Goal: Task Accomplishment & Management: Use online tool/utility

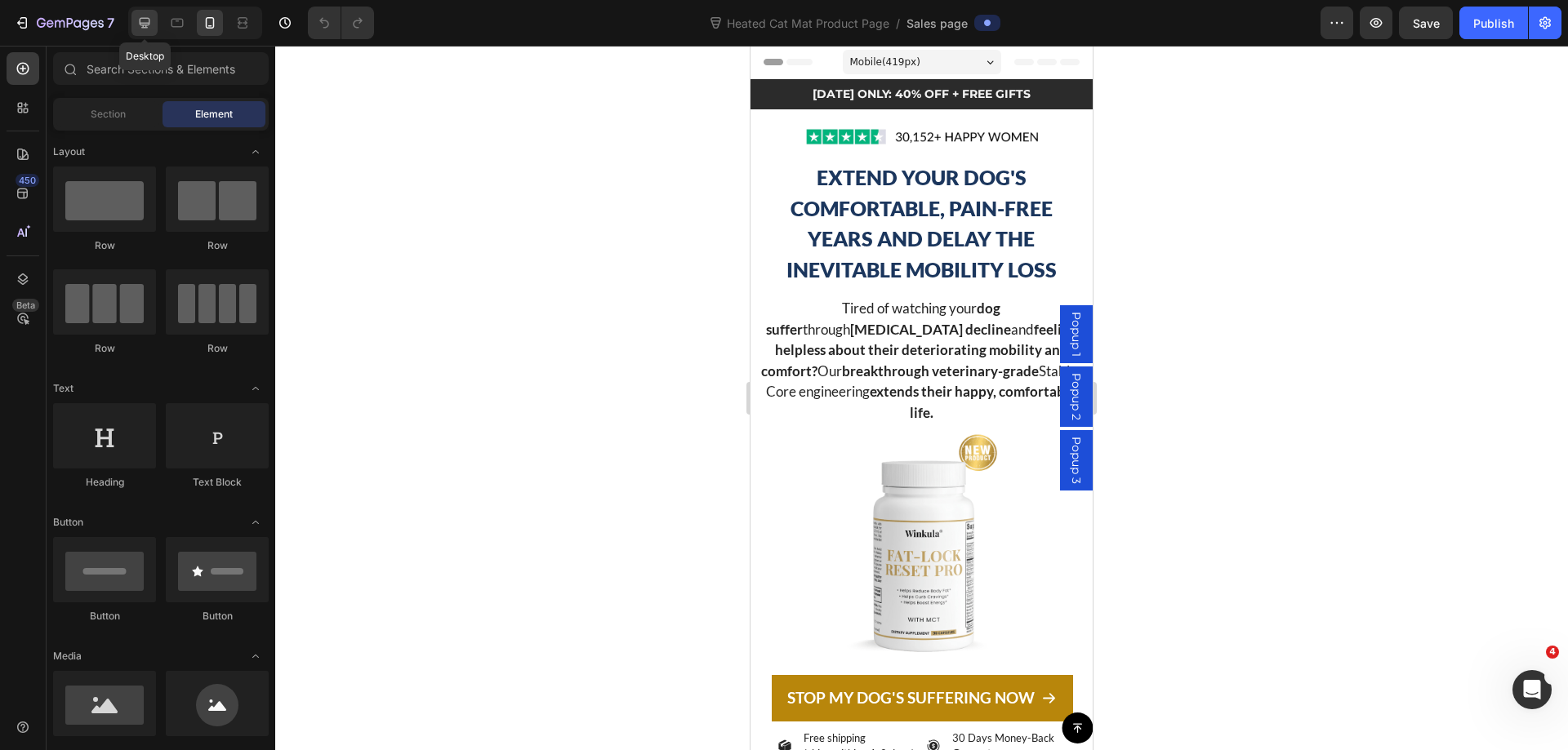
click at [145, 25] on icon at bounding box center [145, 23] width 11 height 11
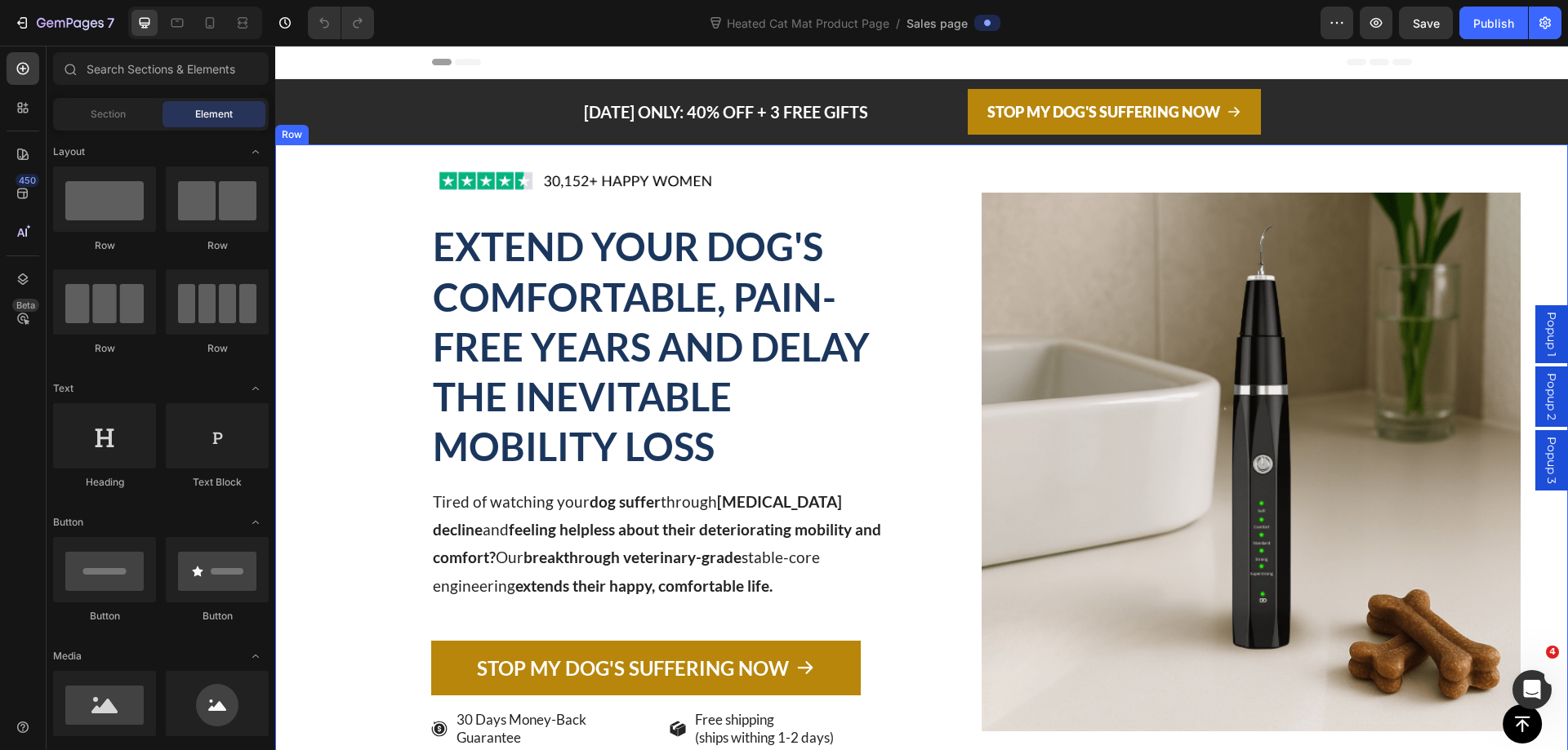
click at [350, 171] on div "Image EXTEND YOUR DOG'S COMFORTABLE, PAIN-FREE YEARS AND DELAY THE INEVITABLE M…" at bounding box center [592, 461] width 634 height 634
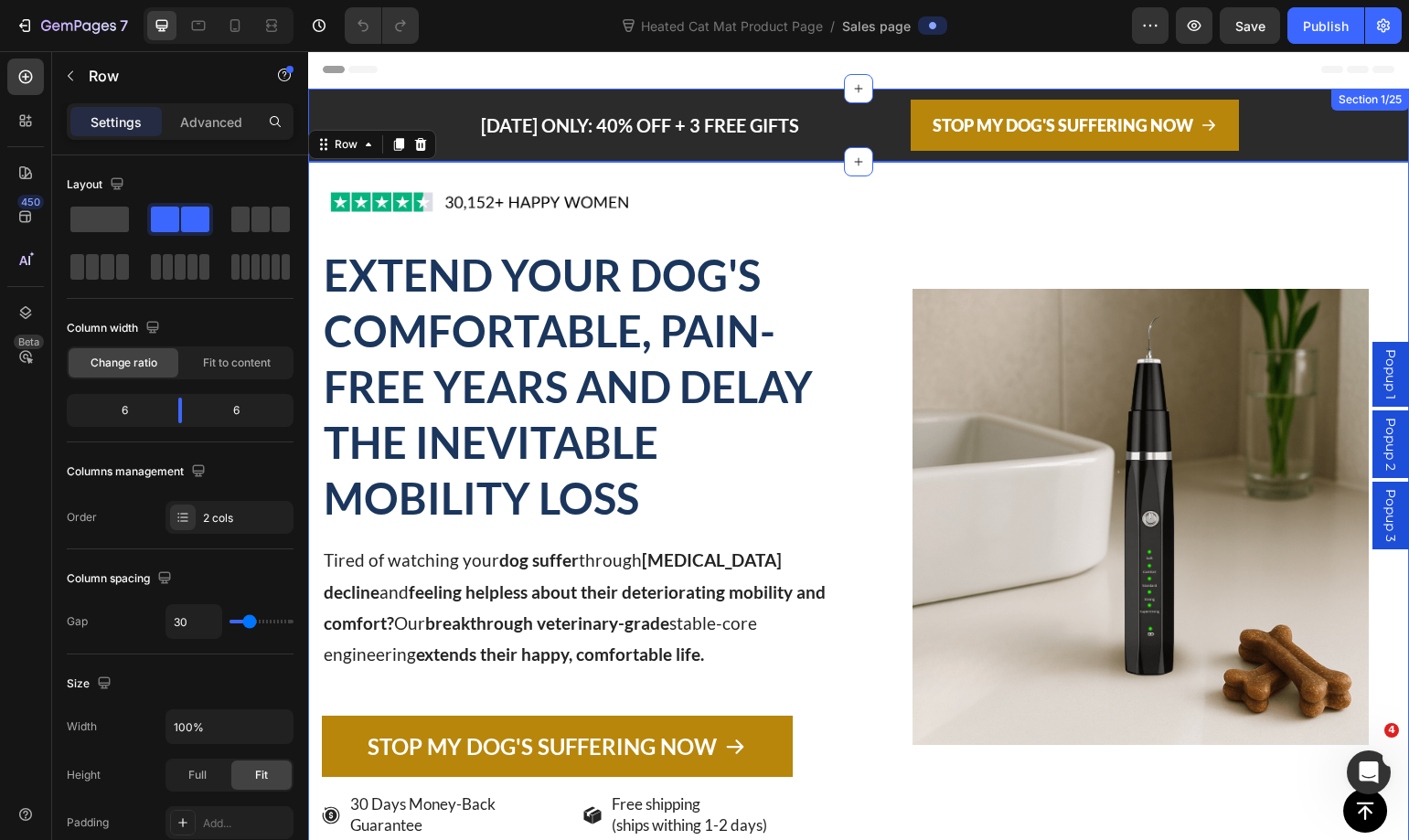
click at [387, 115] on div "[DATE] ONLY: 40% OFF + 3 FREE GIFTS Text block STOP MY DOG'S SUFFERING NOW Butt…" at bounding box center [858, 125] width 1100 height 73
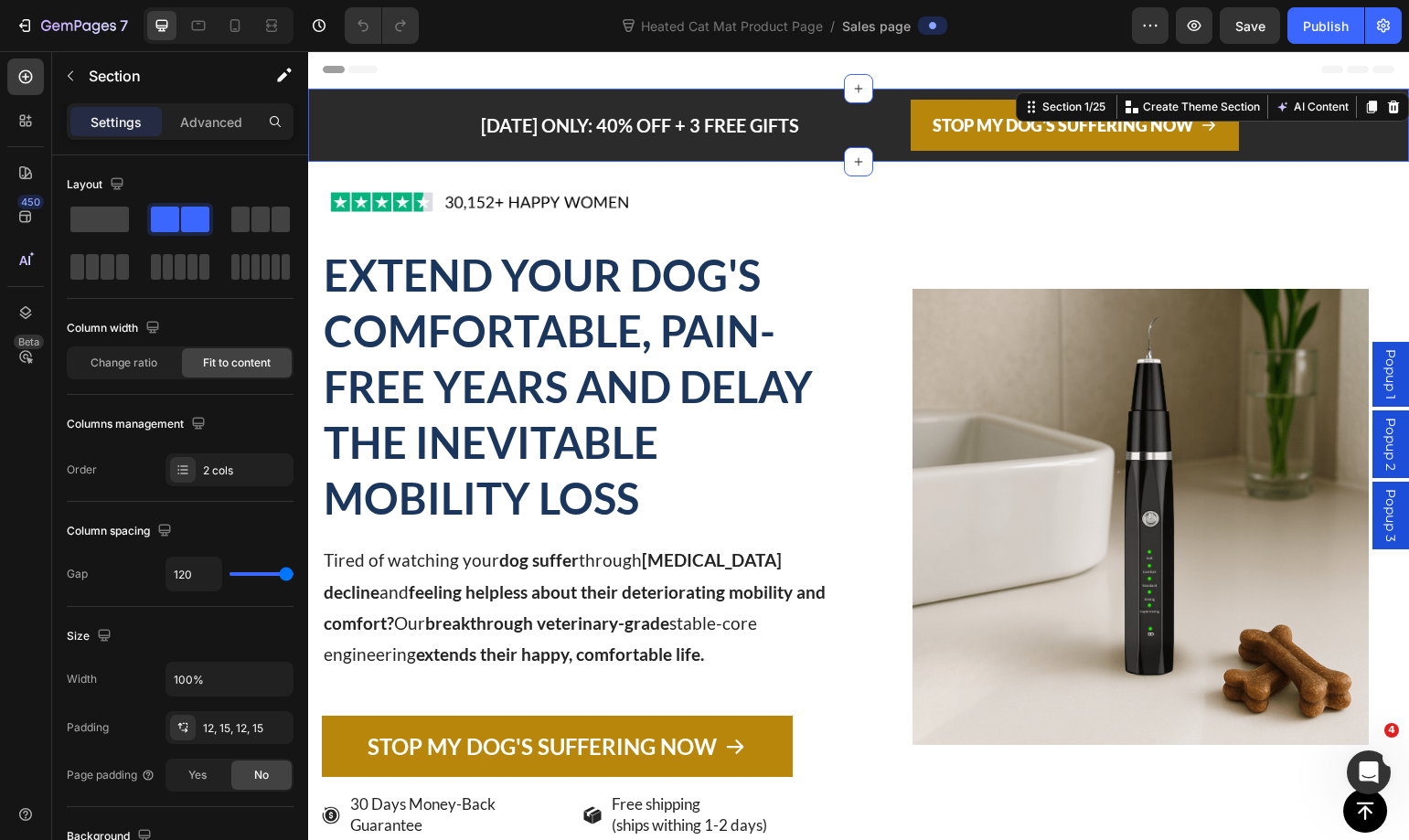
click at [328, 140] on div "[DATE] ONLY: 40% OFF + 3 FREE GIFTS Text block STOP MY DOG'S SUFFERING NOW Butt…" at bounding box center [858, 125] width 1100 height 73
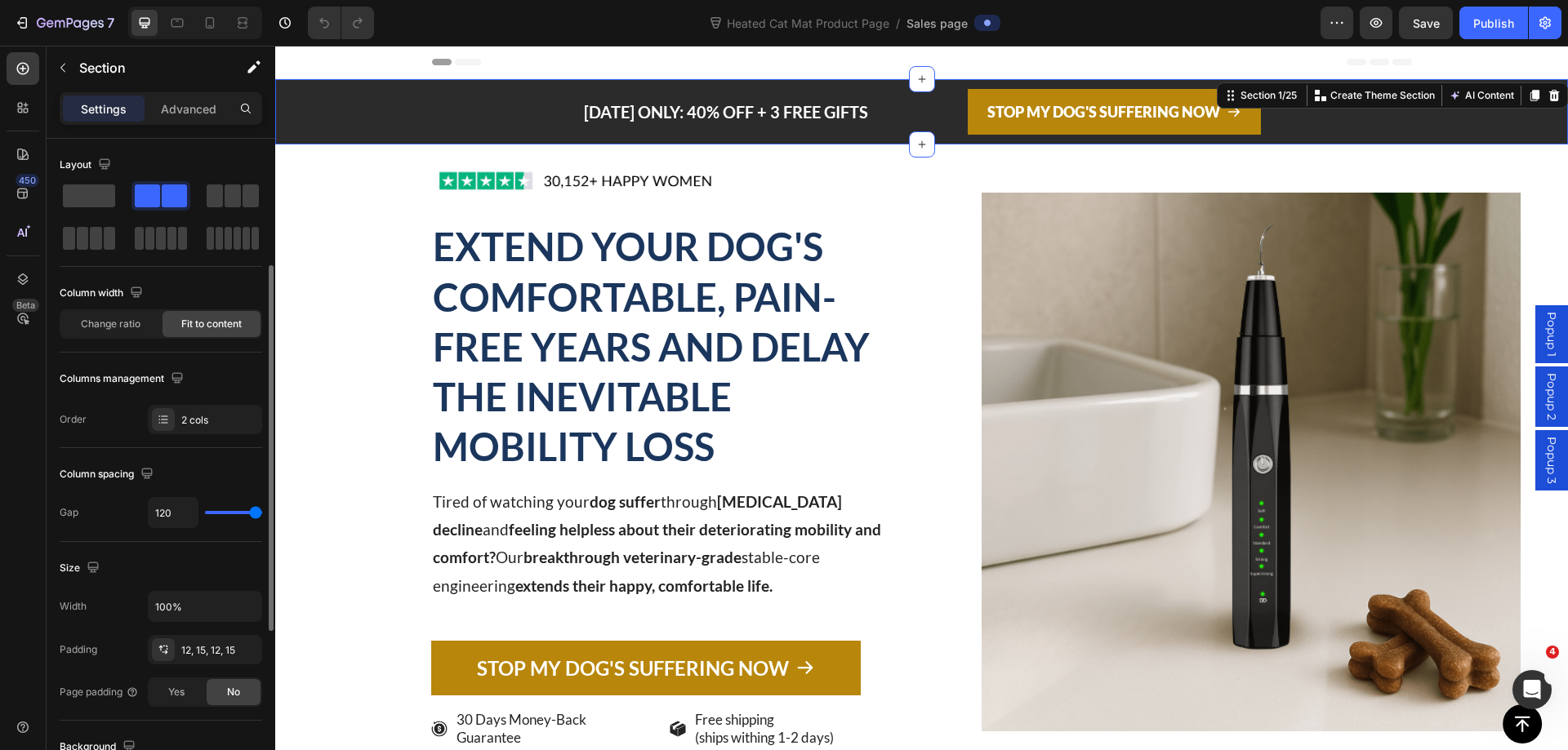
scroll to position [163, 0]
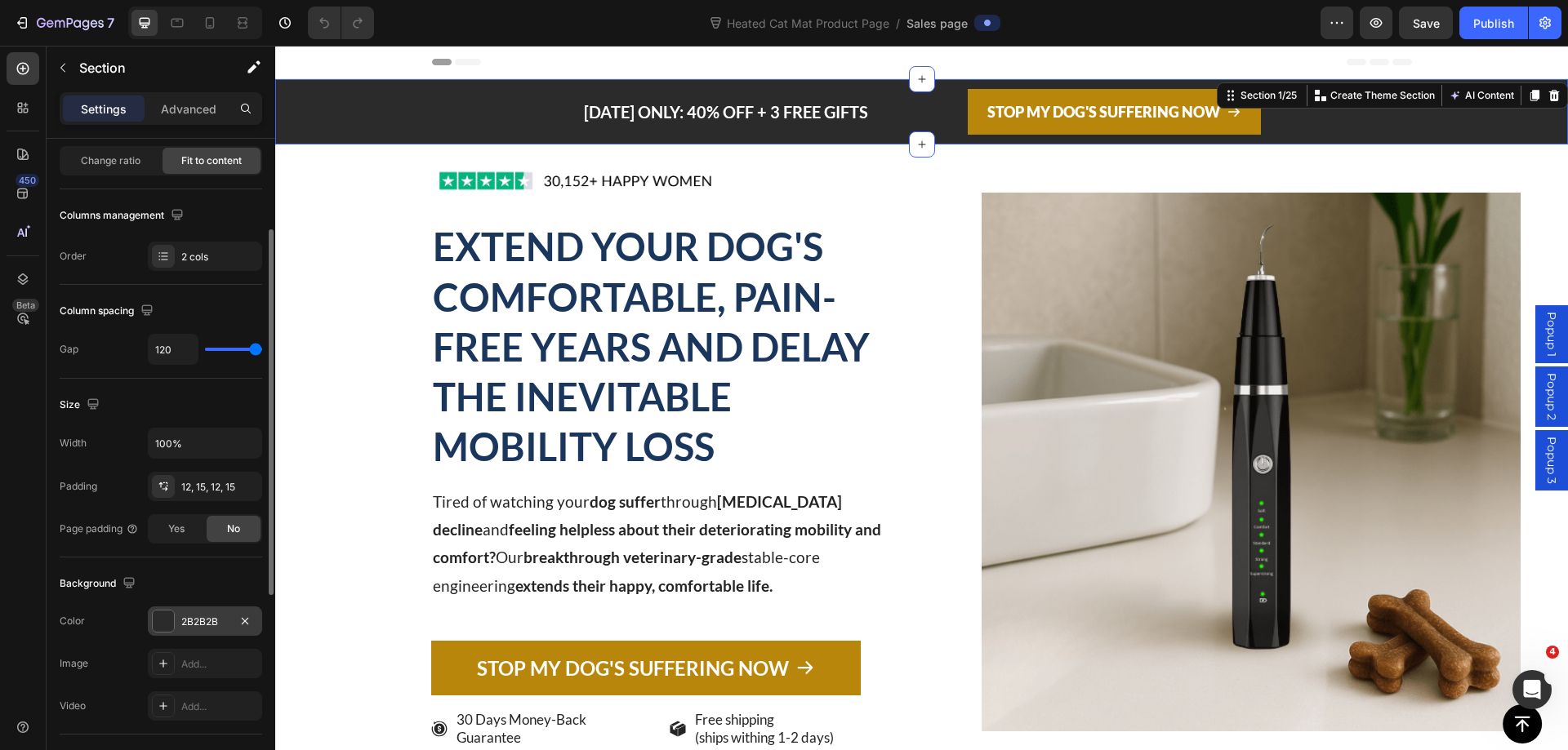
click at [203, 617] on div "2B2B2B" at bounding box center [204, 621] width 47 height 15
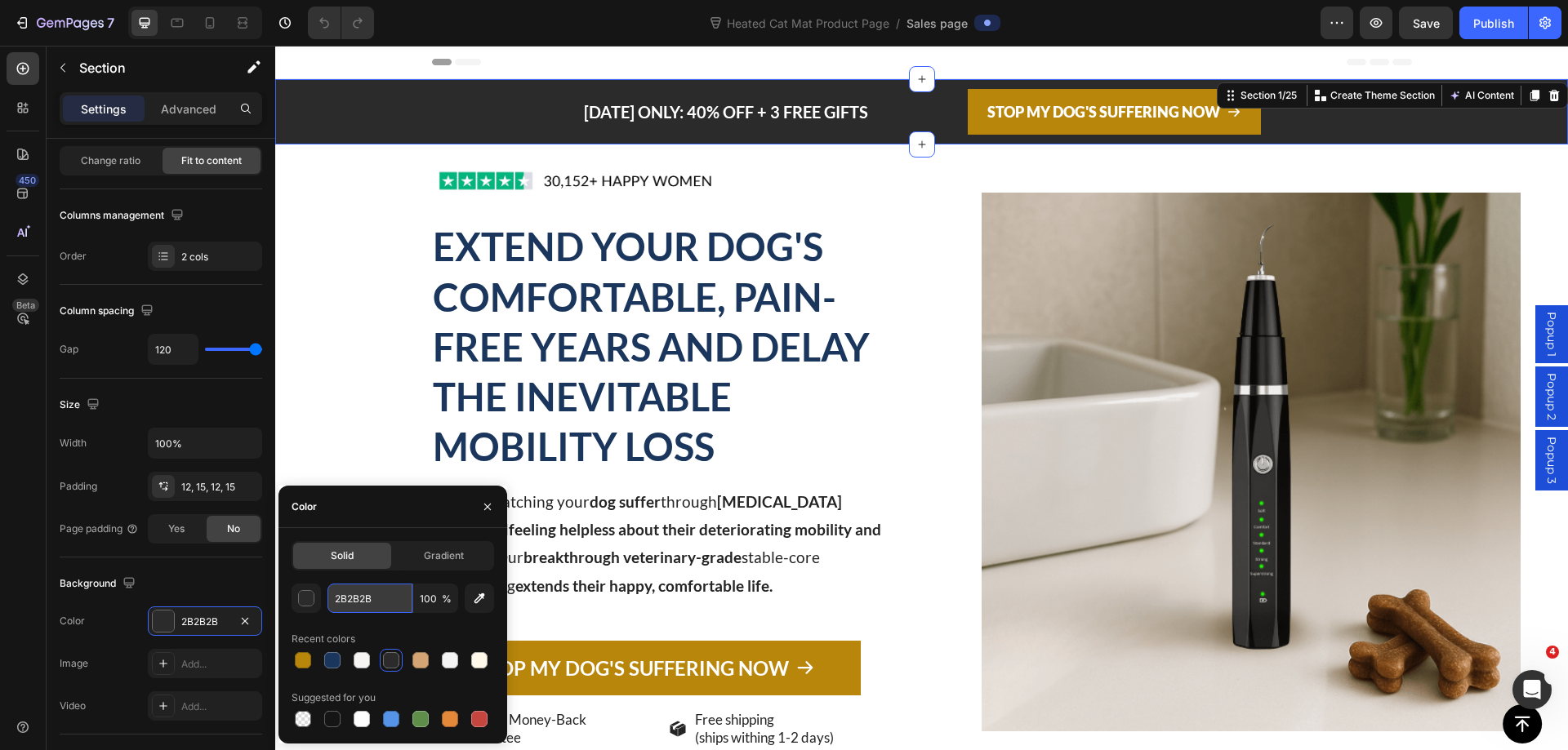
click at [357, 602] on input "2B2B2B" at bounding box center [370, 598] width 85 height 29
paste input "#92c84e"
type input "#92c84e"
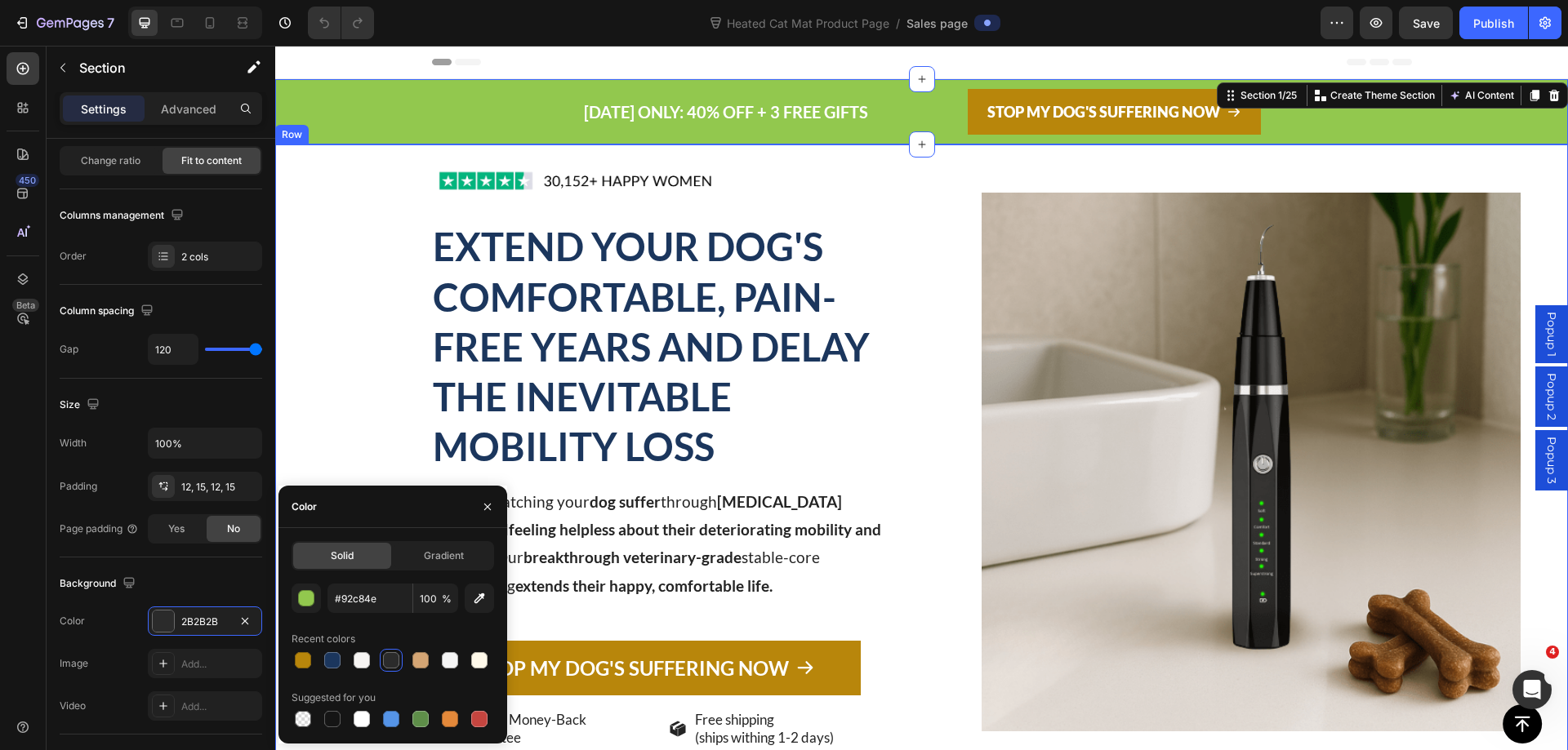
click at [907, 380] on div "Image EXTEND YOUR DOG'S COMFORTABLE, PAIN-FREE YEARS AND DELAY THE INEVITABLE M…" at bounding box center [921, 461] width 1292 height 634
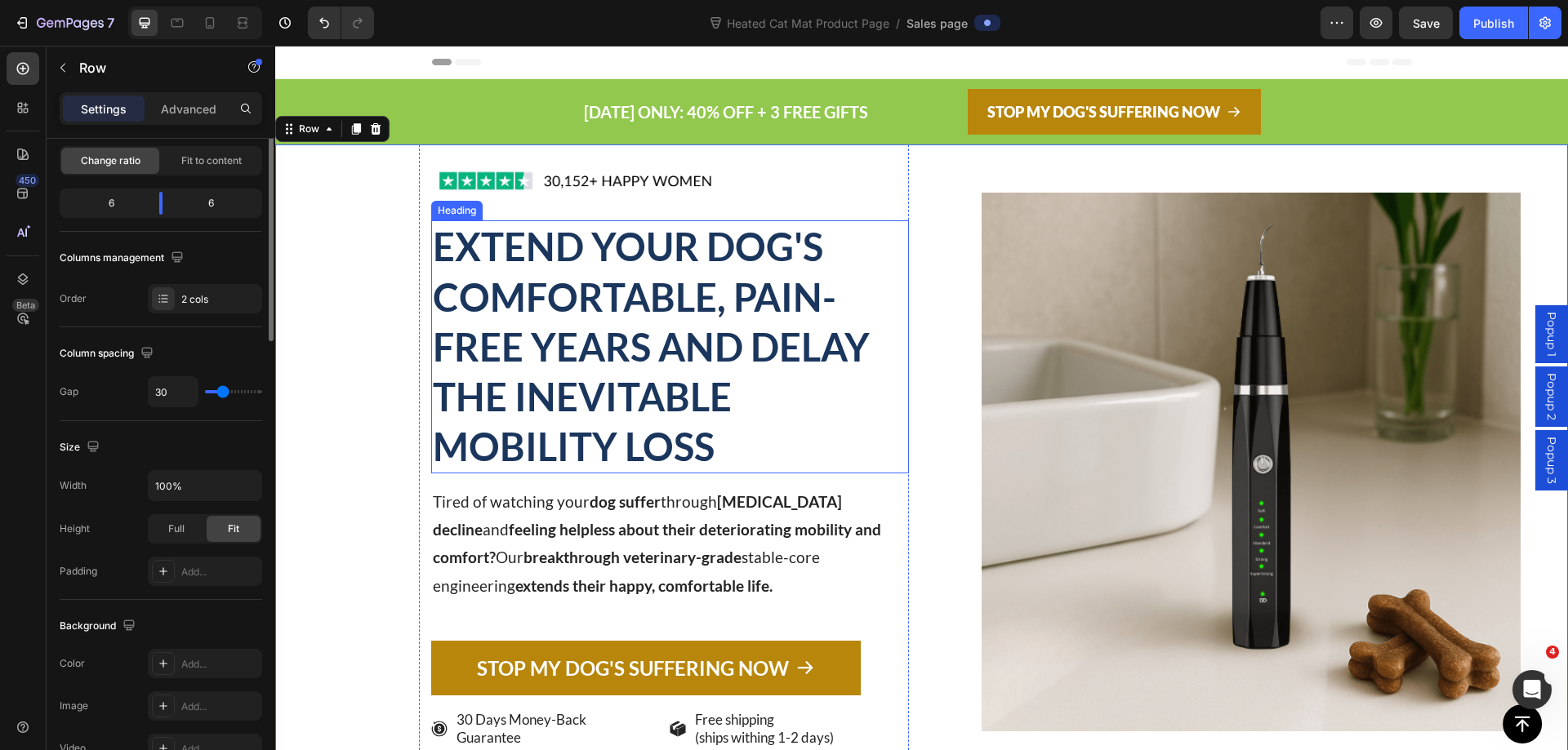
scroll to position [0, 0]
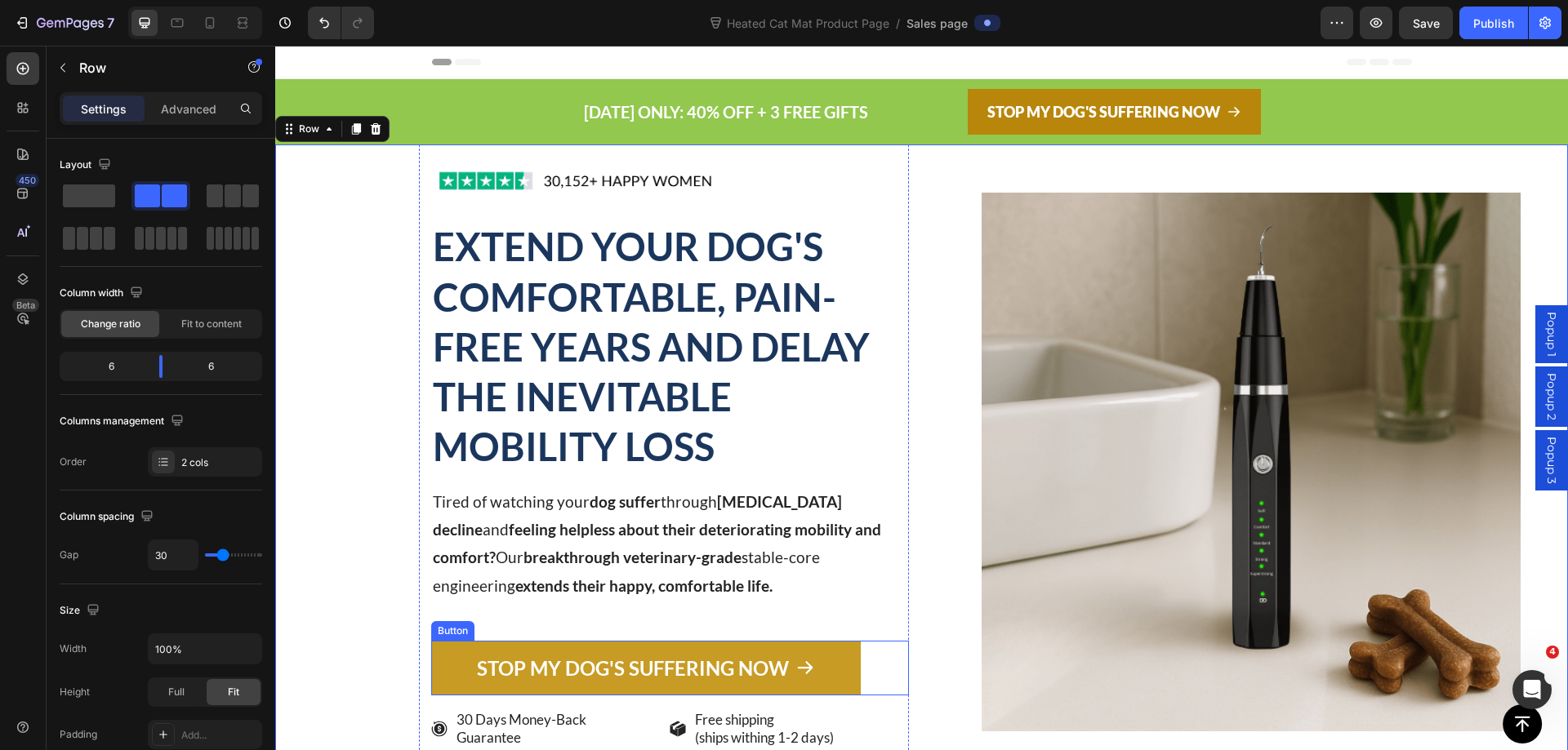
click at [455, 647] on link "STOP MY DOG'S SUFFERING NOW" at bounding box center [646, 668] width 430 height 55
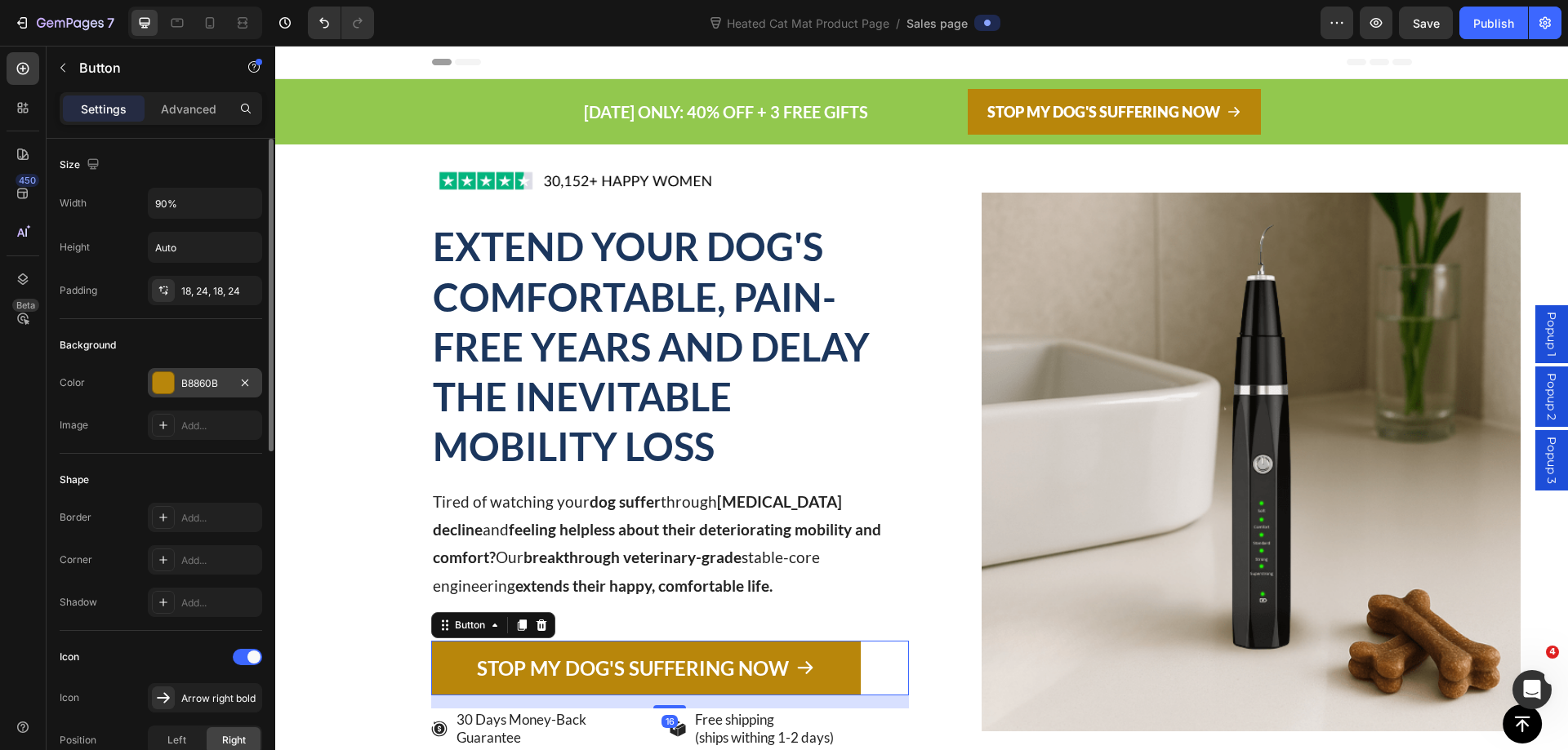
click at [200, 383] on div "B8860B" at bounding box center [204, 383] width 47 height 15
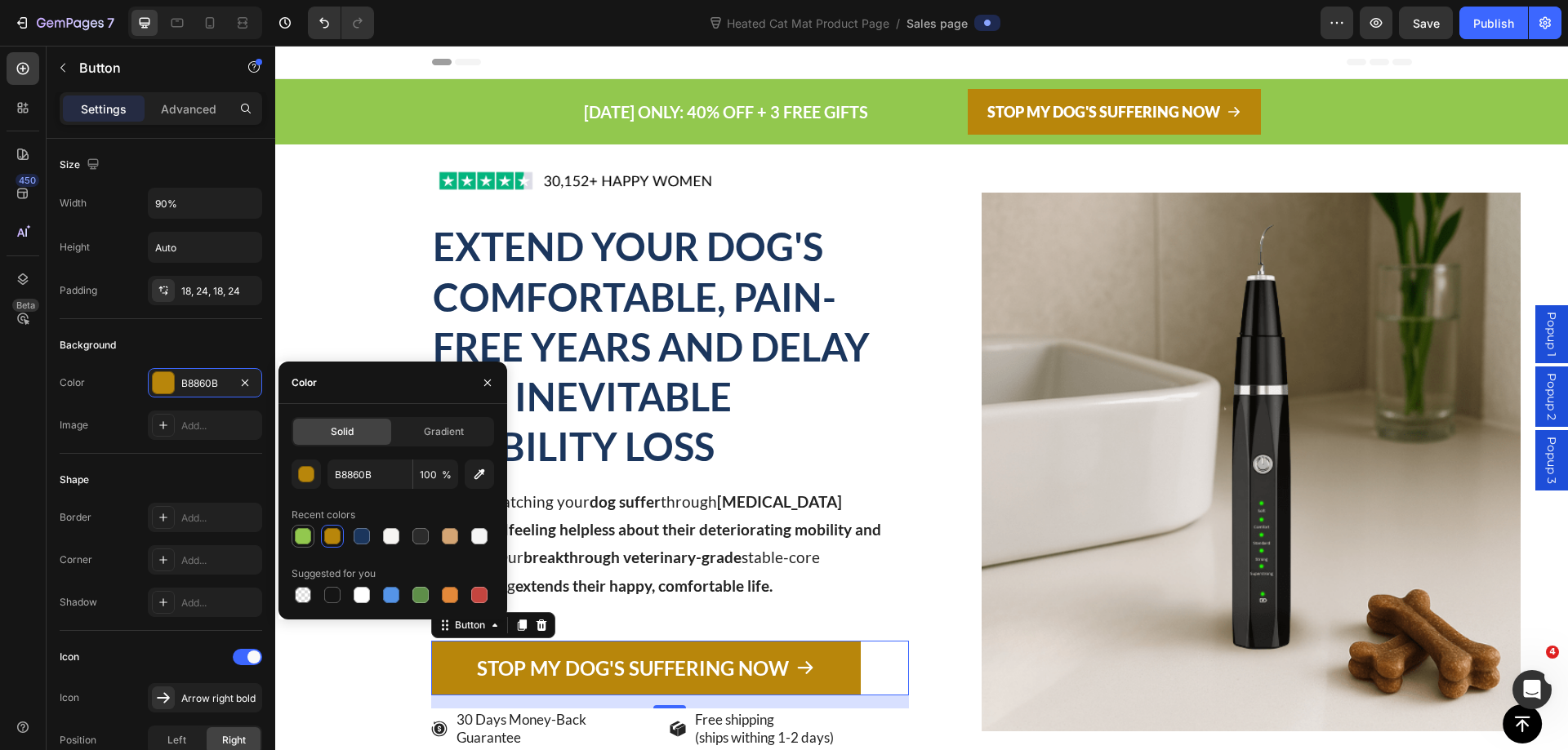
click at [306, 535] on div at bounding box center [302, 536] width 16 height 16
type input "92C84E"
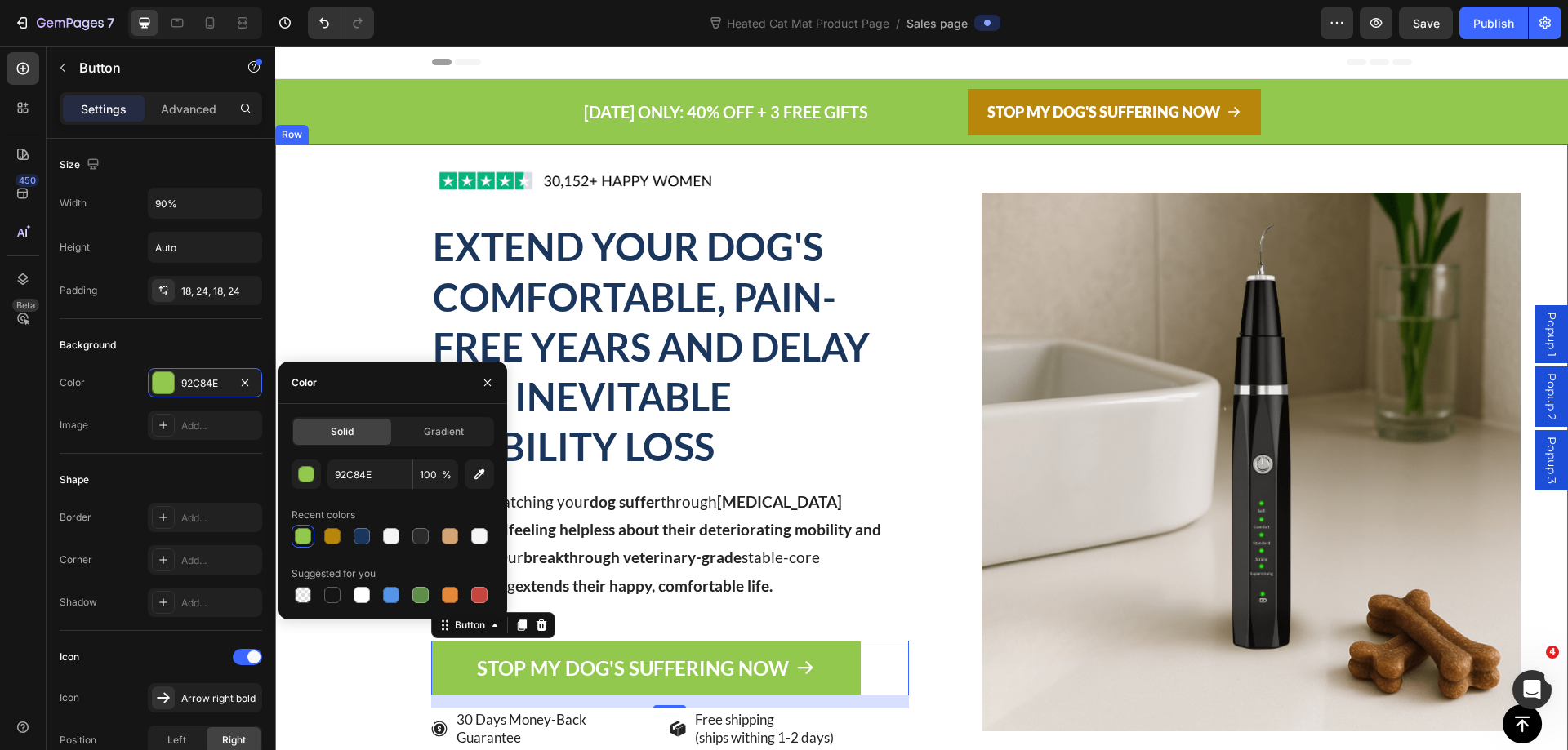
click at [921, 498] on div "Image EXTEND YOUR DOG'S COMFORTABLE, PAIN-FREE YEARS AND DELAY THE INEVITABLE M…" at bounding box center [921, 461] width 1292 height 634
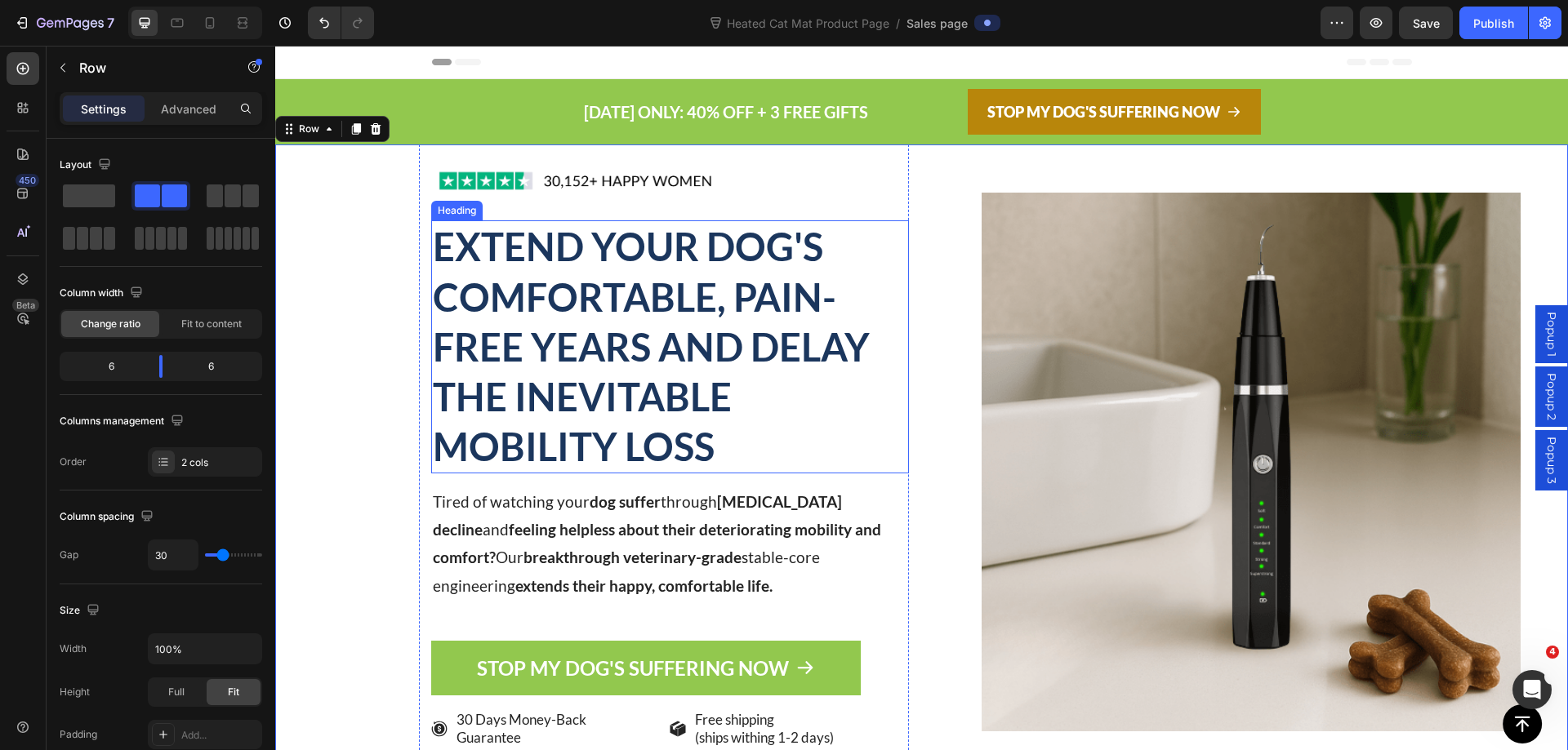
click at [619, 331] on h2 "EXTEND YOUR DOG'S COMFORTABLE, PAIN-FREE YEARS AND DELAY THE INEVITABLE MOBILIT…" at bounding box center [670, 347] width 478 height 252
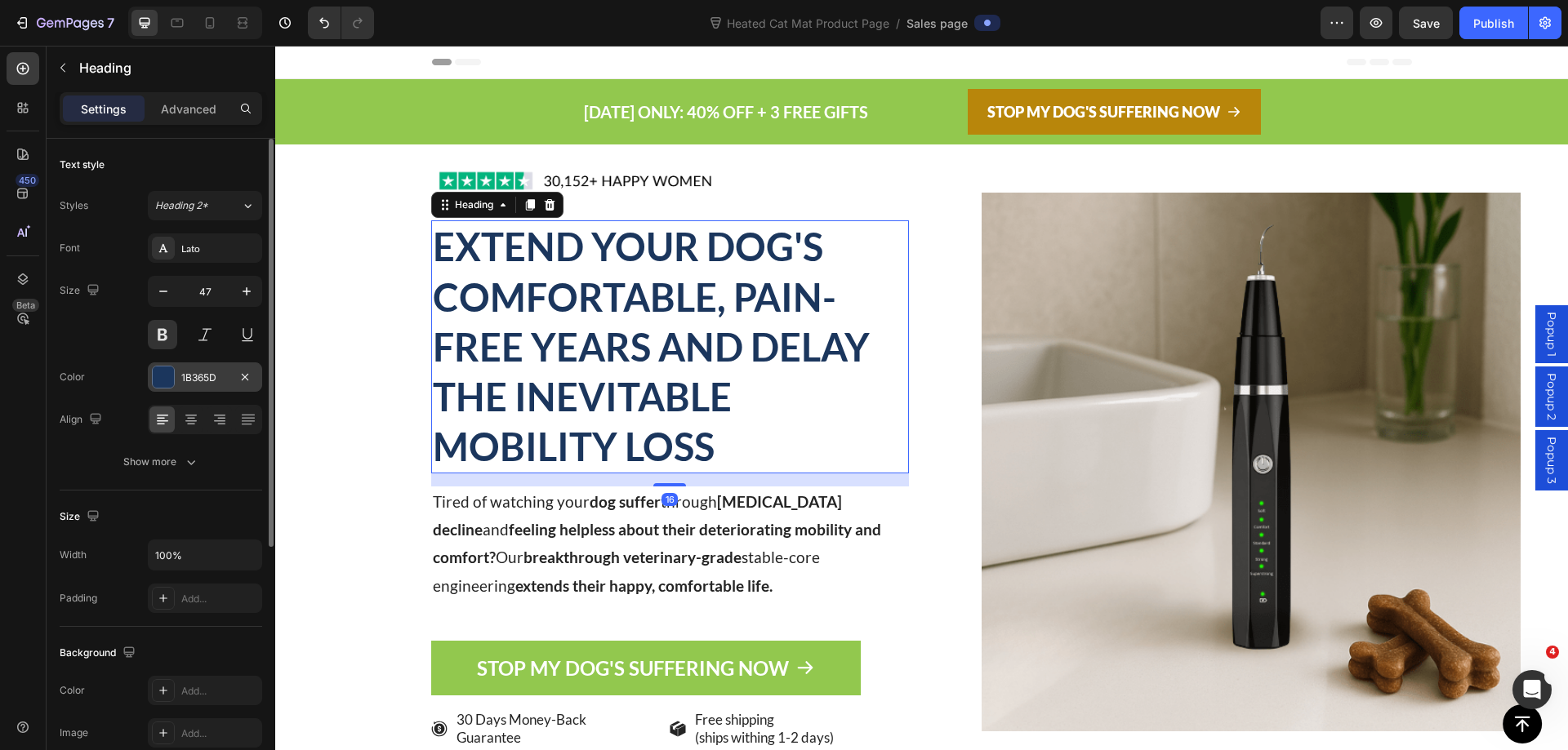
click at [207, 383] on div "1B365D" at bounding box center [204, 378] width 47 height 15
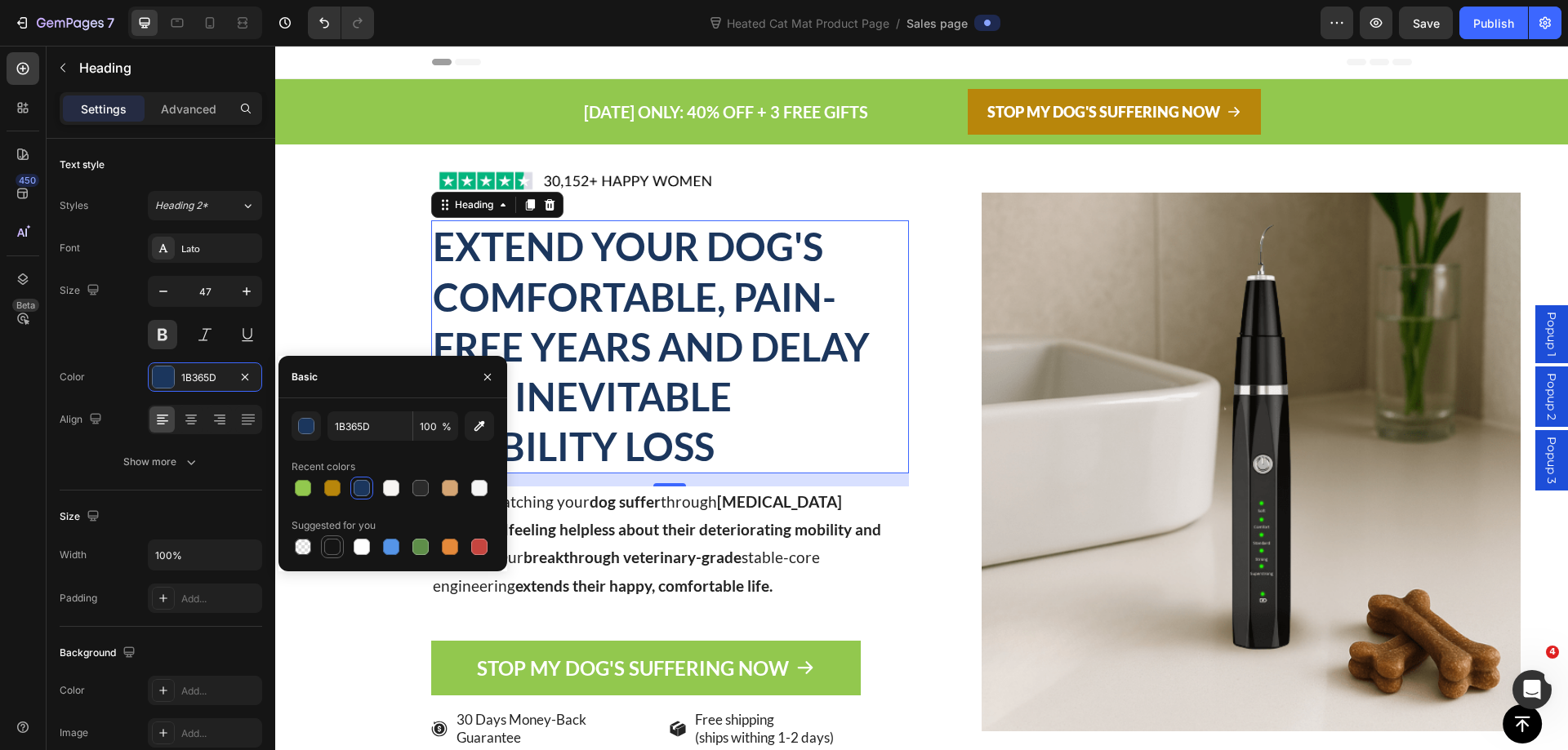
click at [336, 551] on div at bounding box center [332, 547] width 16 height 16
type input "151515"
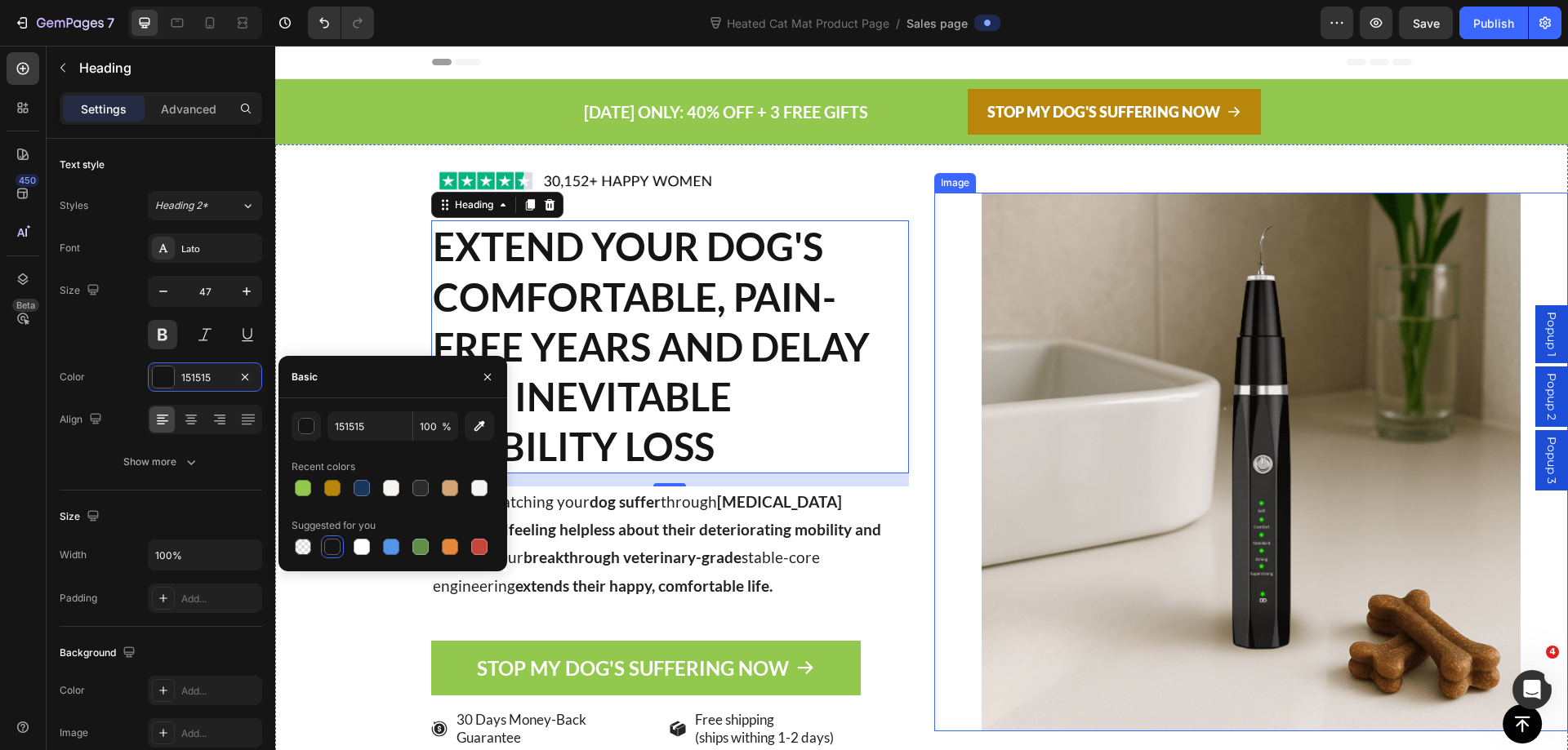
click at [934, 478] on div at bounding box center [1250, 462] width 634 height 539
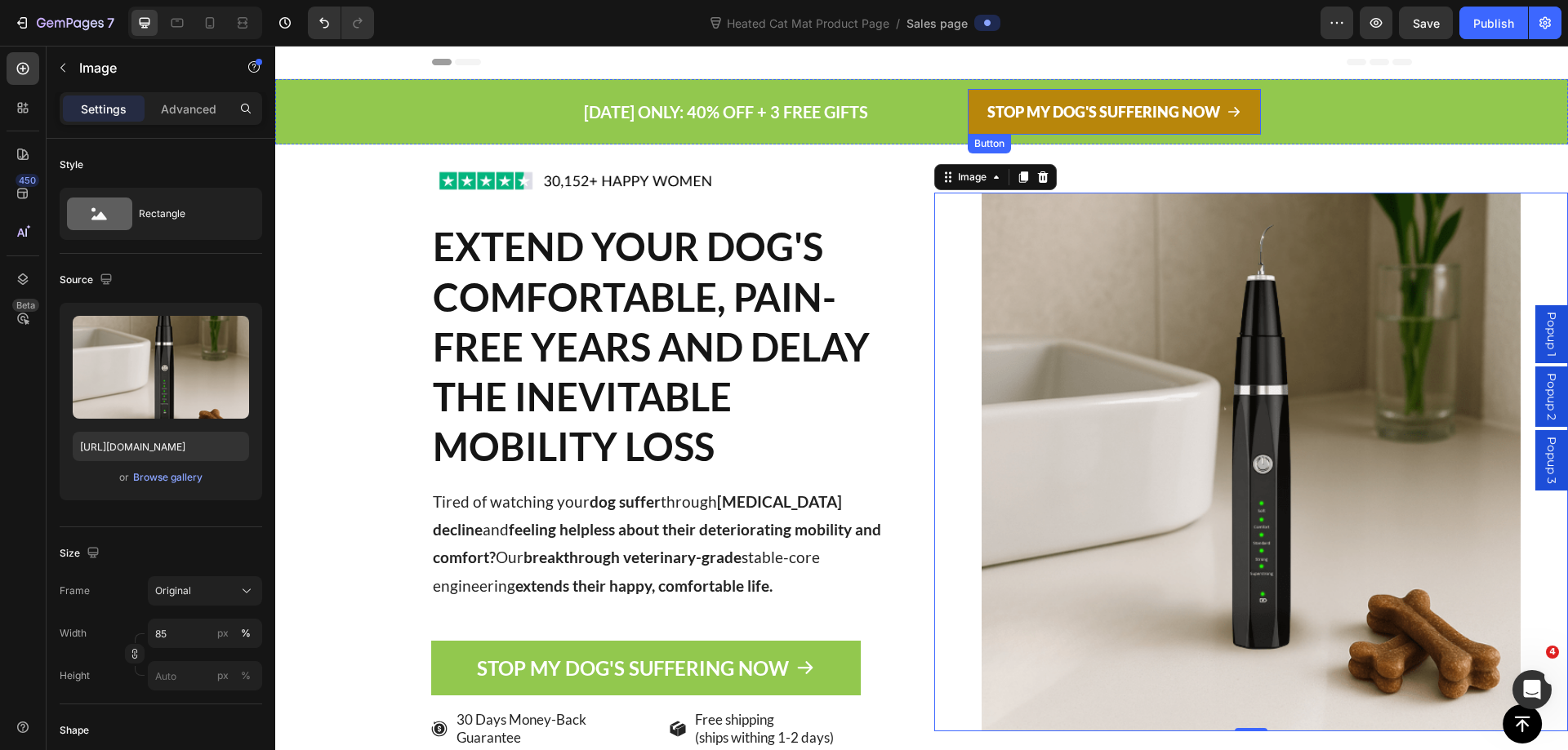
click at [972, 119] on link "STOP MY DOG'S SUFFERING NOW" at bounding box center [1114, 112] width 294 height 46
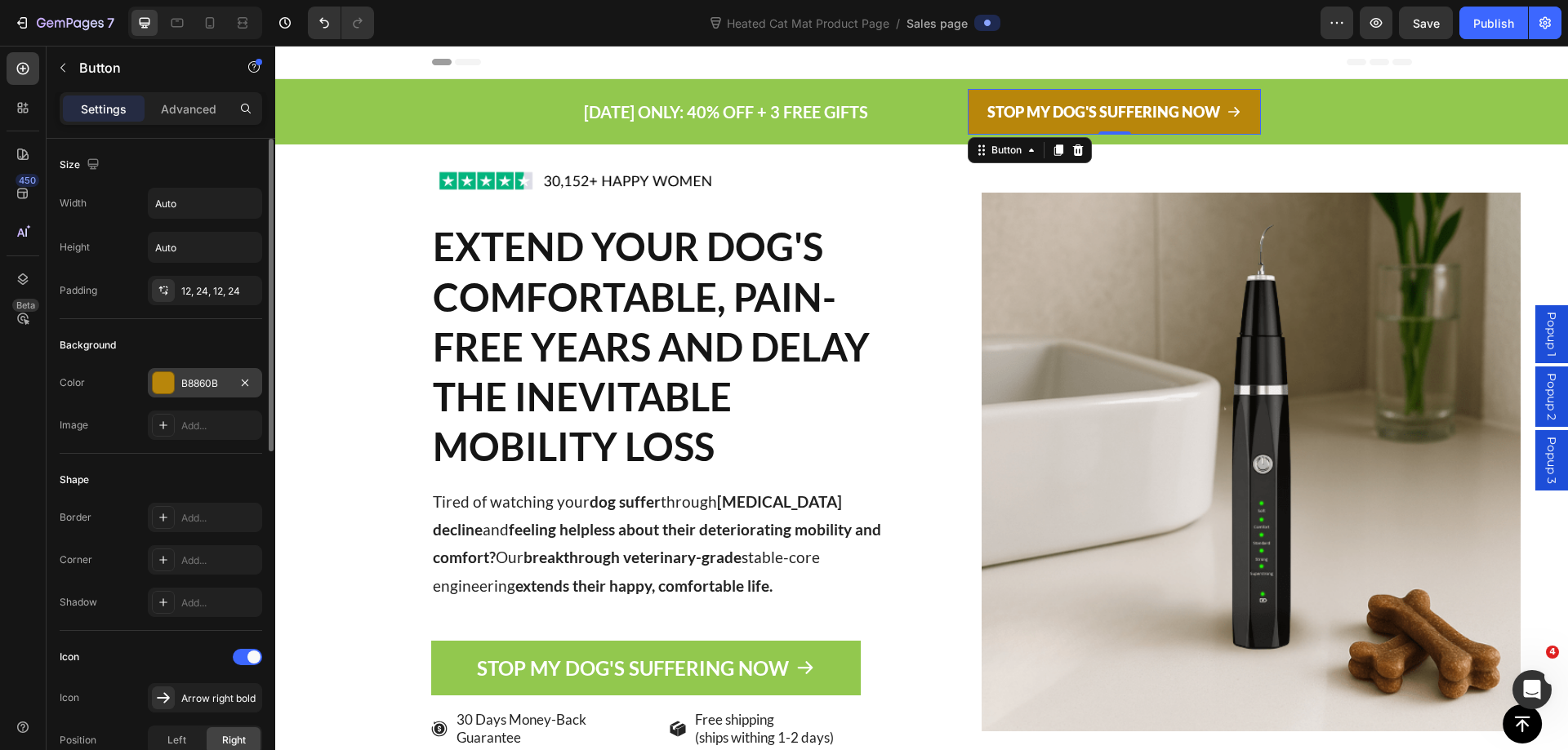
click at [192, 380] on div "B8860B" at bounding box center [204, 383] width 47 height 15
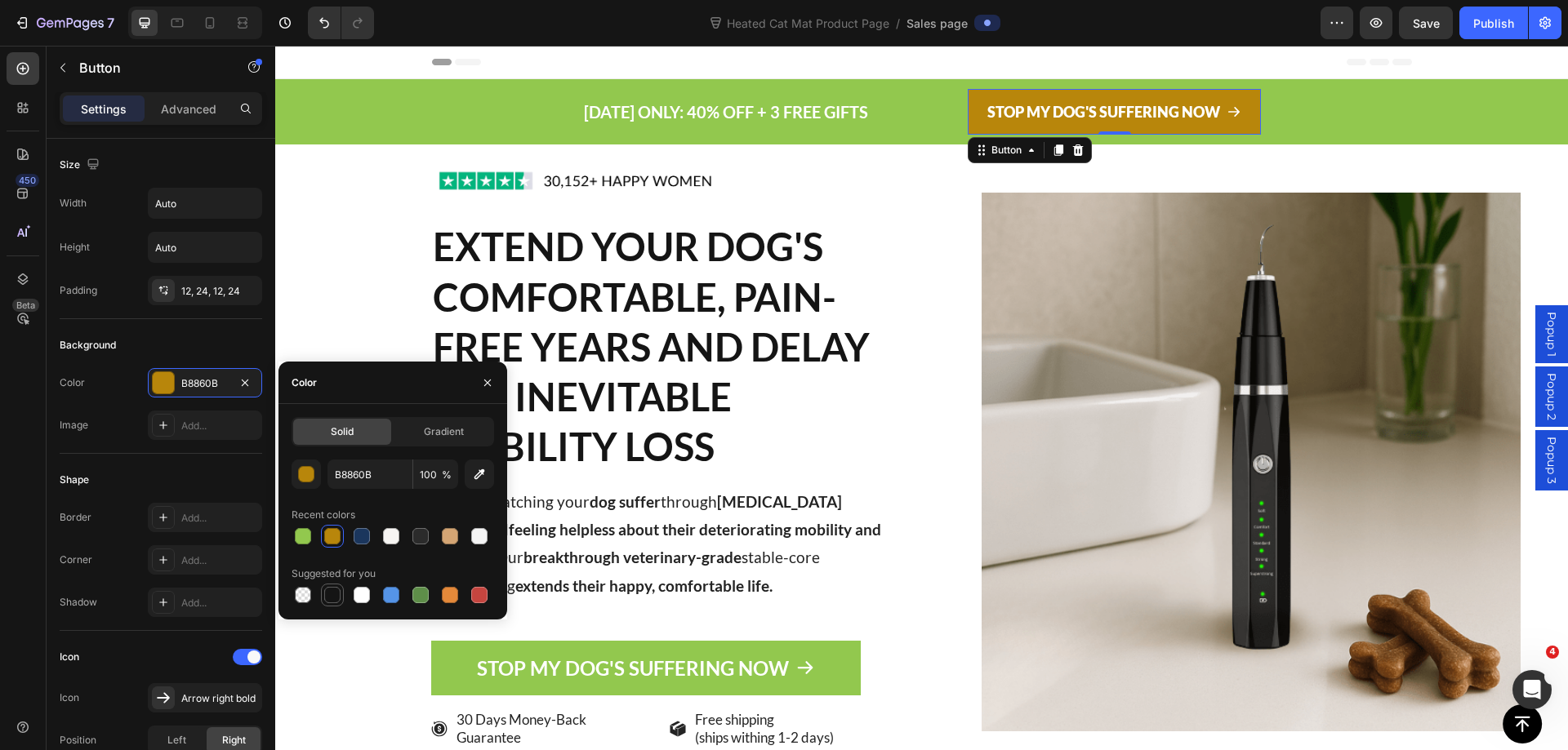
click at [329, 596] on div at bounding box center [332, 595] width 16 height 16
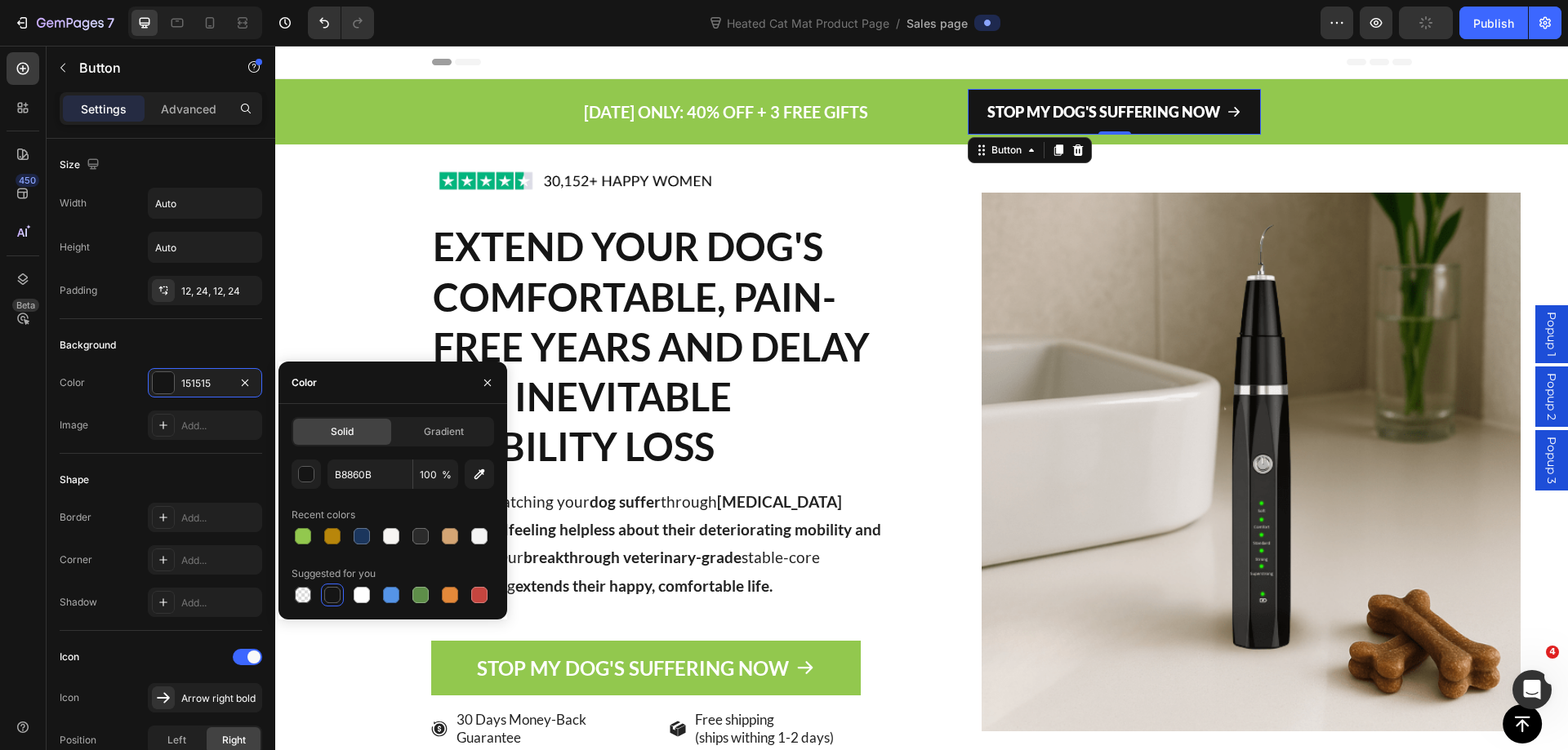
type input "151515"
click at [934, 406] on div at bounding box center [1250, 462] width 634 height 539
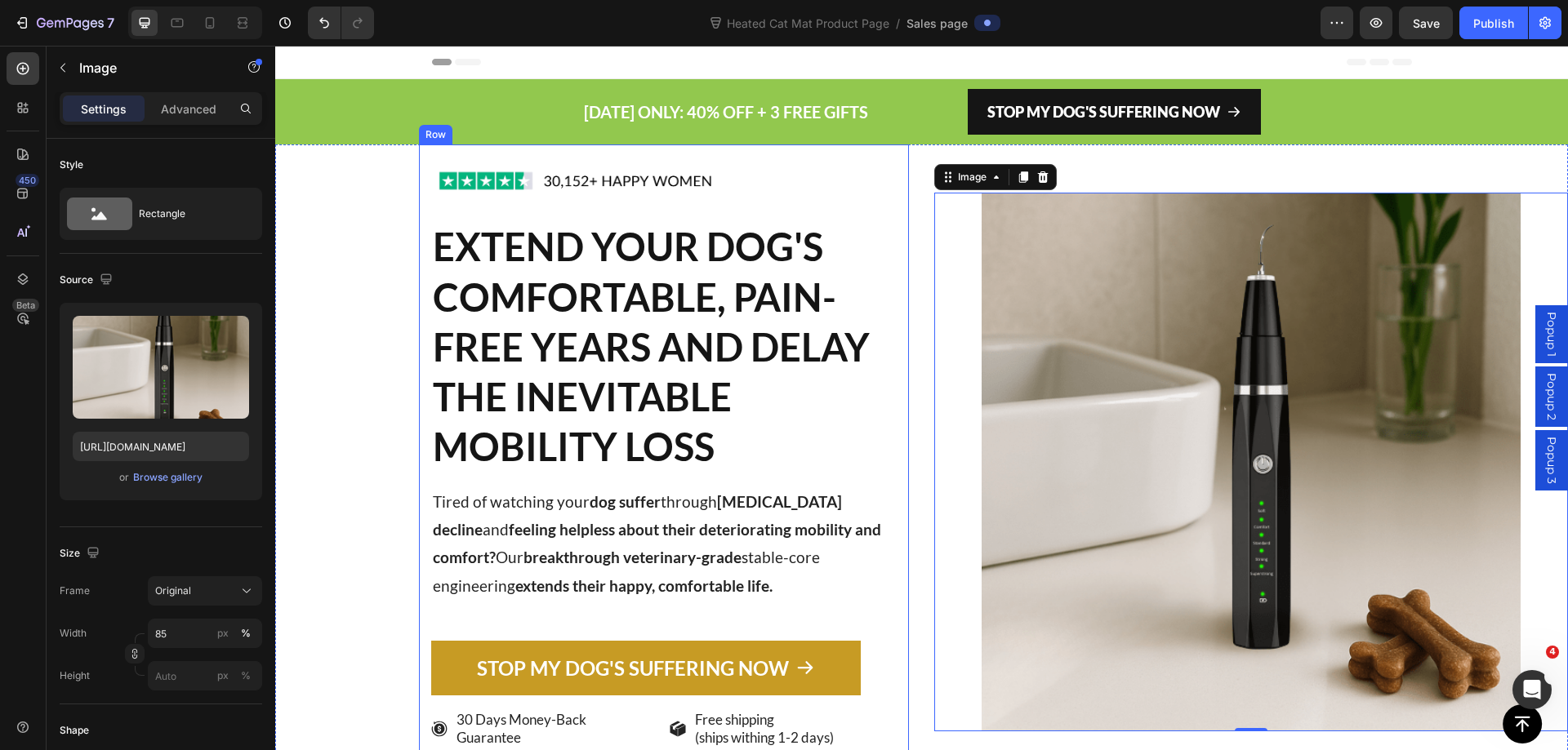
click at [431, 663] on link "STOP MY DOG'S SUFFERING NOW" at bounding box center [646, 668] width 430 height 55
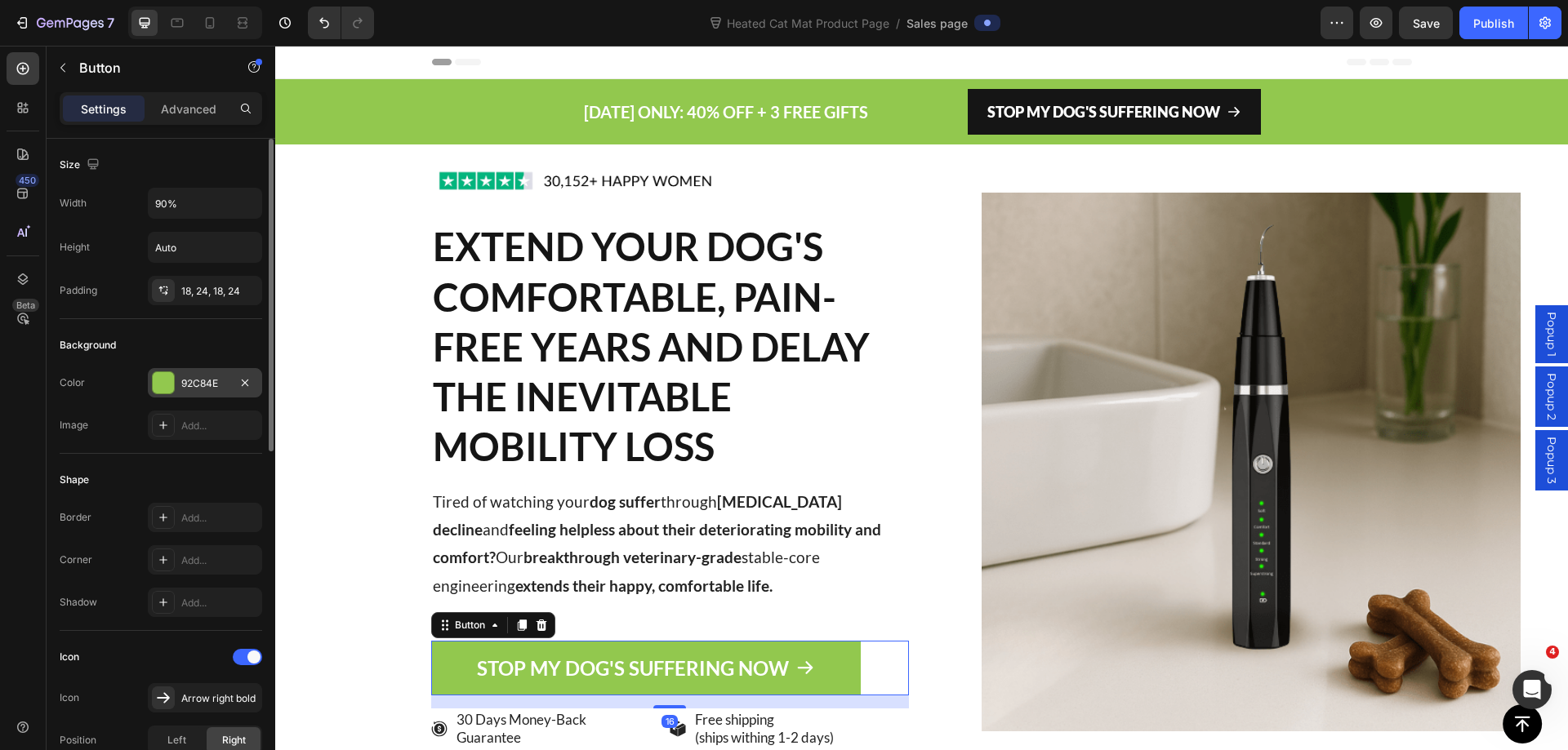
click at [207, 387] on div "92C84E" at bounding box center [204, 383] width 47 height 15
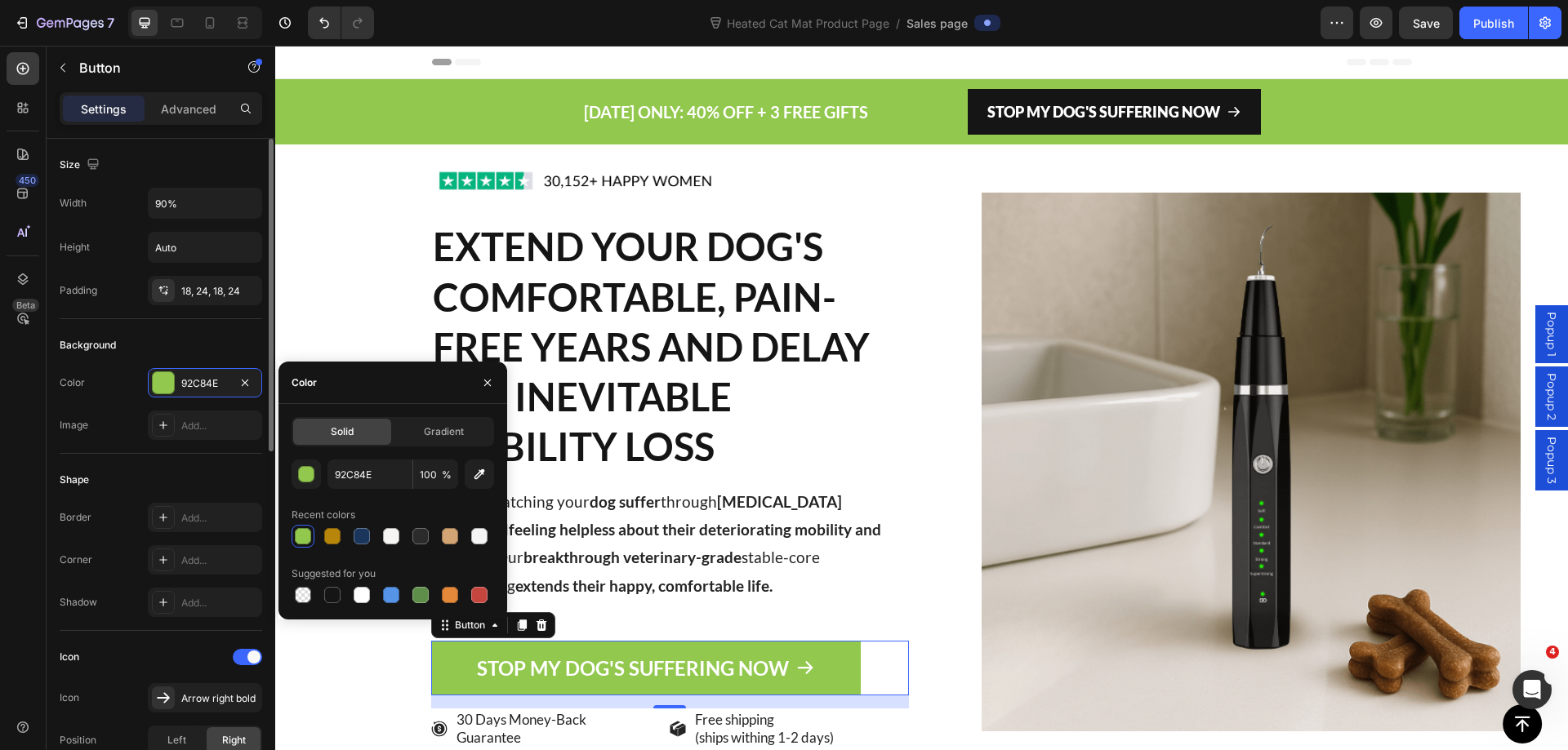
click at [137, 629] on div "Shape Border Add... Corner Add... Shadow Add..." at bounding box center [161, 543] width 202 height 177
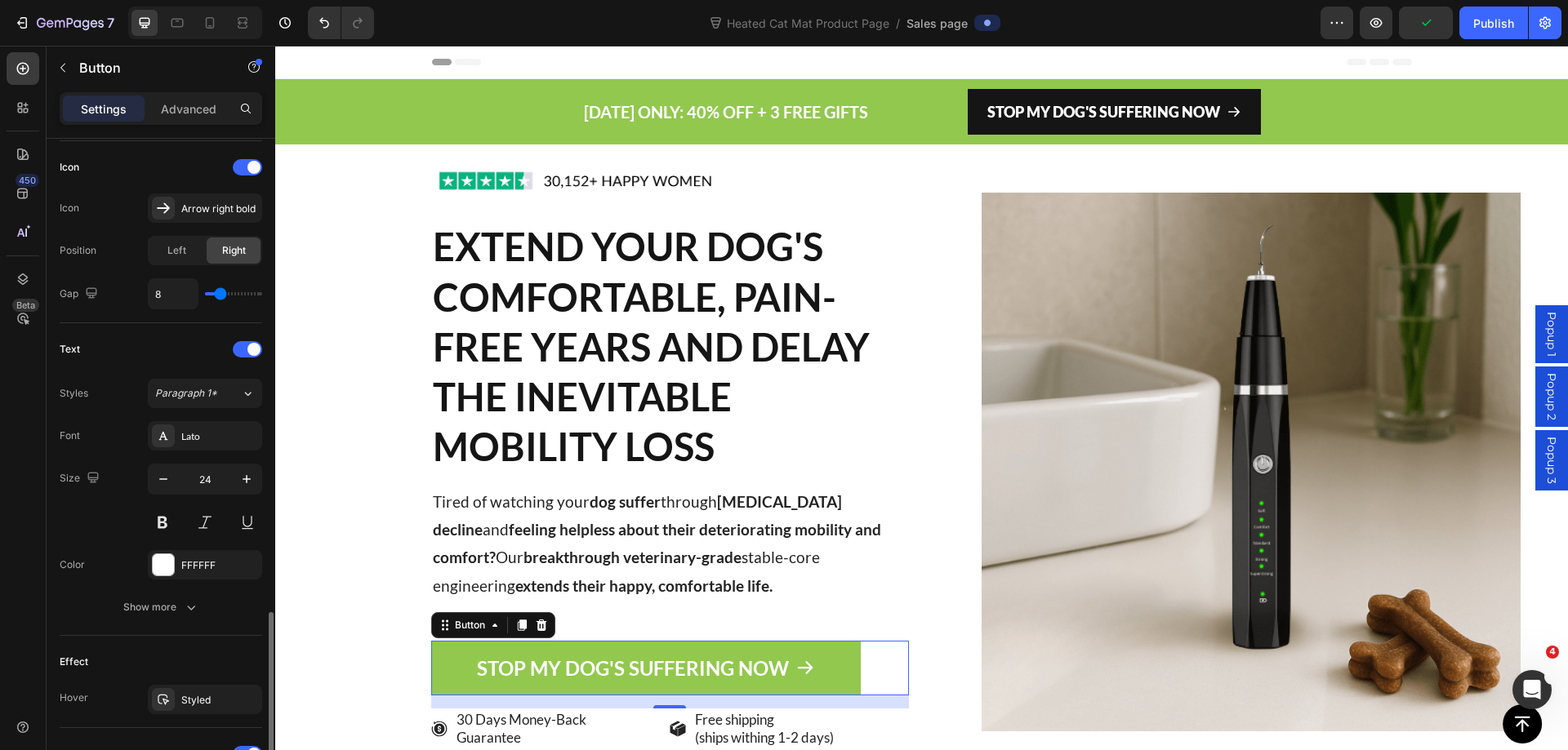
scroll to position [726, 0]
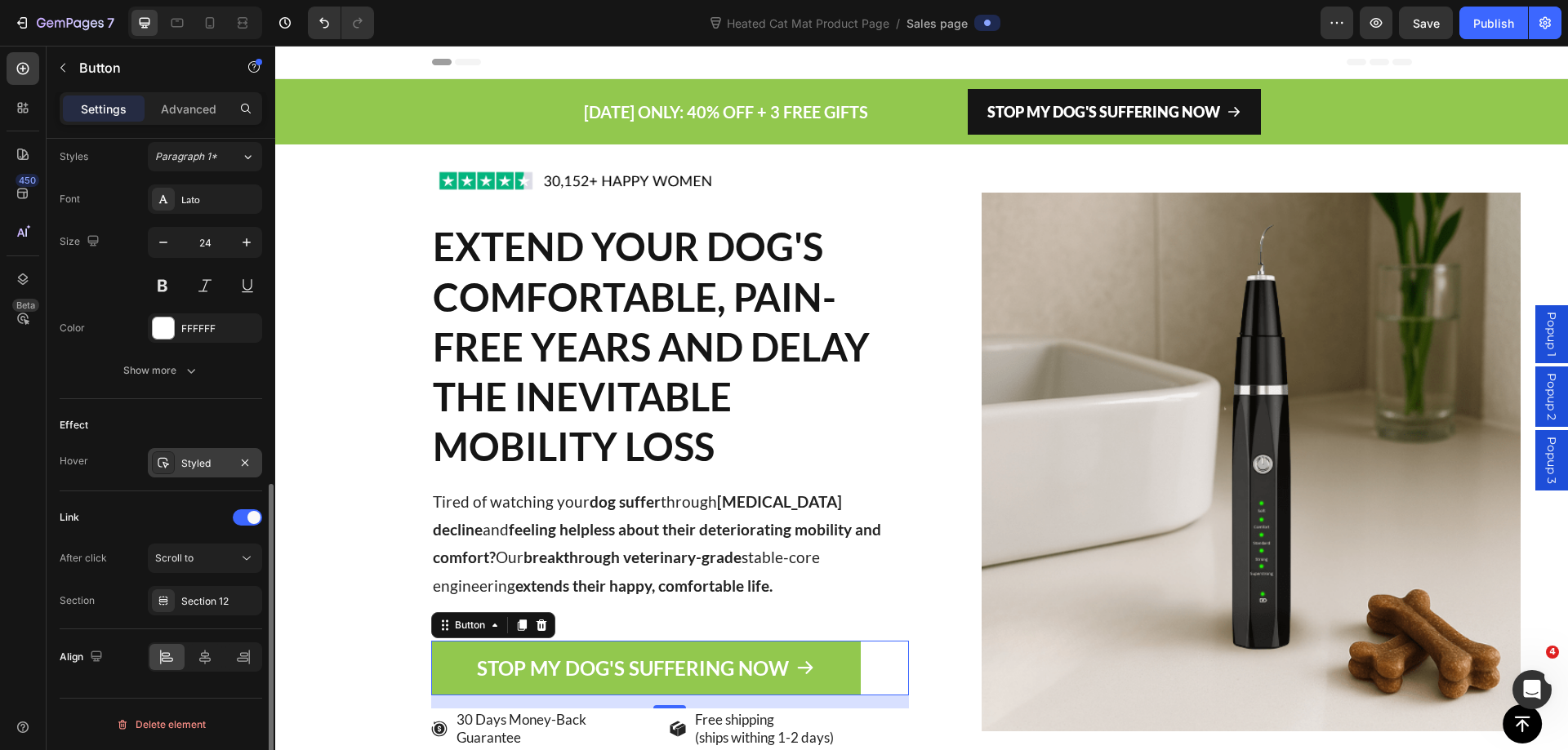
click at [206, 472] on div "Styled" at bounding box center [205, 462] width 114 height 29
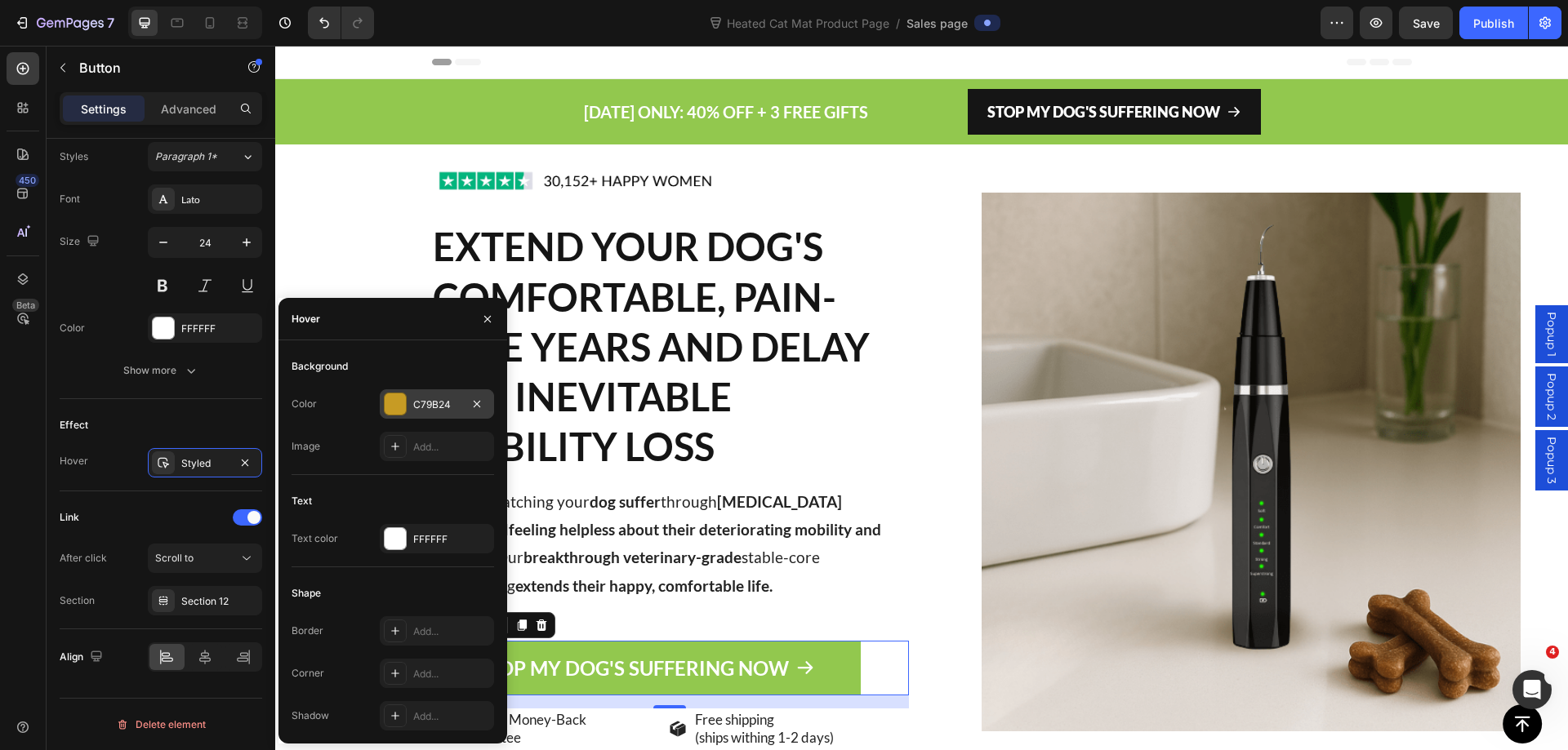
click at [449, 392] on div "C79B24" at bounding box center [436, 403] width 114 height 29
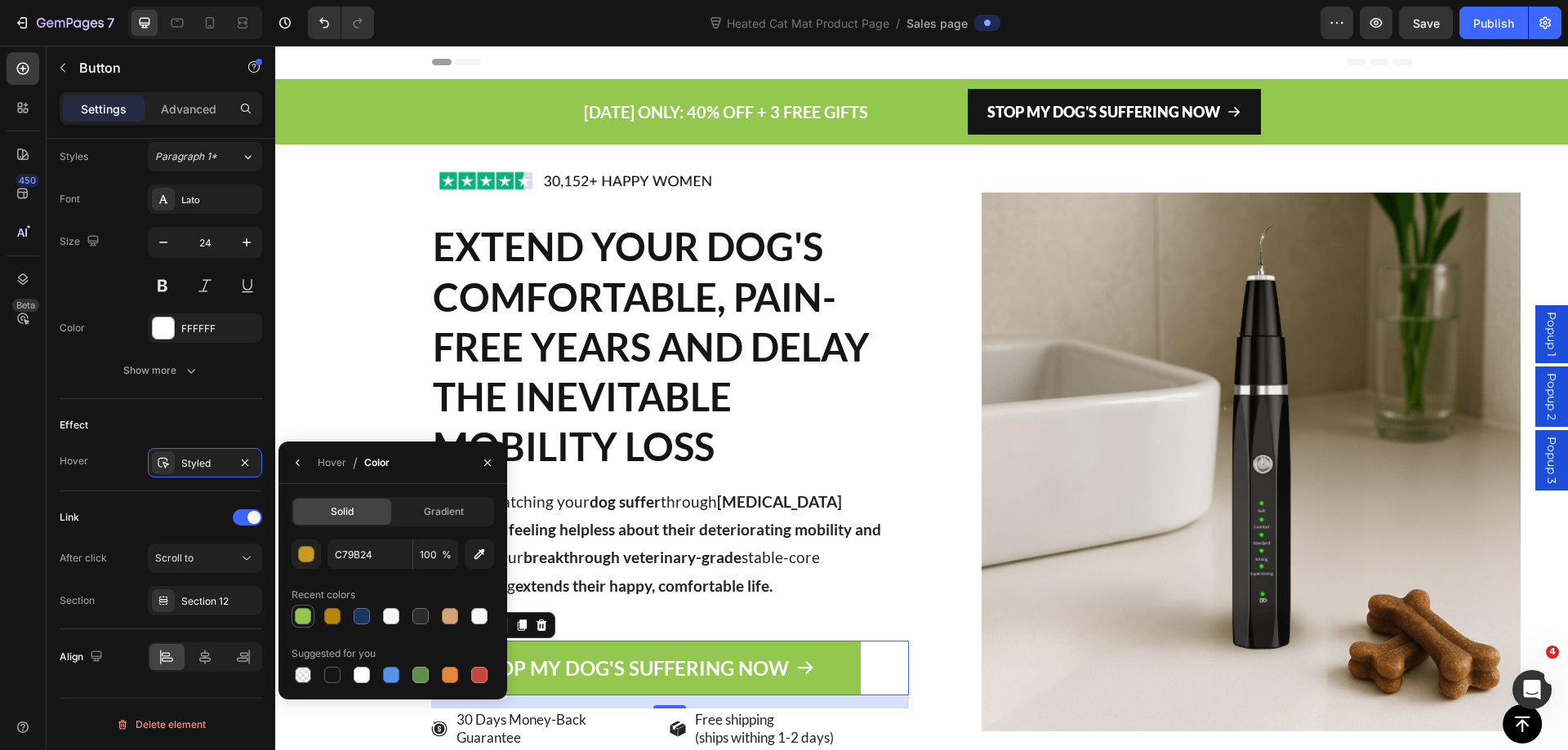
click at [303, 616] on div at bounding box center [302, 616] width 16 height 16
type input "92C84E"
click at [781, 590] on p "Tired of watching your dog suffer through [MEDICAL_DATA] decline and feeling he…" at bounding box center [670, 544] width 474 height 112
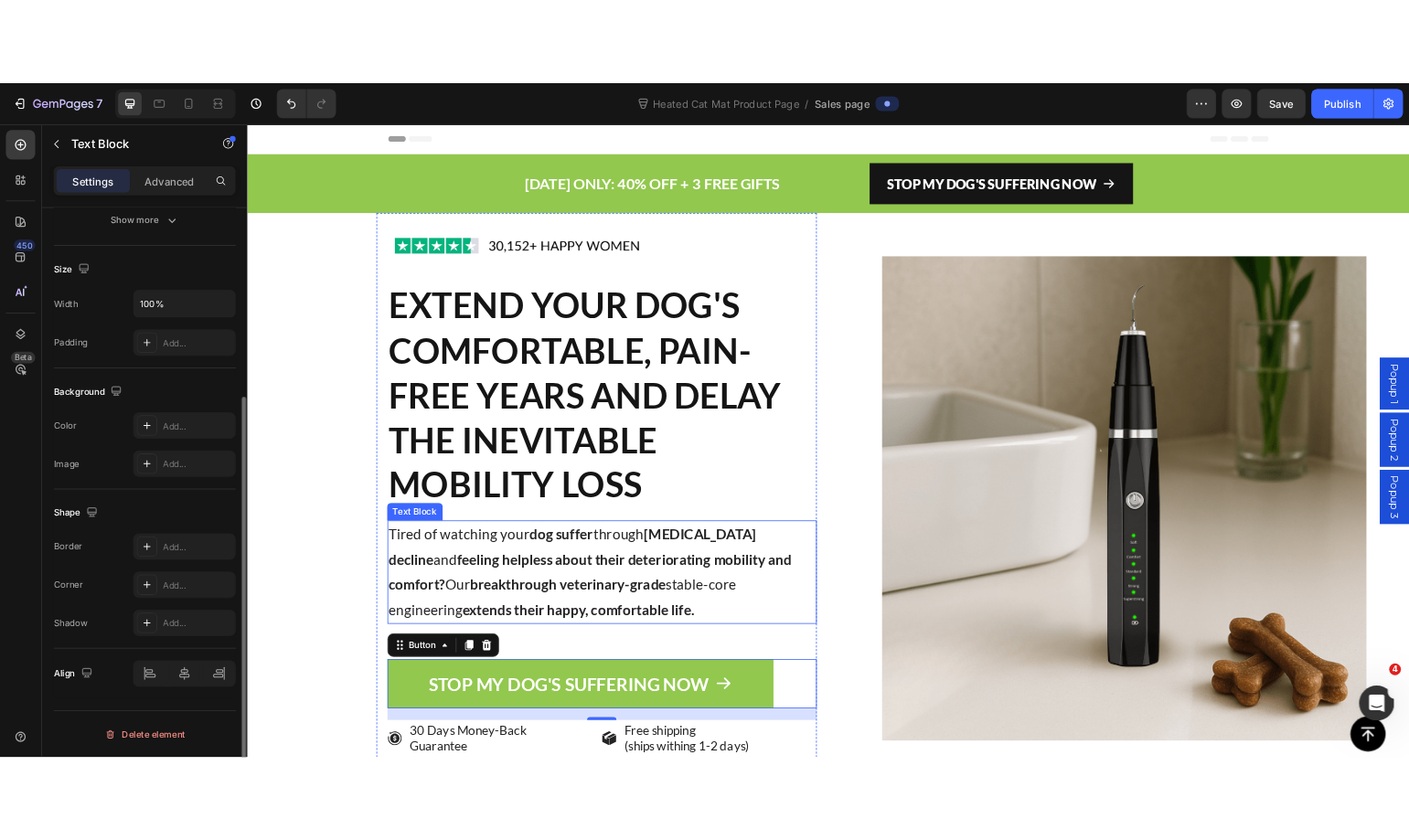
scroll to position [0, 0]
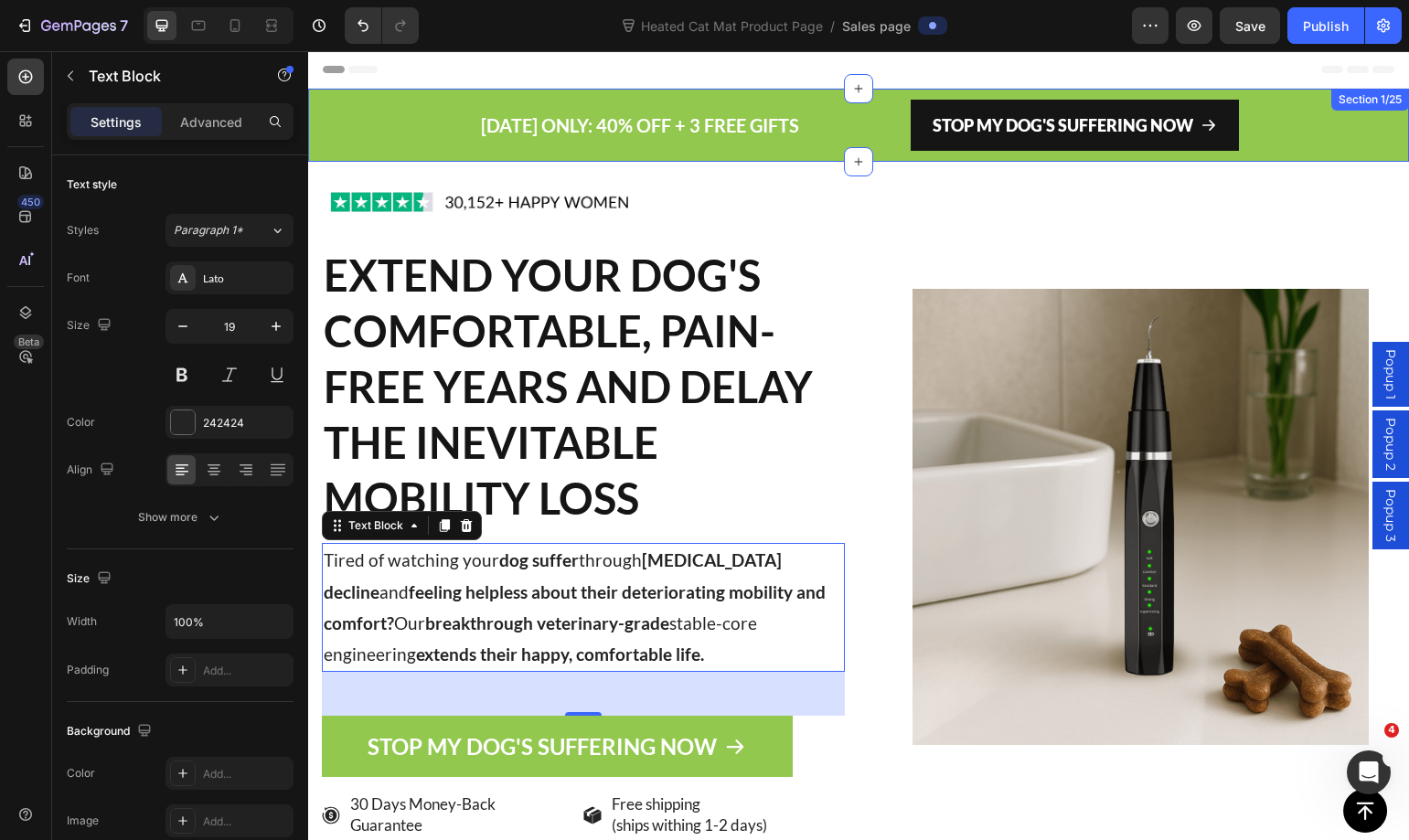
click at [365, 101] on div "[DATE] ONLY: 40% OFF + 3 FREE GIFTS Text block STOP MY DOG'S SUFFERING NOW Butt…" at bounding box center [858, 125] width 1100 height 73
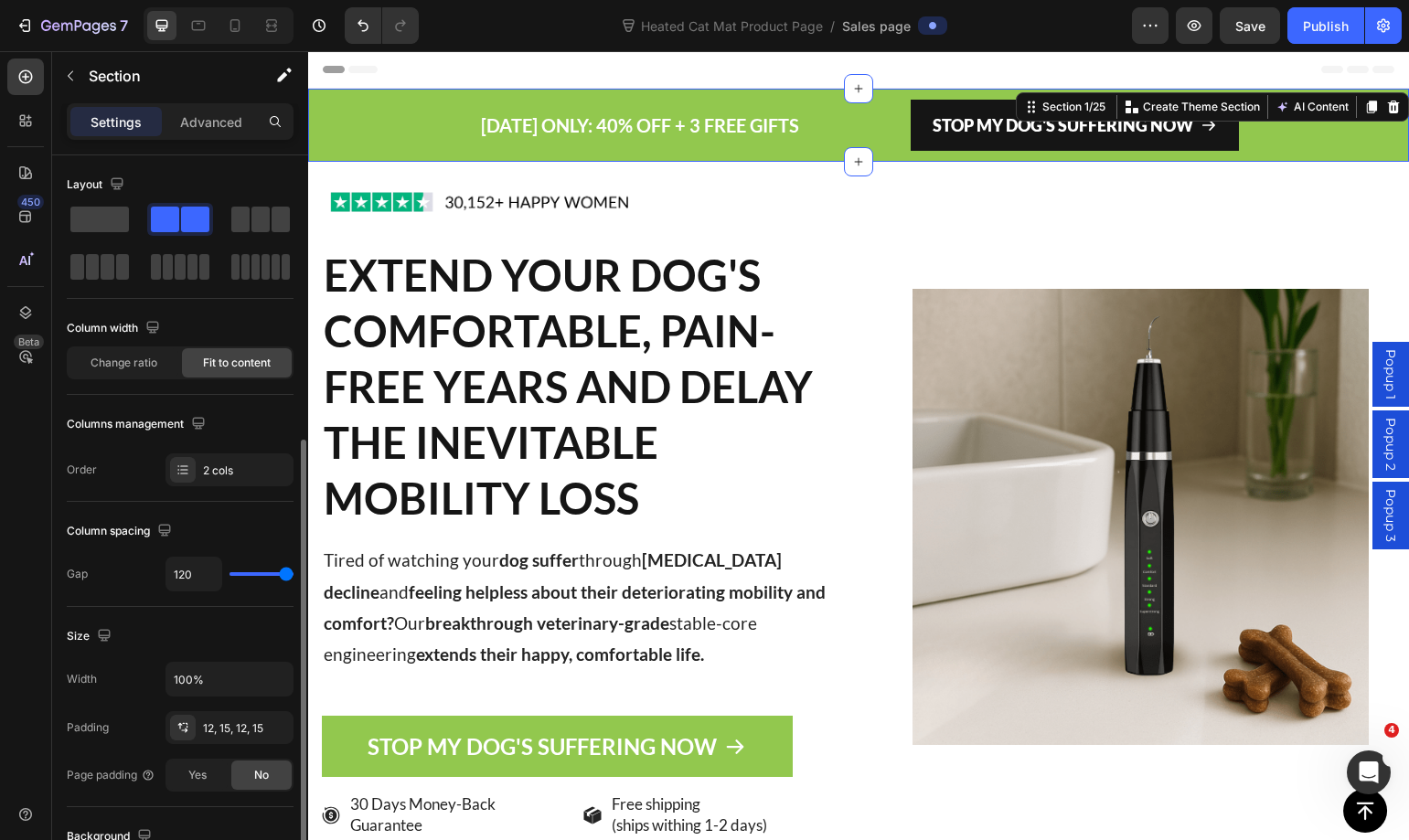
scroll to position [365, 0]
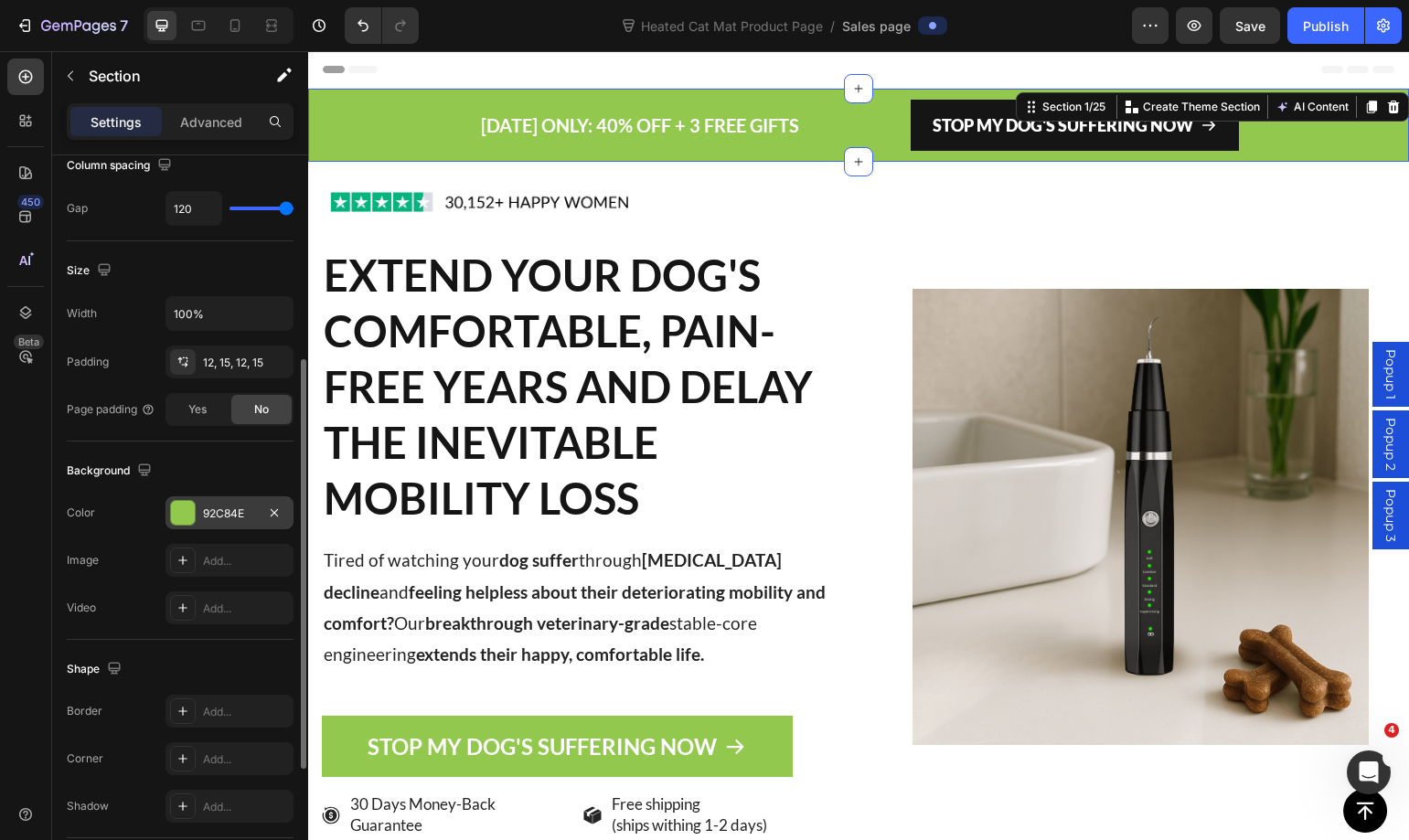
click at [205, 513] on div "92C84E" at bounding box center [228, 513] width 53 height 17
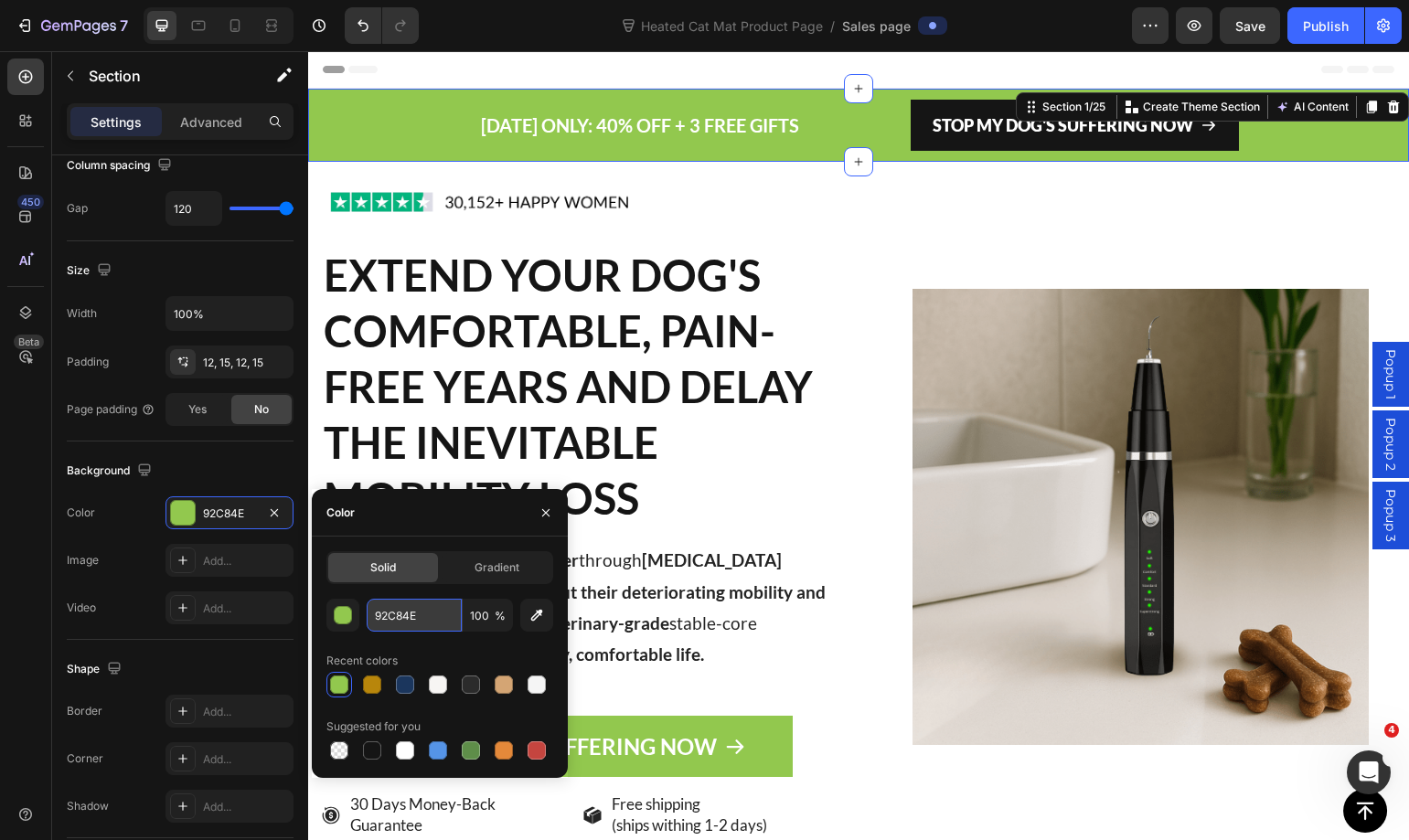
click at [393, 620] on input "92C84E" at bounding box center [414, 615] width 95 height 33
paste input "#92c84e"
click at [385, 617] on input "#92c84e" at bounding box center [414, 615] width 95 height 33
click at [454, 639] on div "92c84e 100 % Recent colors Suggested for you" at bounding box center [440, 681] width 226 height 165
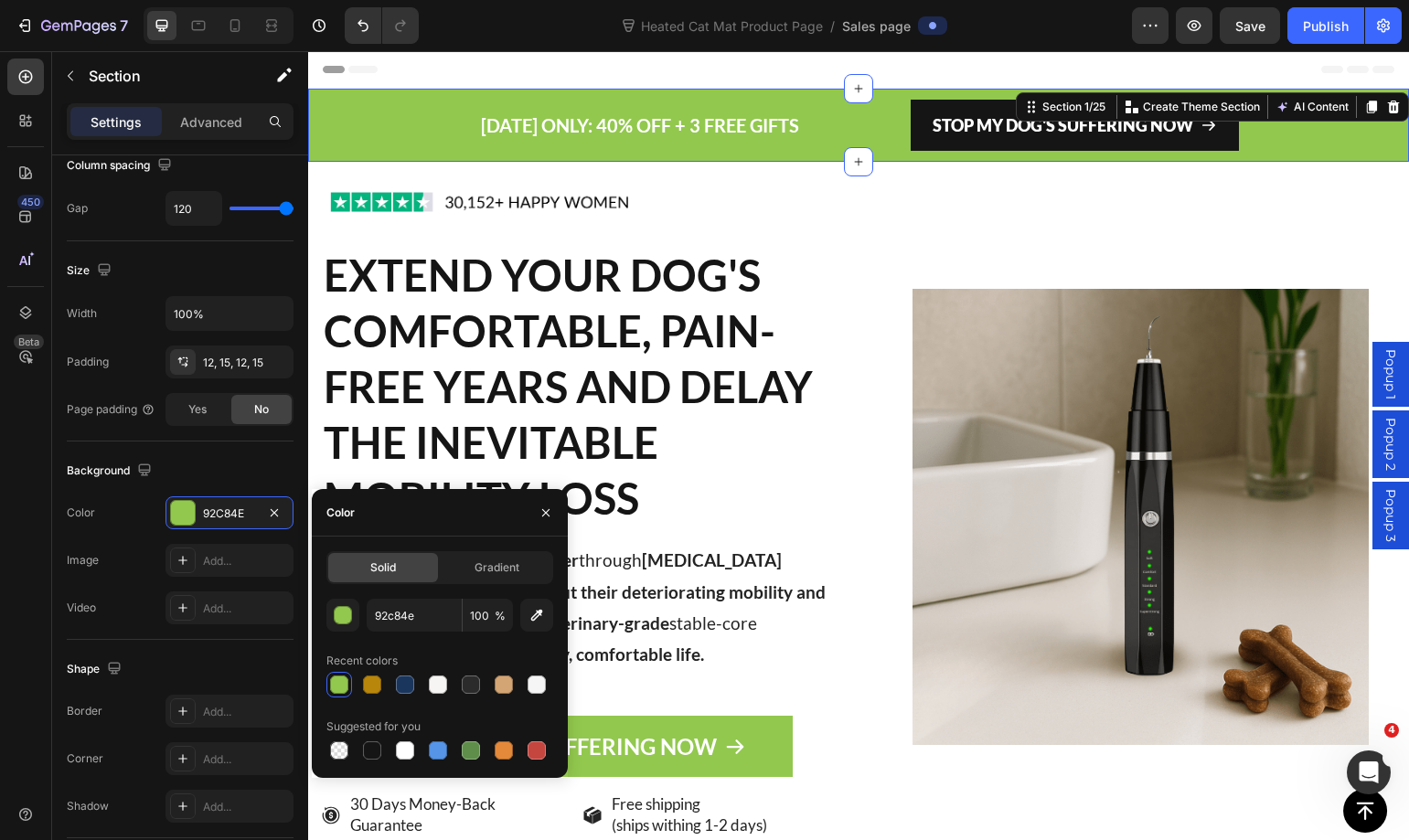
type input "92C84E"
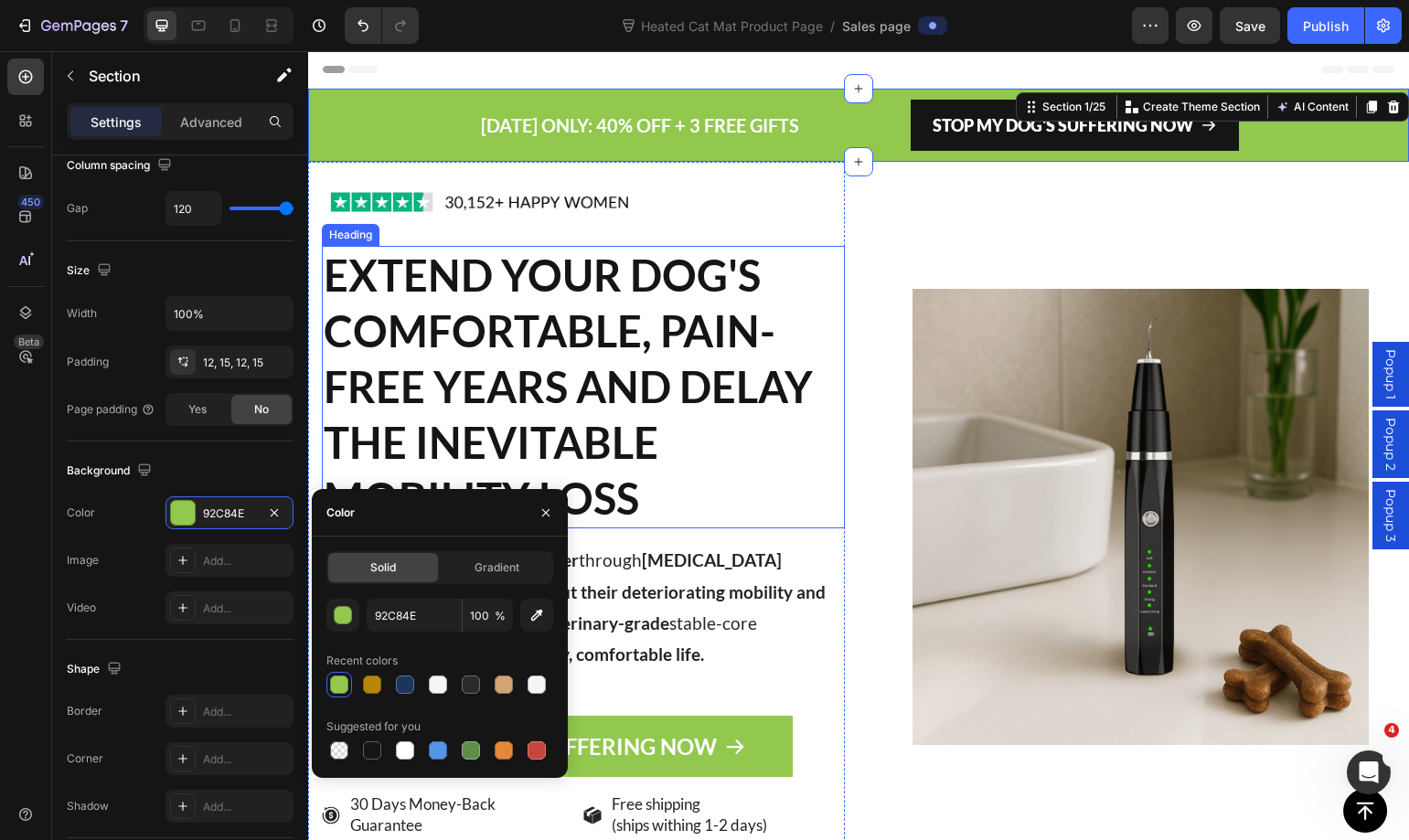
click at [812, 524] on h2 "EXTEND YOUR DOG'S COMFORTABLE, PAIN-FREE YEARS AND DELAY THE INEVITABLE MOBILIT…" at bounding box center [583, 387] width 523 height 282
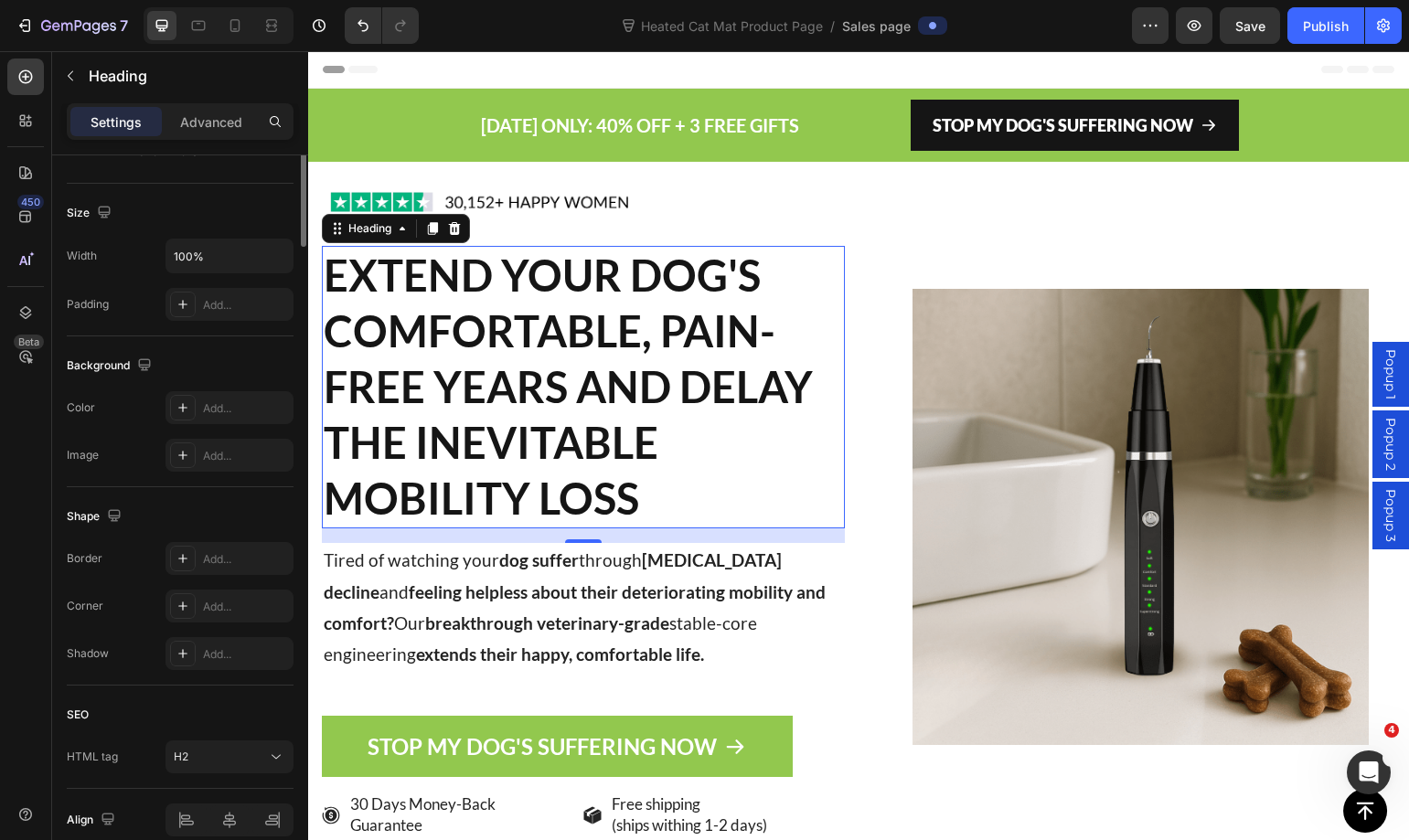
scroll to position [0, 0]
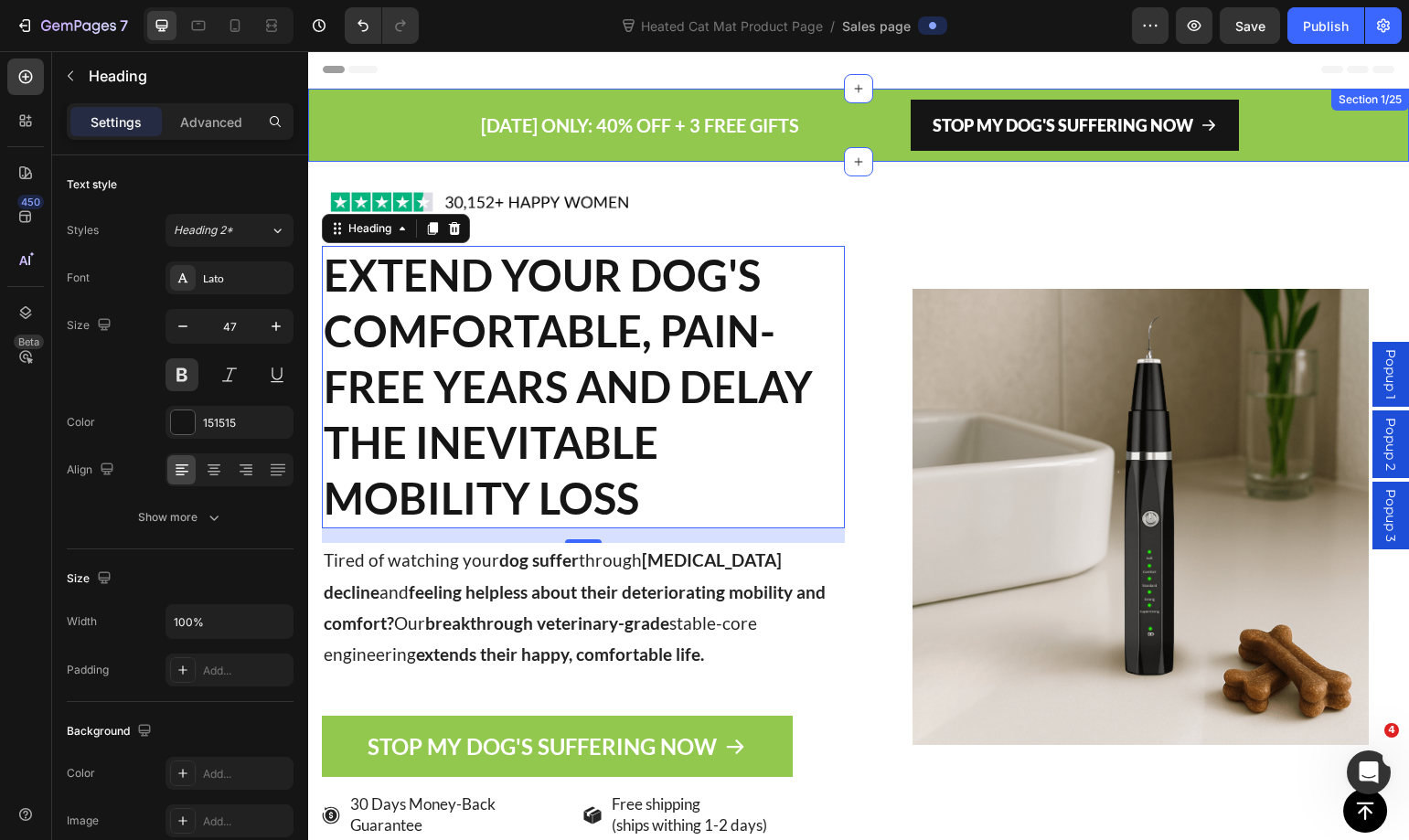
click at [344, 148] on div "[DATE] ONLY: 40% OFF + 3 FREE GIFTS Text block STOP MY DOG'S SUFFERING NOW Butt…" at bounding box center [858, 125] width 1100 height 73
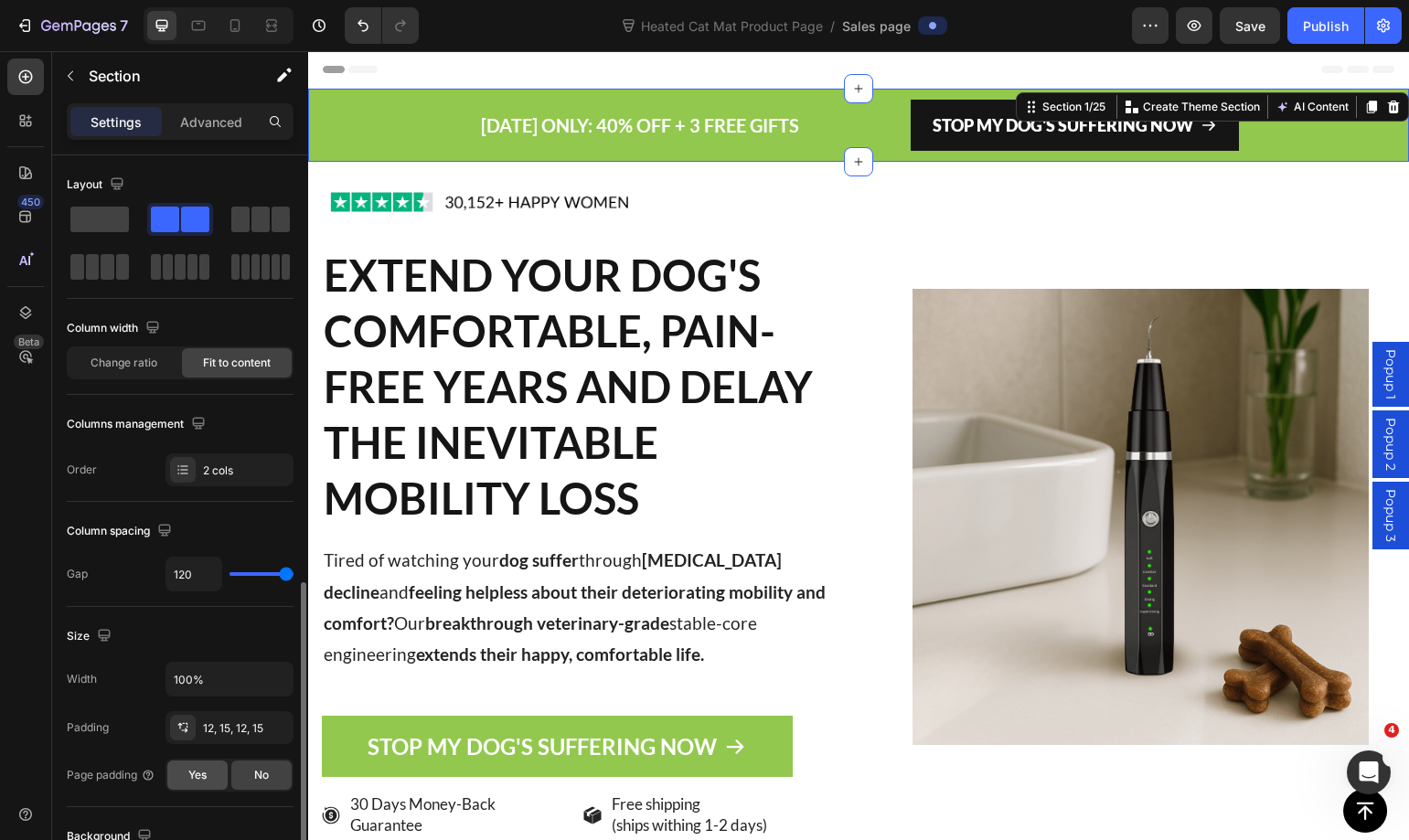
scroll to position [365, 0]
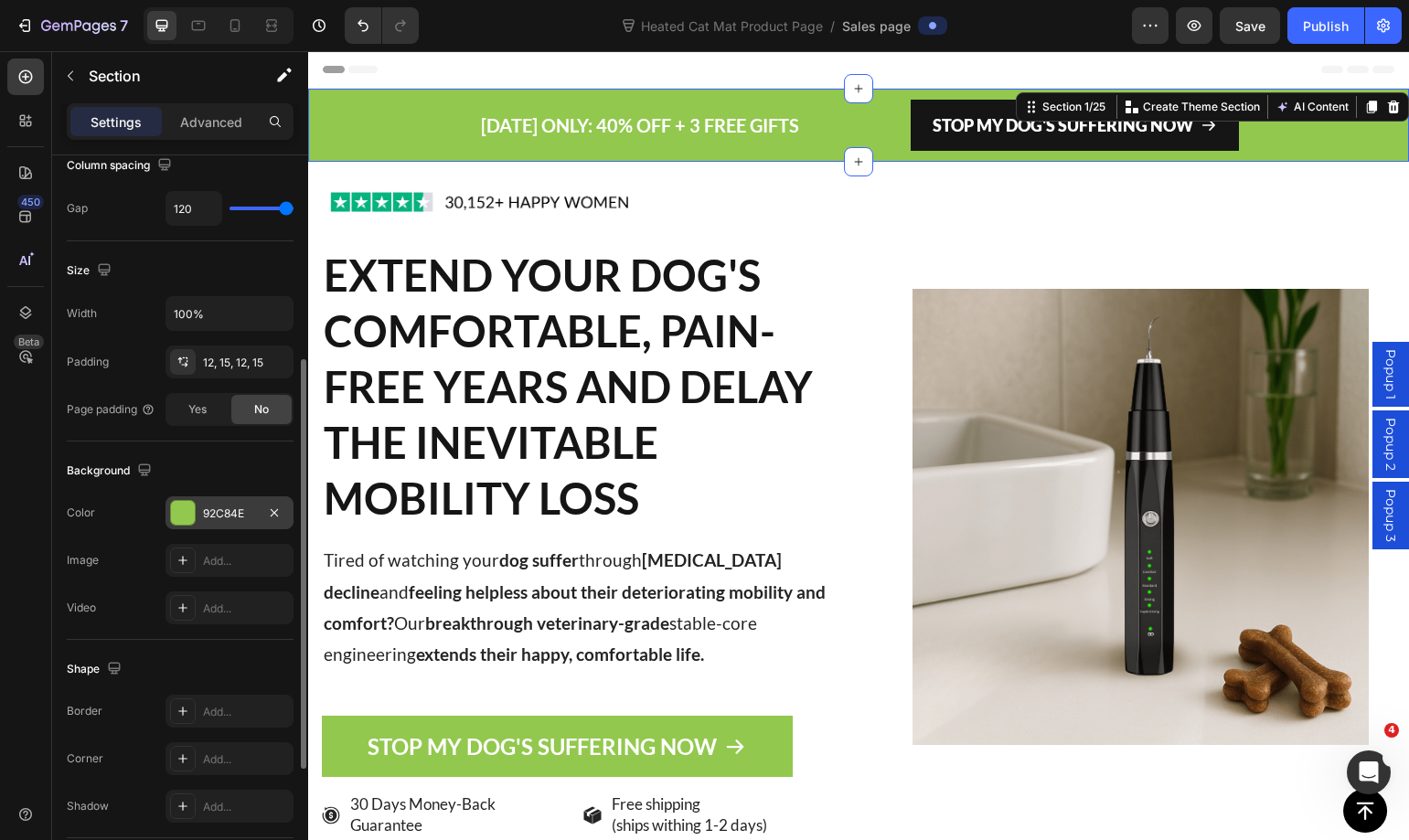
click at [215, 512] on div "92C84E" at bounding box center [228, 513] width 53 height 17
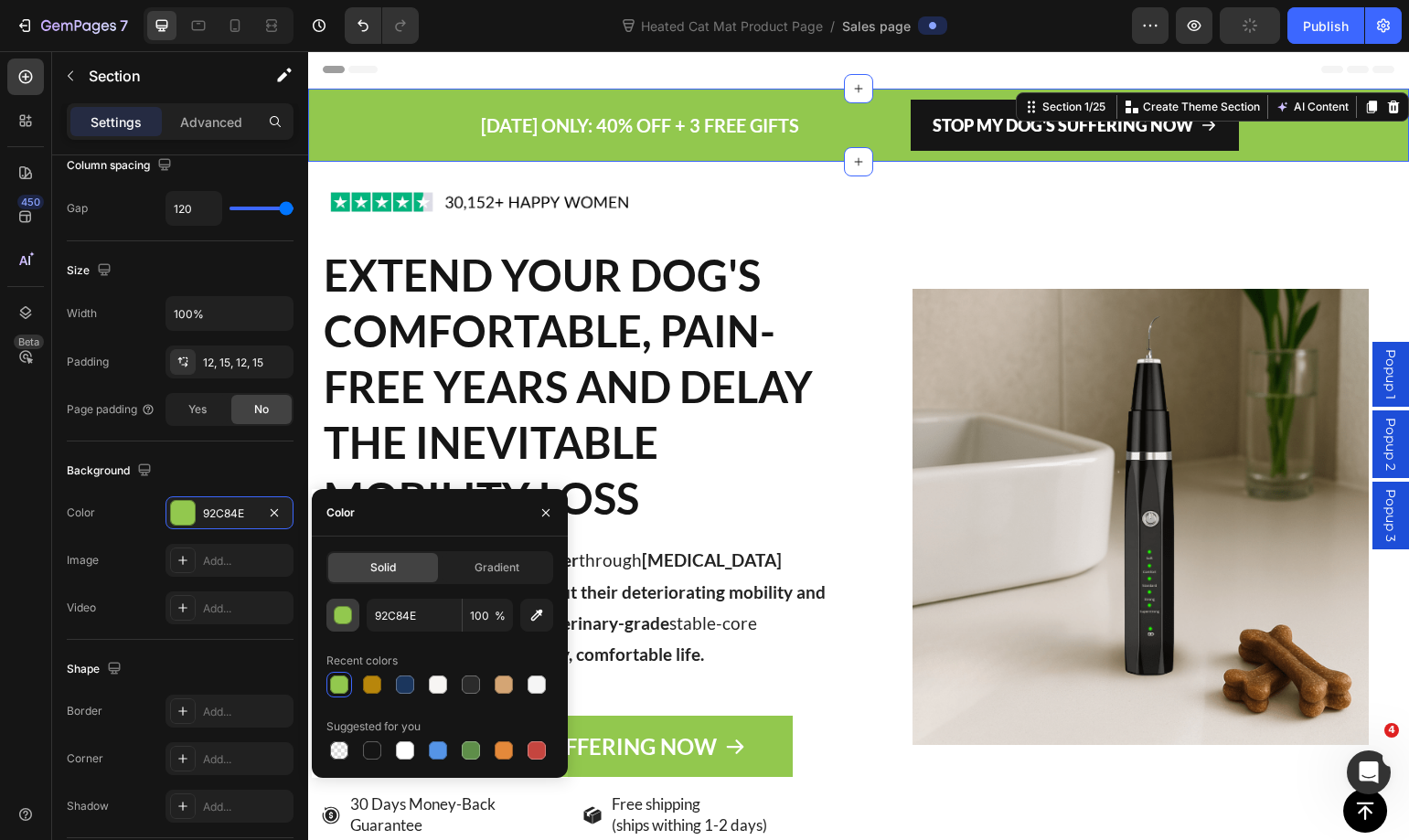
click at [349, 617] on div "button" at bounding box center [344, 616] width 18 height 18
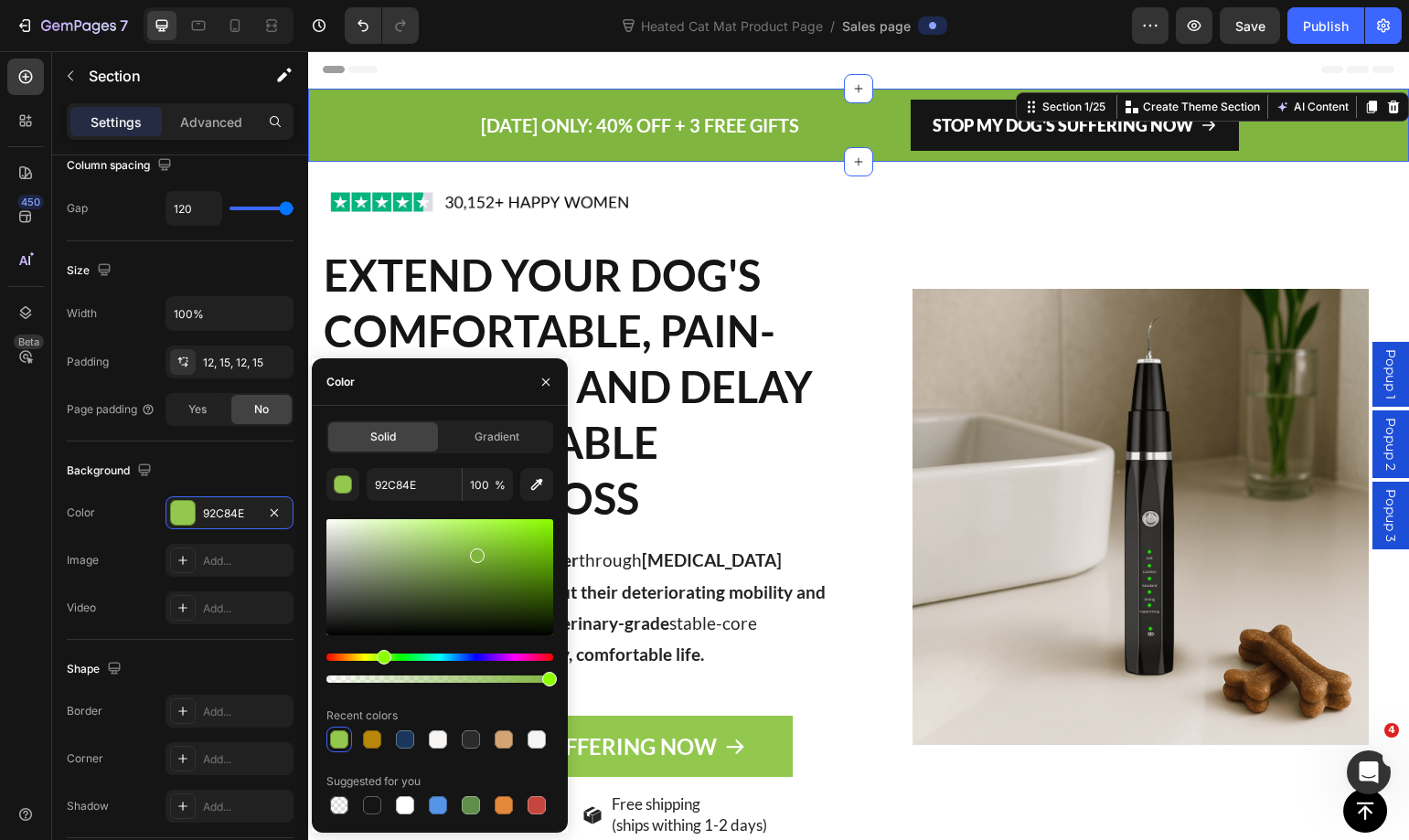
type input "80B53F"
click at [476, 552] on div at bounding box center [477, 555] width 15 height 15
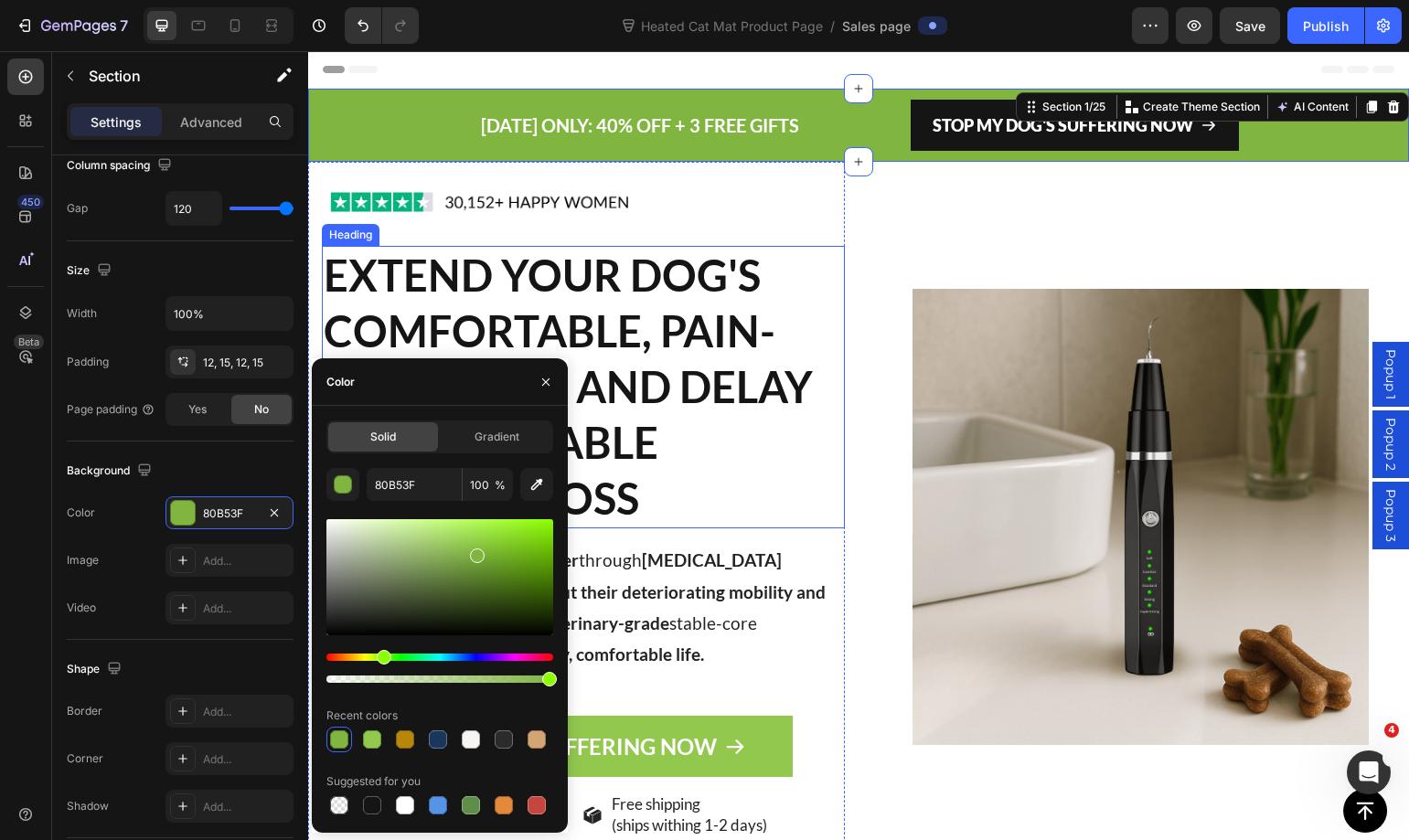
click at [844, 278] on div "Image EXTEND YOUR DOG'S COMFORTABLE, PAIN-FREE YEARS AND DELAY THE INEVITABLE M…" at bounding box center [858, 515] width 1100 height 708
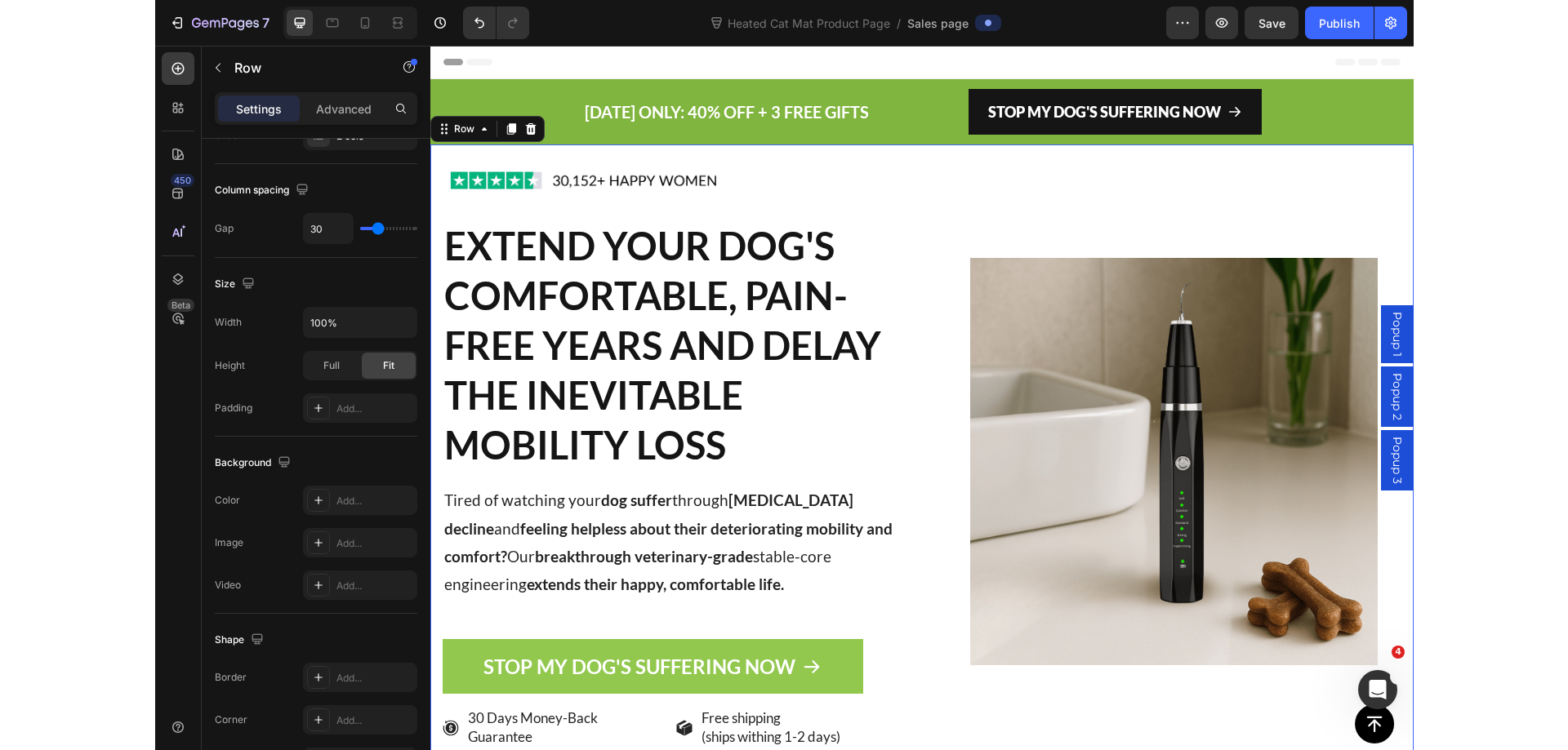
scroll to position [0, 0]
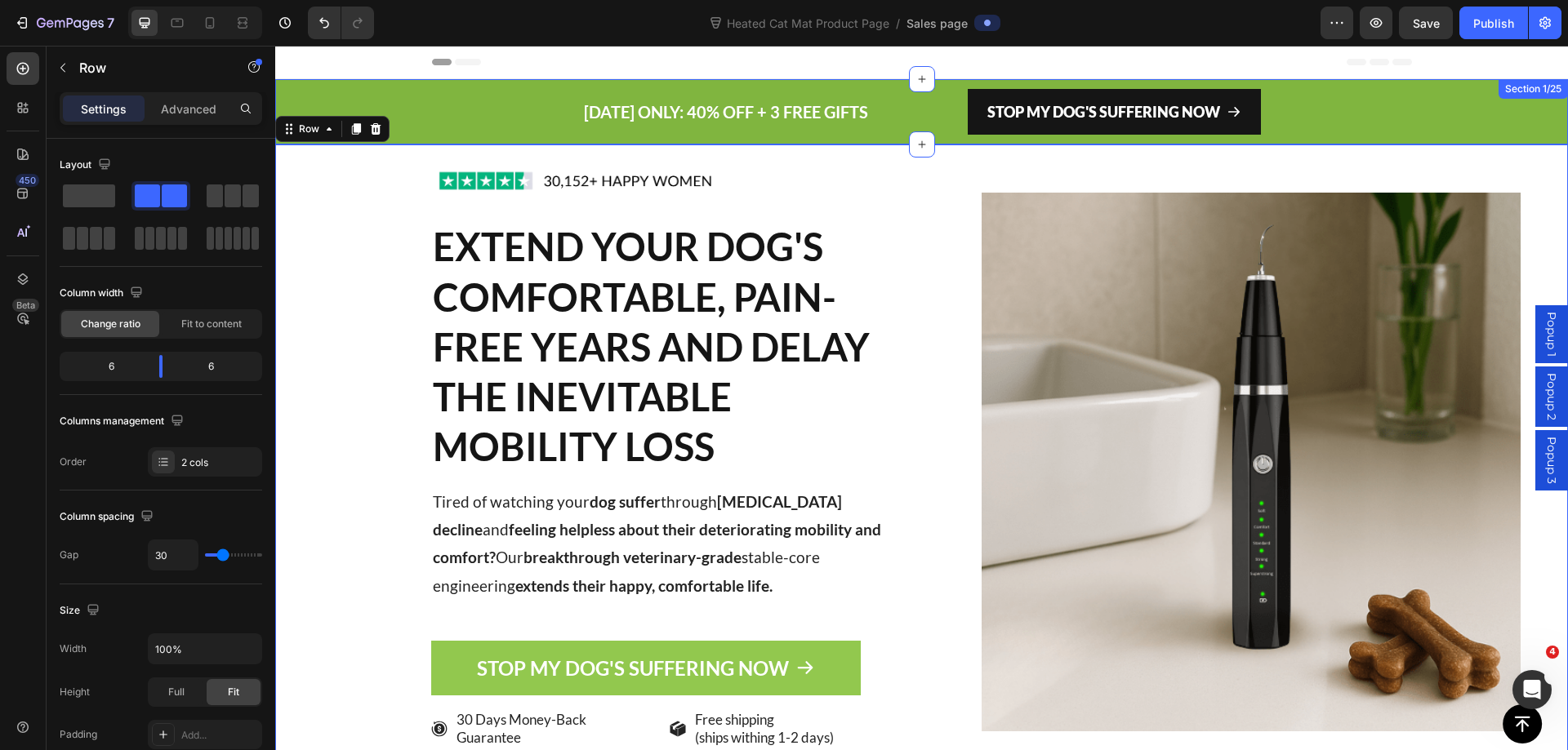
click at [451, 107] on div "[DATE] ONLY: 40% OFF + 3 FREE GIFTS Text block STOP MY DOG'S SUFFERING NOW Butt…" at bounding box center [921, 112] width 1292 height 66
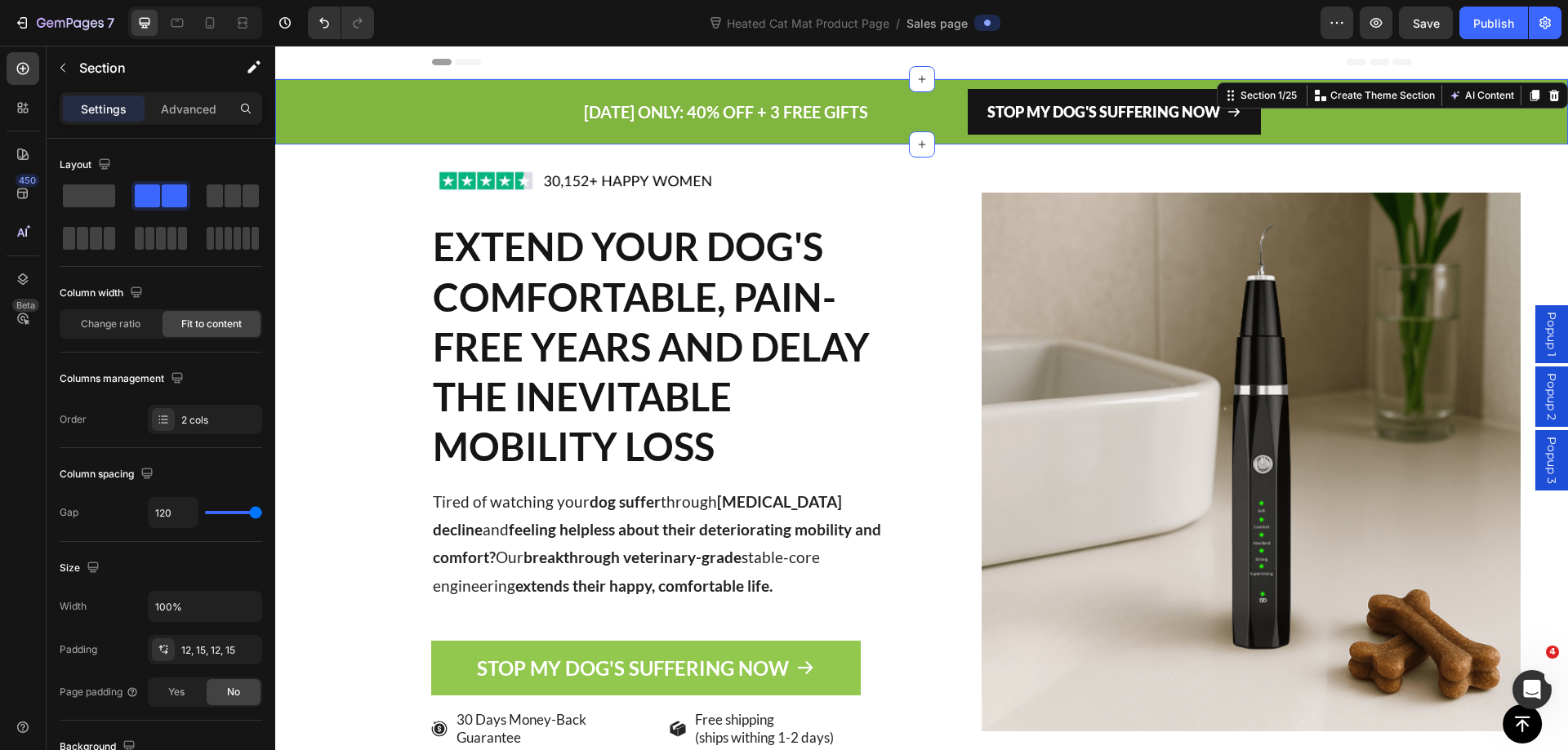
scroll to position [408, 0]
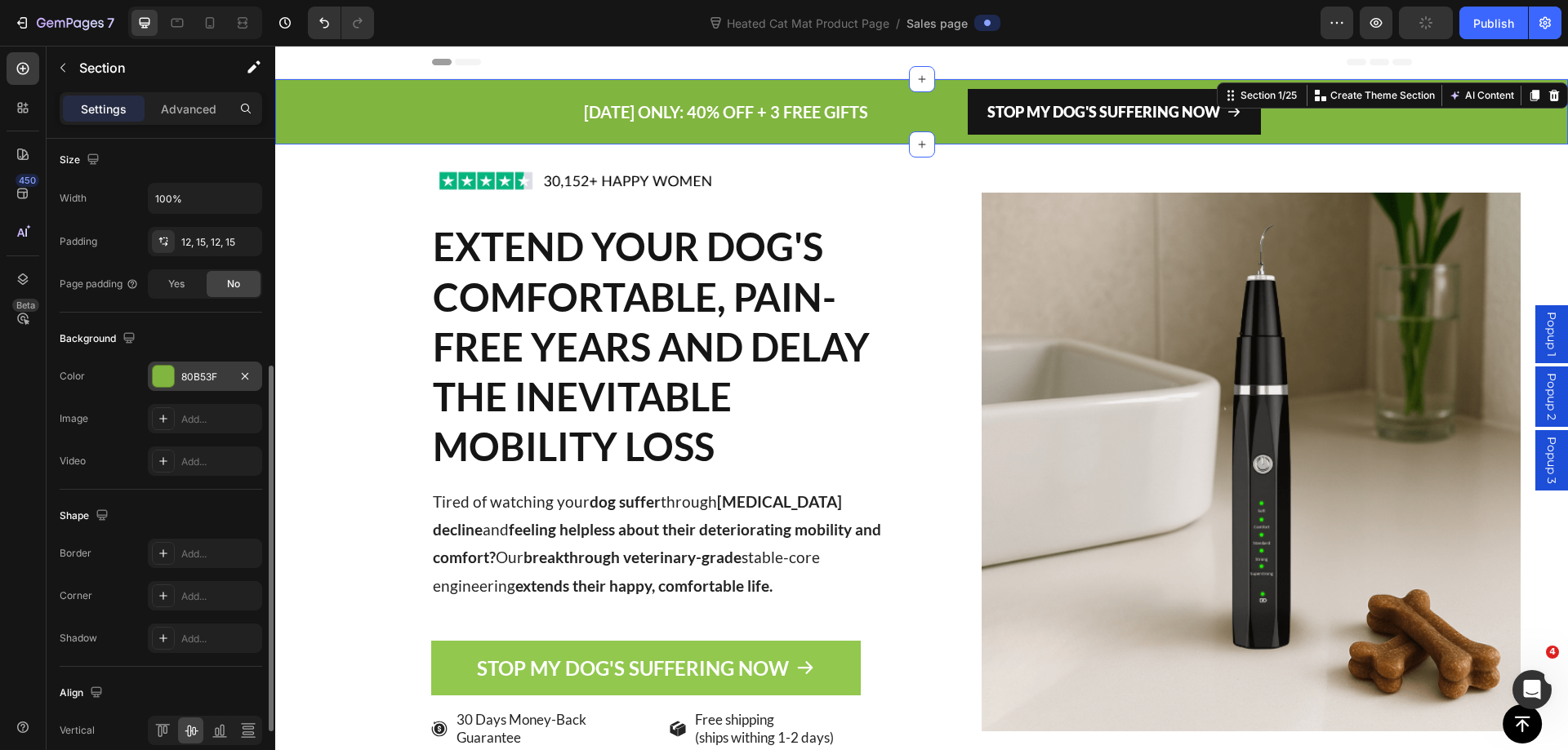
click at [184, 379] on div "80B53F" at bounding box center [204, 377] width 47 height 15
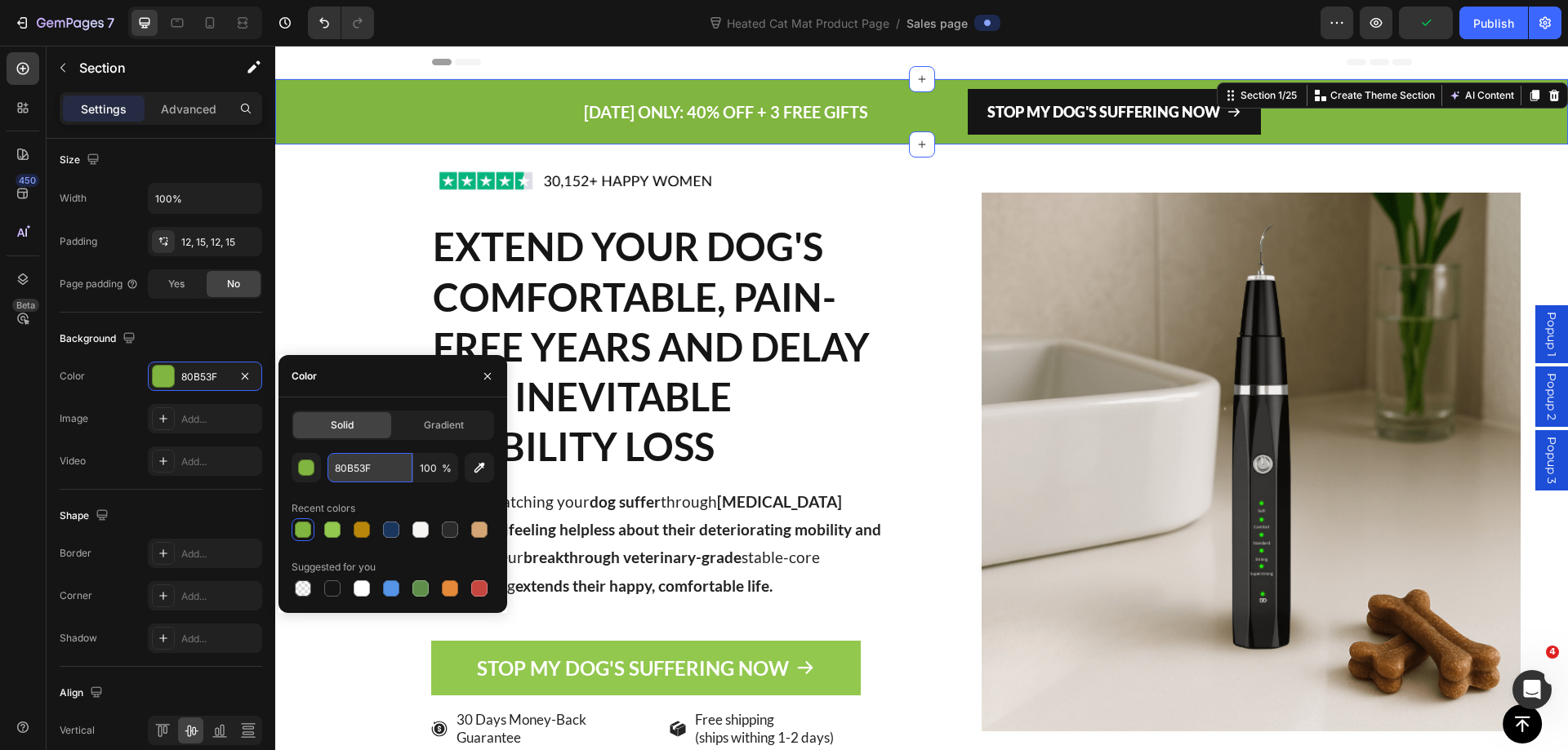
click at [360, 464] on input "80B53F" at bounding box center [370, 467] width 85 height 29
click at [362, 464] on input "80B53F" at bounding box center [370, 467] width 85 height 29
click at [455, 646] on link "STOP MY DOG'S SUFFERING NOW" at bounding box center [646, 668] width 430 height 55
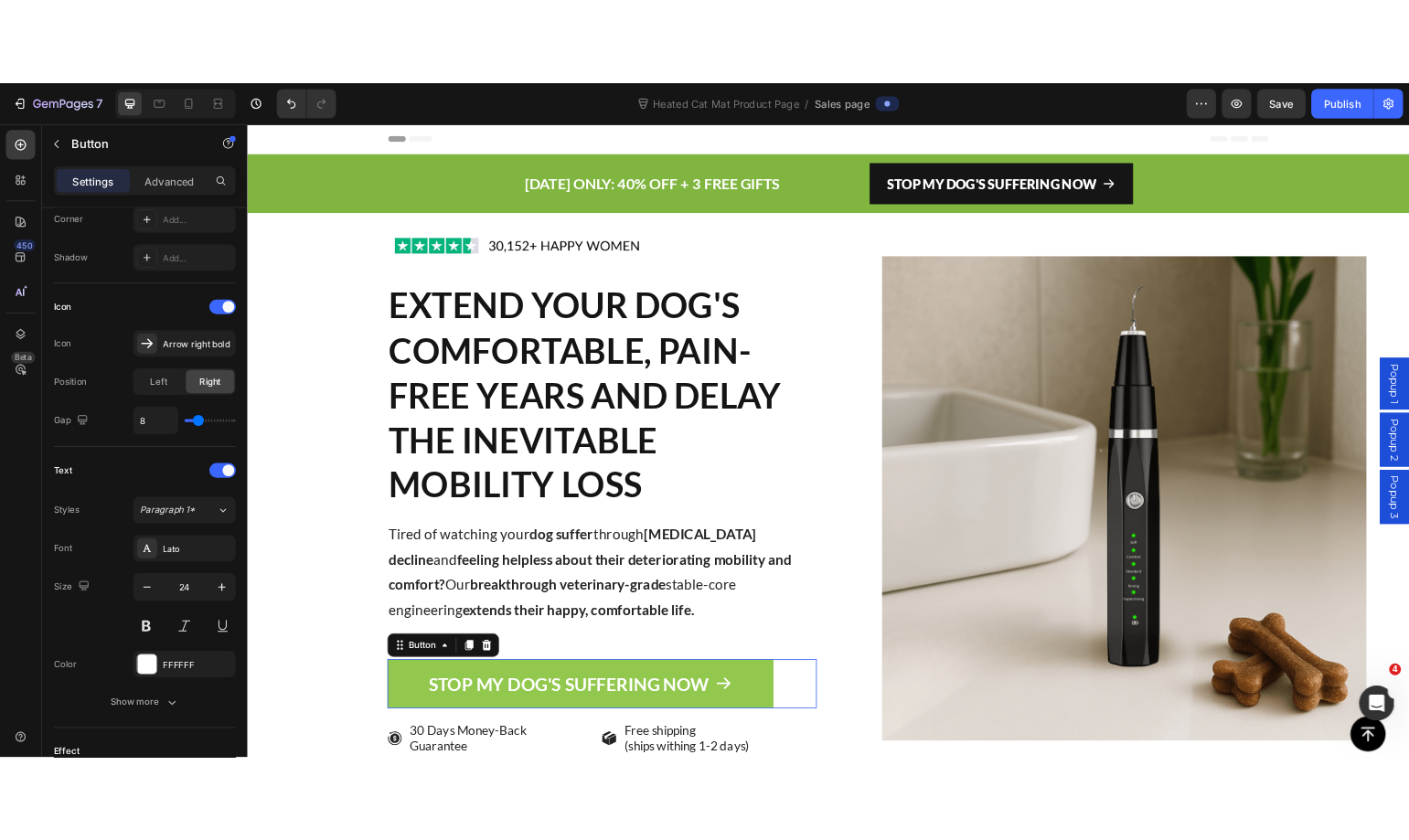
scroll to position [0, 0]
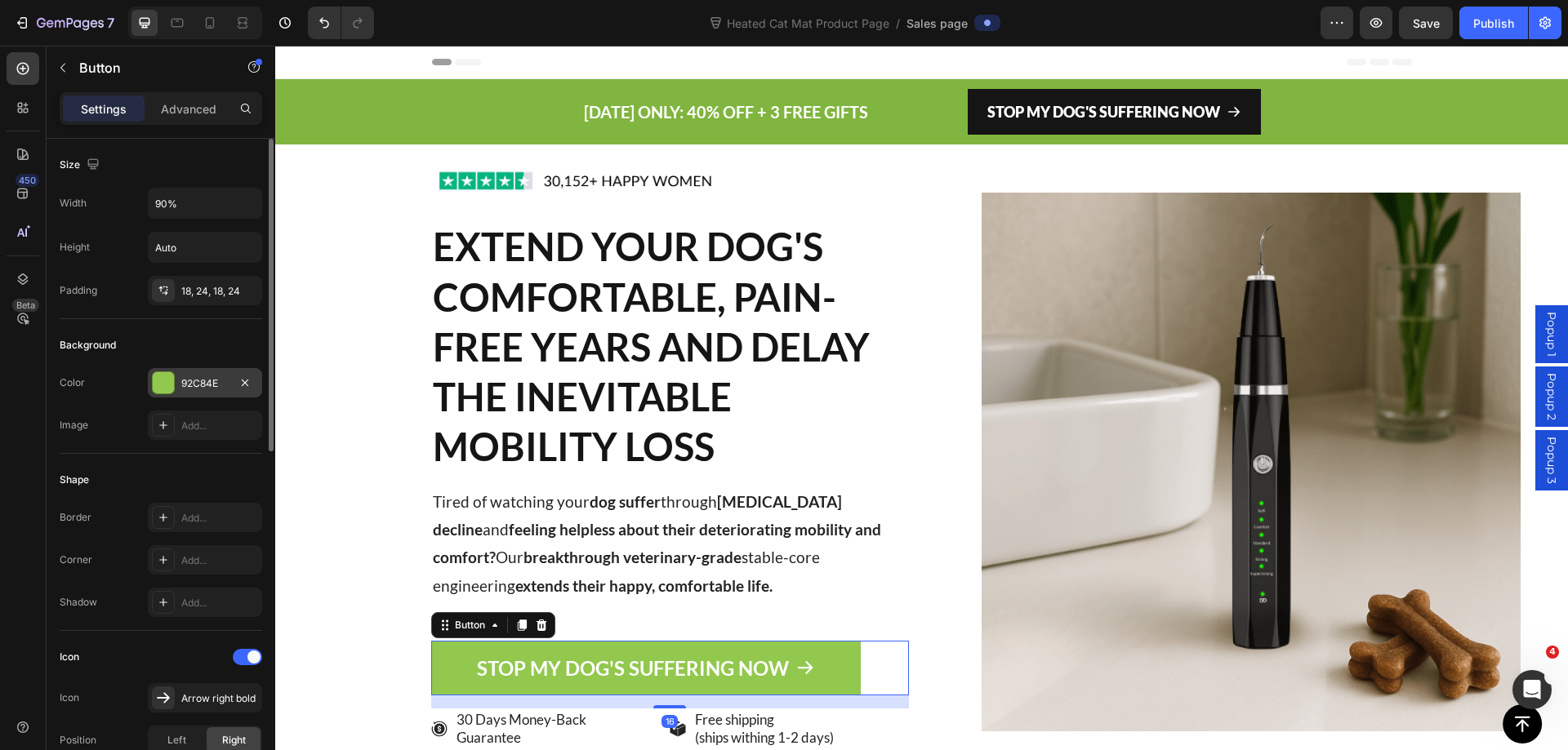
click at [200, 384] on div "92C84E" at bounding box center [204, 383] width 47 height 15
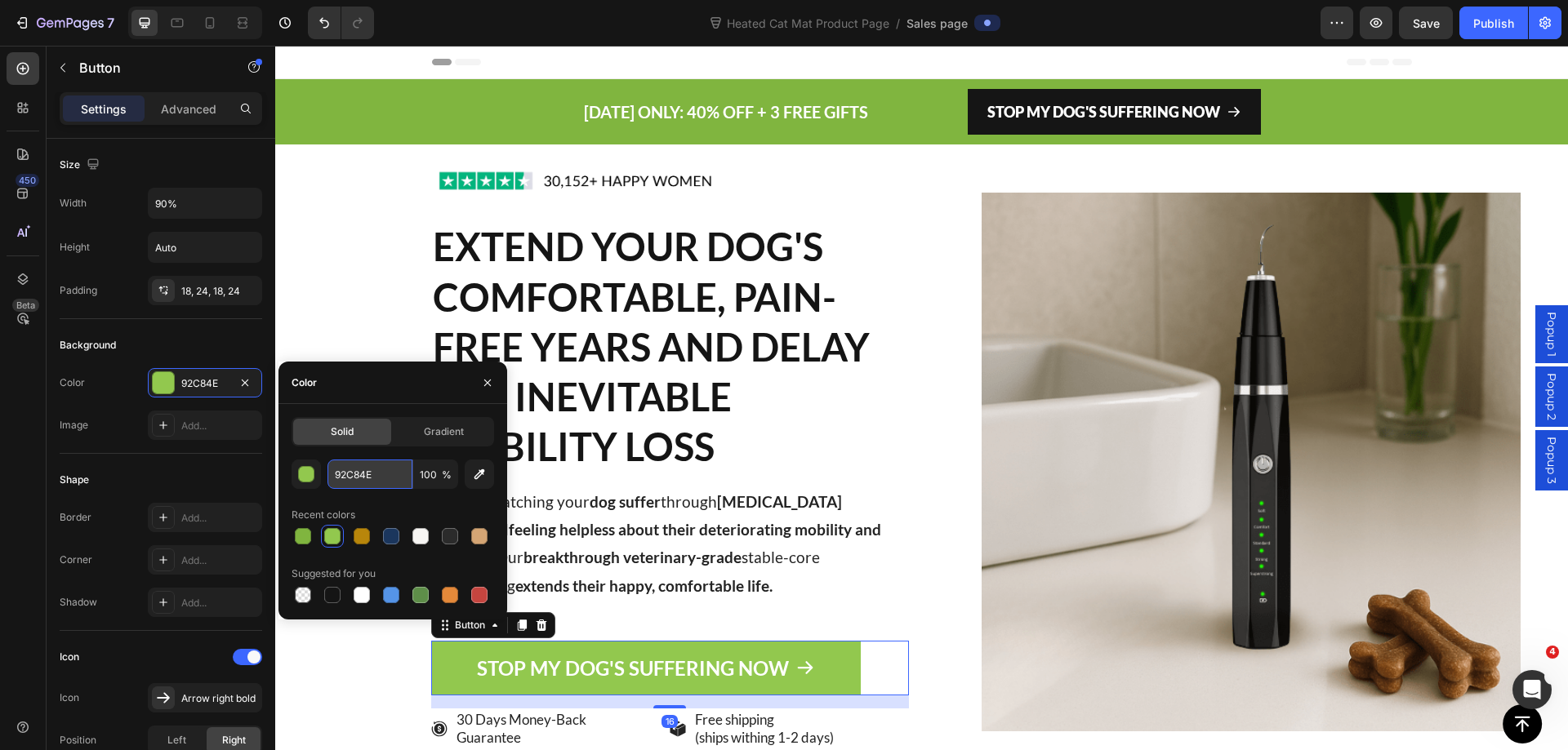
click at [336, 463] on input "92C84E" at bounding box center [370, 473] width 85 height 29
click at [336, 462] on input "92C84E" at bounding box center [370, 473] width 85 height 29
paste input "80B5"
click at [352, 477] on input "80B592C84E" at bounding box center [370, 473] width 85 height 29
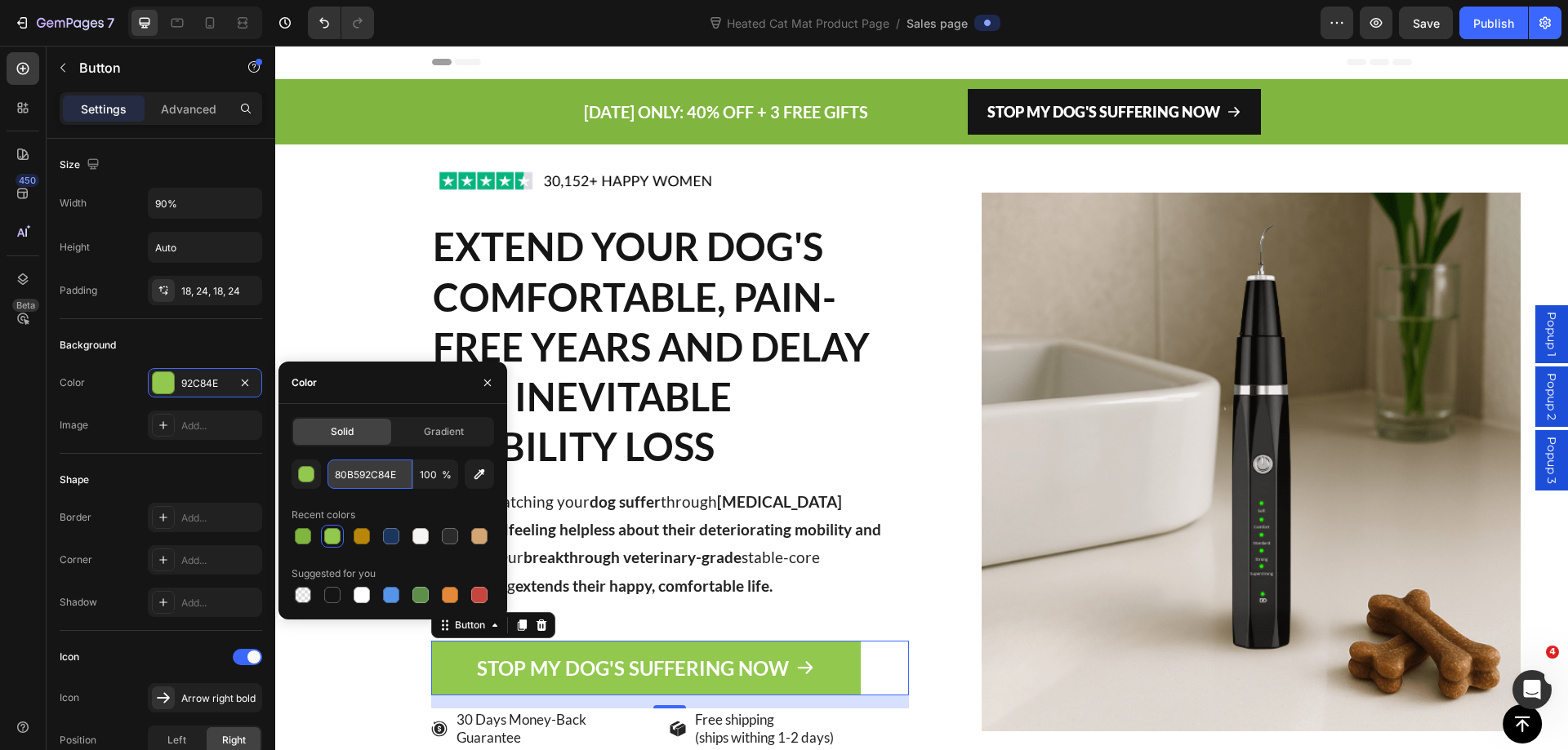
click at [352, 477] on input "80B592C84E" at bounding box center [370, 473] width 85 height 29
paste input "text"
click at [301, 545] on div at bounding box center [303, 536] width 23 height 23
type input "80B53F"
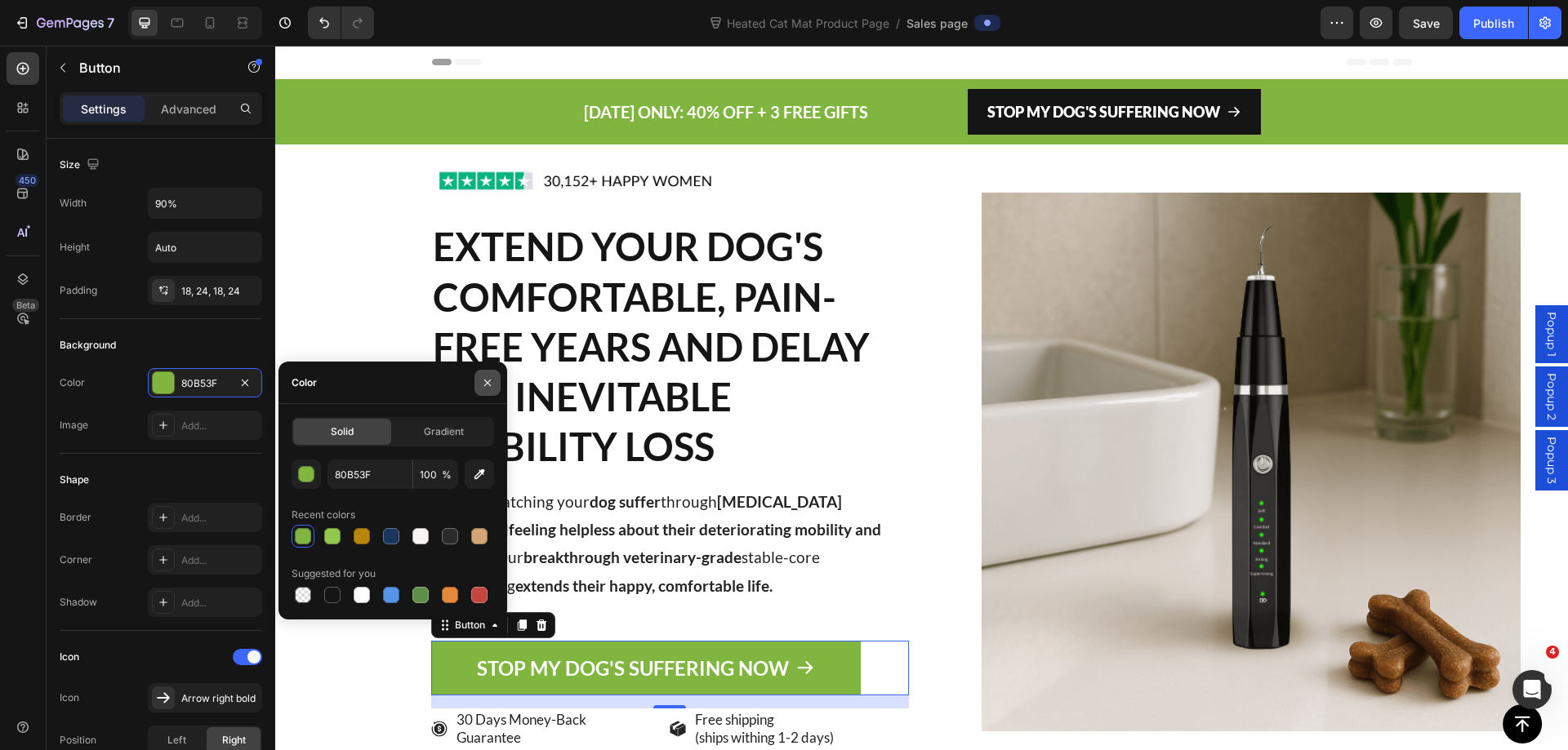
click at [492, 376] on icon "button" at bounding box center [487, 382] width 13 height 13
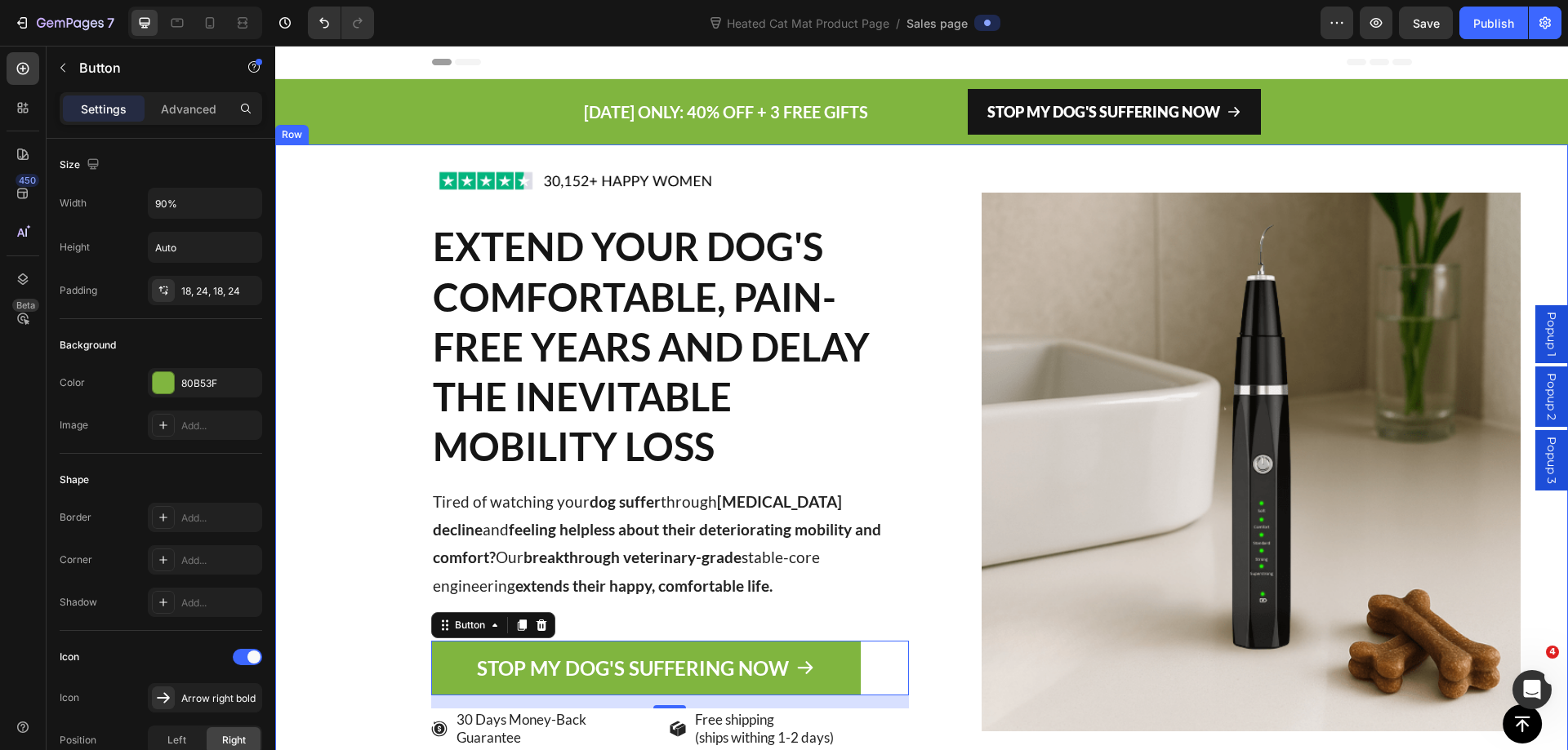
click at [333, 161] on div "Image EXTEND YOUR DOG'S COMFORTABLE, PAIN-FREE YEARS AND DELAY THE INEVITABLE M…" at bounding box center [592, 461] width 634 height 634
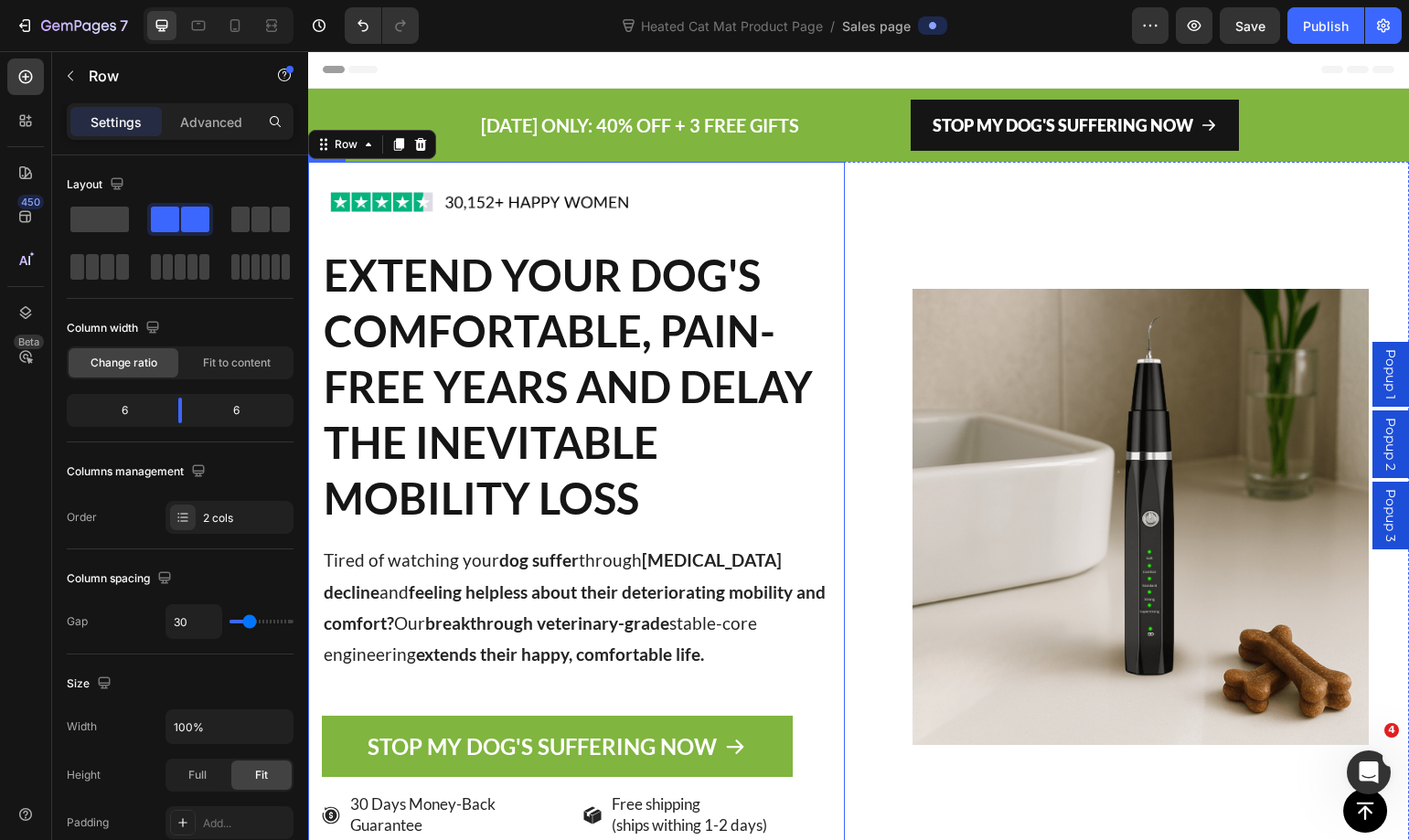
click at [313, 172] on div "Image EXTEND YOUR DOG'S COMFORTABLE, PAIN-FREE YEARS AND DELAY THE INEVITABLE M…" at bounding box center [576, 515] width 536 height 708
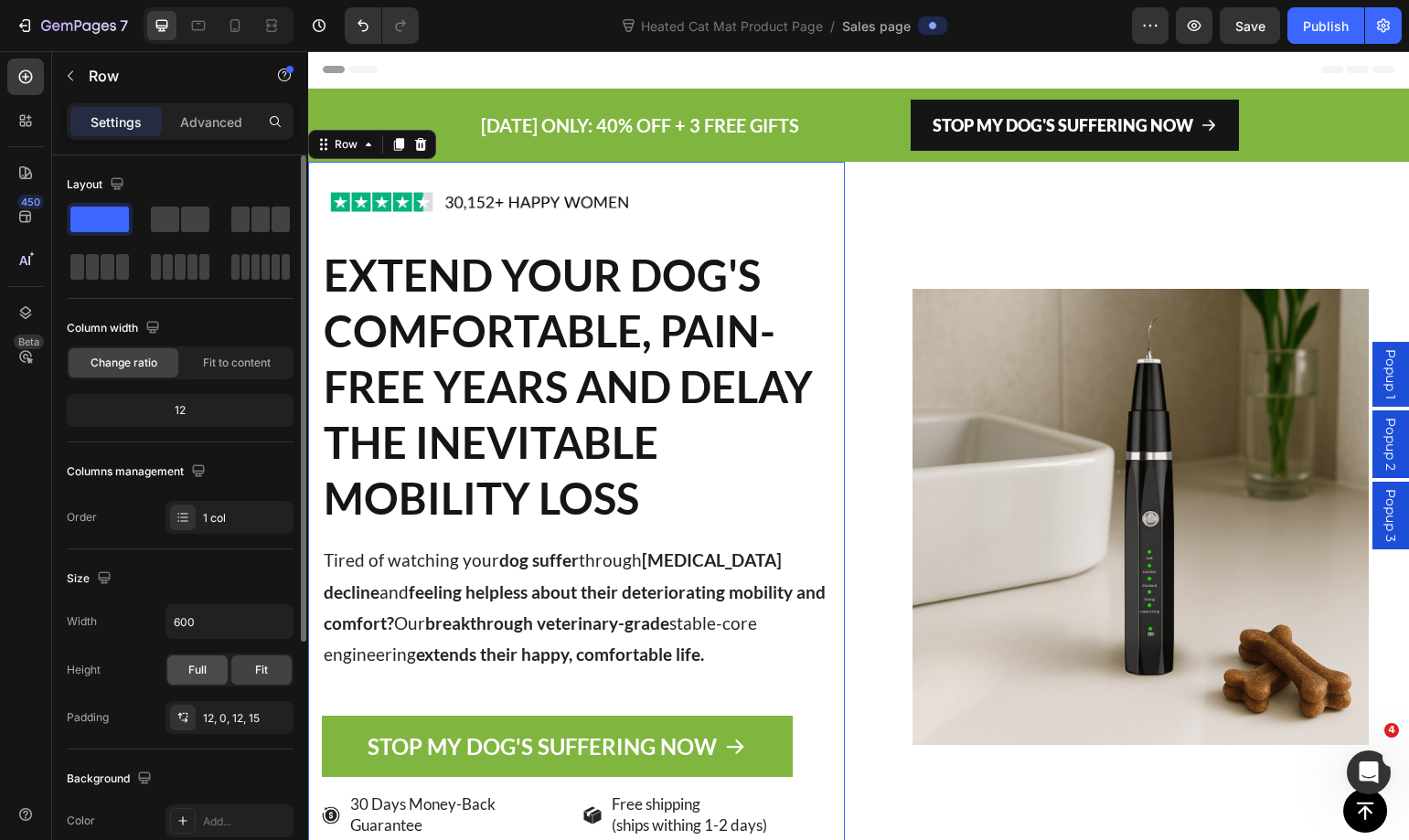
scroll to position [274, 0]
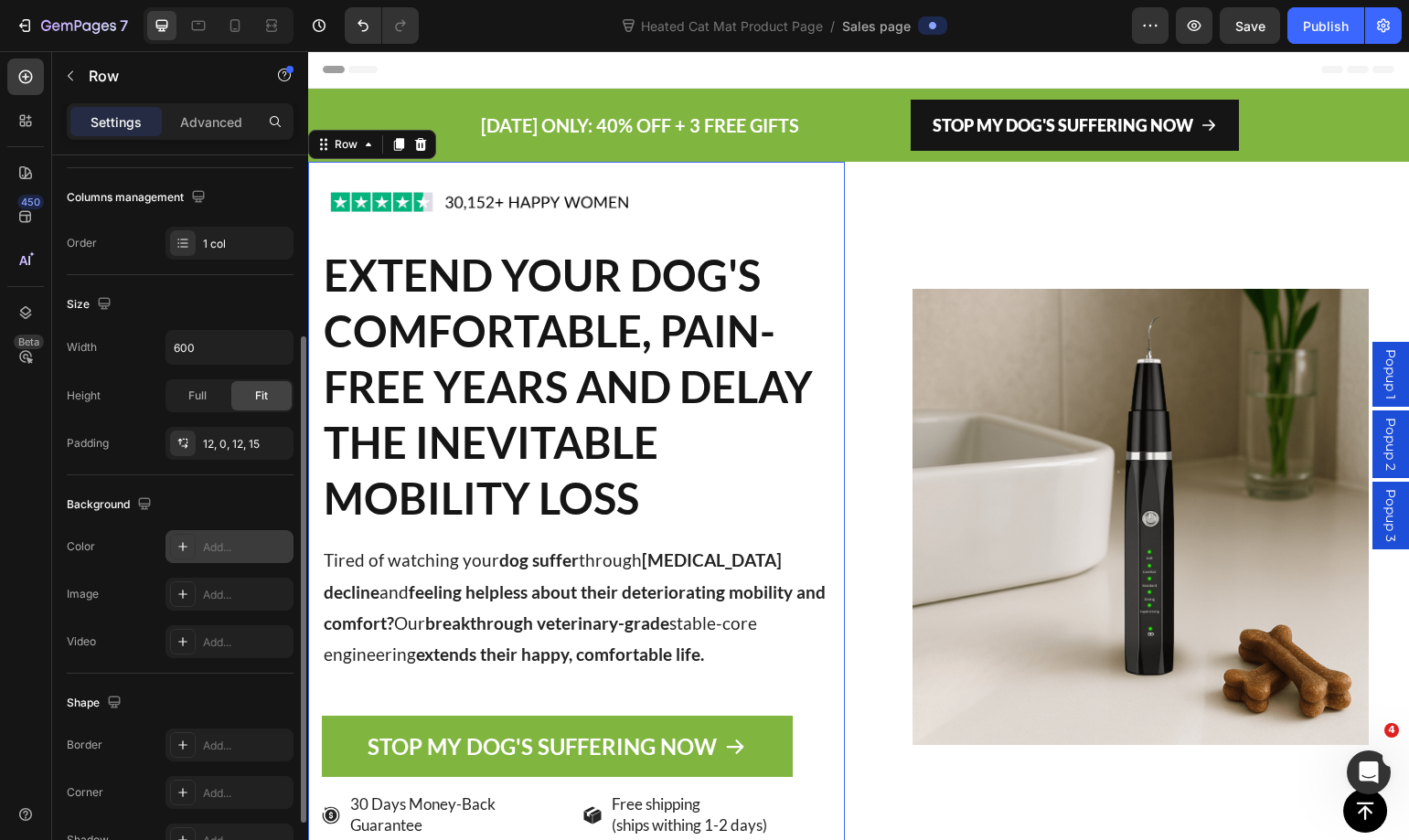
click at [200, 556] on div "Add..." at bounding box center [229, 546] width 128 height 33
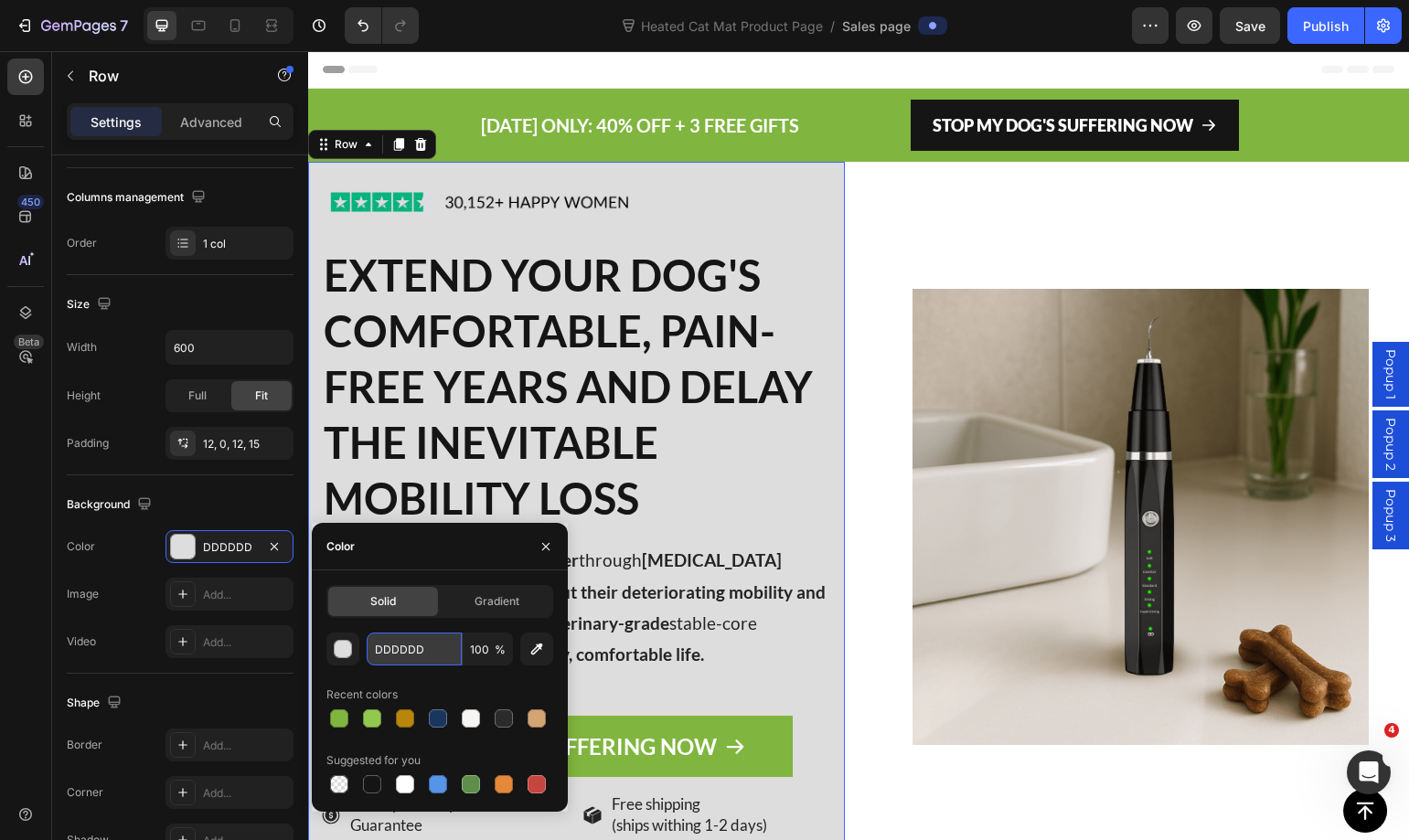
click at [398, 656] on input "DDDDDD" at bounding box center [414, 648] width 95 height 33
paste input "#f3f3f3"
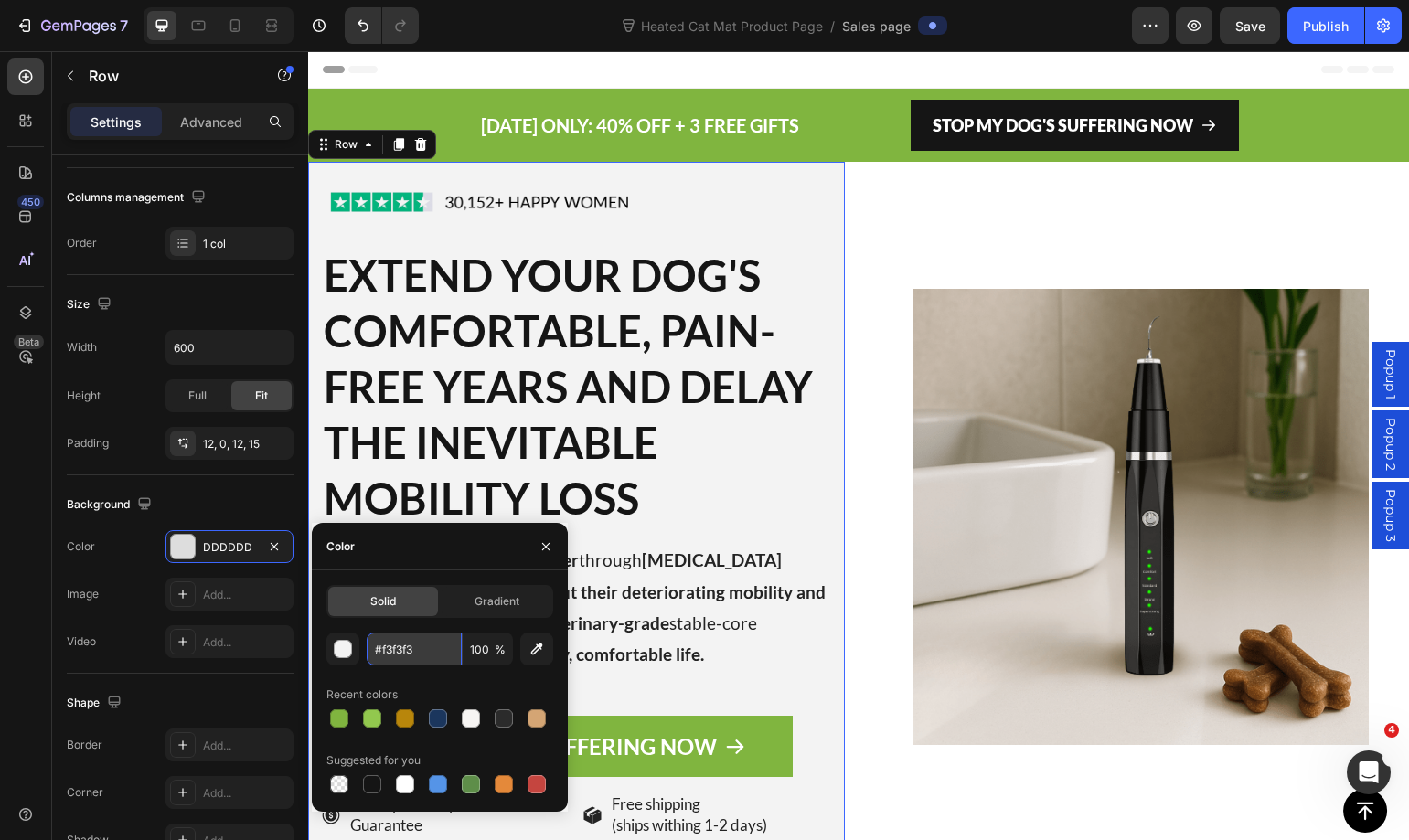
click at [379, 649] on input "#f3f3f3" at bounding box center [414, 648] width 95 height 33
type input "f3f3f3"
drag, startPoint x: 1123, startPoint y: 778, endPoint x: 894, endPoint y: 432, distance: 414.9
click at [1123, 779] on div "Image Icon Icon Icon Icon Icon Icon List 30,000+ Happy Women Text Block Row" at bounding box center [1140, 515] width 536 height 708
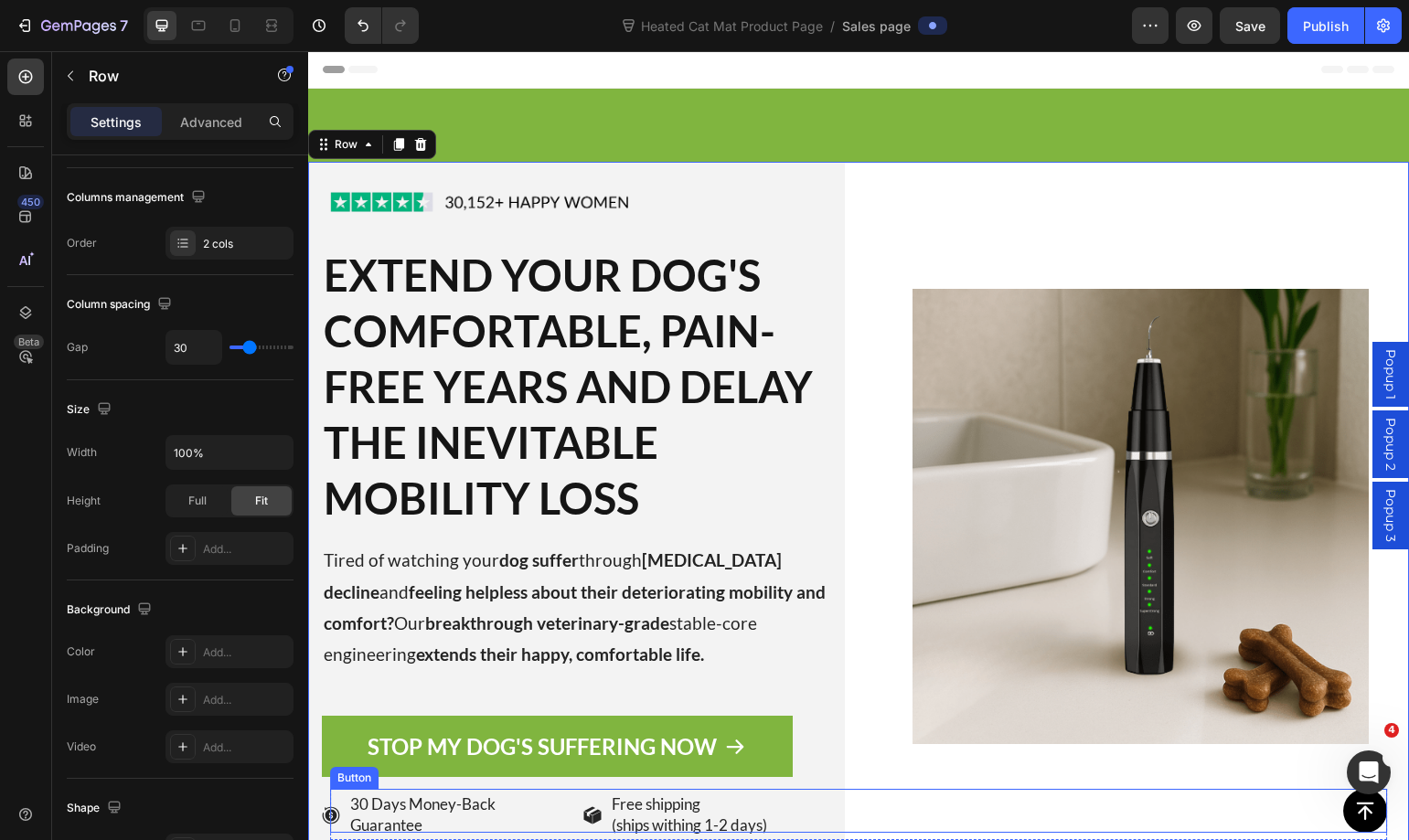
scroll to position [183, 0]
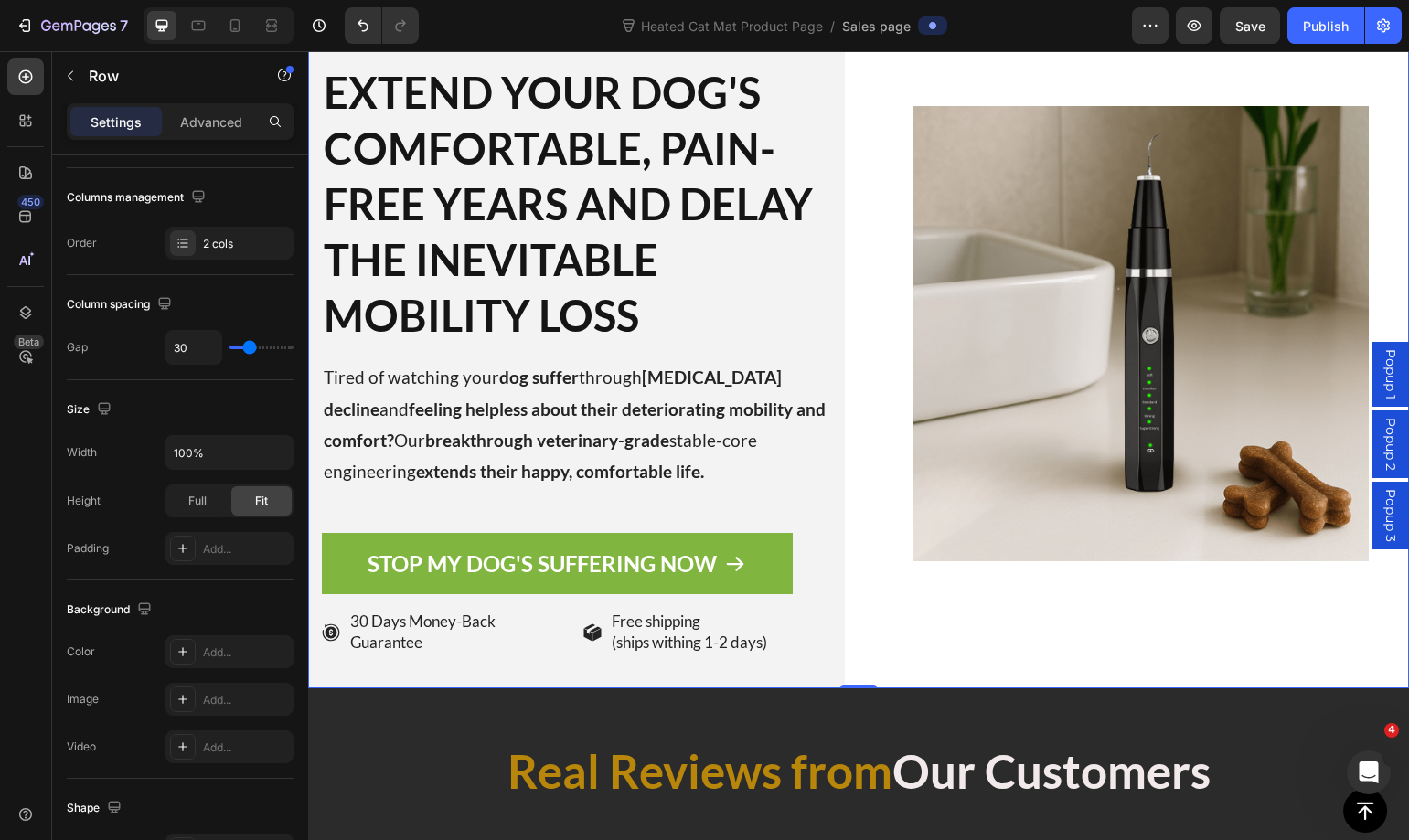
click at [908, 666] on div "Image Icon Icon Icon Icon Icon Icon List 30,000+ Happy Women Text Block Row" at bounding box center [1140, 333] width 536 height 708
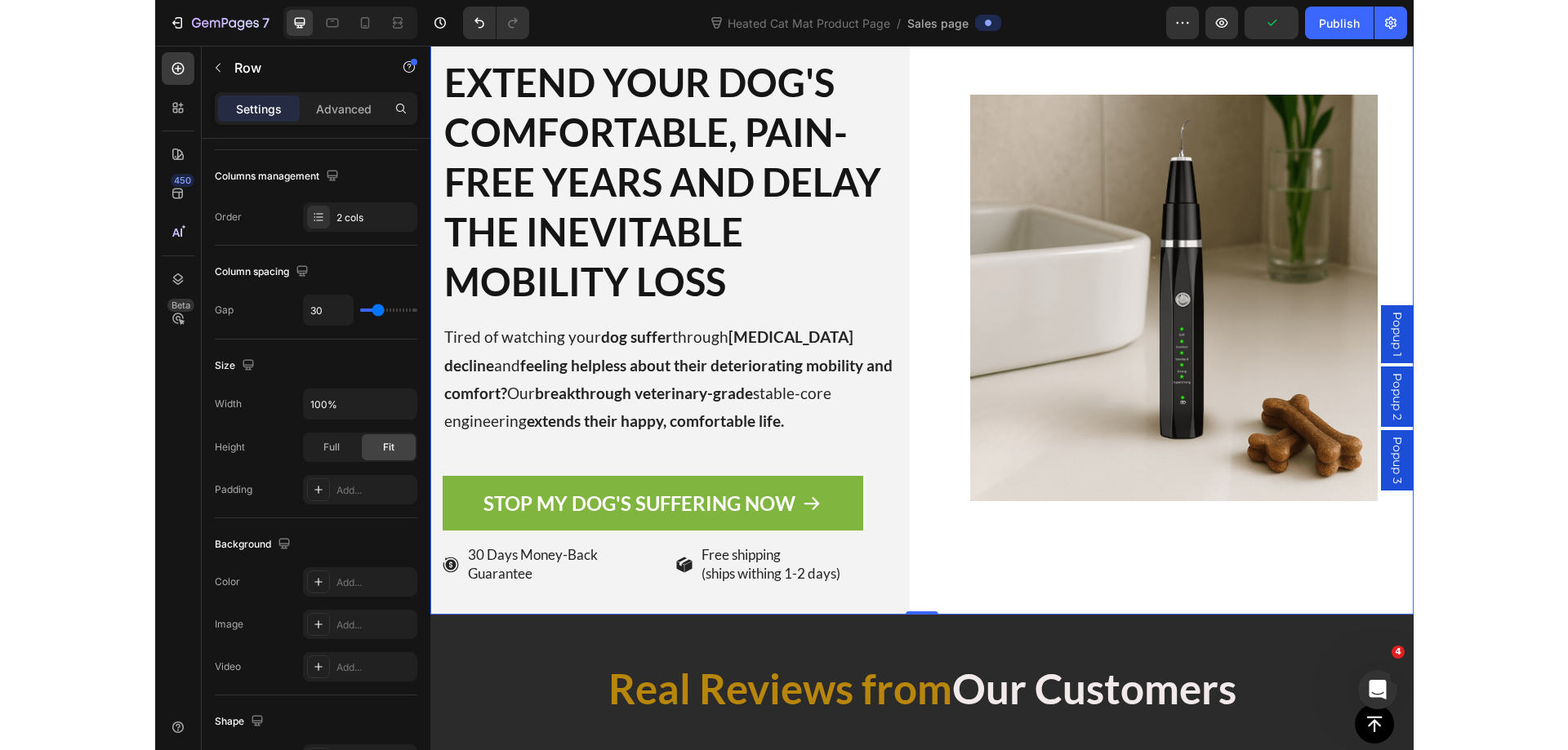
scroll to position [0, 0]
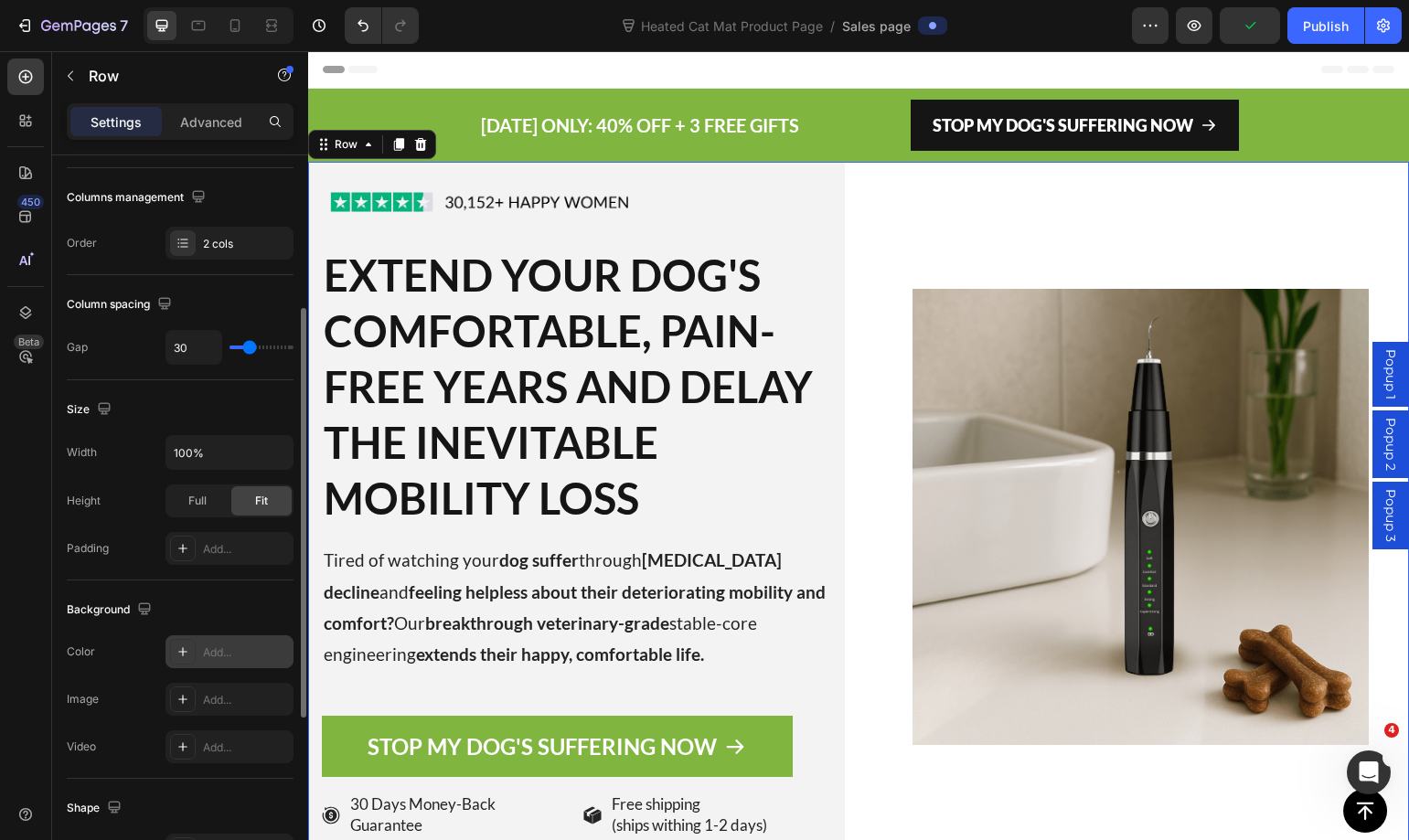
click at [211, 638] on div "Add..." at bounding box center [229, 651] width 128 height 33
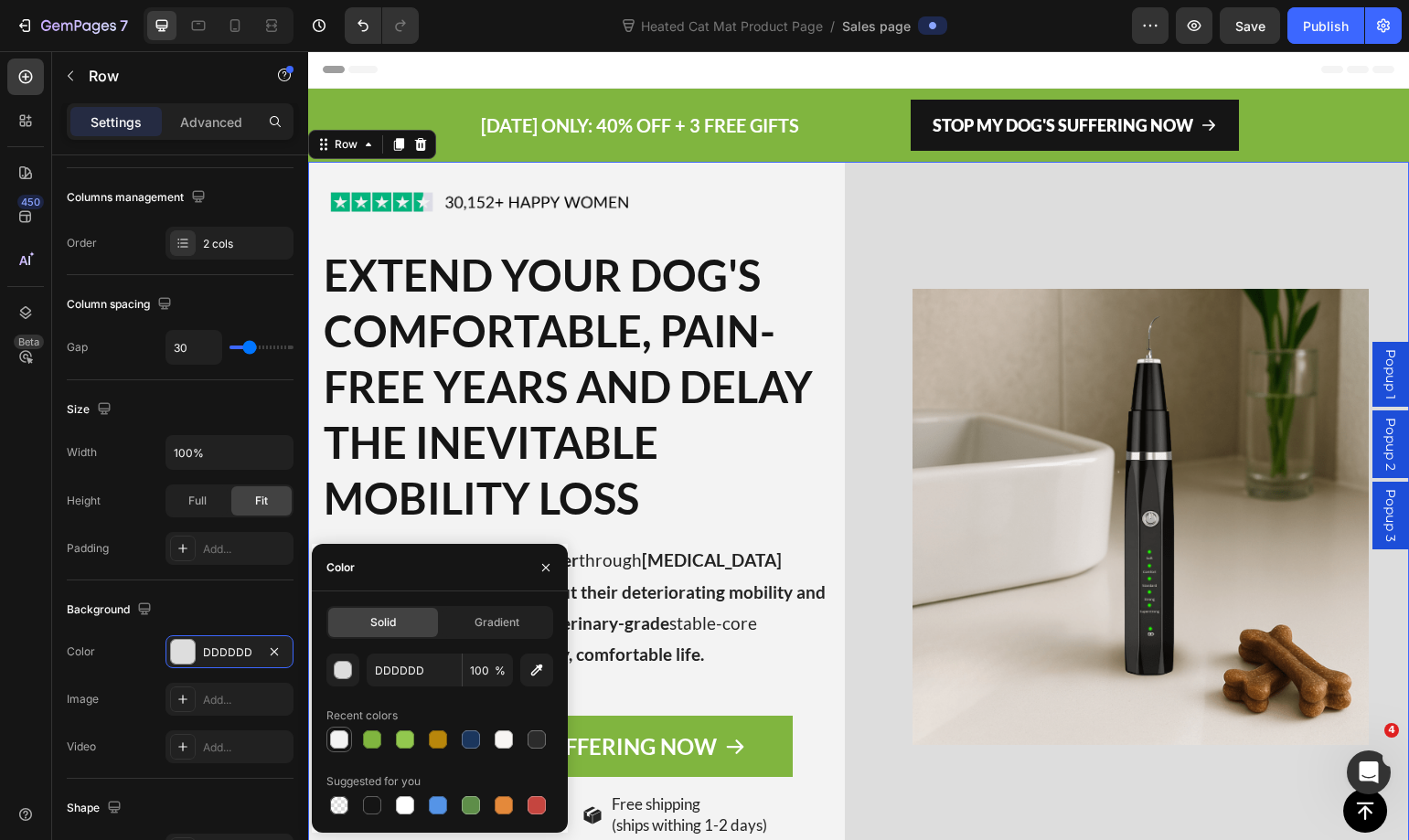
click at [345, 739] on div at bounding box center [339, 740] width 18 height 18
type input "F3F3F3"
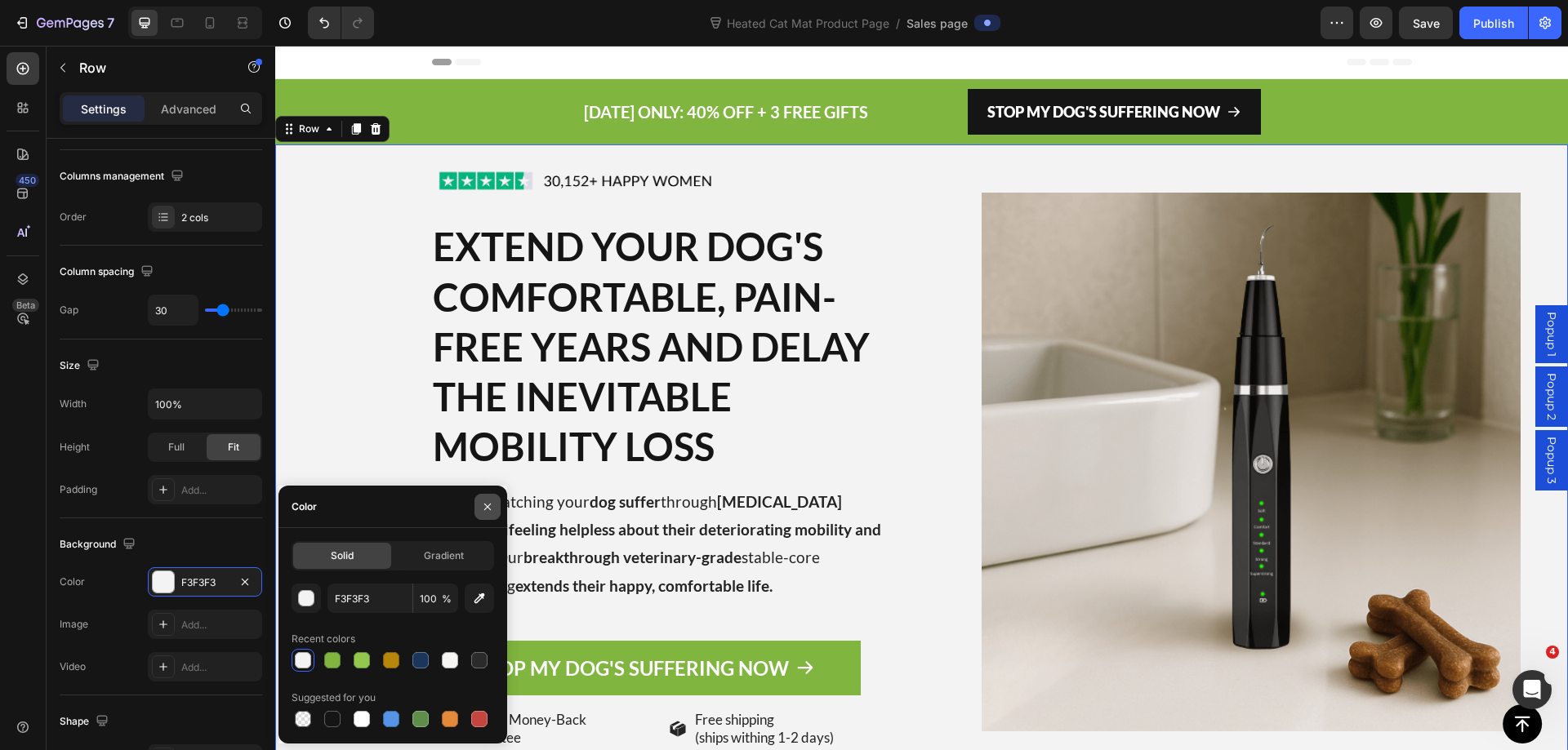
click at [491, 509] on icon "button" at bounding box center [487, 506] width 13 height 13
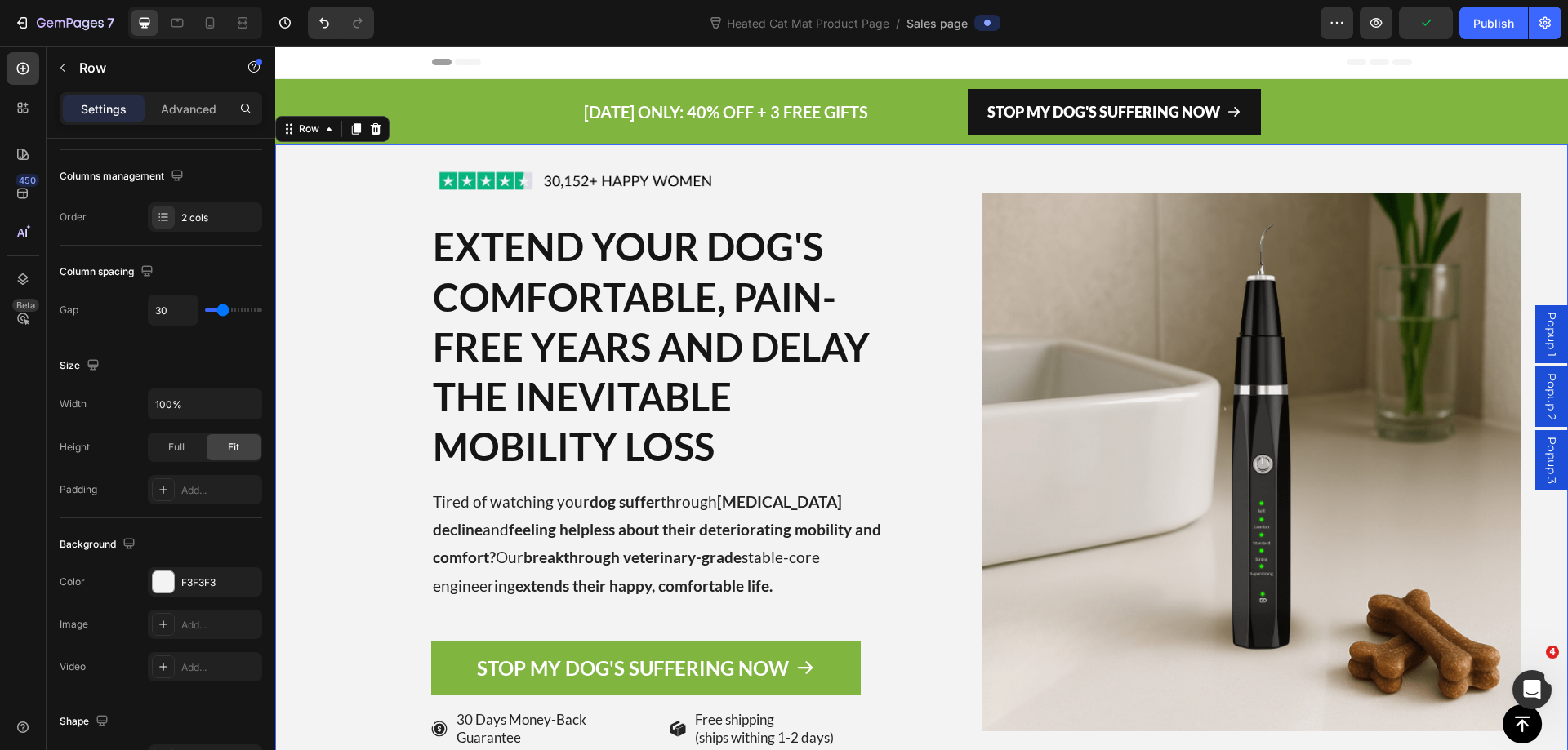
click at [365, 461] on div "Image EXTEND YOUR DOG'S COMFORTABLE, PAIN-FREE YEARS AND DELAY THE INEVITABLE M…" at bounding box center [592, 461] width 634 height 634
click at [704, 253] on h2 "EXTEND YOUR DOG'S COMFORTABLE, PAIN-FREE YEARS AND DELAY THE INEVITABLE MOBILIT…" at bounding box center [670, 347] width 478 height 252
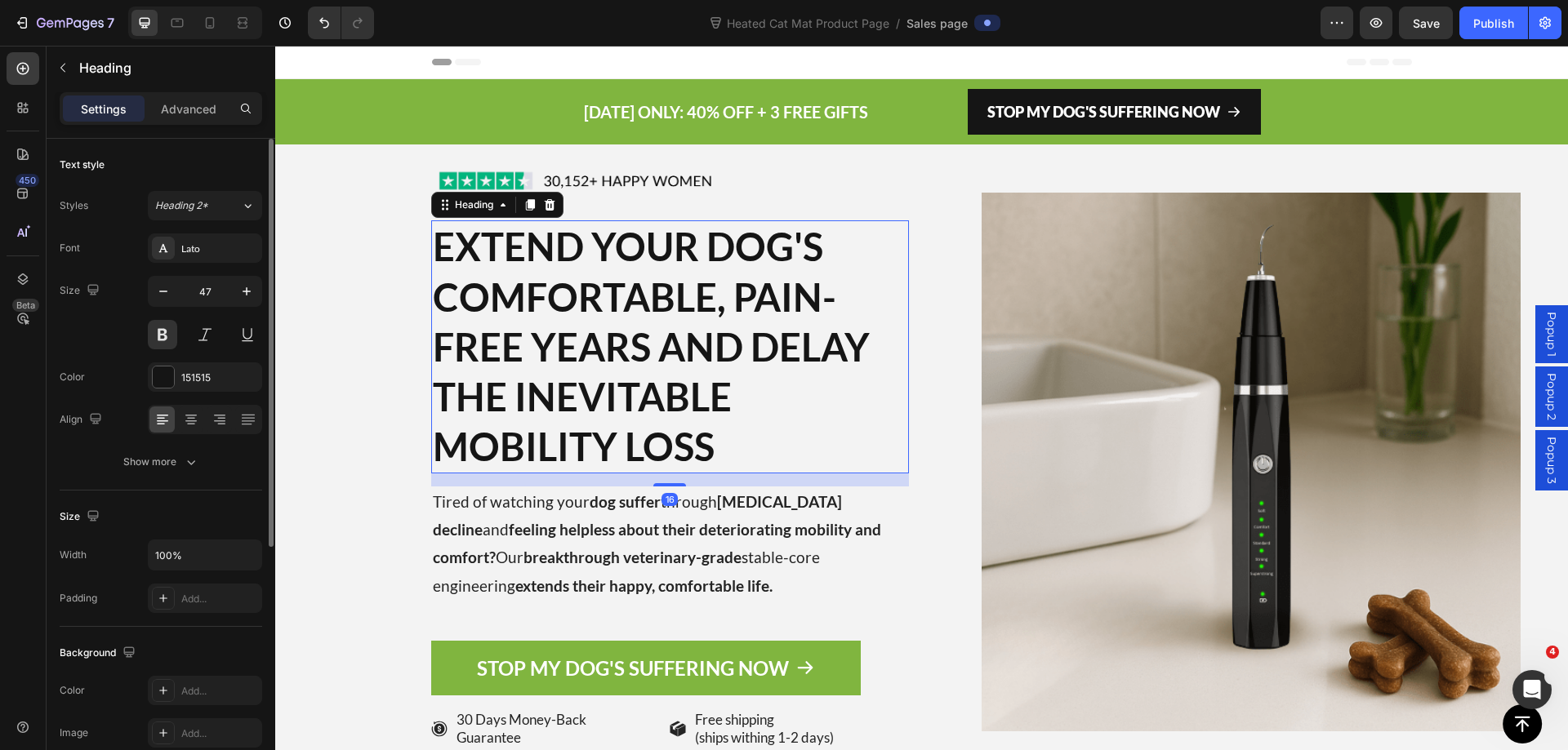
click at [704, 253] on h2 "EXTEND YOUR DOG'S COMFORTABLE, PAIN-FREE YEARS AND DELAY THE INEVITABLE MOBILIT…" at bounding box center [670, 347] width 478 height 252
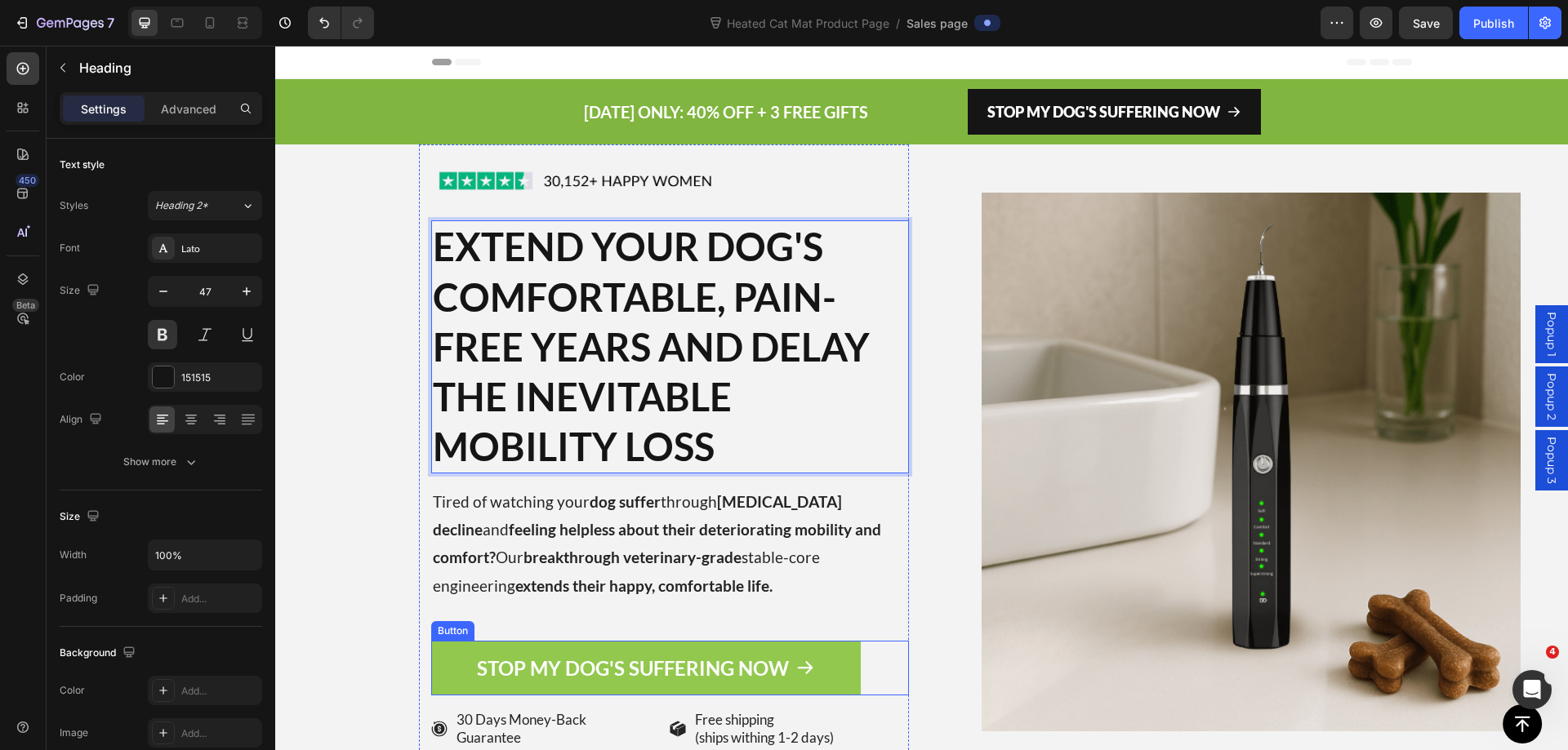
click at [450, 656] on link "STOP MY DOG'S SUFFERING NOW" at bounding box center [646, 668] width 430 height 55
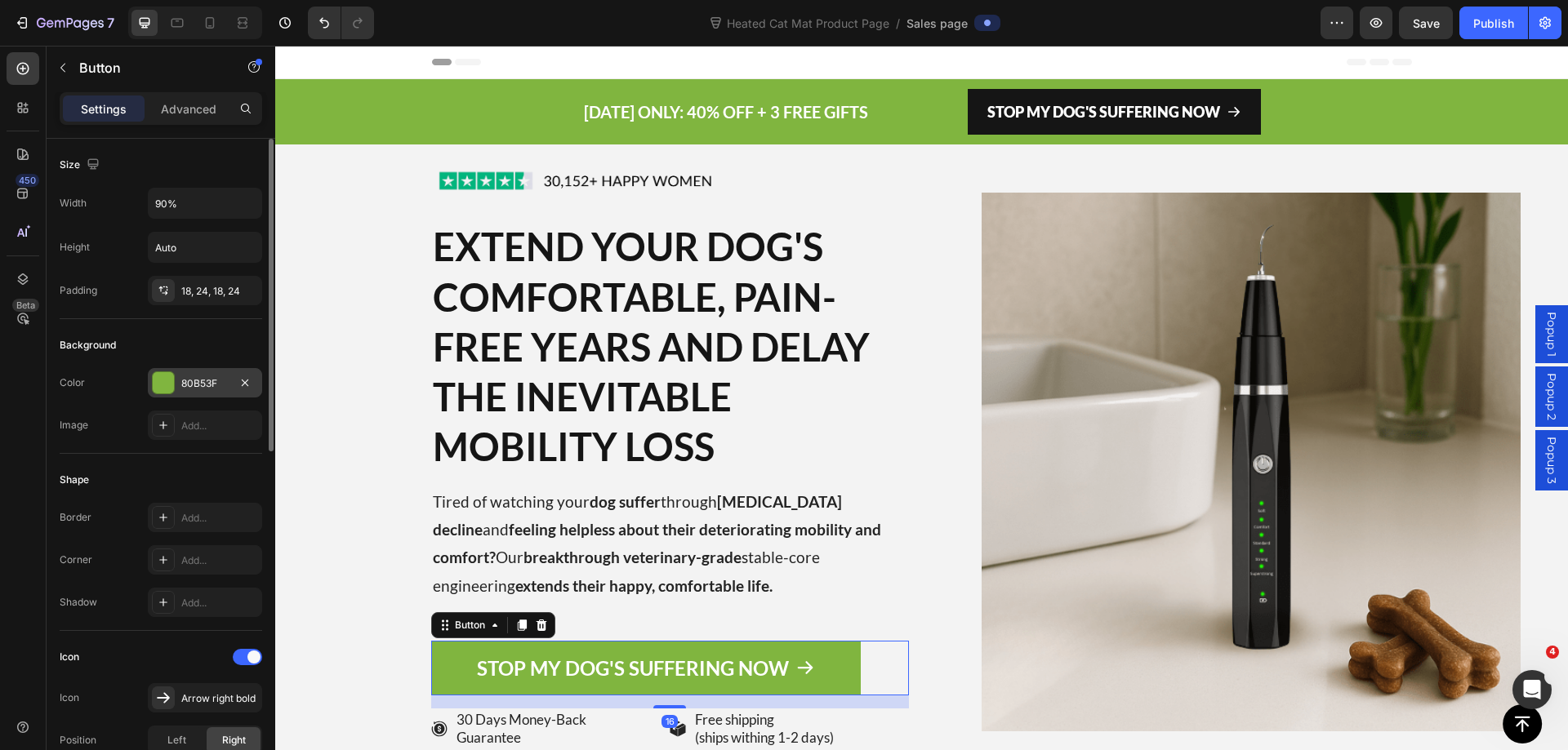
click at [186, 387] on div "80B53F" at bounding box center [204, 383] width 47 height 15
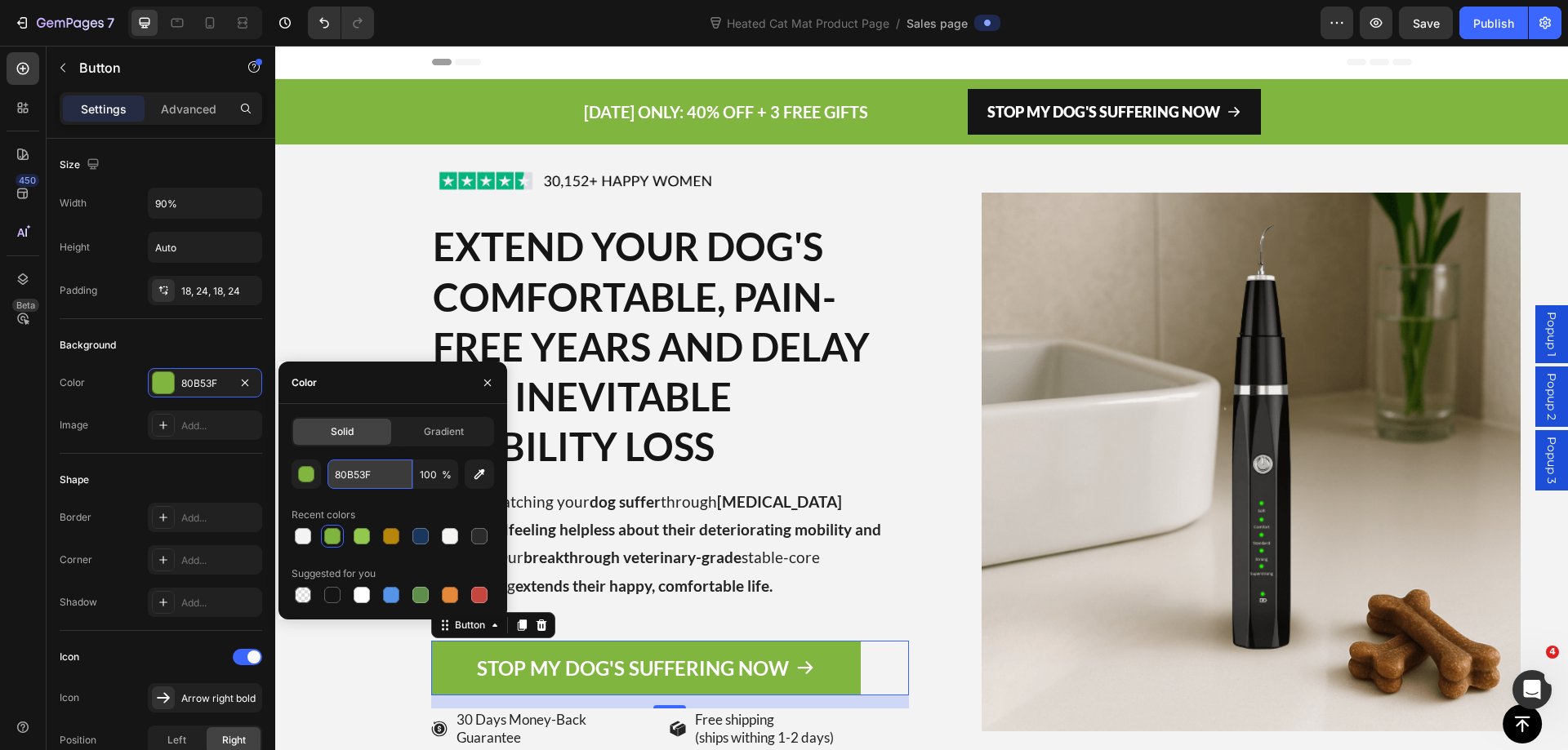
click at [351, 473] on input "80B53F" at bounding box center [370, 473] width 85 height 29
click at [550, 324] on p "EXTEND YOUR DOG'S COMFORTABLE, PAIN-FREE YEARS AND DELAY THE INEVITABLE MOBILIT…" at bounding box center [670, 346] width 474 height 249
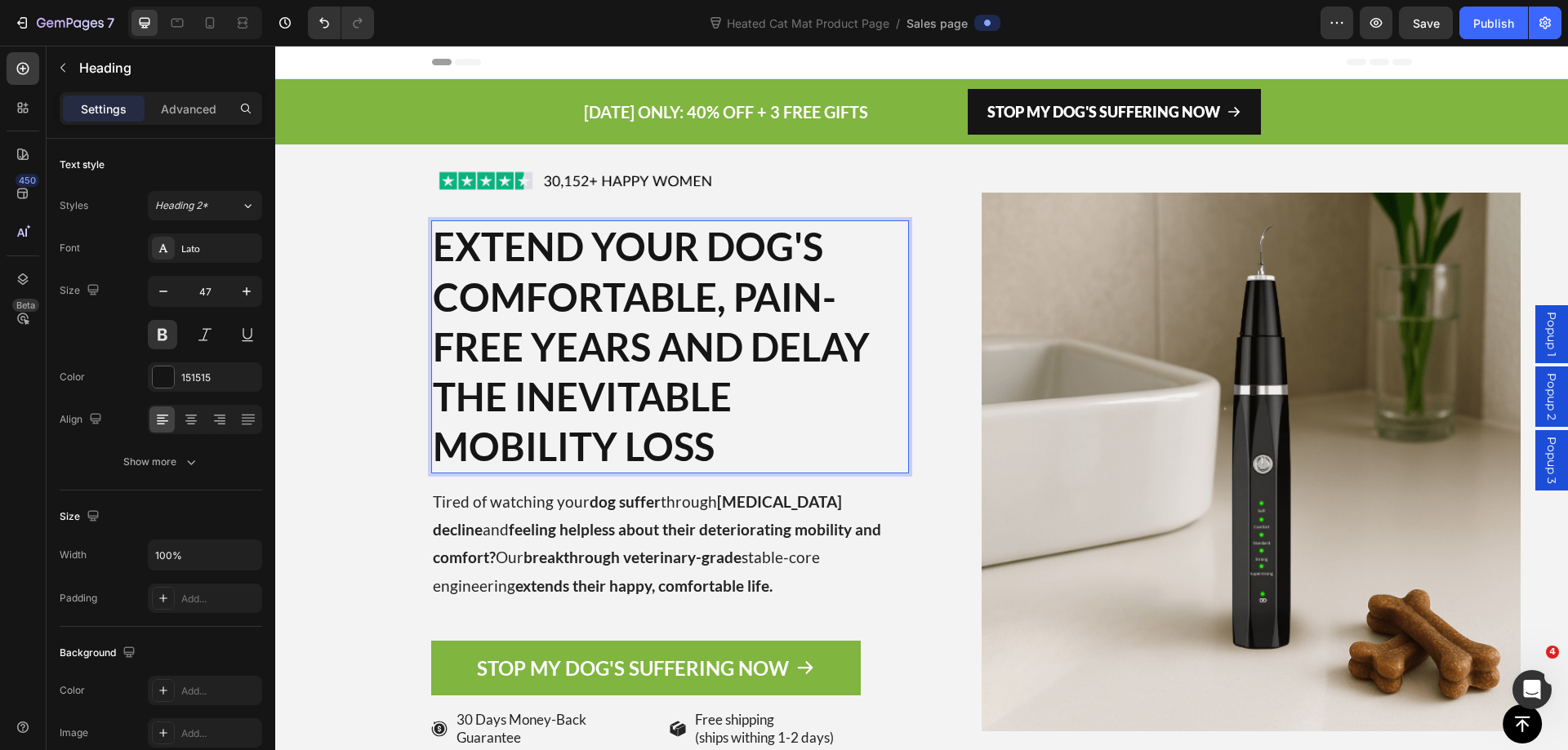
click at [701, 250] on p "EXTEND YOUR DOG'S COMFORTABLE, PAIN-FREE YEARS AND DELAY THE INEVITABLE MOBILIT…" at bounding box center [670, 346] width 474 height 249
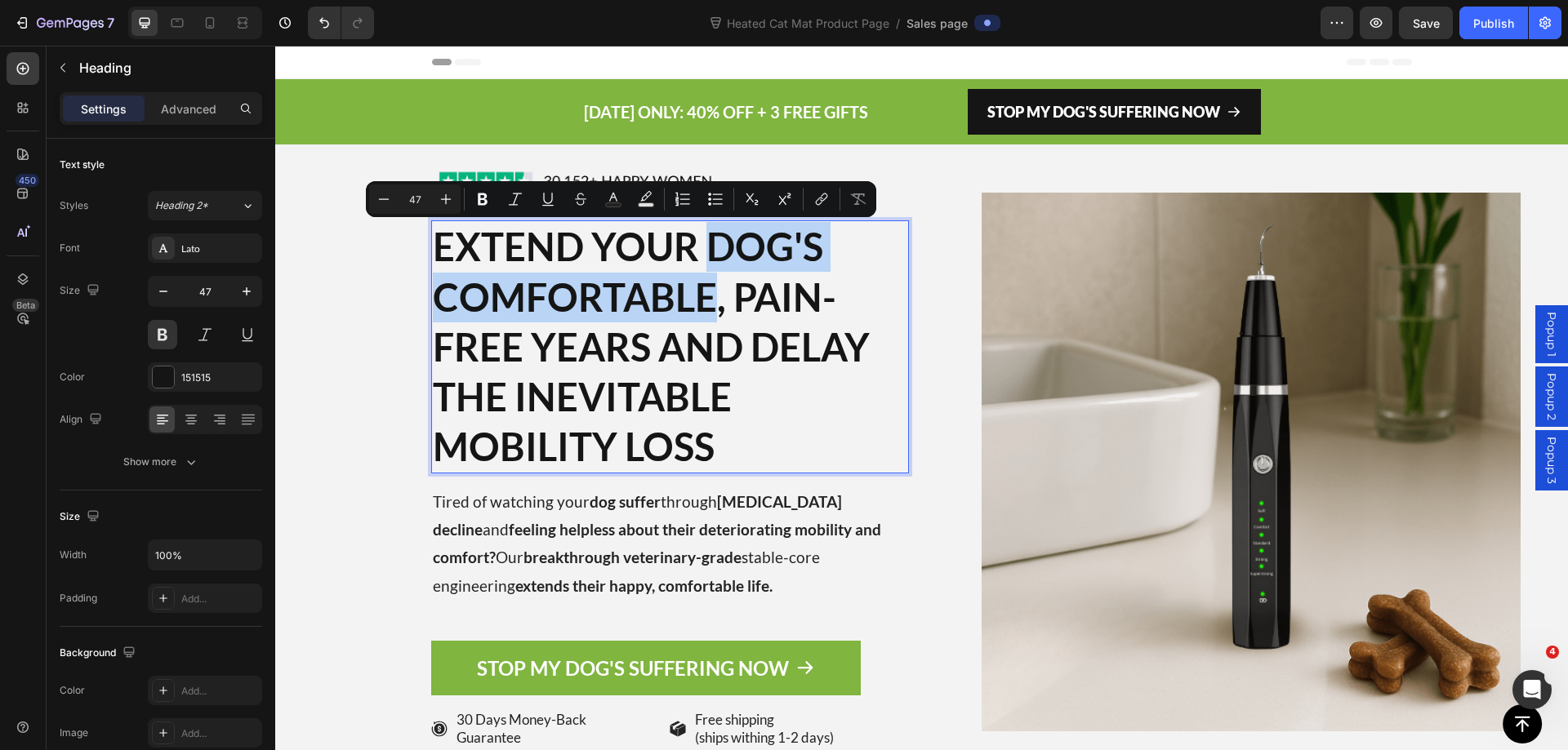
drag, startPoint x: 701, startPoint y: 250, endPoint x: 706, endPoint y: 293, distance: 43.3
click at [706, 293] on p "EXTEND YOUR DOG'S COMFORTABLE, PAIN-FREE YEARS AND DELAY THE INEVITABLE MOBILIT…" at bounding box center [670, 346] width 474 height 249
click at [614, 206] on rect "Editor contextual toolbar" at bounding box center [613, 205] width 15 height 4
type input "151515"
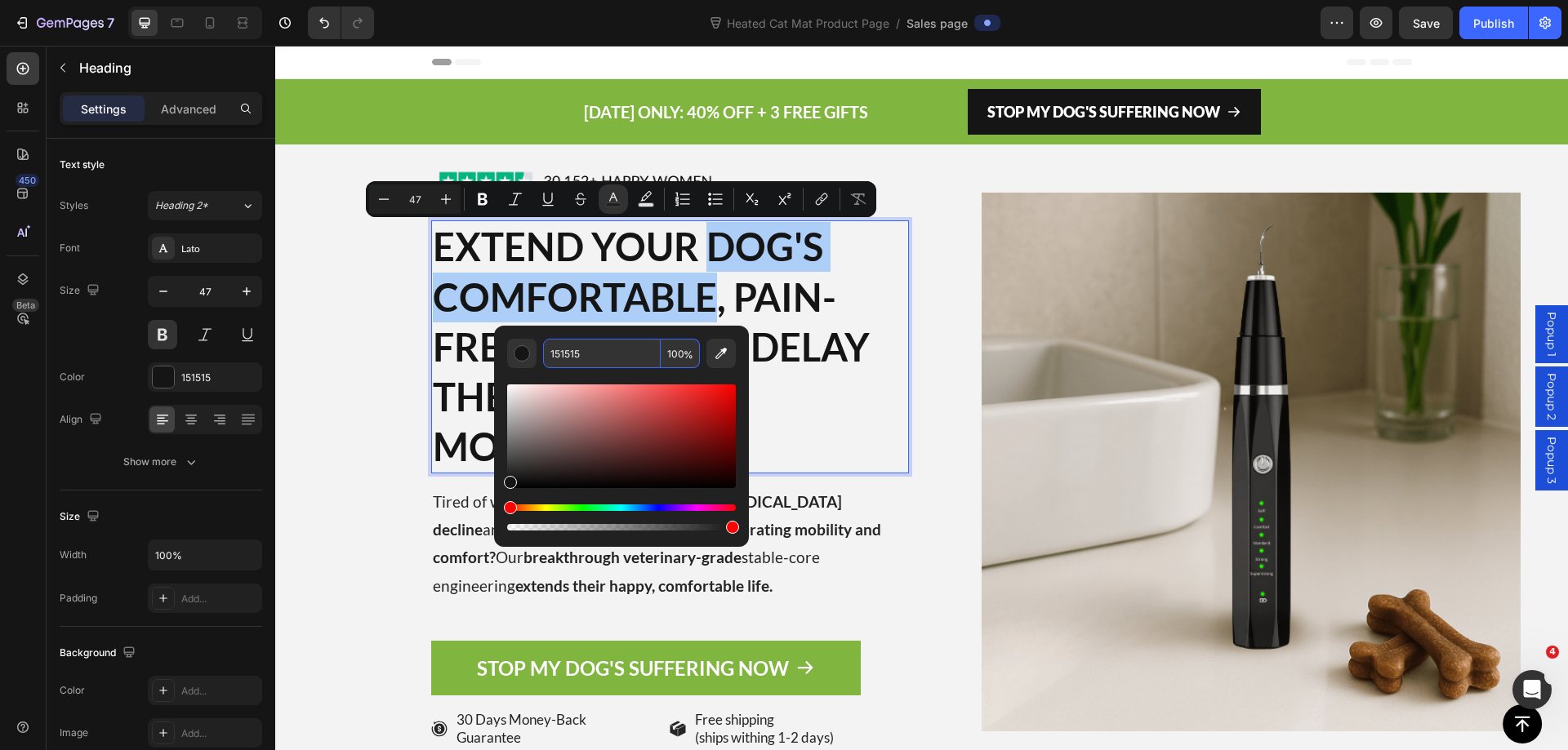
click at [576, 355] on input "151515" at bounding box center [601, 353] width 118 height 29
click at [578, 355] on input "151515" at bounding box center [601, 353] width 118 height 29
paste input "80B53F"
type input "80B53F"
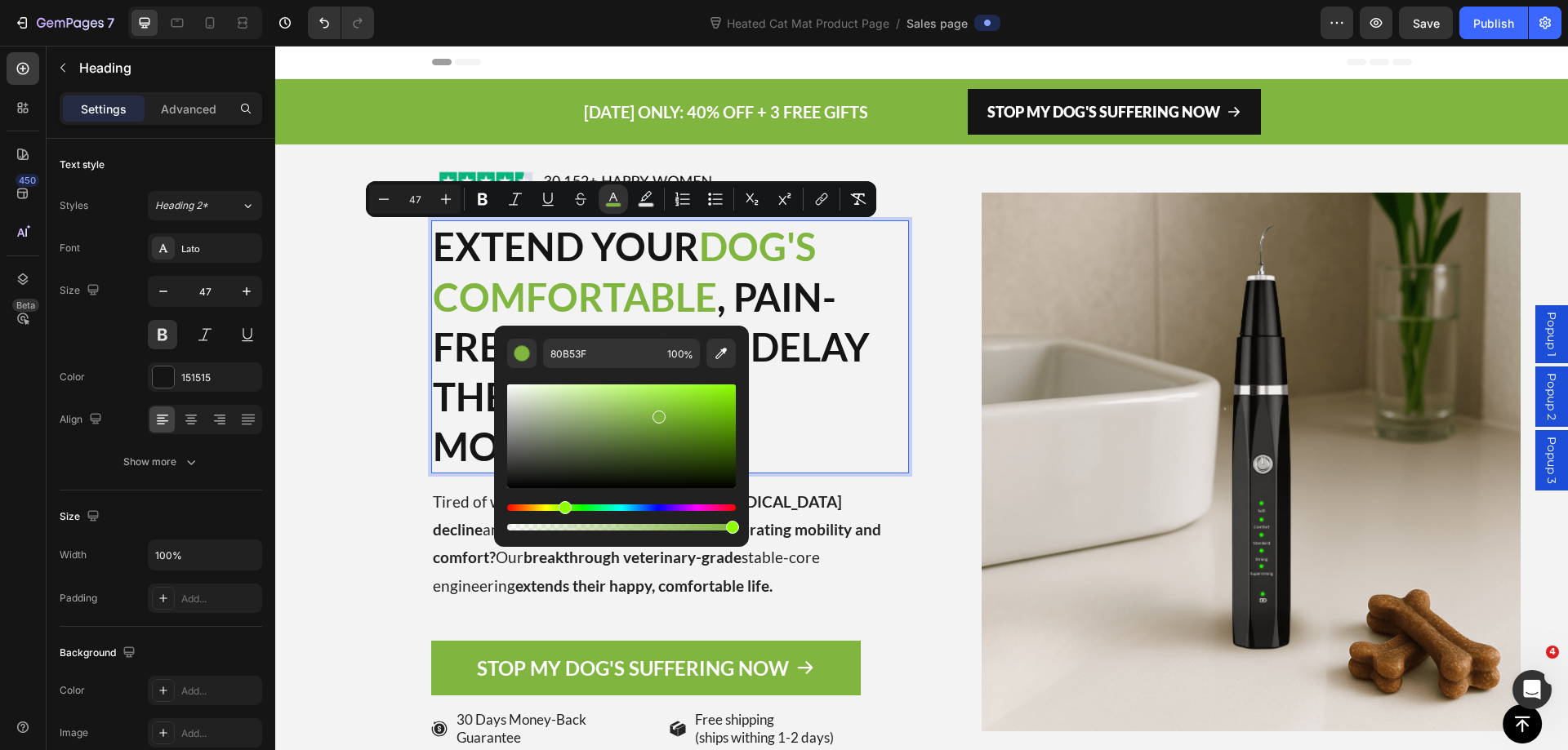
click at [852, 420] on p "EXTEND YOUR DOG'S COMFORTABLE , PAIN-FREE YEARS AND DELAY THE INEVITABLE MOBILI…" at bounding box center [670, 346] width 474 height 249
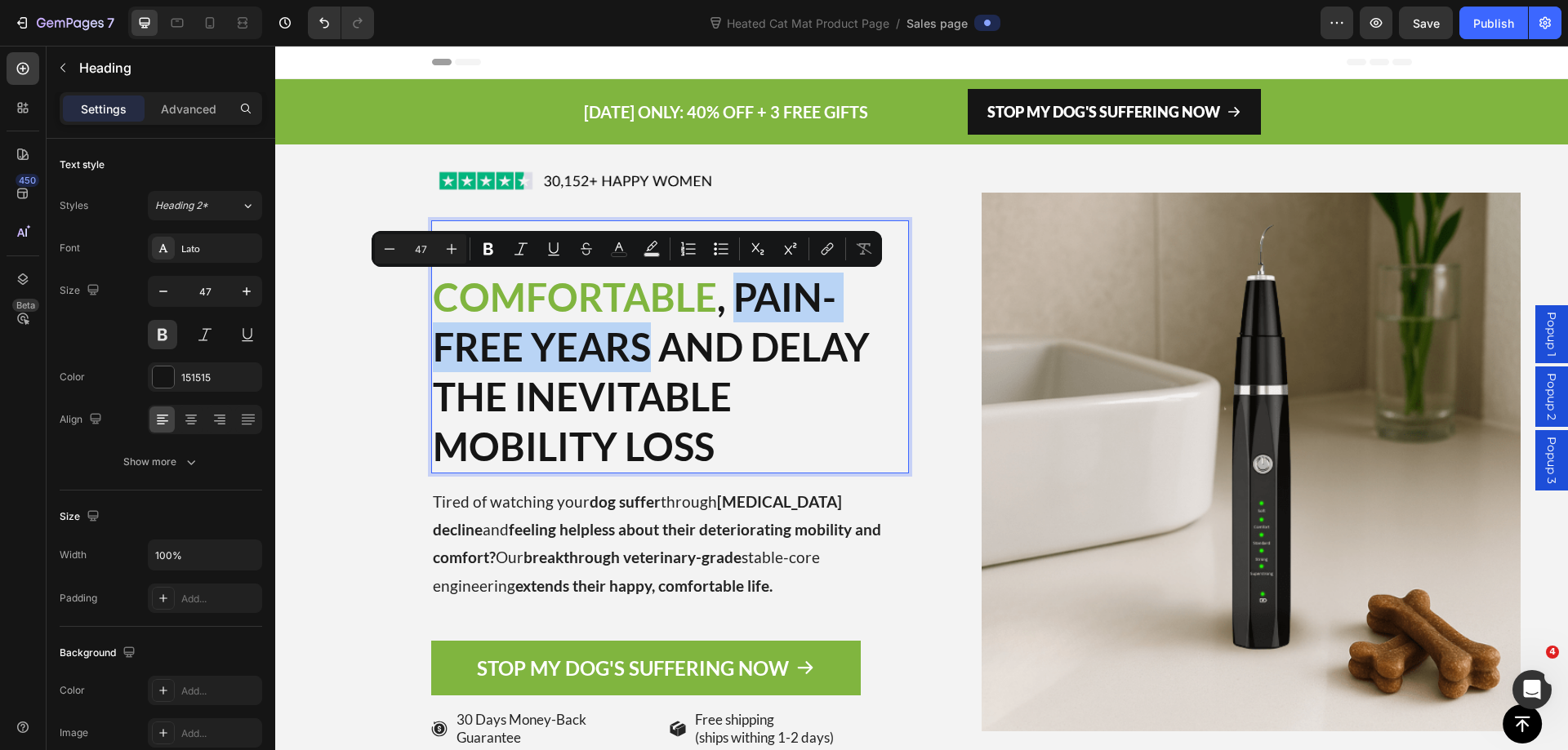
drag, startPoint x: 729, startPoint y: 289, endPoint x: 637, endPoint y: 358, distance: 115.0
click at [637, 358] on p "EXTEND YOUR DOG'S COMFORTABLE , PAIN-FREE YEARS AND DELAY THE INEVITABLE MOBILI…" at bounding box center [670, 346] width 474 height 249
click at [620, 253] on rect "Editor contextual toolbar" at bounding box center [619, 254] width 15 height 4
type input "151515"
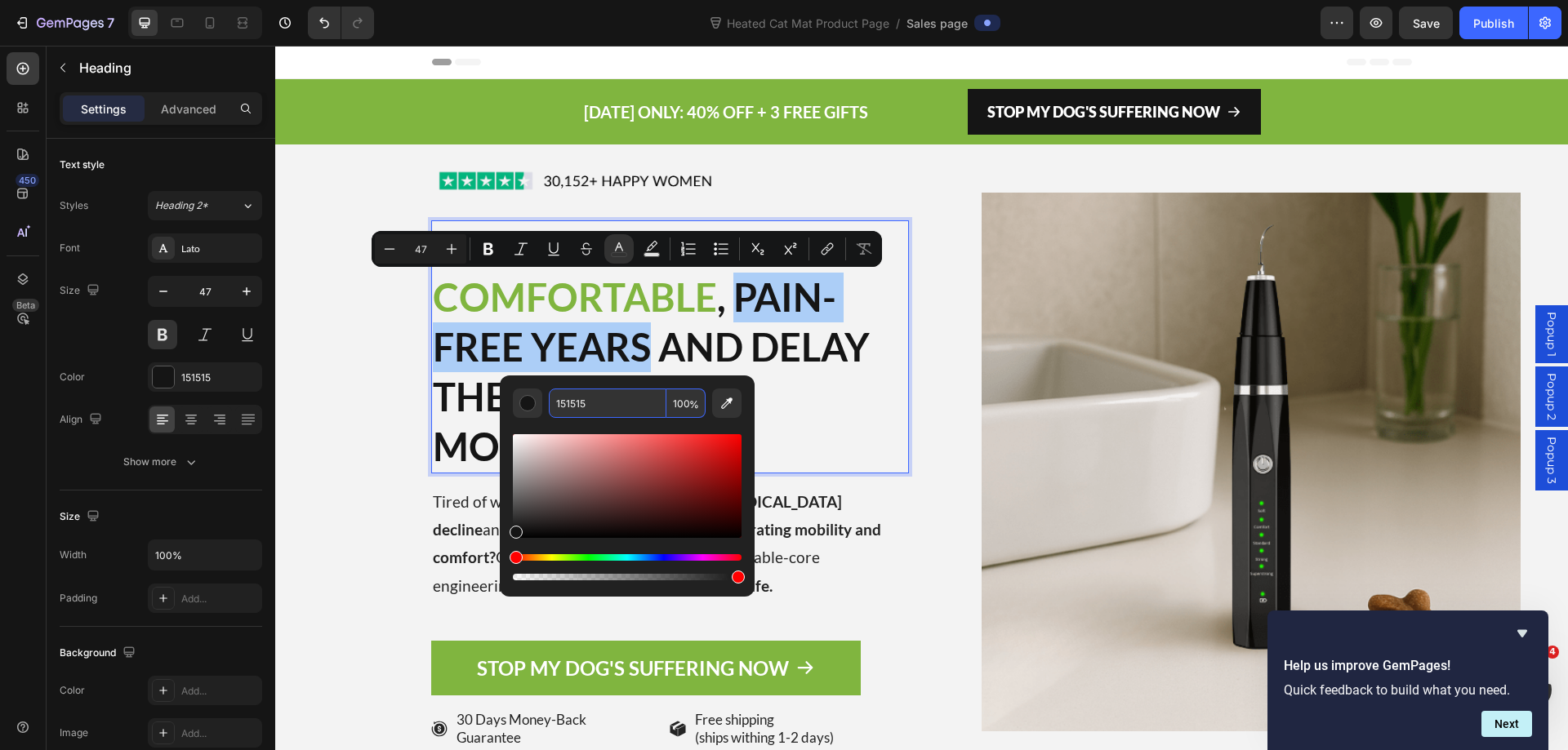
click at [576, 405] on input "151515" at bounding box center [608, 402] width 118 height 29
click at [576, 404] on input "151515" at bounding box center [608, 402] width 118 height 29
paste input "80B53F"
click at [577, 409] on input "80B53F15" at bounding box center [608, 402] width 118 height 29
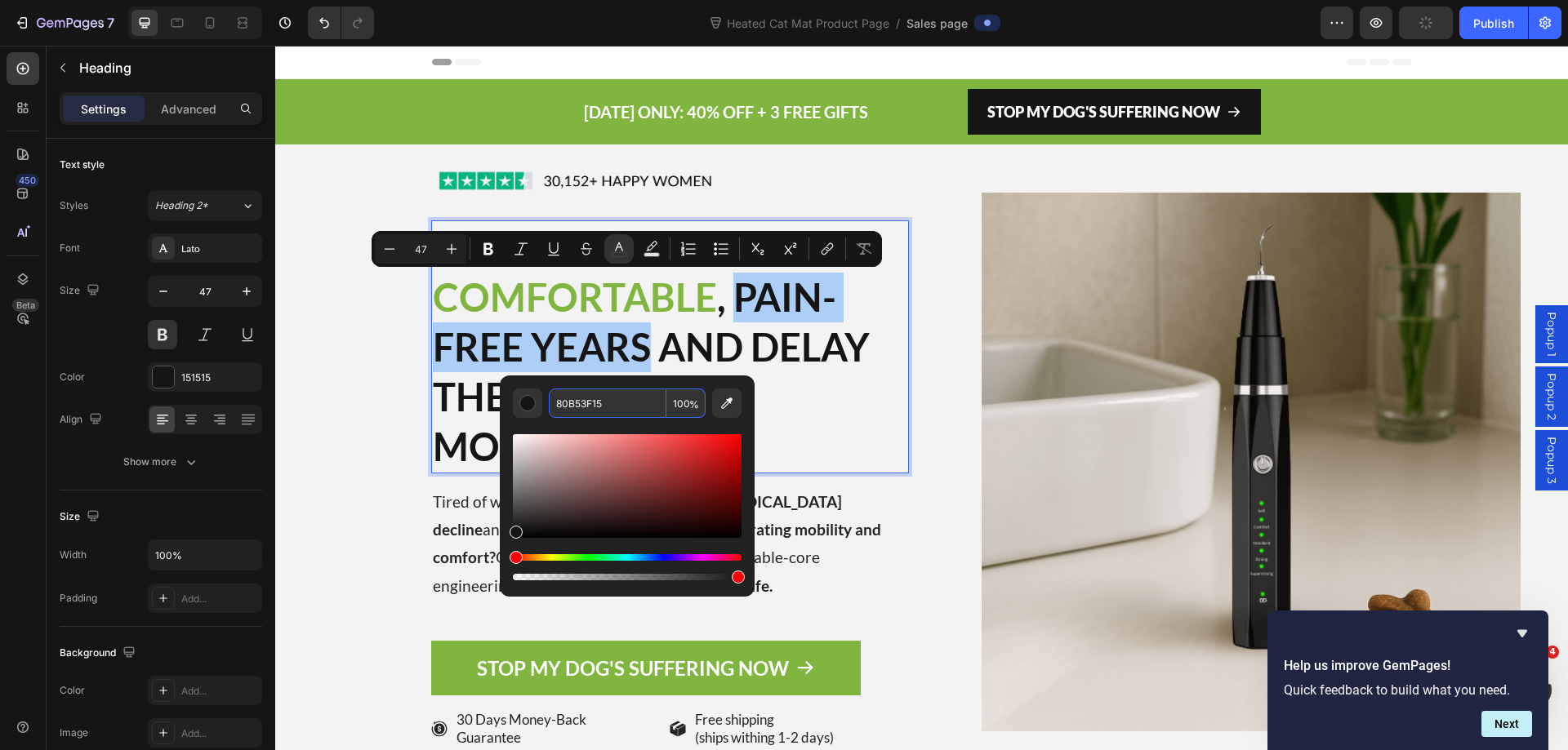
paste input "Editor contextual toolbar"
type input "80B53F"
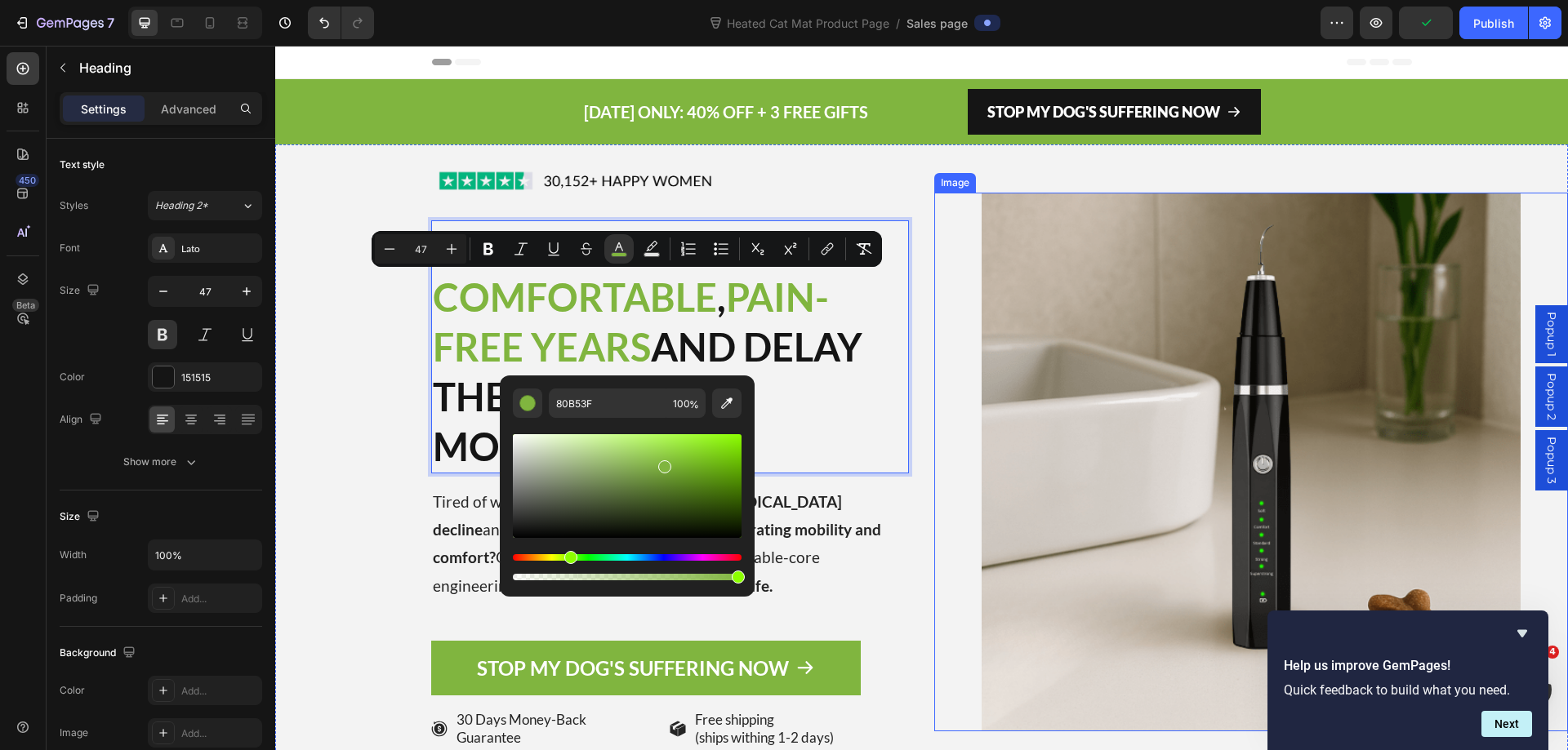
click at [934, 454] on div at bounding box center [1250, 462] width 634 height 539
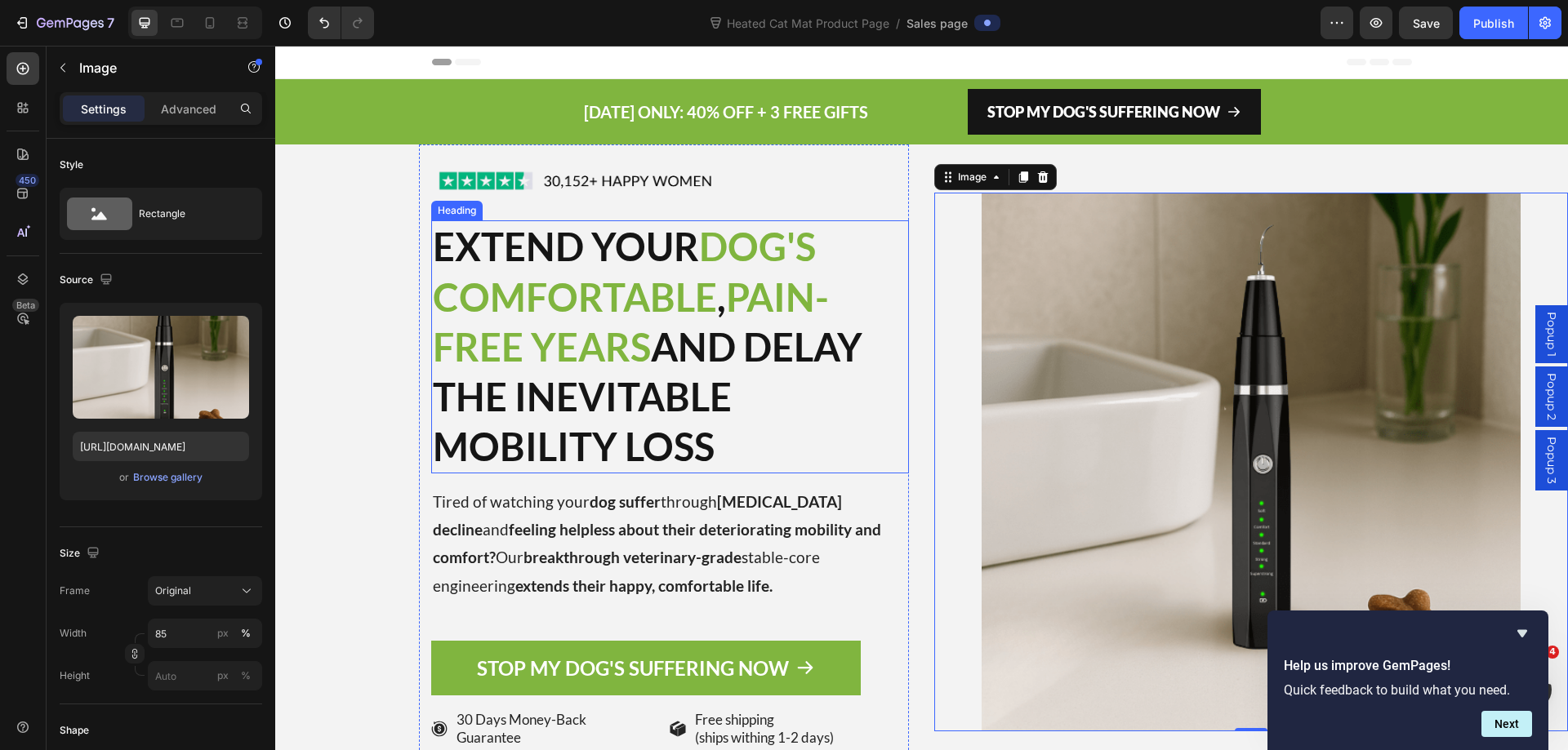
click at [797, 349] on p "EXTEND YOUR DOG'S COMFORTABLE , PAIN-FREE YEARS AND DELAY THE INEVITABLE MOBILI…" at bounding box center [670, 346] width 474 height 249
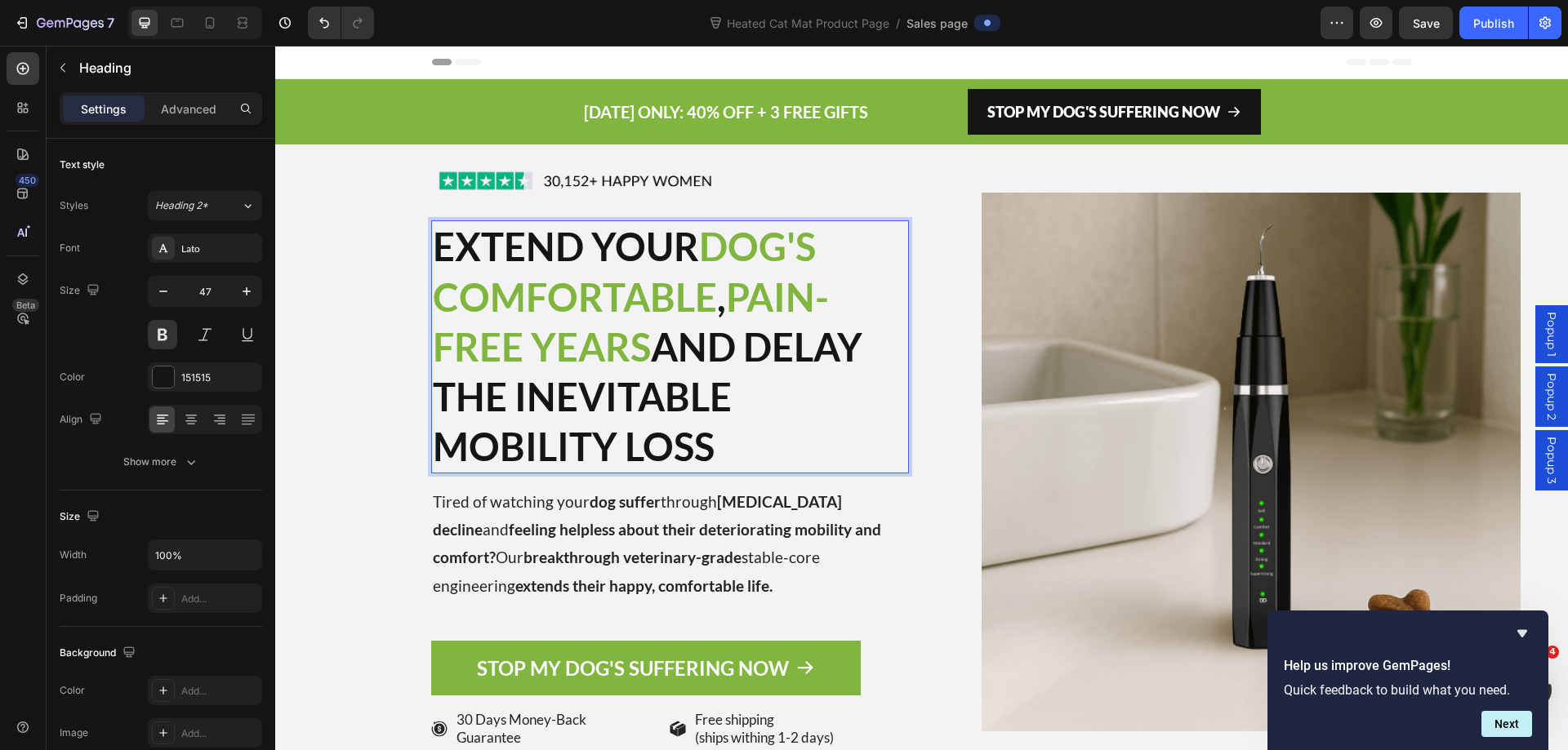
click at [766, 353] on p "EXTEND YOUR DOG'S COMFORTABLE , PAIN-FREE YEARS AND DELAY THE INEVITABLE MOBILI…" at bounding box center [670, 346] width 474 height 249
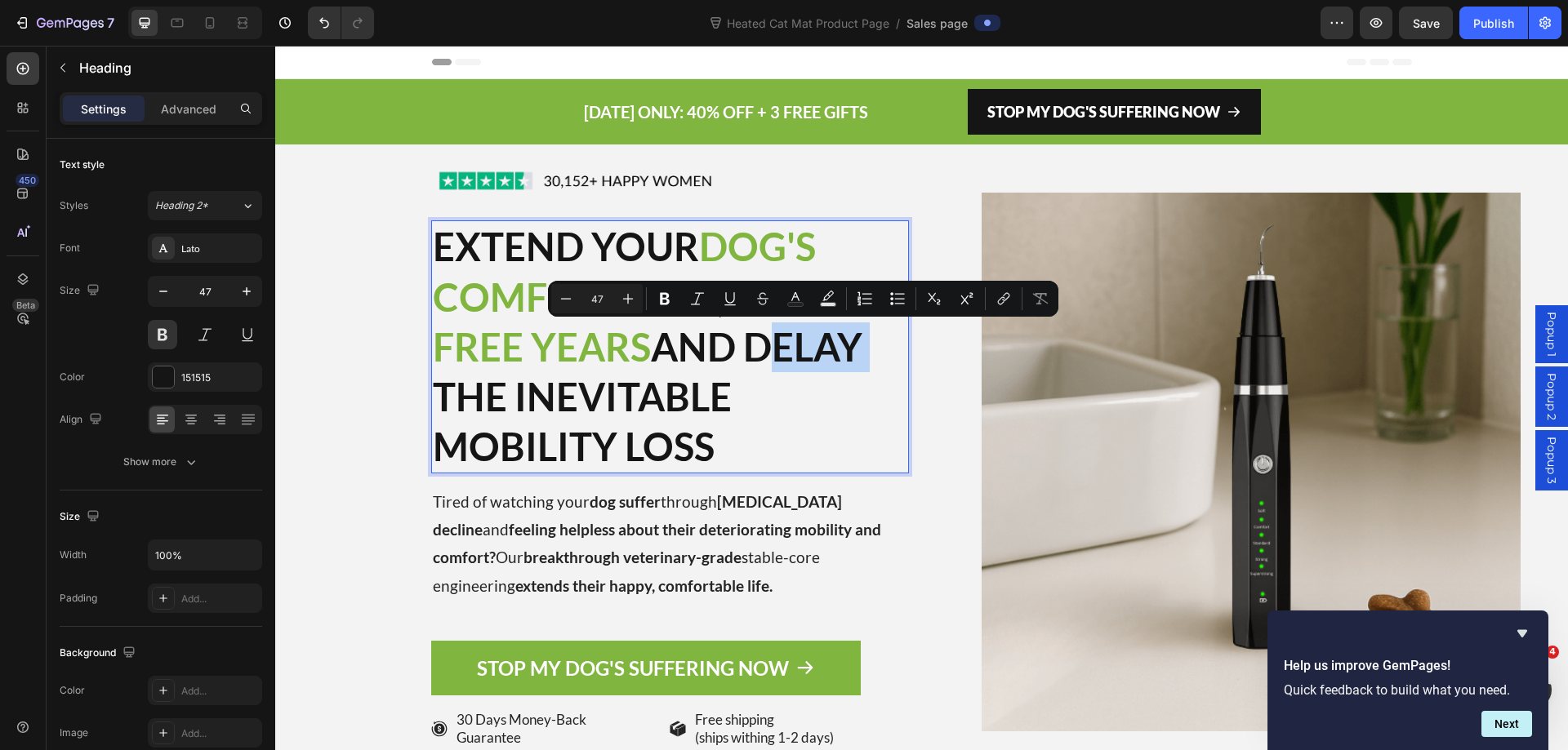
drag, startPoint x: 744, startPoint y: 351, endPoint x: 861, endPoint y: 350, distance: 117.0
click at [861, 350] on p "EXTEND YOUR DOG'S COMFORTABLE , PAIN-FREE YEARS AND DELAY THE INEVITABLE MOBILI…" at bounding box center [670, 346] width 474 height 249
click at [800, 303] on rect "Editor contextual toolbar" at bounding box center [795, 305] width 15 height 4
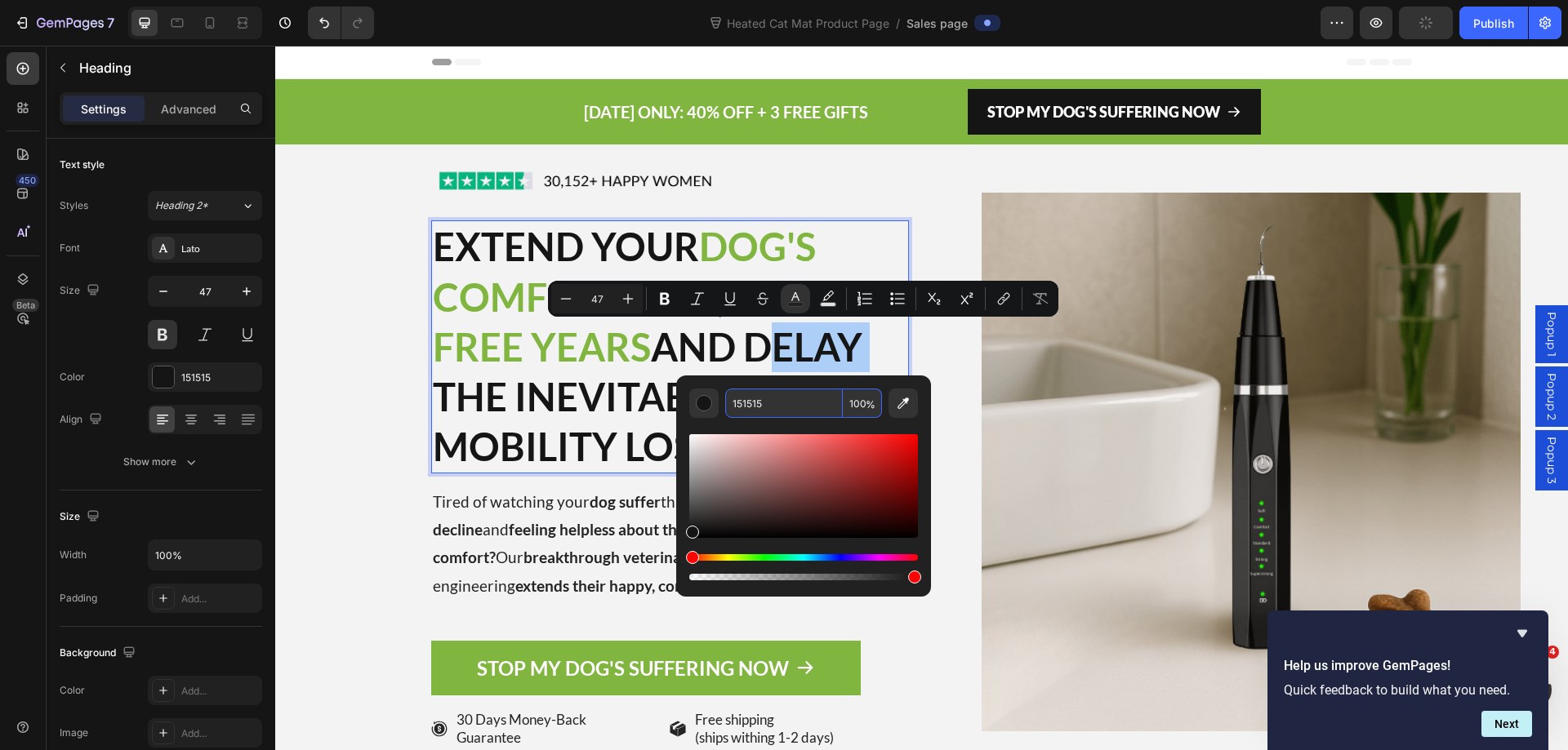
click at [756, 402] on input "151515" at bounding box center [784, 402] width 118 height 29
paste input "80B53F"
type input "80B53F"
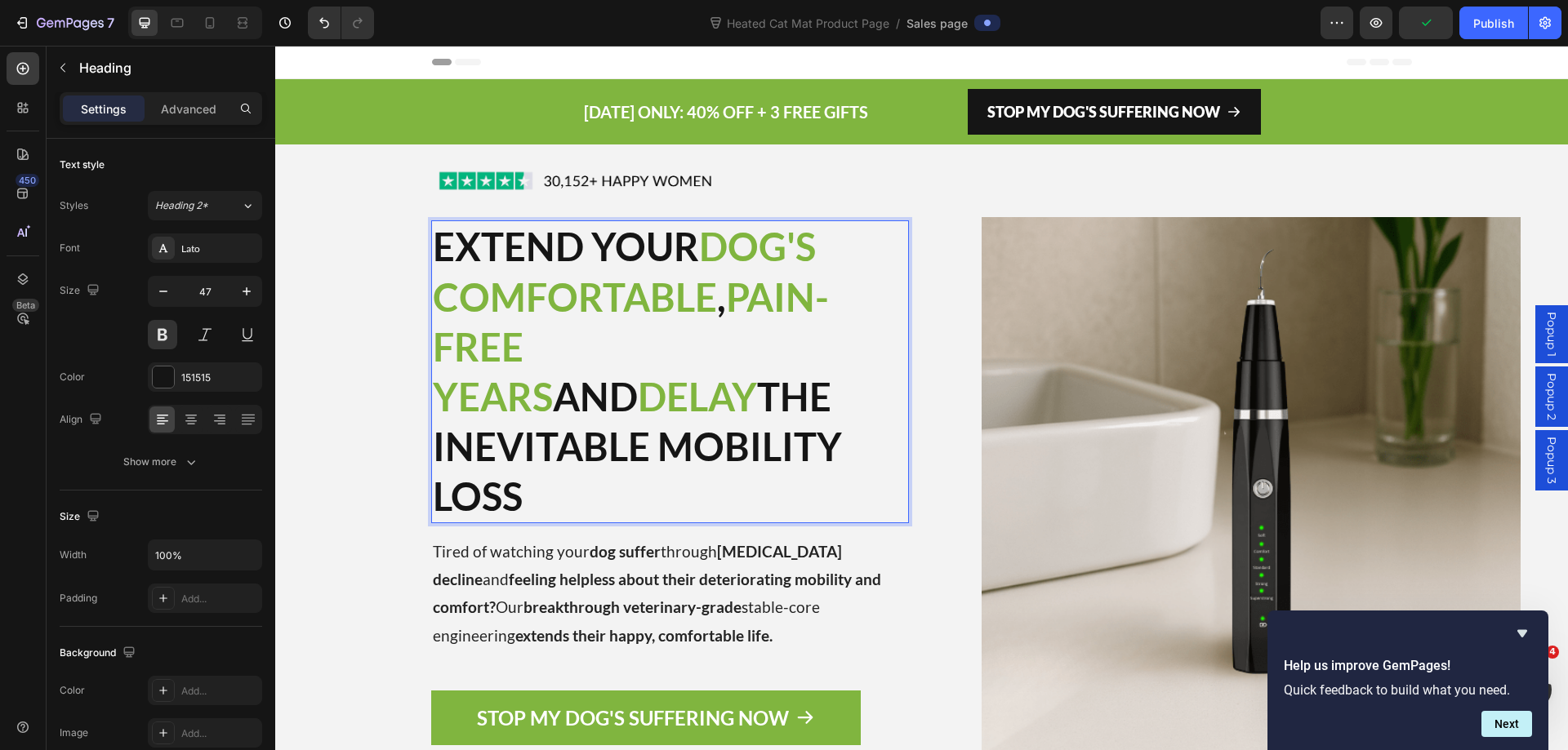
click at [575, 458] on p "EXTEND YOUR DOG'S COMFORTABLE , PAIN-FREE YEARS AND DELAY THE INEVITABLE MOBILI…" at bounding box center [670, 371] width 474 height 300
click at [434, 445] on p "EXTEND YOUR DOG'S COMFORTABLE , PAIN-FREE YEARS AND DELAY THE INEVITABLE MOBILI…" at bounding box center [670, 371] width 474 height 300
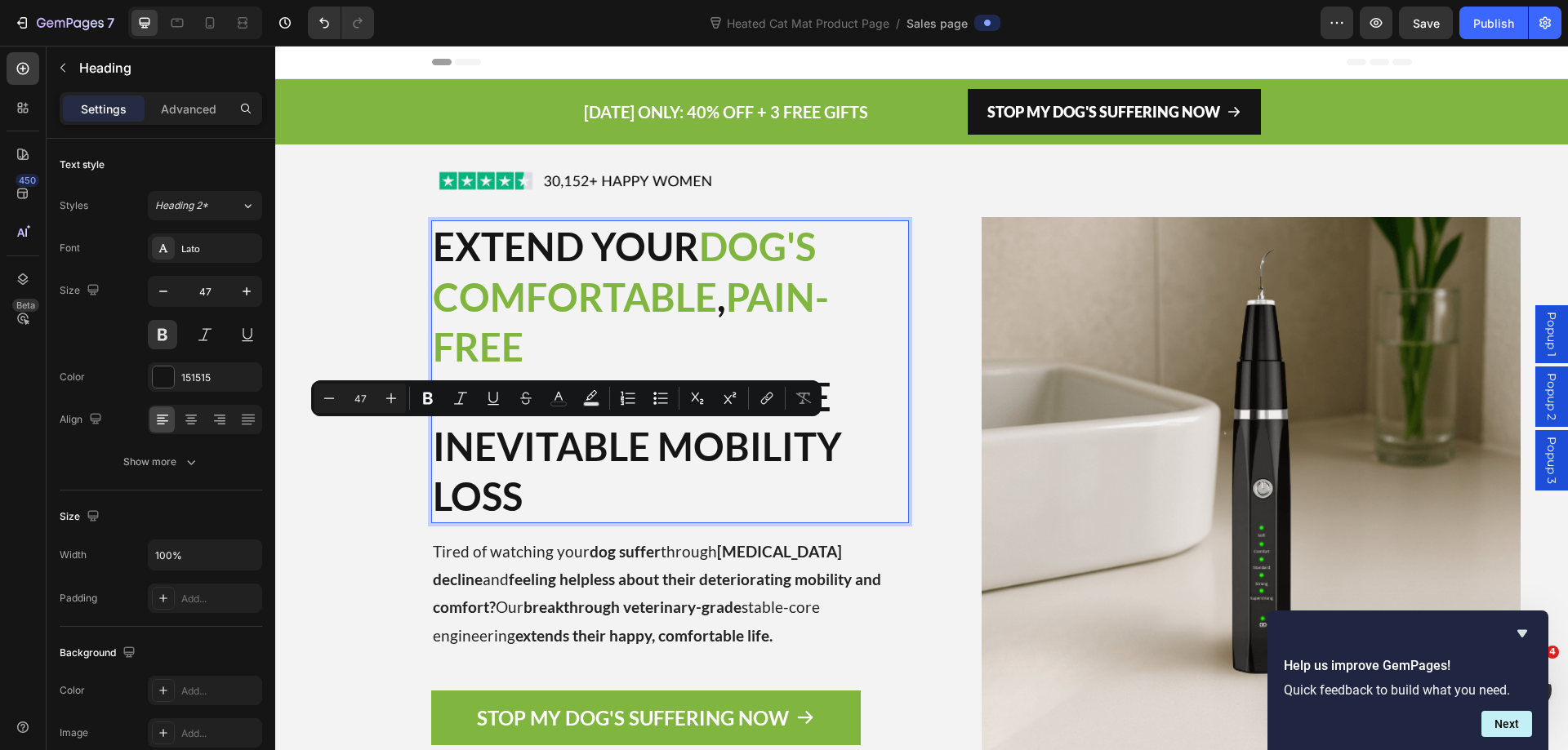
drag, startPoint x: 430, startPoint y: 446, endPoint x: 700, endPoint y: 457, distance: 270.2
click at [704, 456] on p "EXTEND YOUR DOG'S COMFORTABLE , PAIN-FREE YEARS AND DELAY THE INEVITABLE MOBILI…" at bounding box center [670, 371] width 474 height 300
click at [560, 404] on icon "Editor contextual toolbar" at bounding box center [558, 398] width 16 height 16
type input "151515"
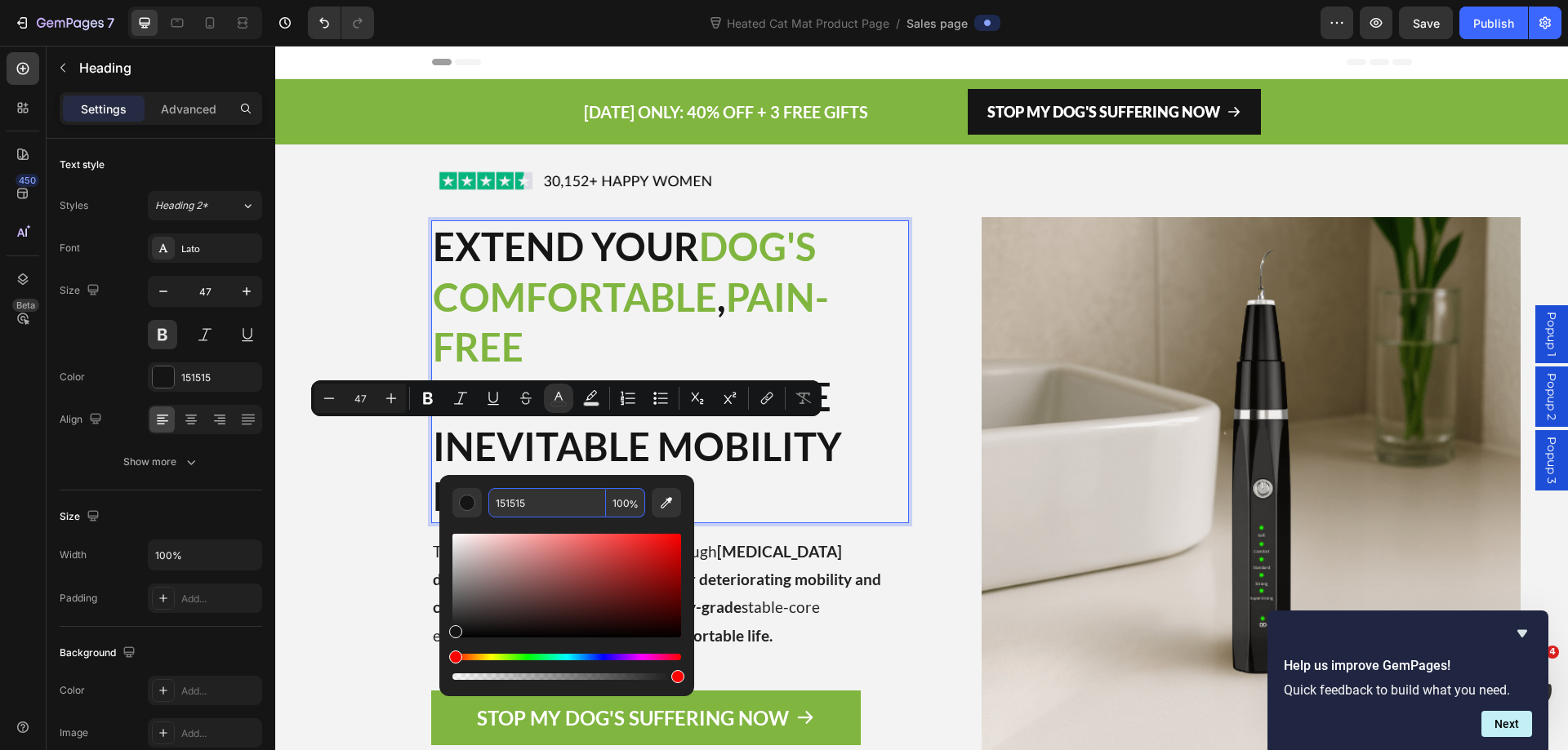
click at [510, 491] on input "151515" at bounding box center [547, 503] width 118 height 29
click at [513, 488] on input "151515" at bounding box center [547, 503] width 118 height 29
paste input "80B53F"
click at [516, 500] on input "80B53F15" at bounding box center [547, 503] width 118 height 29
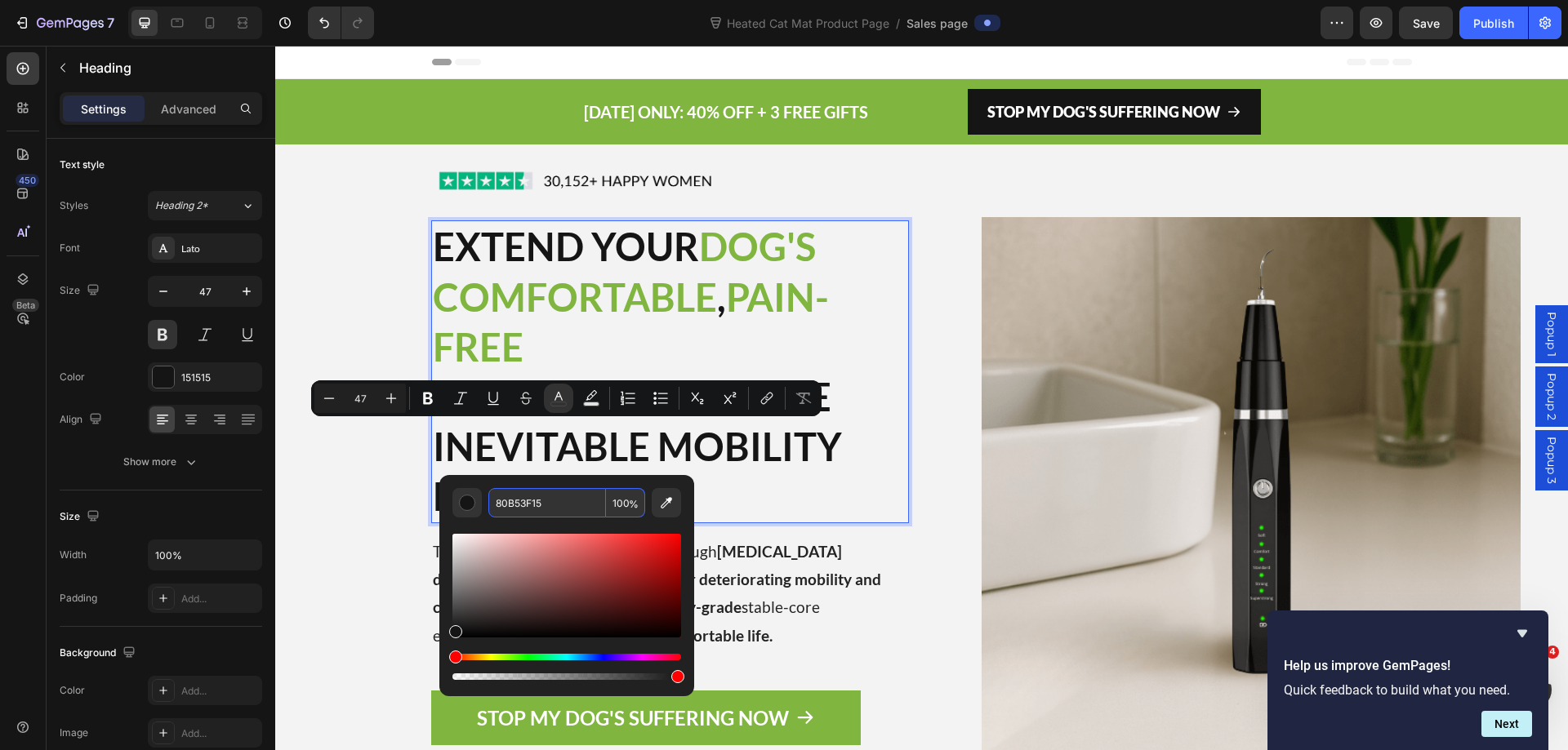
click at [516, 500] on input "80B53F15" at bounding box center [547, 503] width 118 height 29
paste input "Editor contextual toolbar"
type input "80B53F"
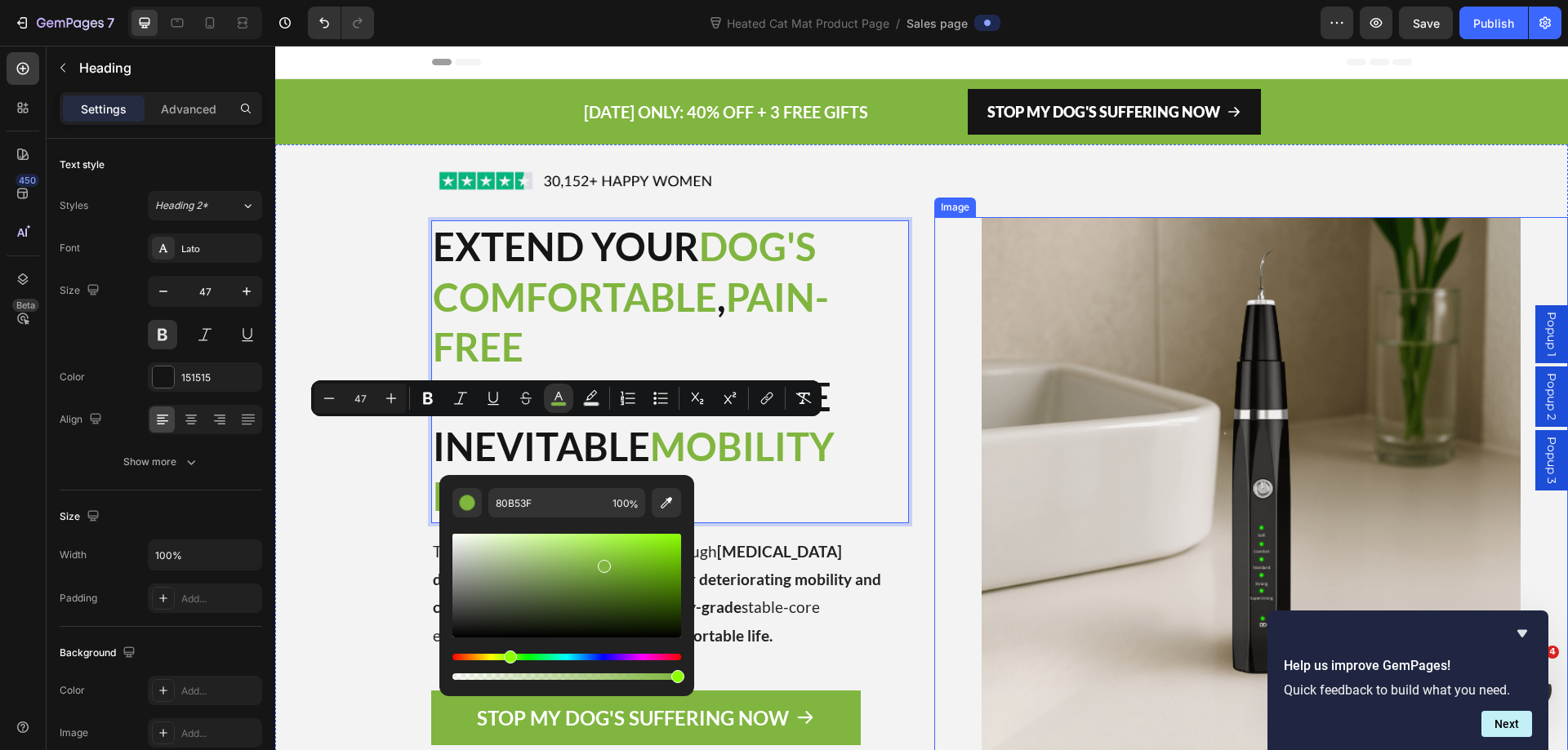
click at [934, 450] on div at bounding box center [1250, 487] width 634 height 539
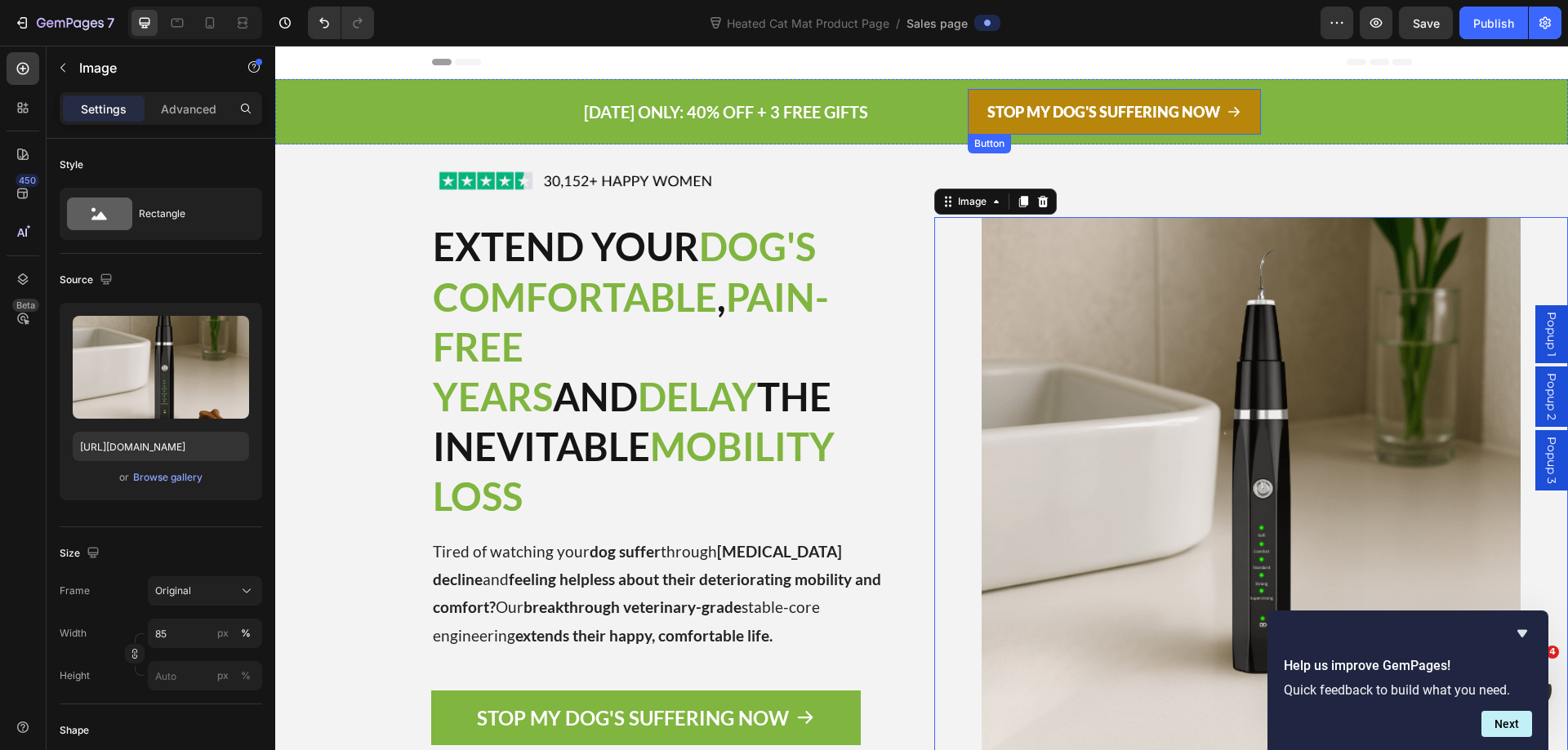
click at [968, 119] on link "STOP MY DOG'S SUFFERING NOW" at bounding box center [1114, 112] width 294 height 46
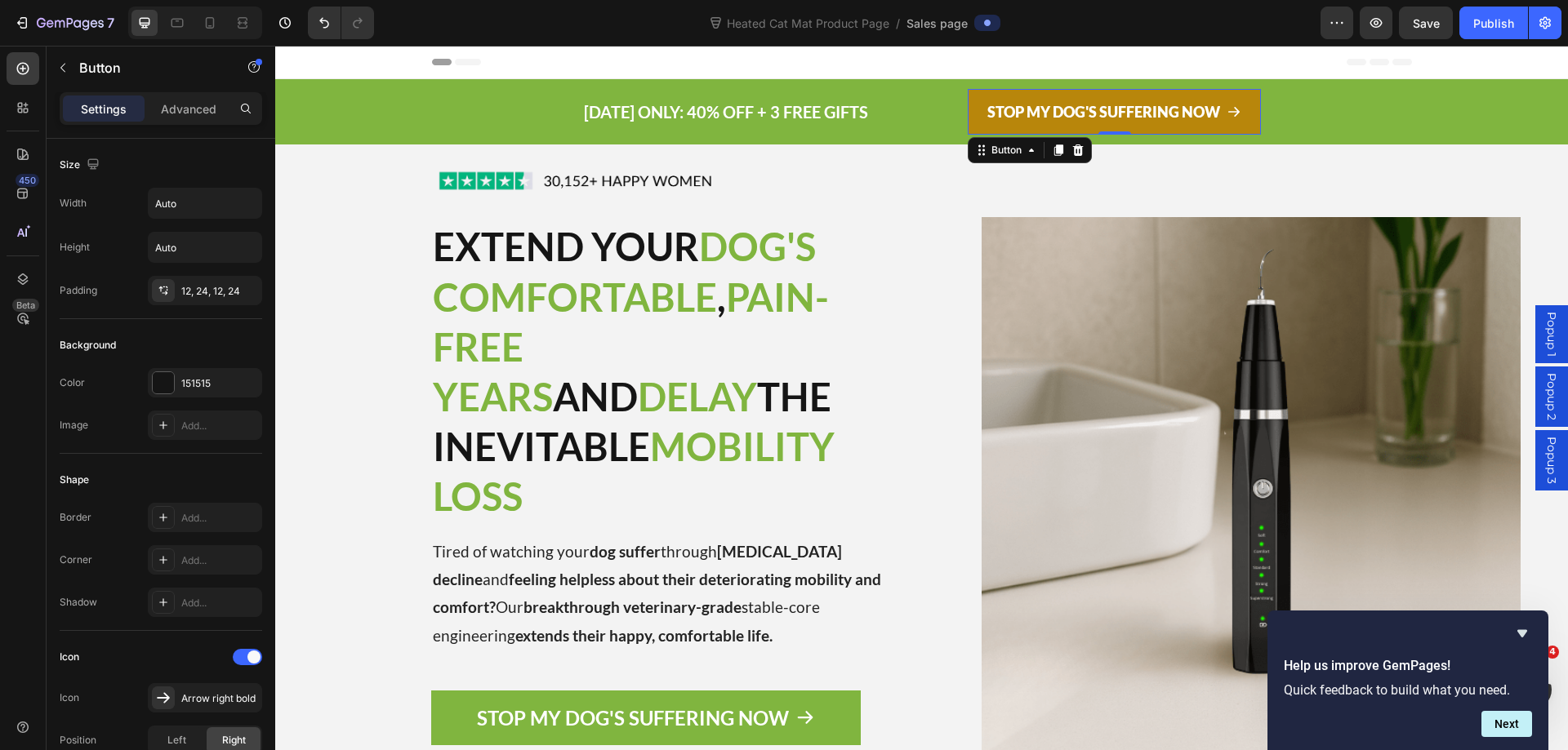
click at [972, 116] on link "STOP MY DOG'S SUFFERING NOW" at bounding box center [1114, 112] width 294 height 46
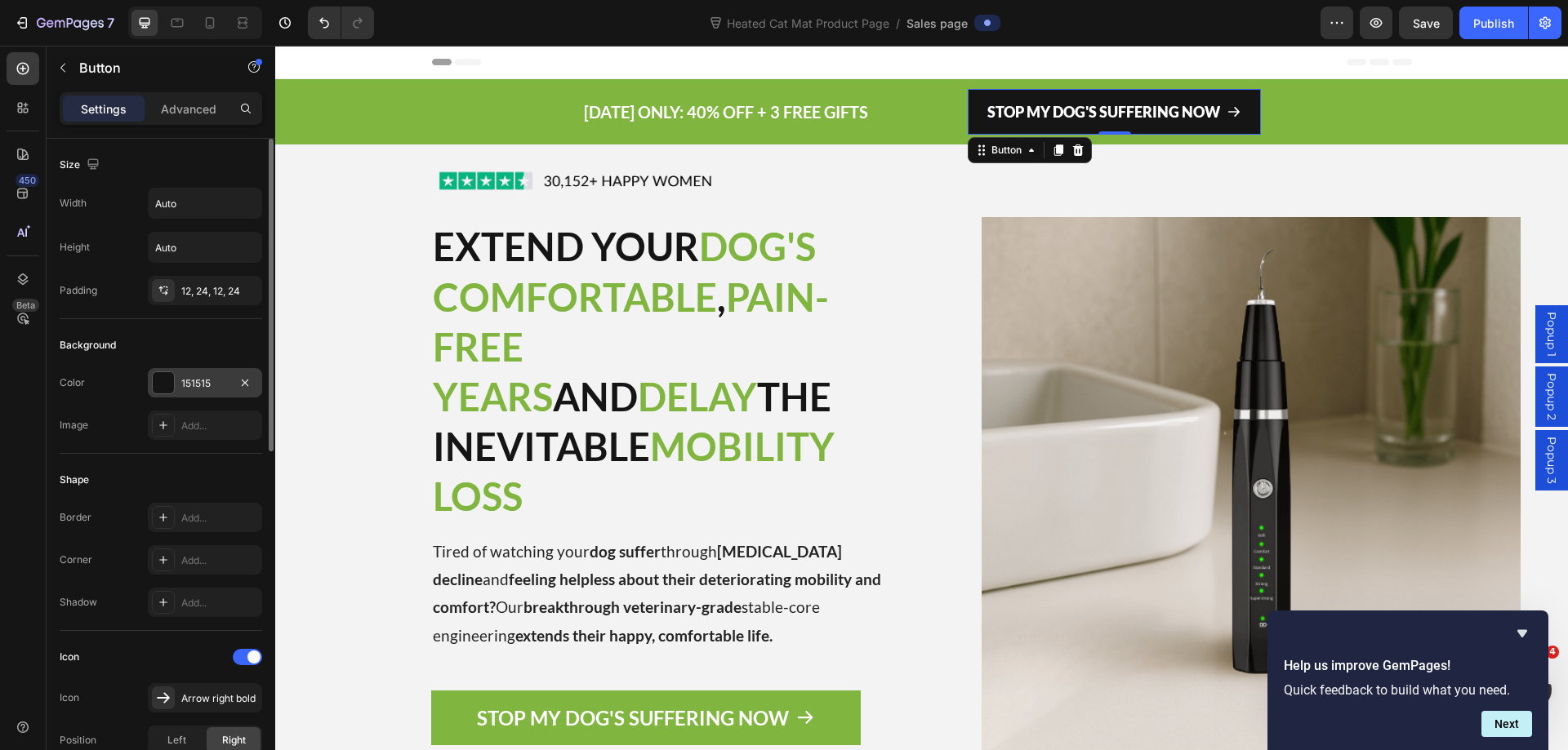
click at [194, 376] on div "151515" at bounding box center [204, 383] width 47 height 15
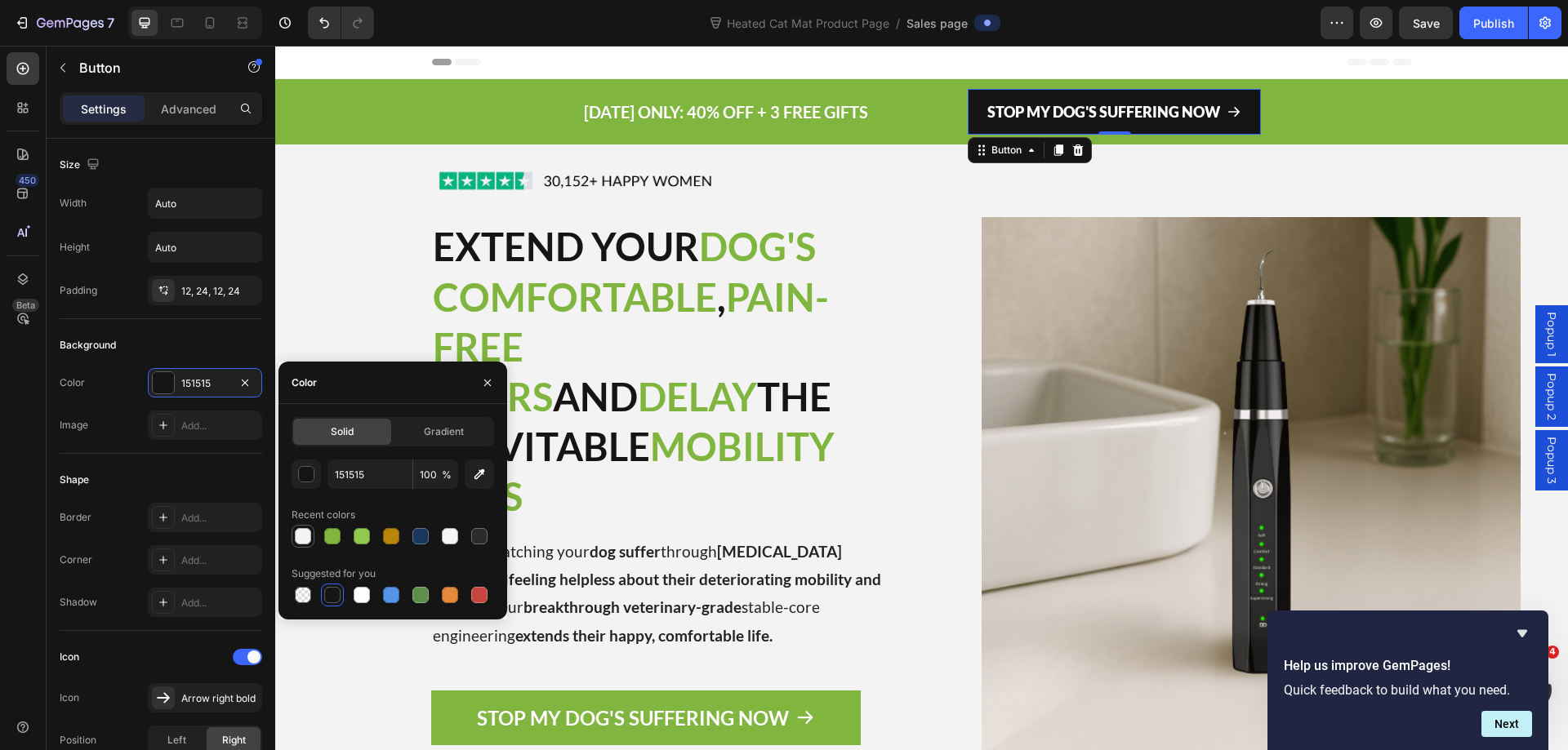
click at [299, 537] on div at bounding box center [302, 536] width 16 height 16
type input "F3F3F3"
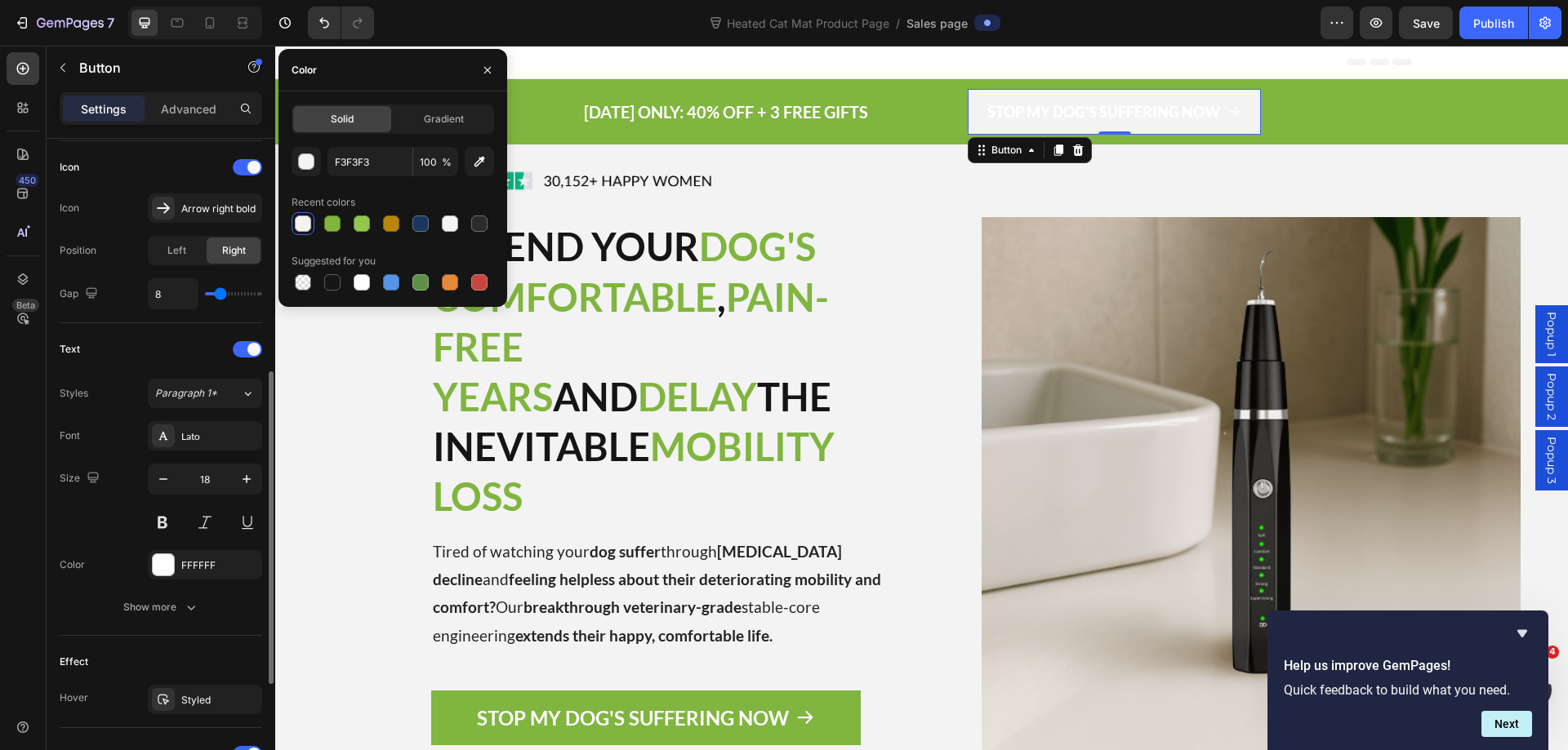
scroll to position [652, 0]
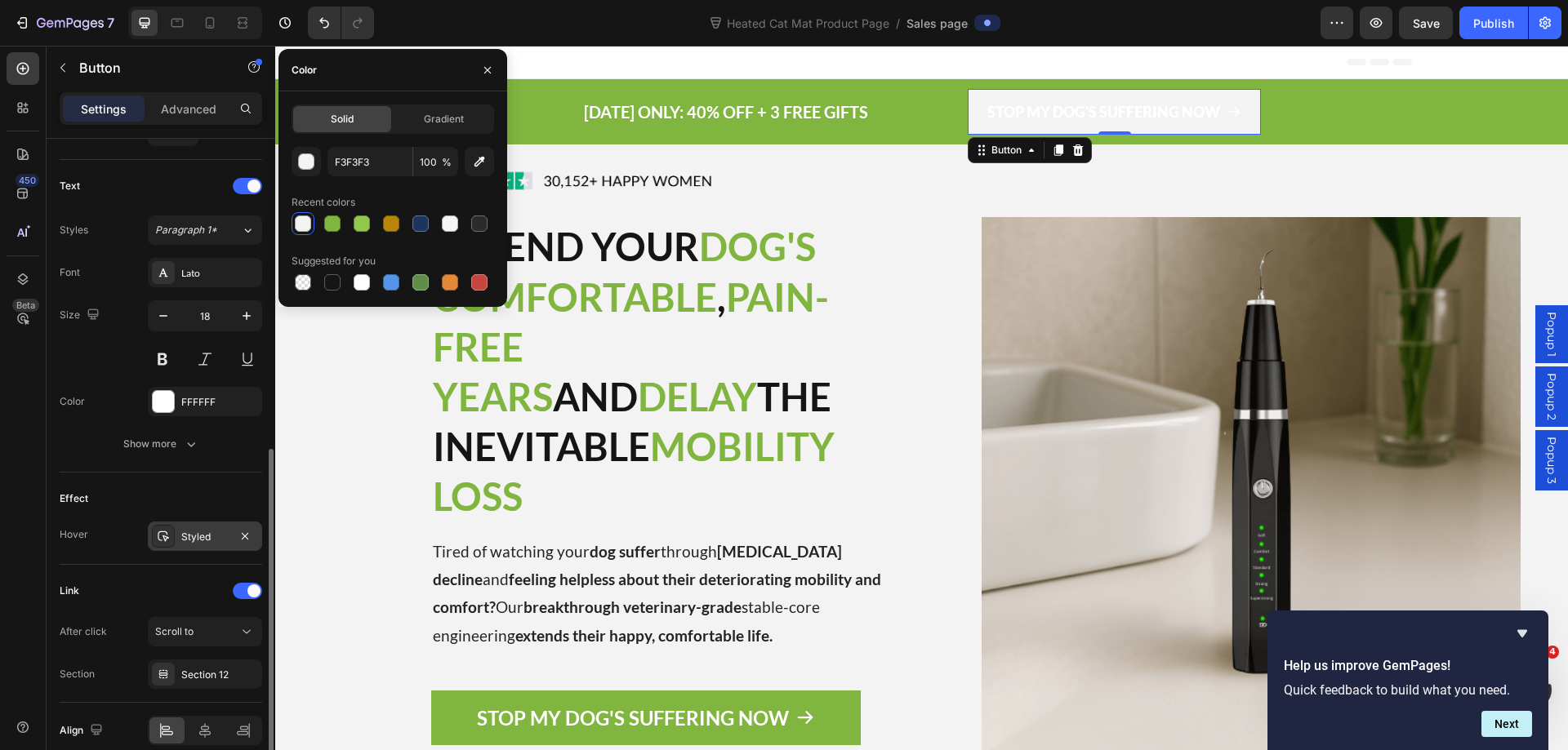
click at [211, 534] on div "Styled" at bounding box center [204, 536] width 47 height 15
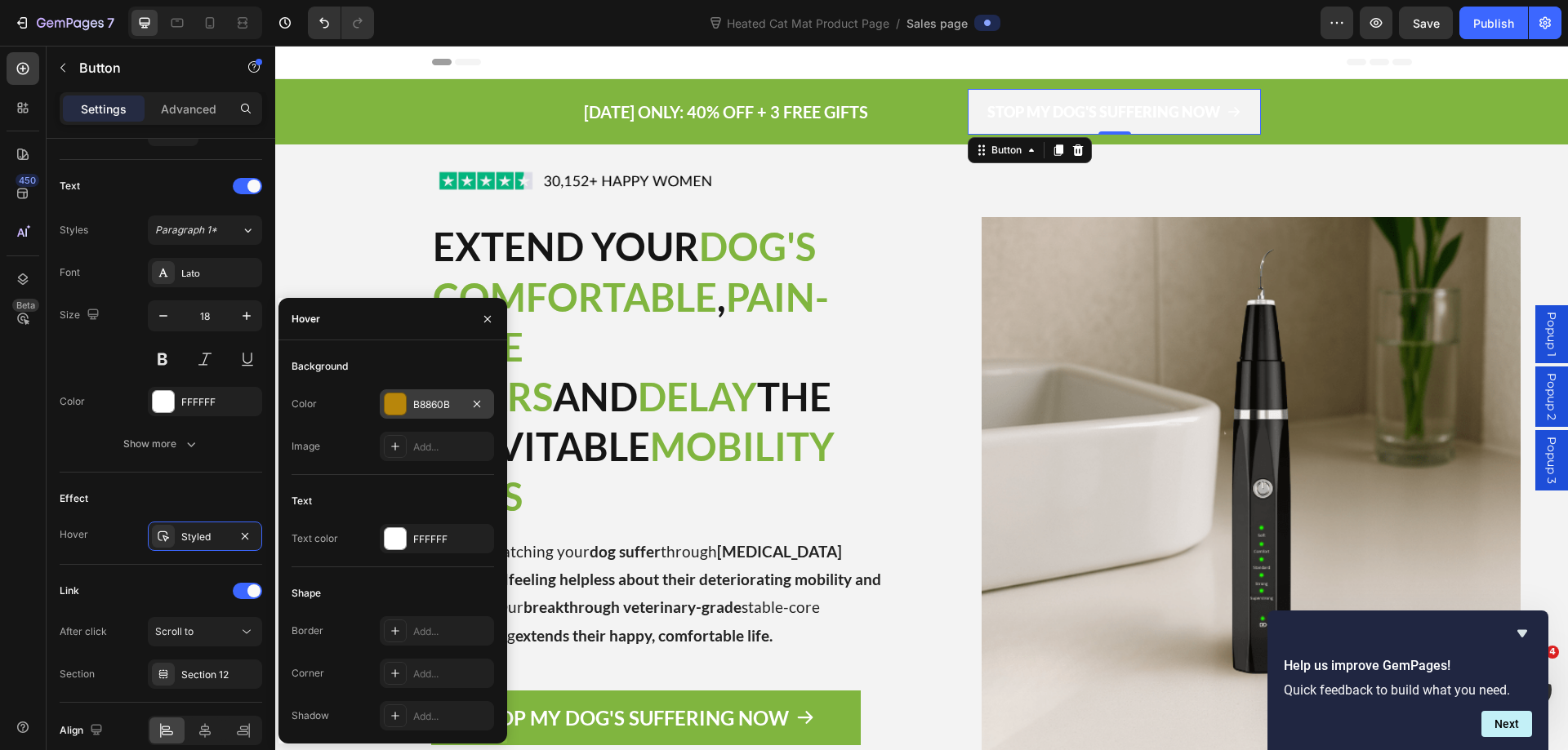
click at [420, 397] on div "B8860B" at bounding box center [436, 404] width 47 height 15
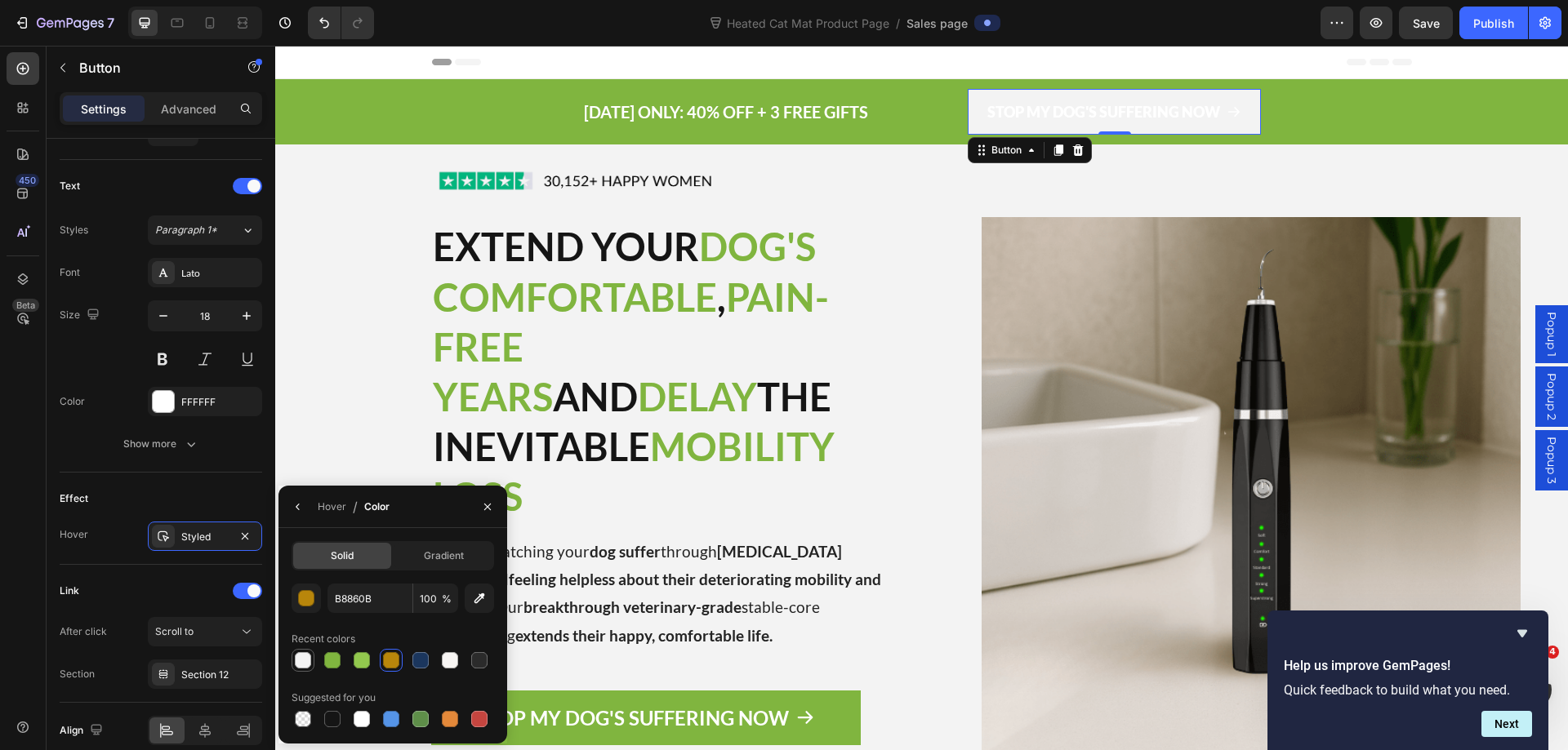
click at [300, 663] on div at bounding box center [302, 660] width 16 height 16
type input "F3F3F3"
click at [1154, 105] on p "STOP MY DOG'S SUFFERING NOW" at bounding box center [1103, 111] width 232 height 26
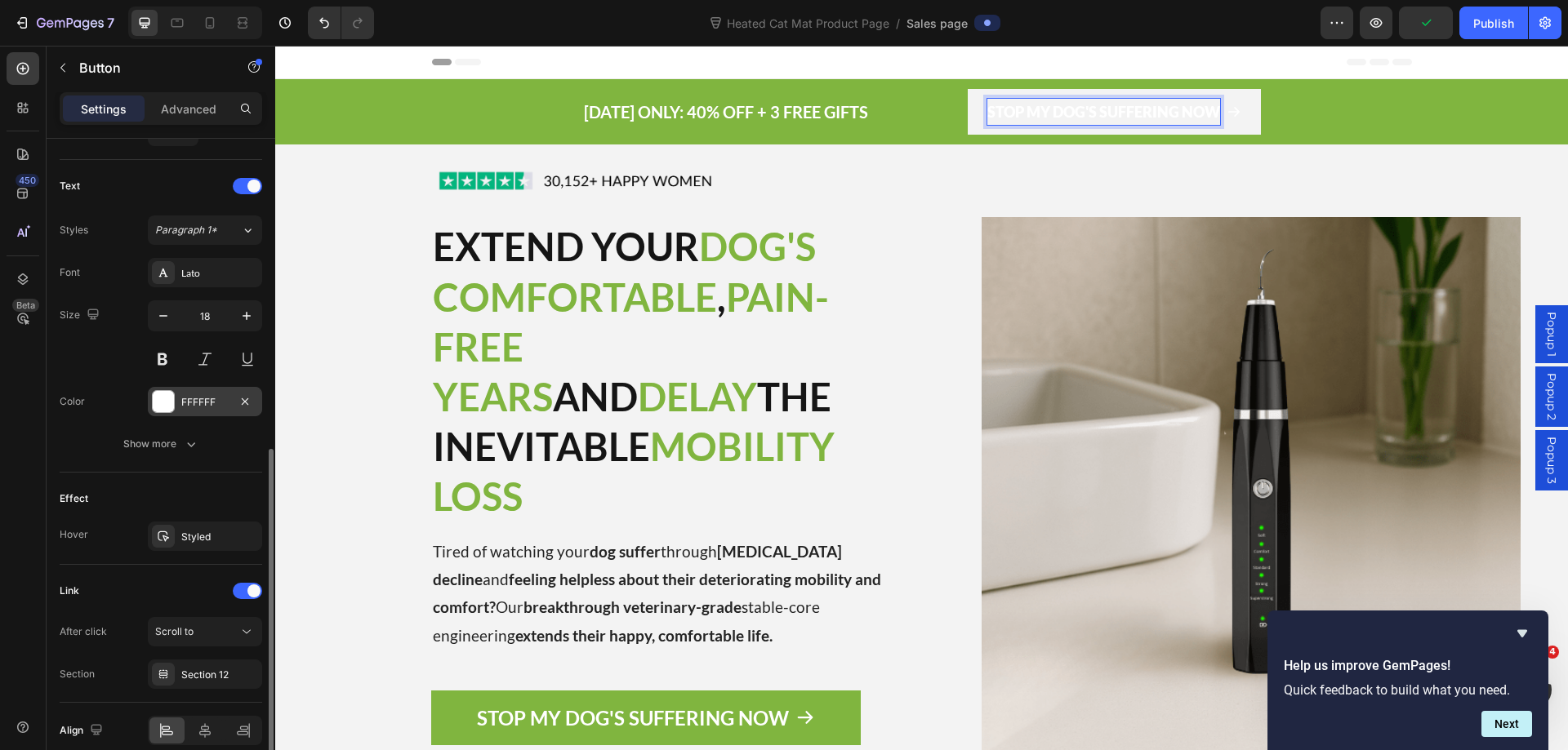
click at [195, 409] on div "FFFFFF" at bounding box center [204, 402] width 47 height 15
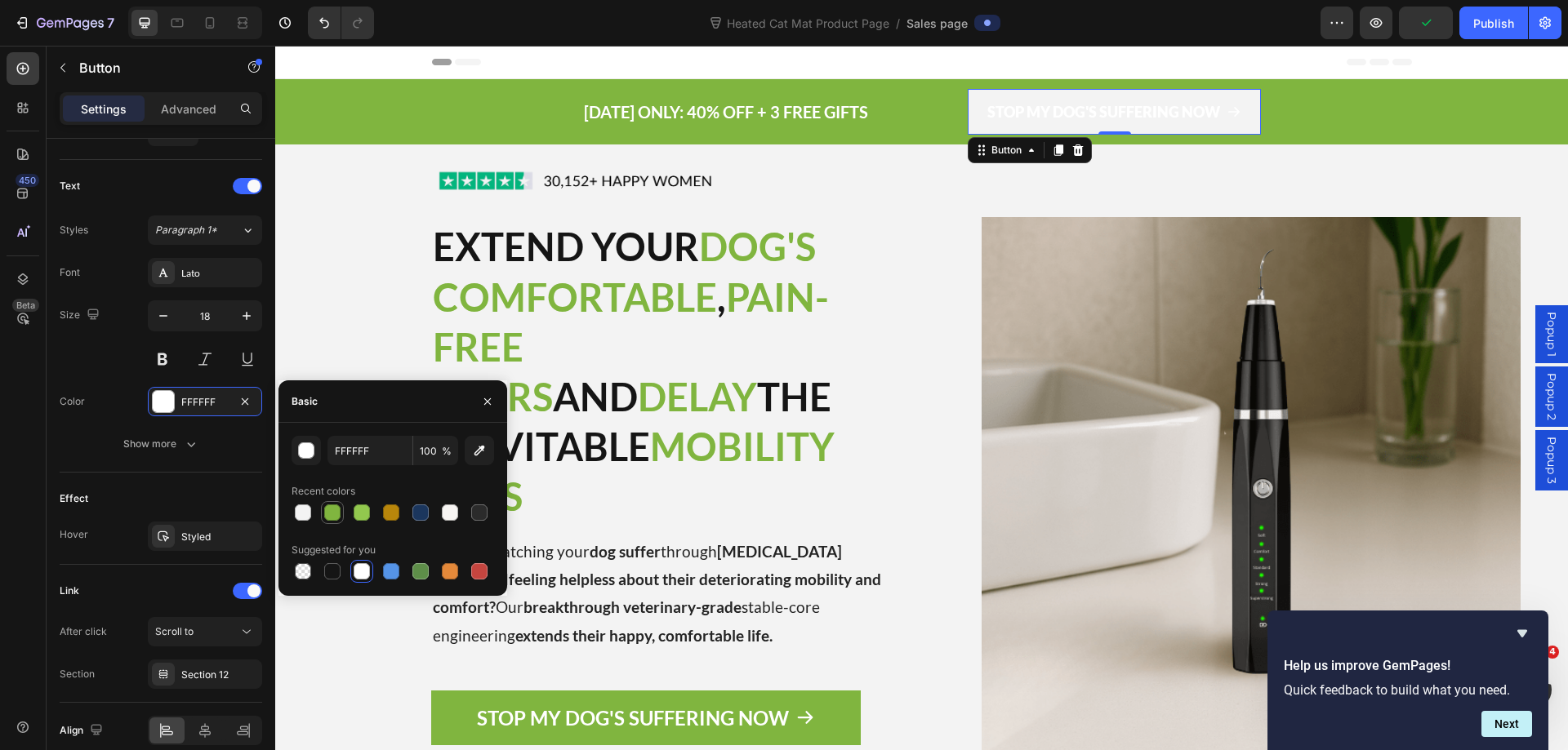
click at [332, 516] on div at bounding box center [332, 512] width 16 height 16
type input "80B53F"
click at [878, 538] on p "Tired of watching your dog suffer through [MEDICAL_DATA] decline and feeling he…" at bounding box center [670, 594] width 474 height 112
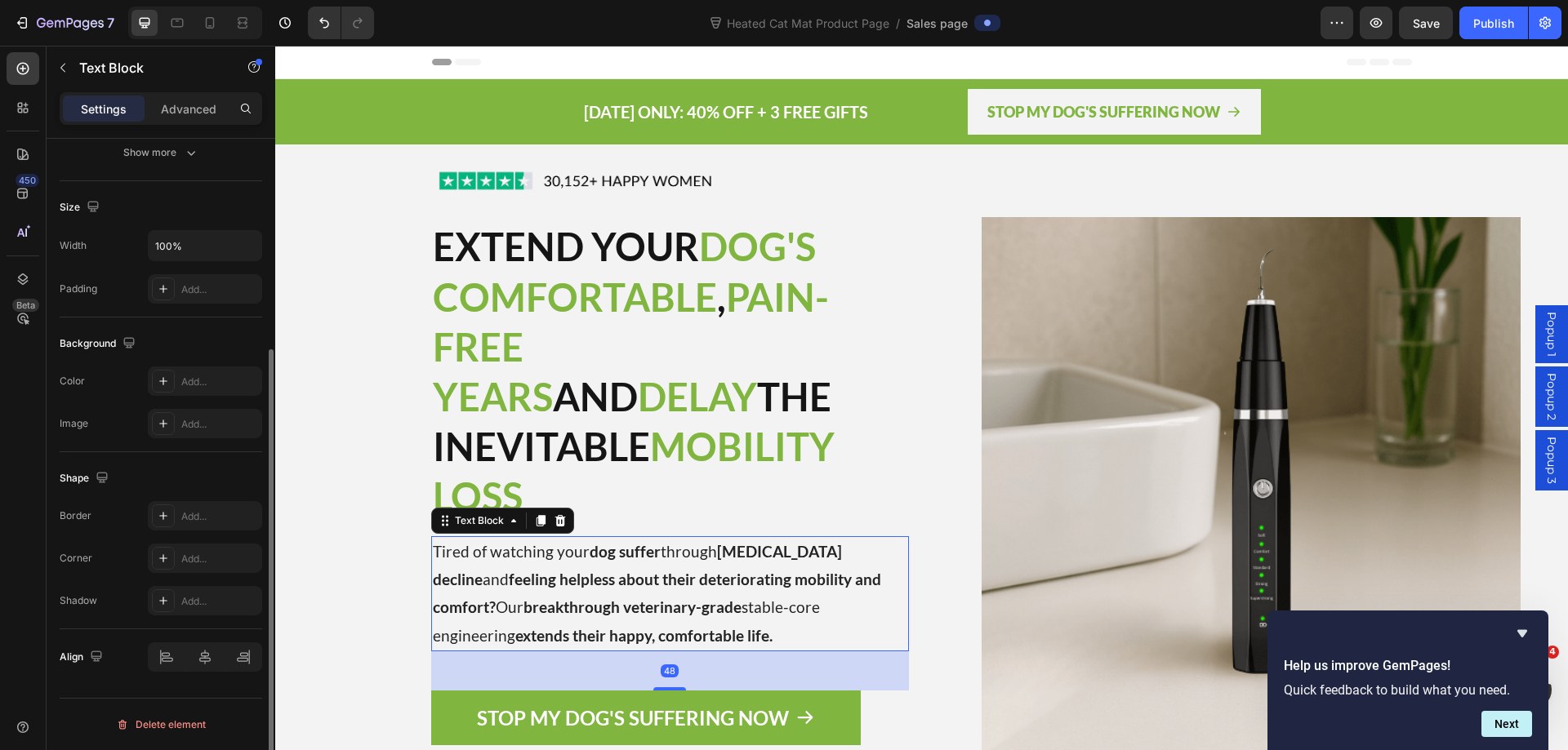
scroll to position [0, 0]
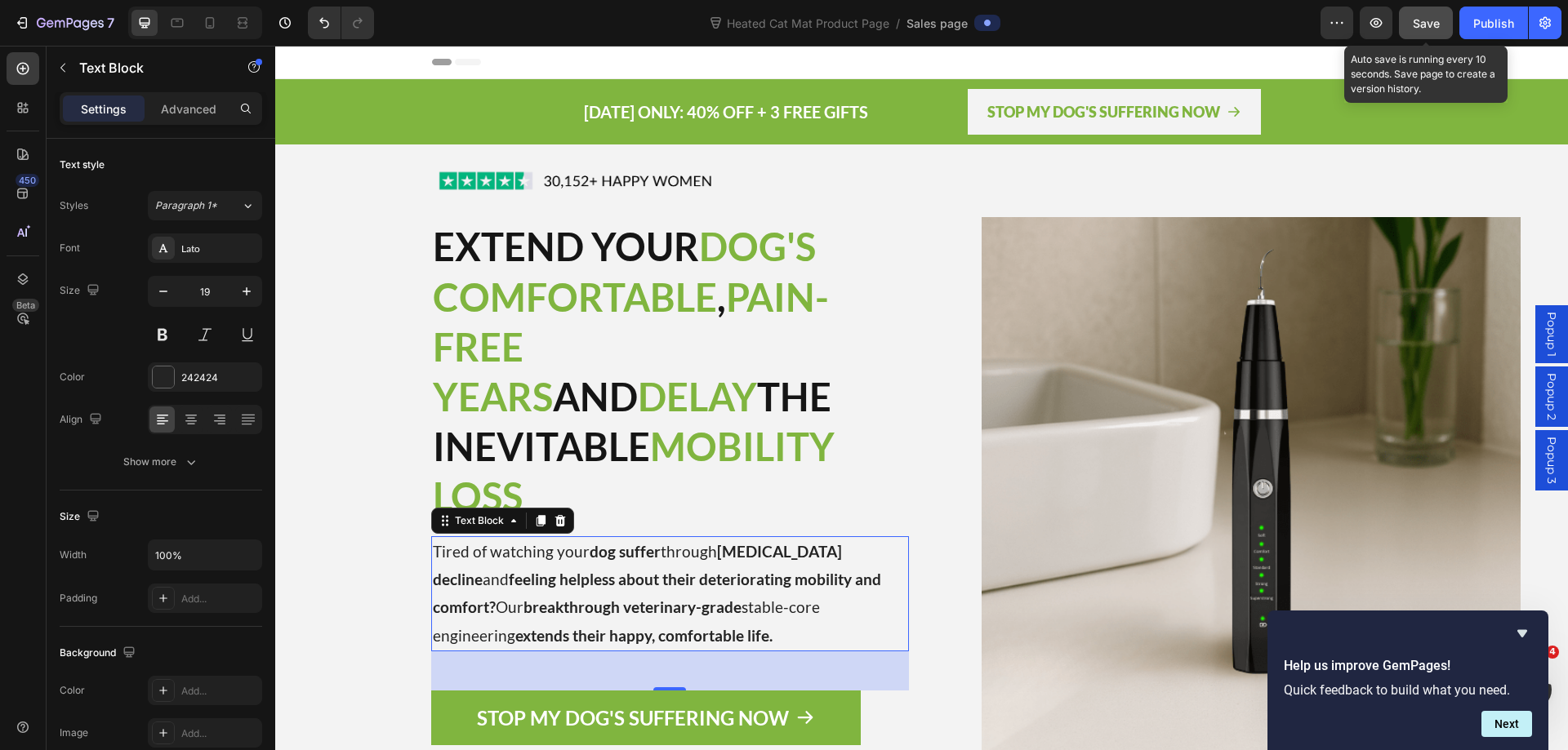
click at [1415, 23] on span "Save" at bounding box center [1426, 23] width 27 height 14
click at [1414, 27] on span "Save" at bounding box center [1426, 23] width 27 height 14
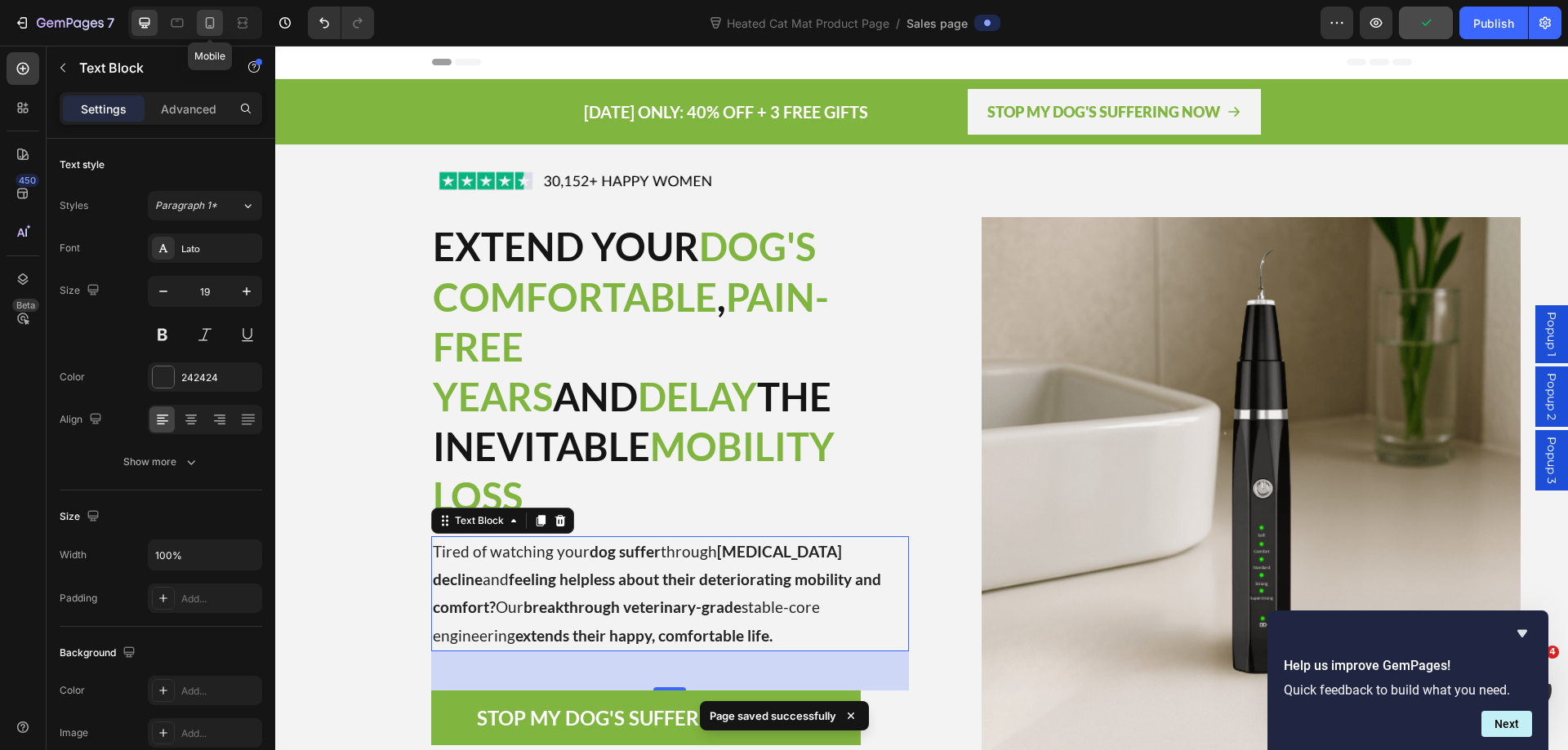
click at [214, 23] on icon at bounding box center [210, 22] width 9 height 12
type input "17"
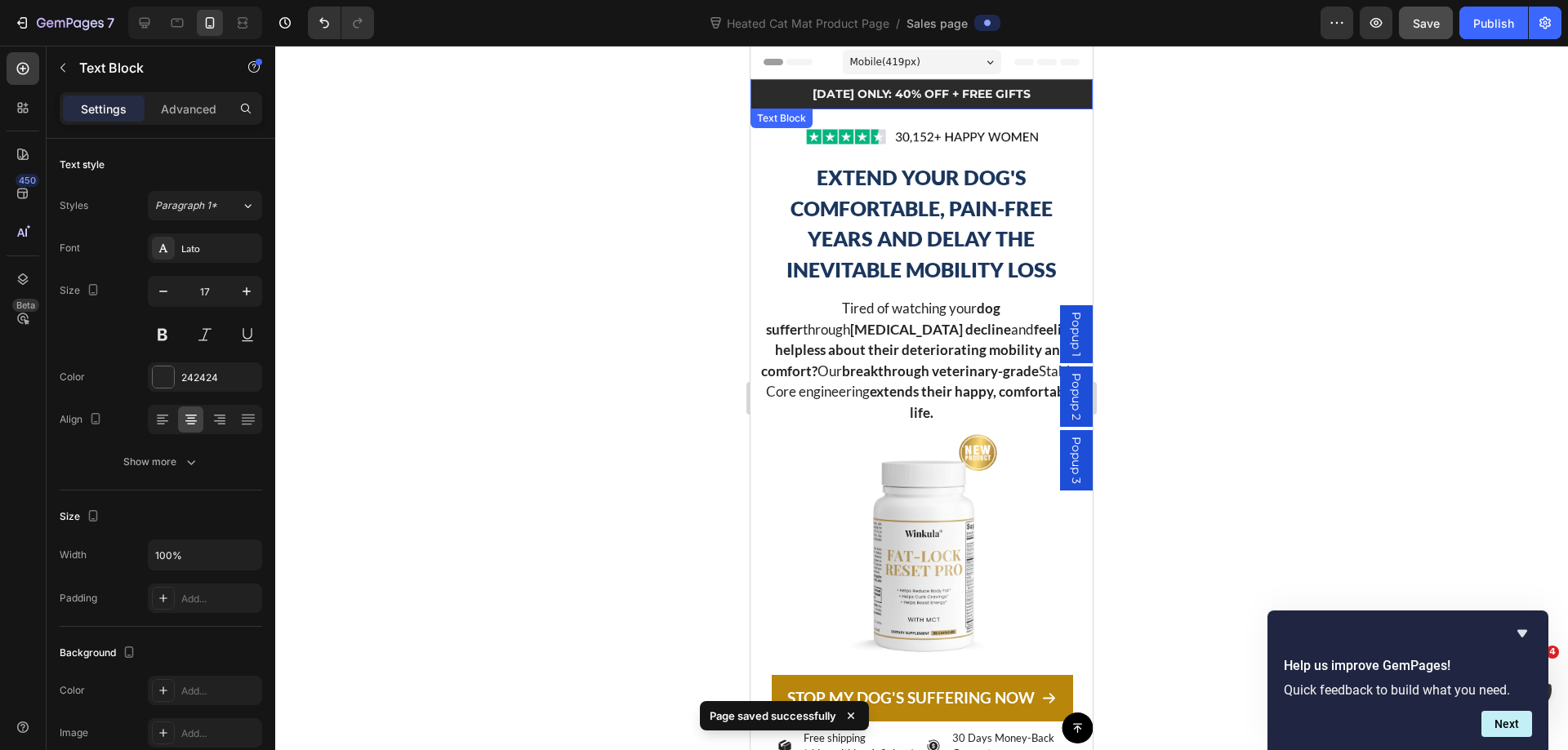
click at [755, 105] on p "[DATE] ONLY: 40% OFF + FREE GIFTS" at bounding box center [921, 94] width 339 height 20
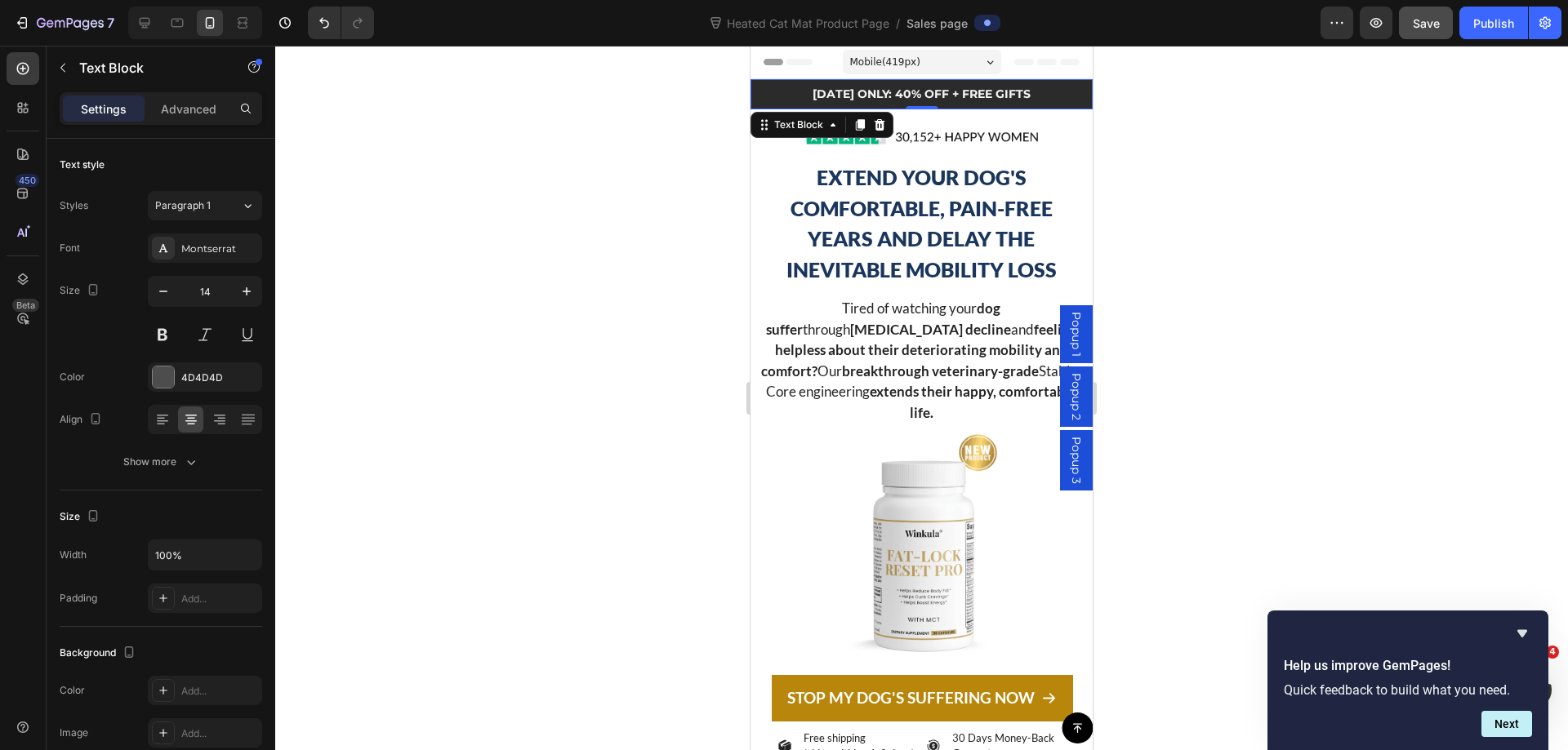
click at [779, 90] on p "[DATE] ONLY: 40% OFF + FREE GIFTS" at bounding box center [921, 94] width 339 height 20
click at [20, 283] on icon at bounding box center [23, 278] width 11 height 12
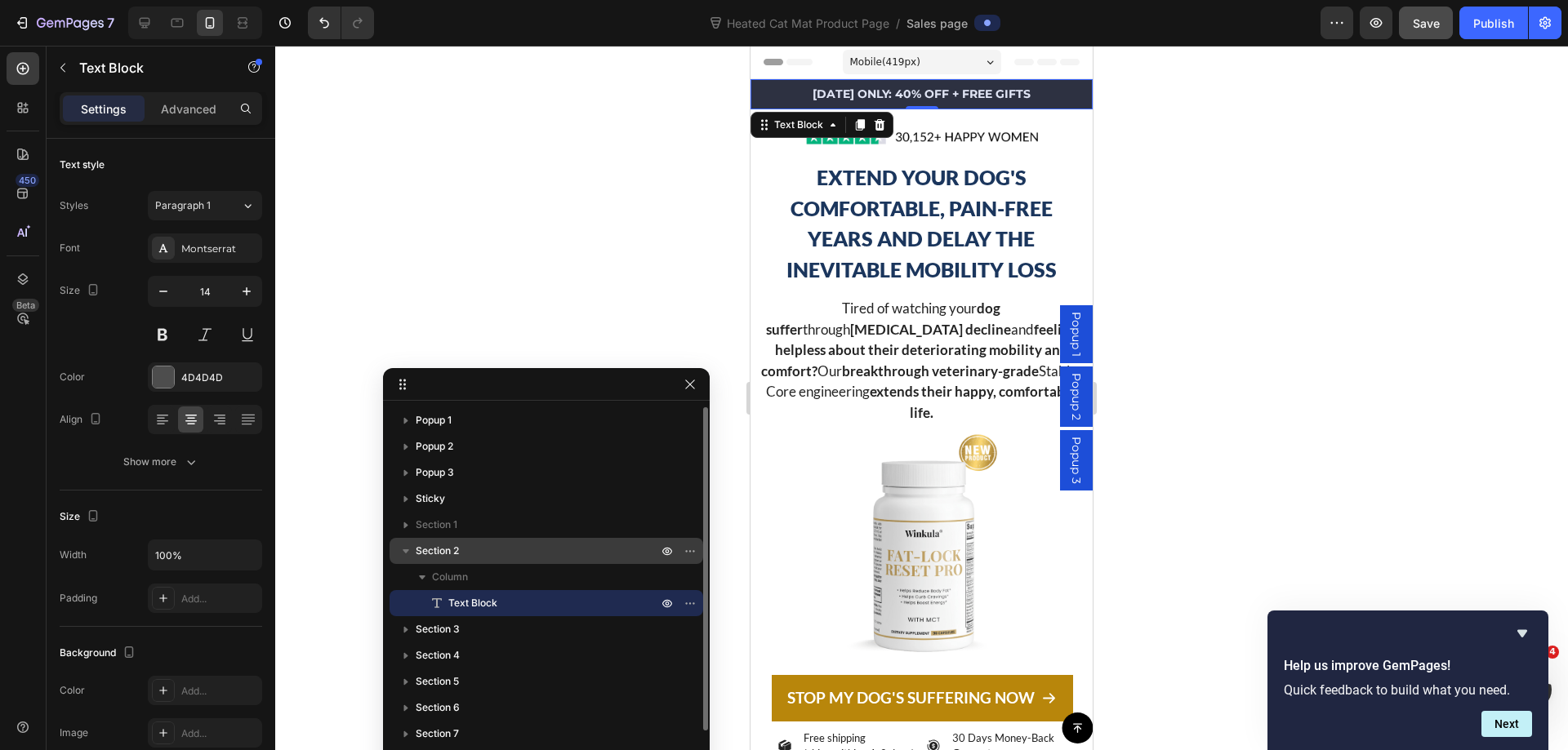
click at [489, 549] on p "Section 2" at bounding box center [538, 551] width 245 height 16
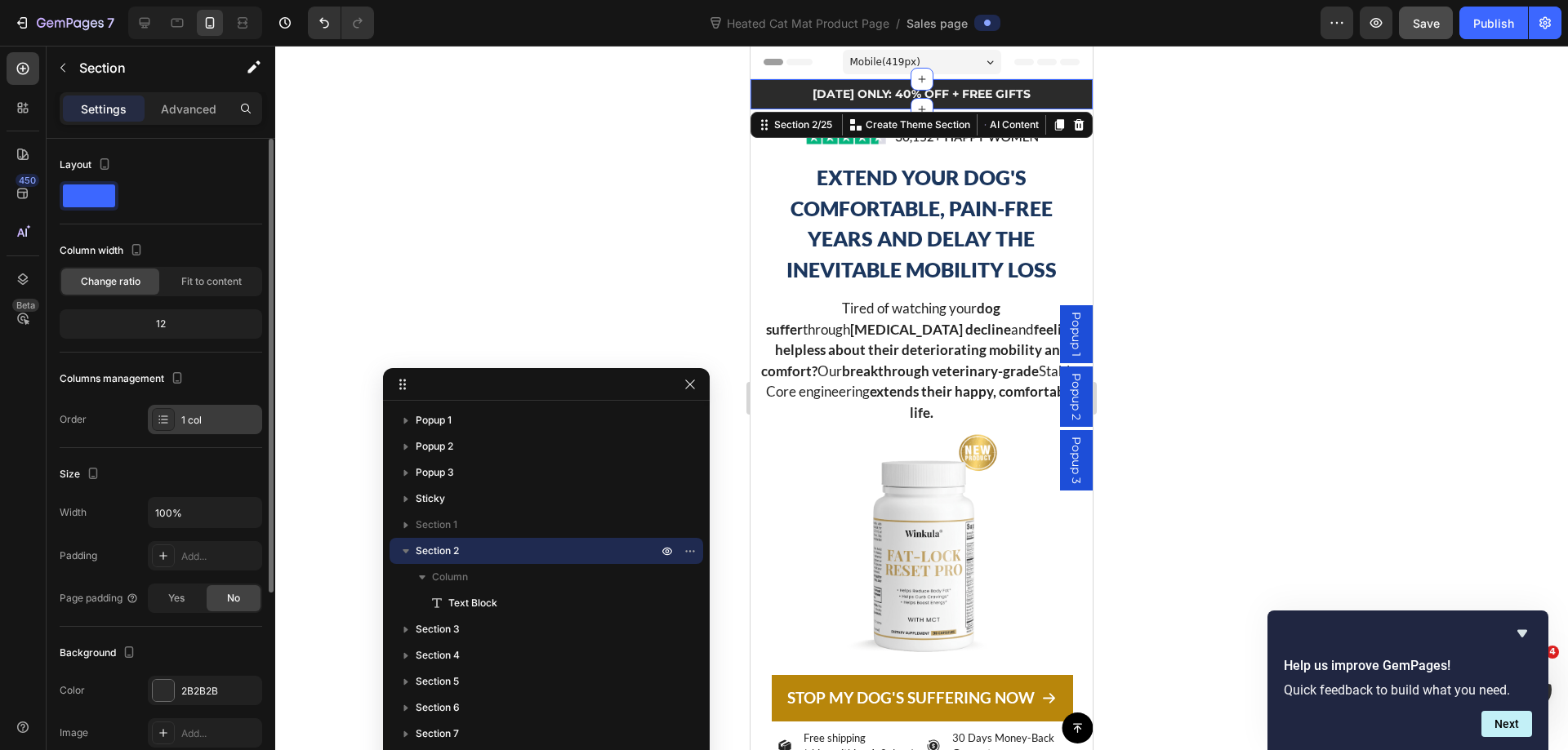
scroll to position [163, 0]
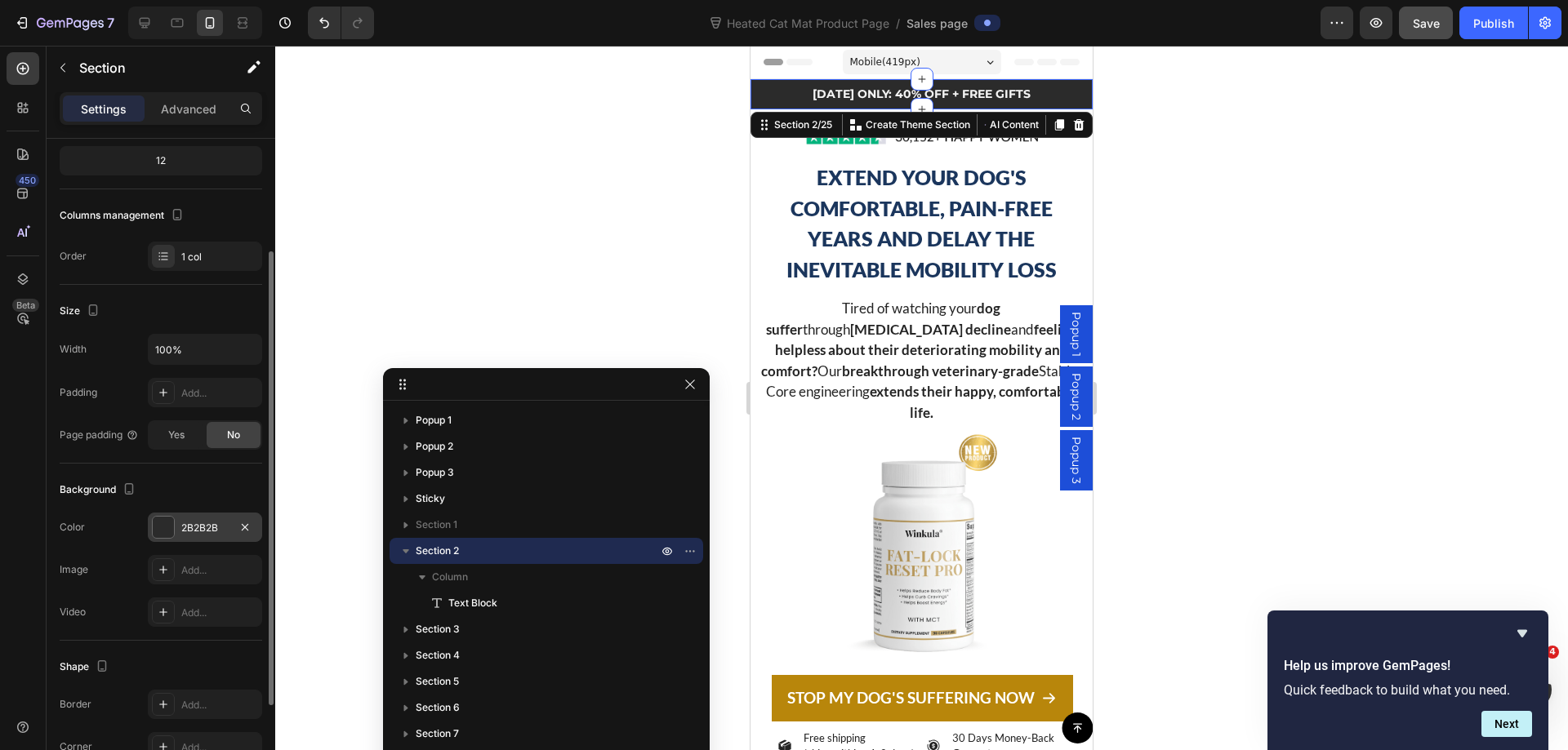
click at [197, 534] on div "2B2B2B" at bounding box center [204, 527] width 47 height 15
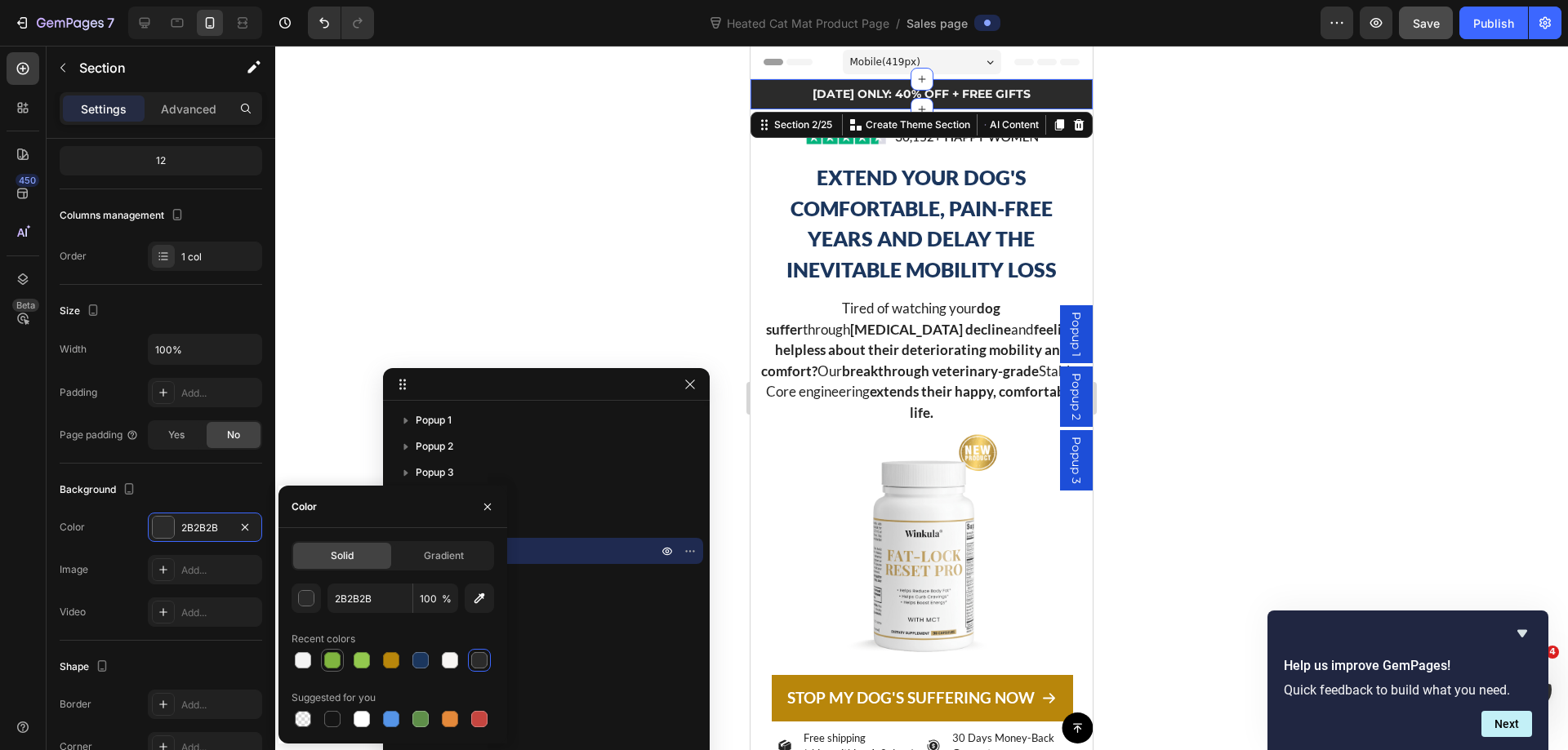
click at [336, 662] on div at bounding box center [332, 660] width 16 height 16
type input "80B53F"
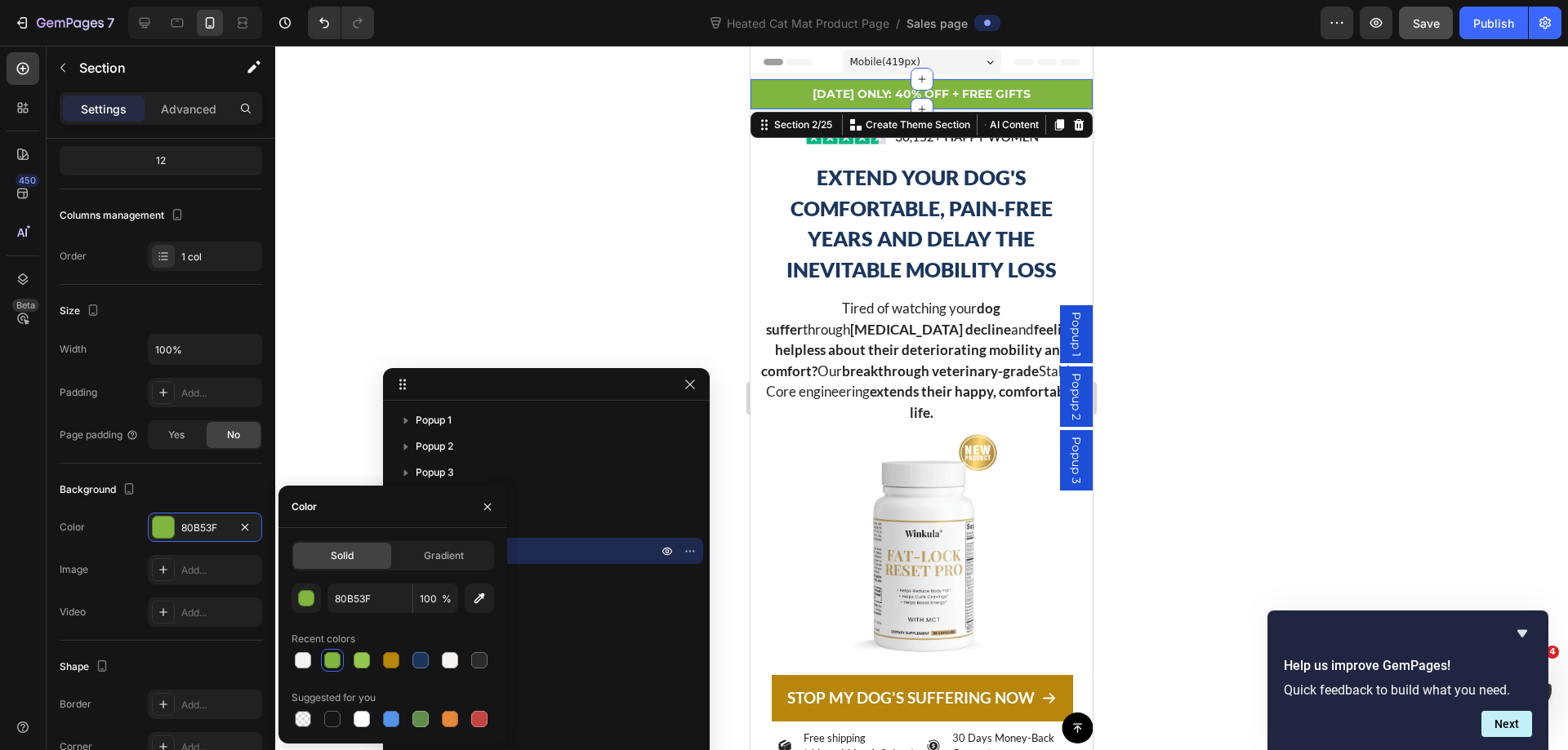
click at [1252, 218] on div at bounding box center [921, 398] width 1292 height 704
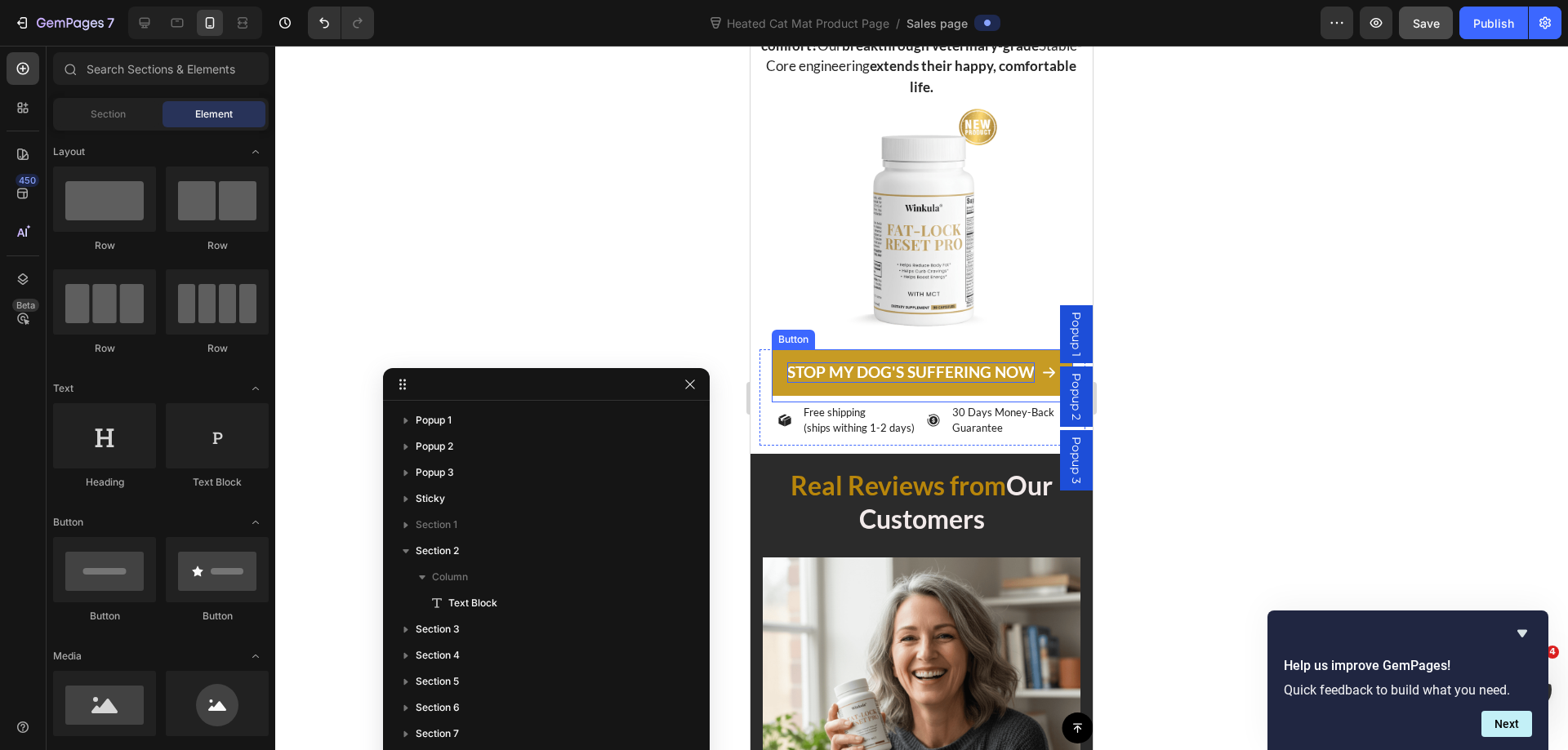
scroll to position [326, 0]
click at [791, 348] on link "STOP MY DOG'S SUFFERING NOW" at bounding box center [921, 371] width 301 height 46
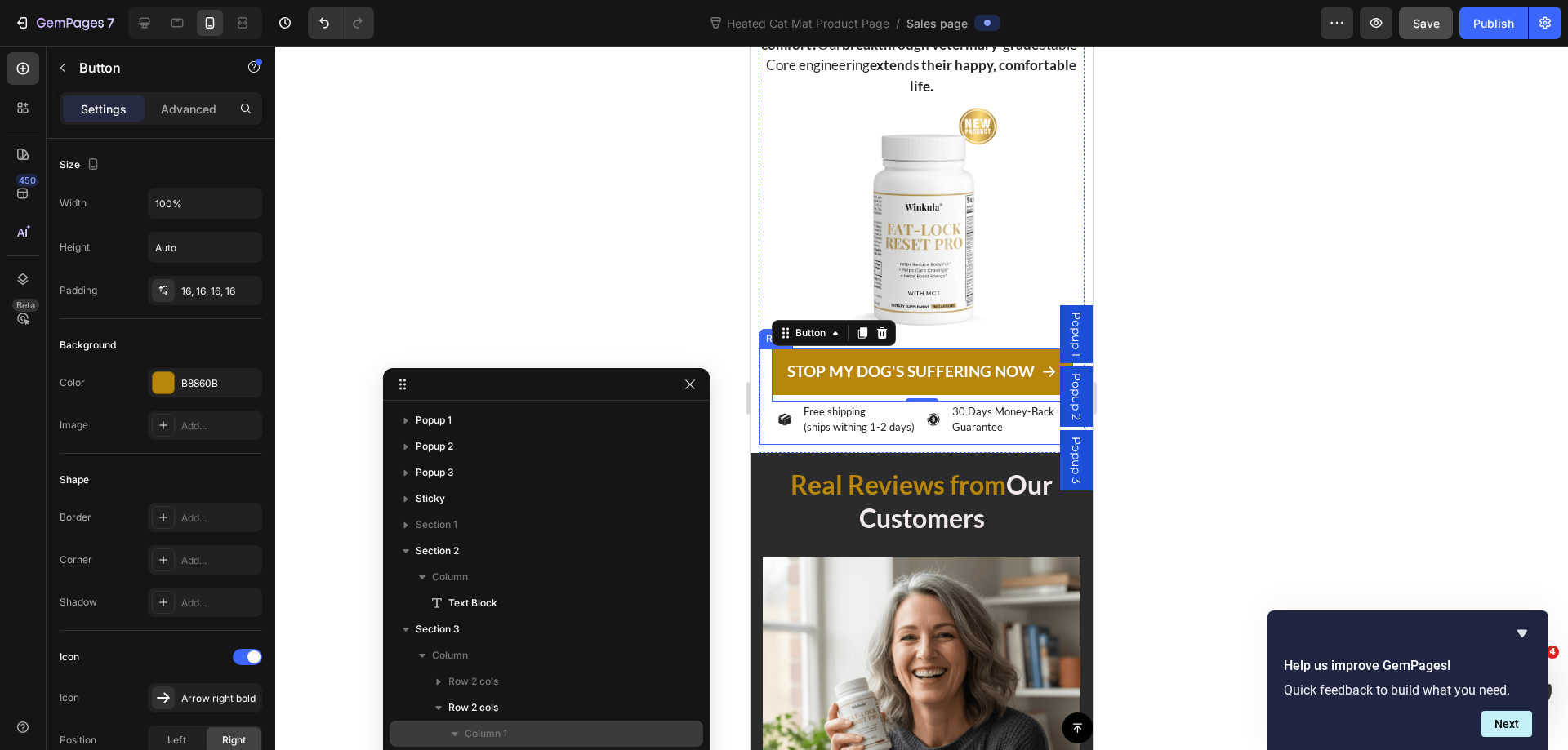
scroll to position [262, 0]
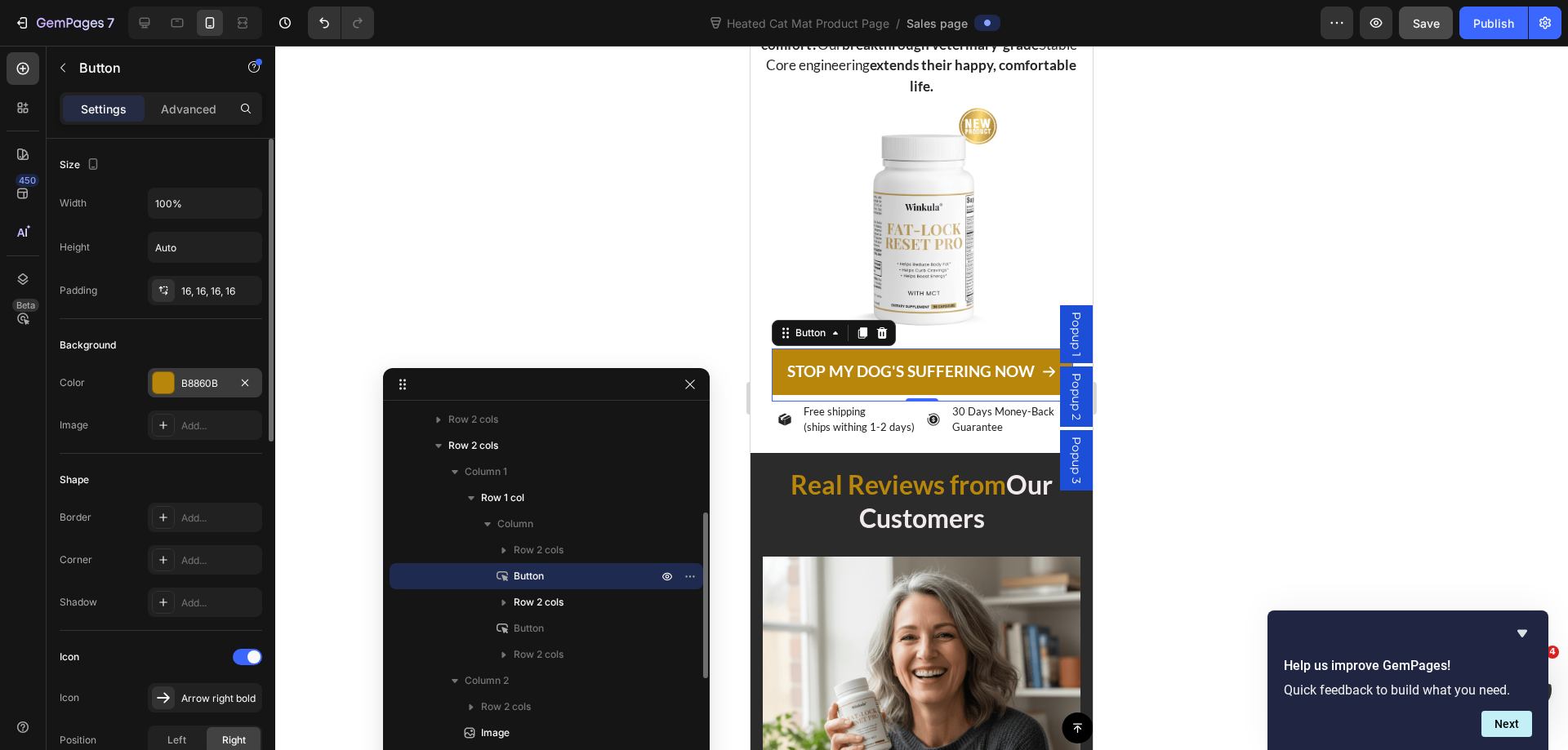
click at [189, 387] on div "B8860B" at bounding box center [204, 383] width 47 height 15
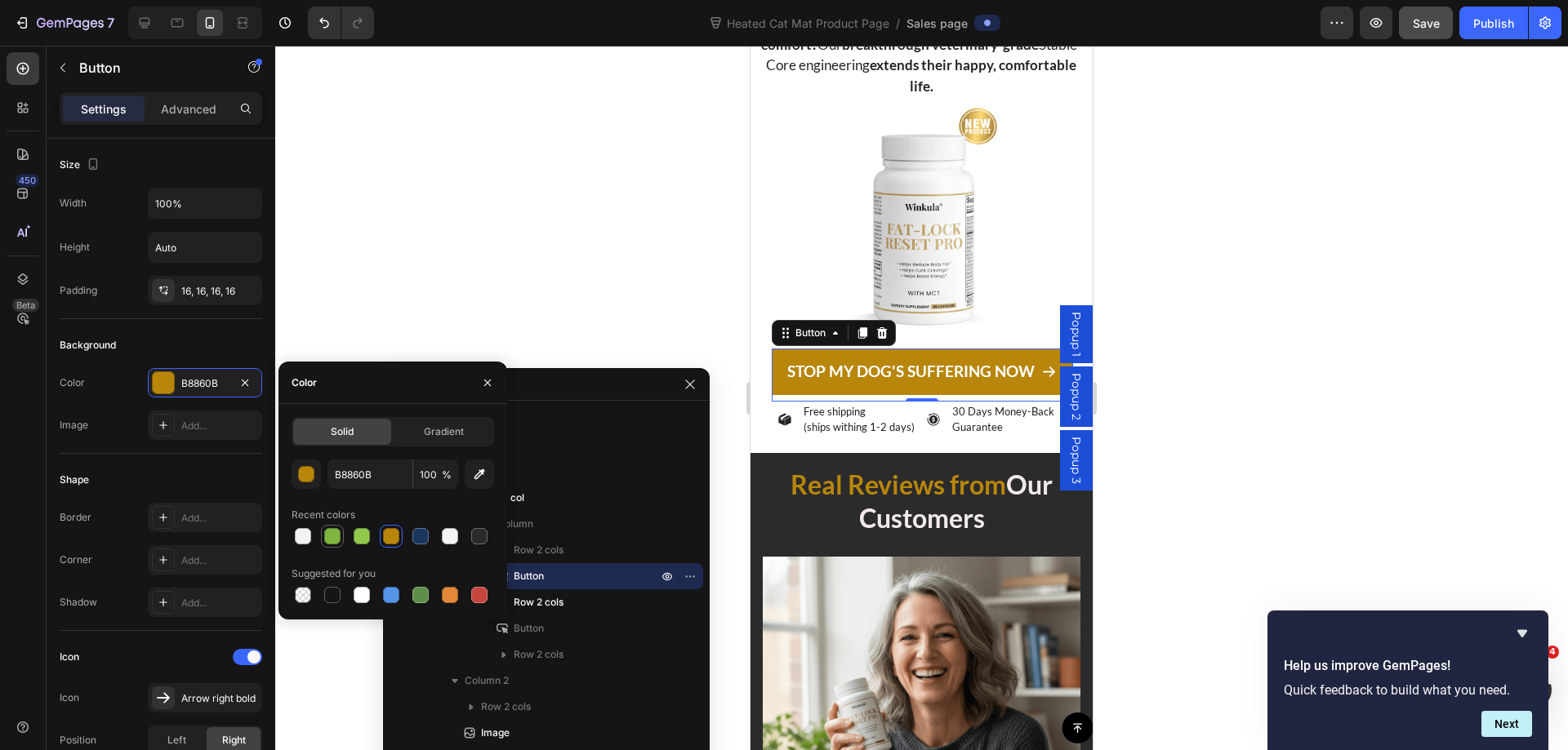
click at [334, 539] on div at bounding box center [332, 536] width 16 height 16
type input "80B53F"
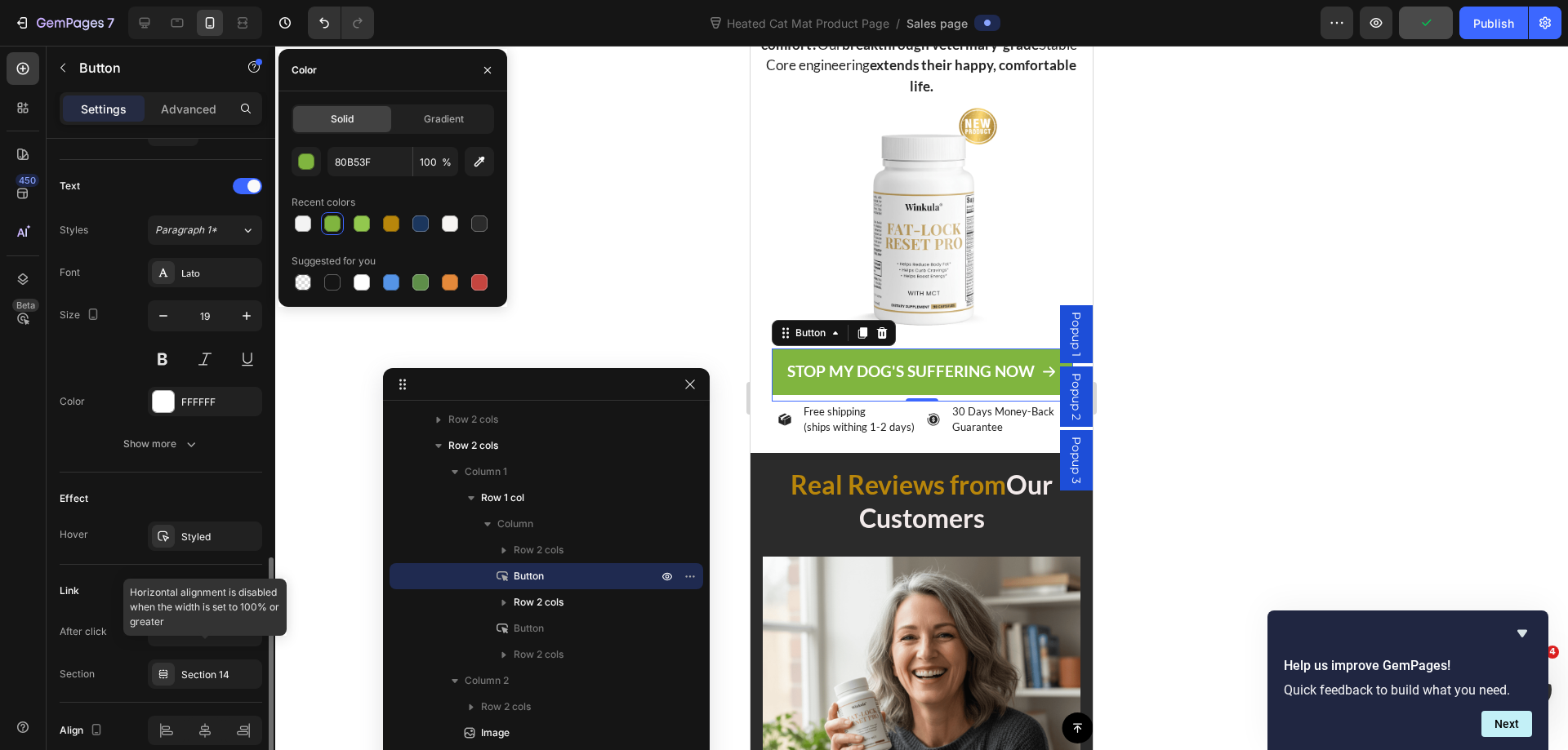
scroll to position [726, 0]
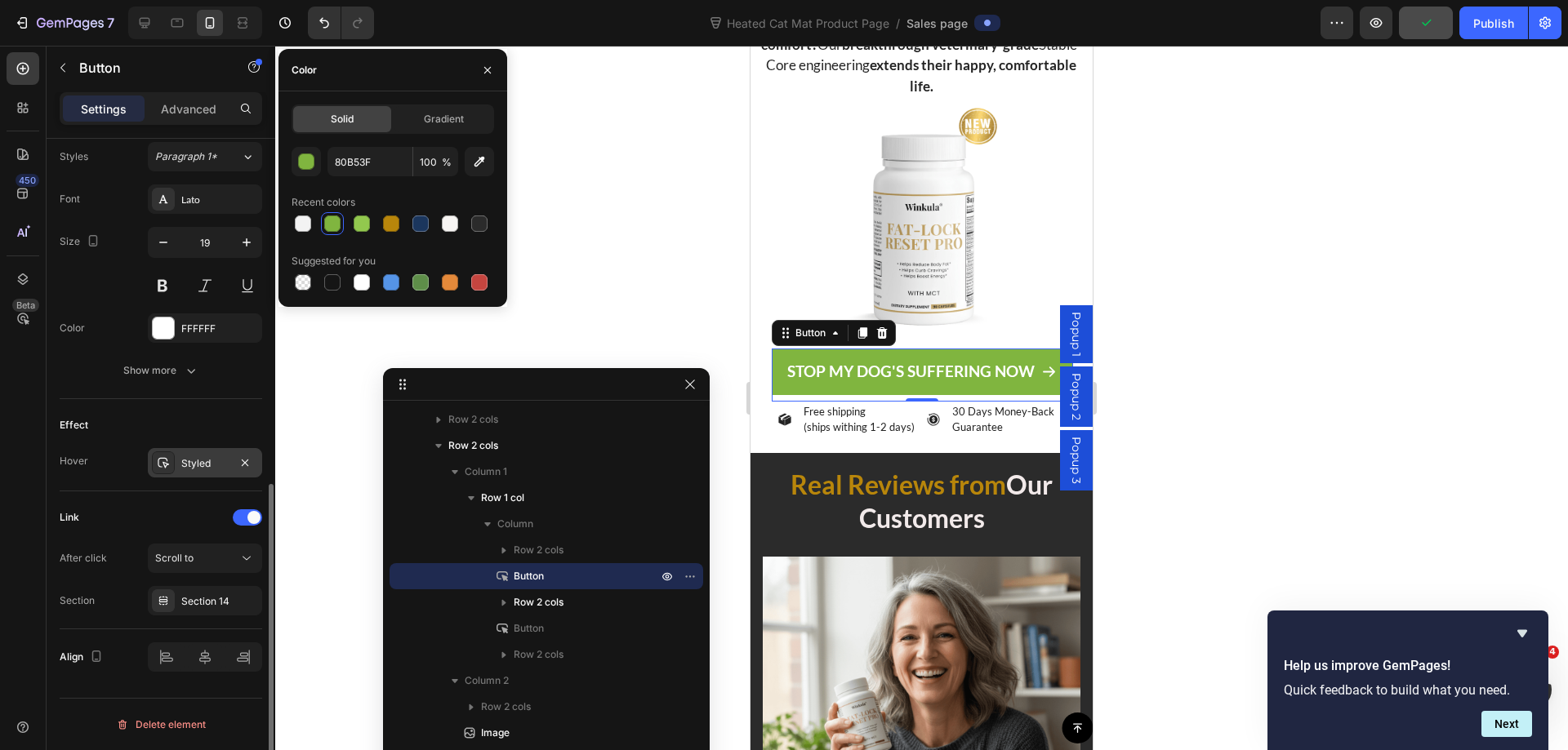
click at [192, 460] on div "Styled" at bounding box center [204, 464] width 47 height 15
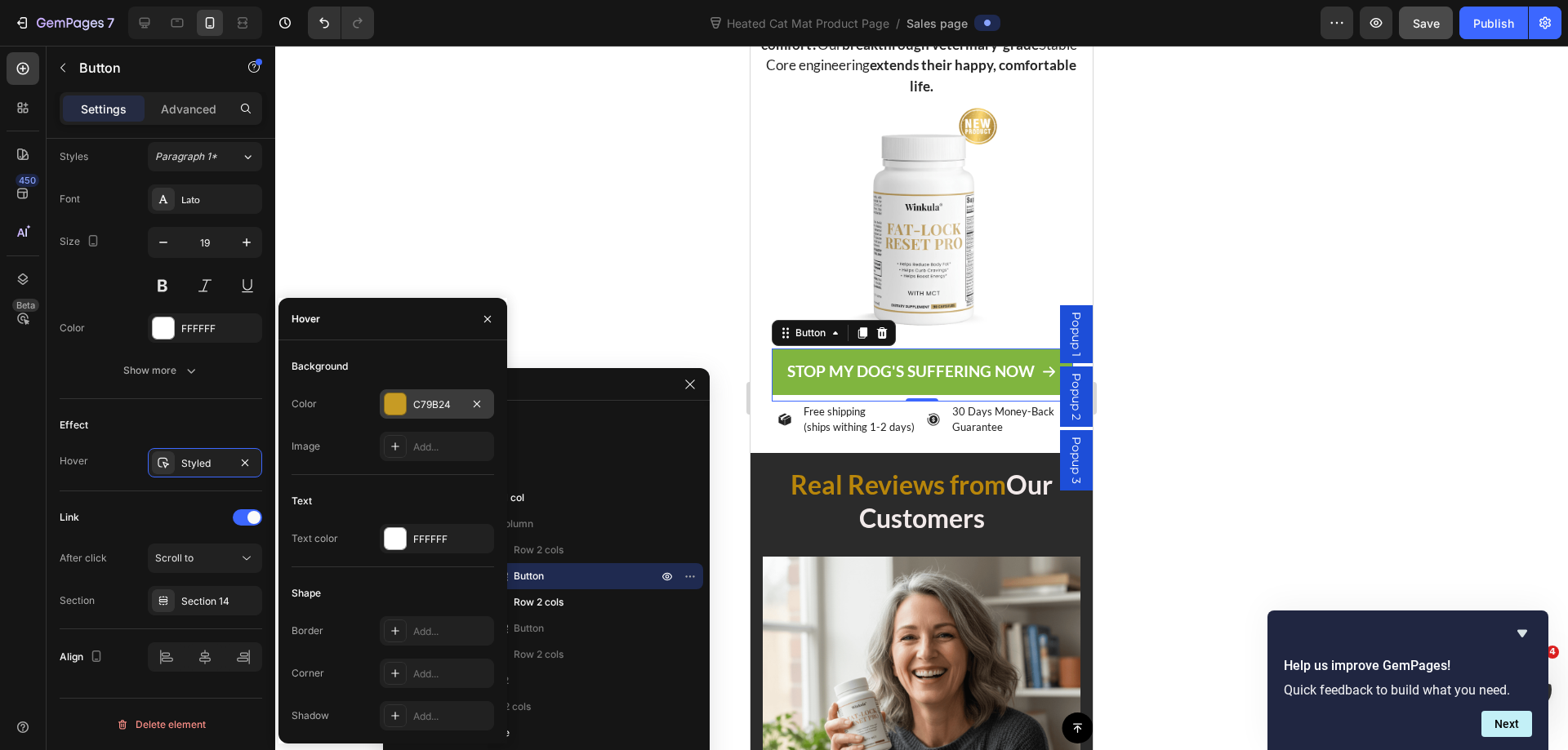
click at [437, 399] on div "C79B24" at bounding box center [436, 404] width 47 height 15
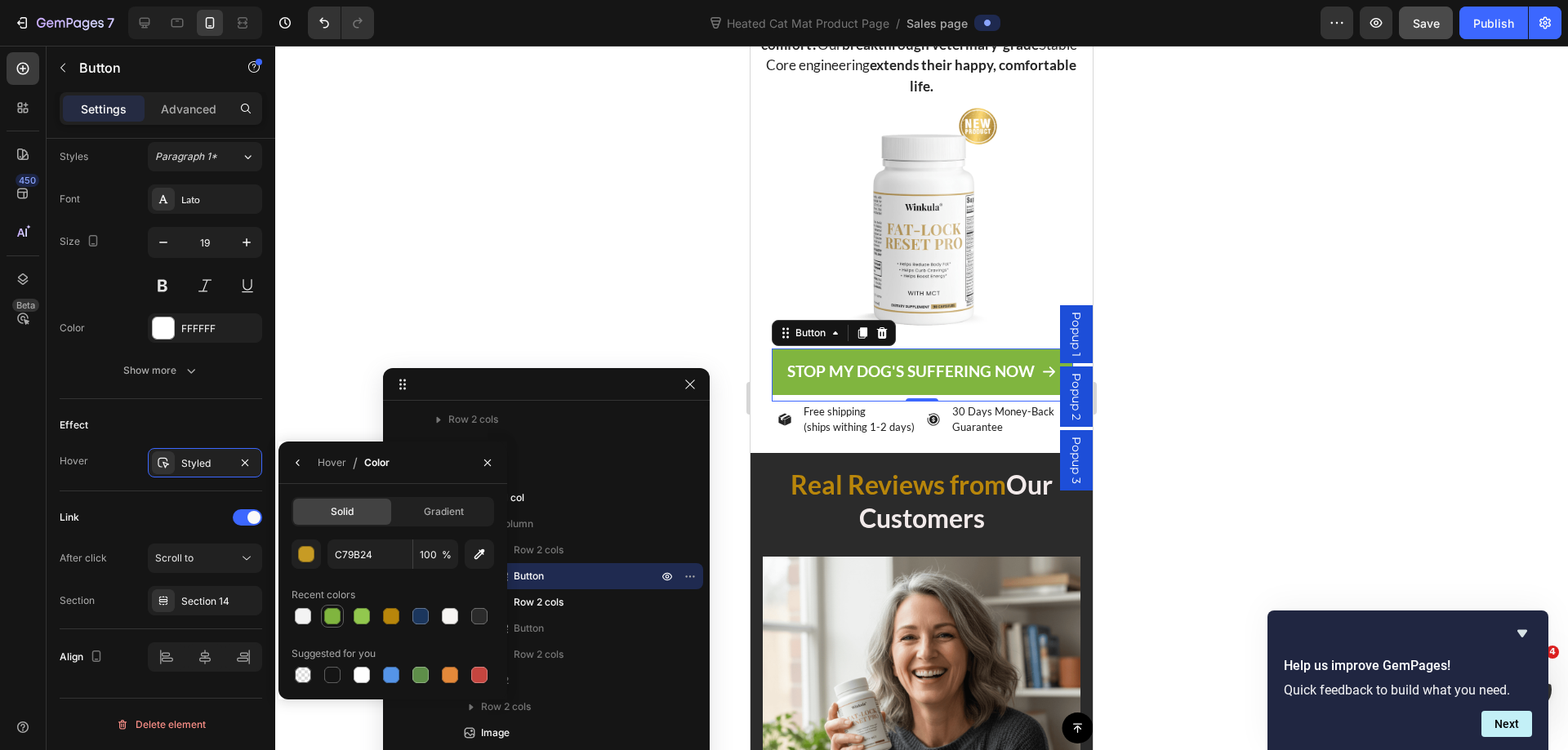
click at [327, 618] on div at bounding box center [332, 616] width 16 height 16
type input "80B53F"
click at [1238, 222] on div at bounding box center [921, 398] width 1292 height 704
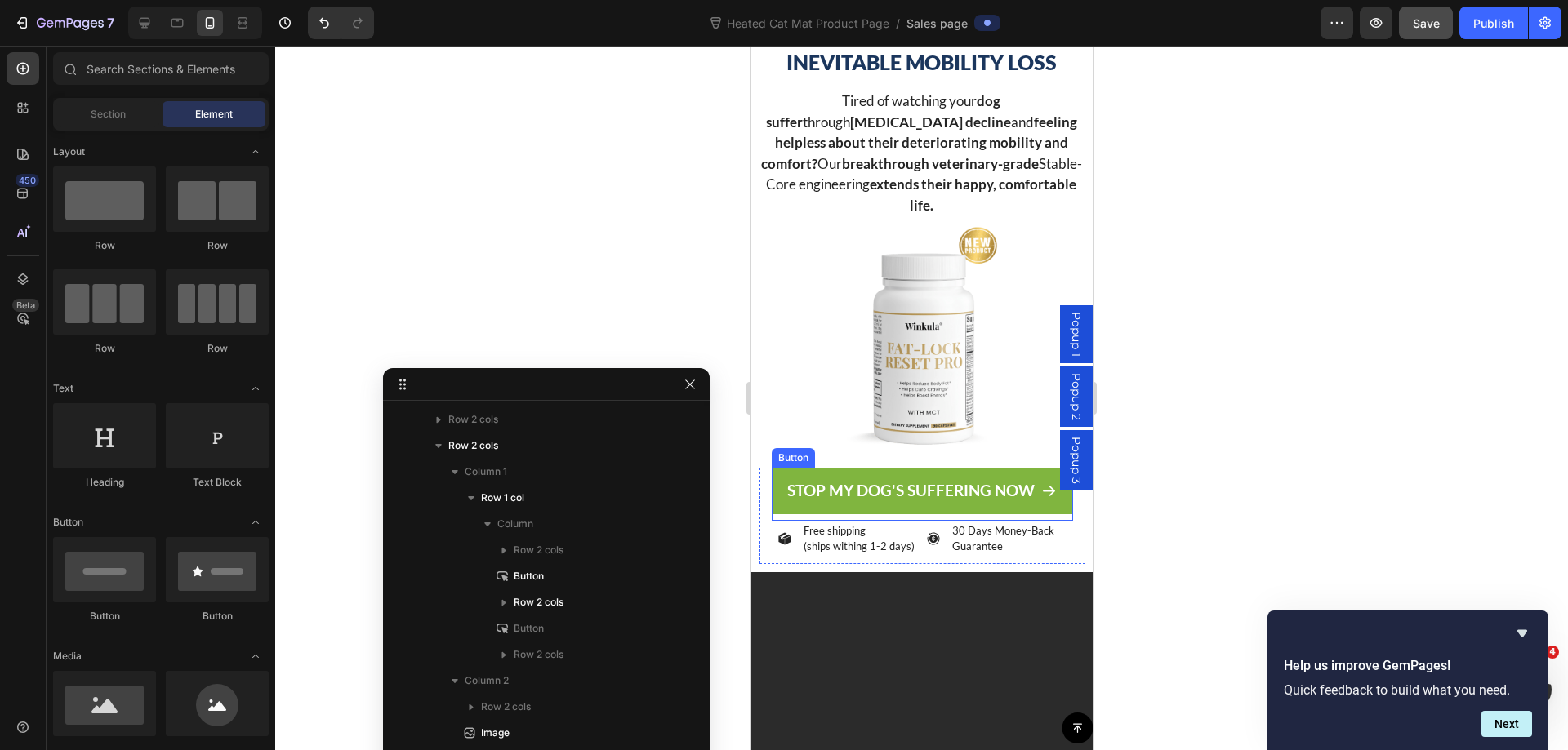
scroll to position [0, 0]
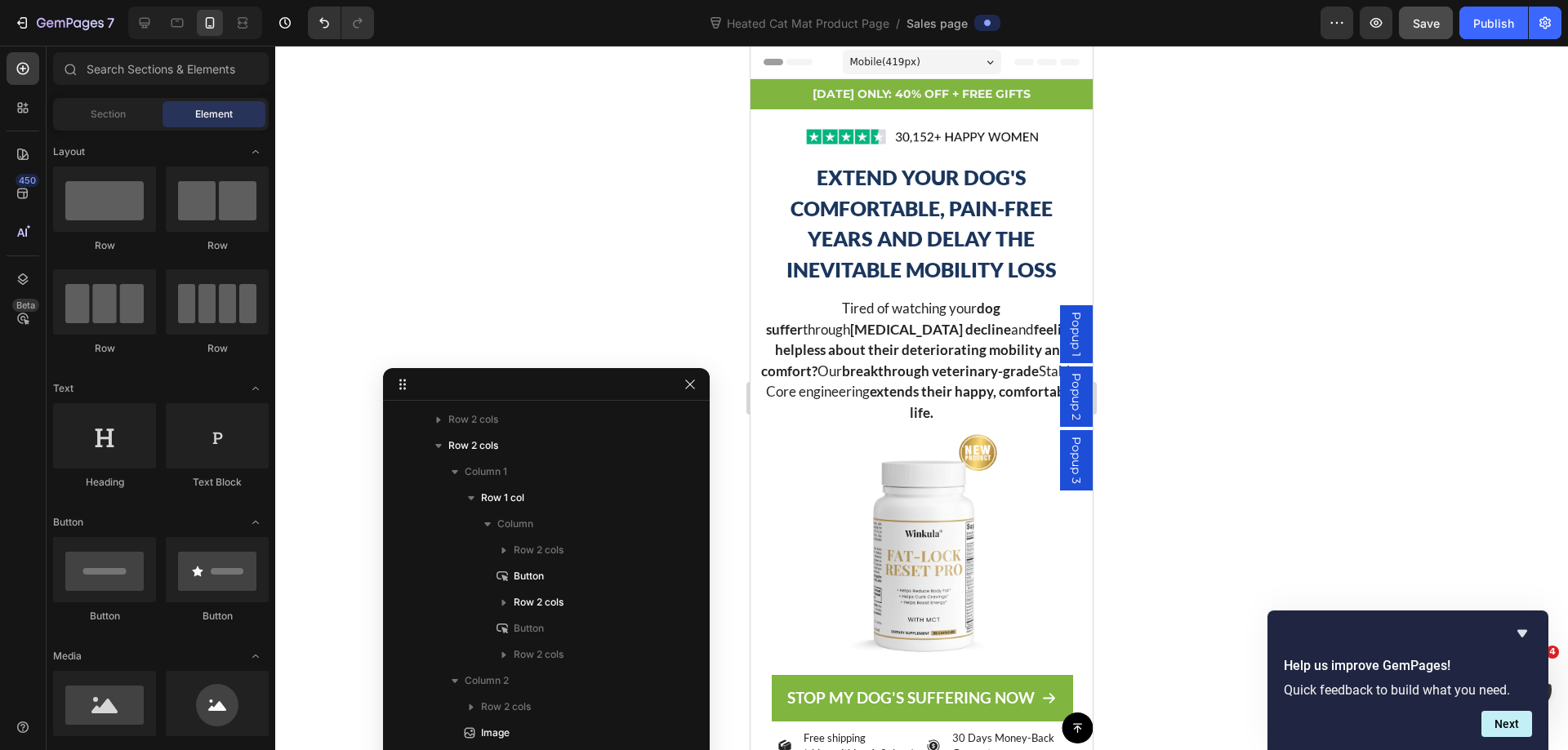
click at [756, 118] on section "Image EXTEND YOUR DOG'S COMFORTABLE , PAIN-FREE YEARS AND DELAY THE INEVITABLE …" at bounding box center [921, 443] width 342 height 669
click at [767, 125] on div at bounding box center [921, 137] width 325 height 45
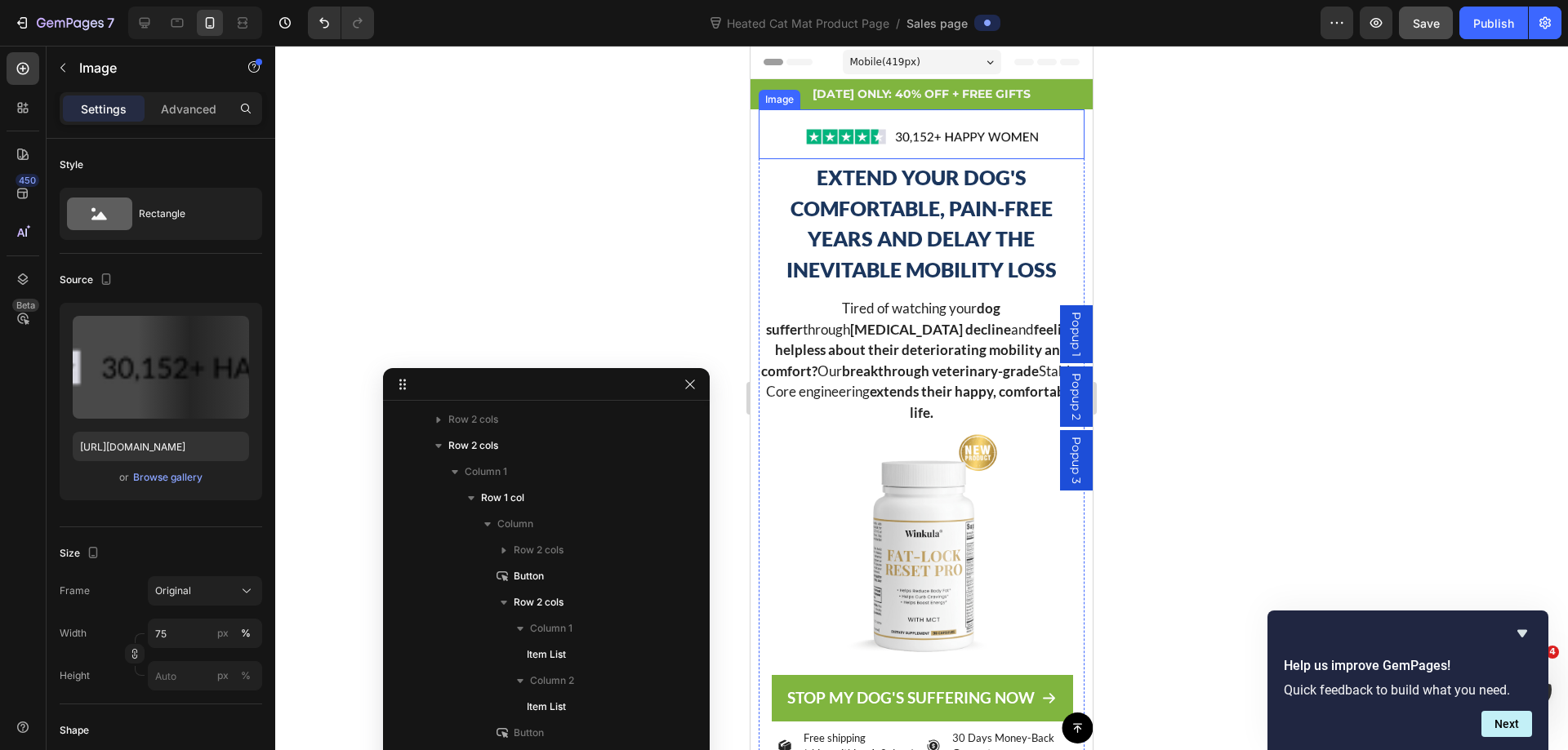
scroll to position [523, 0]
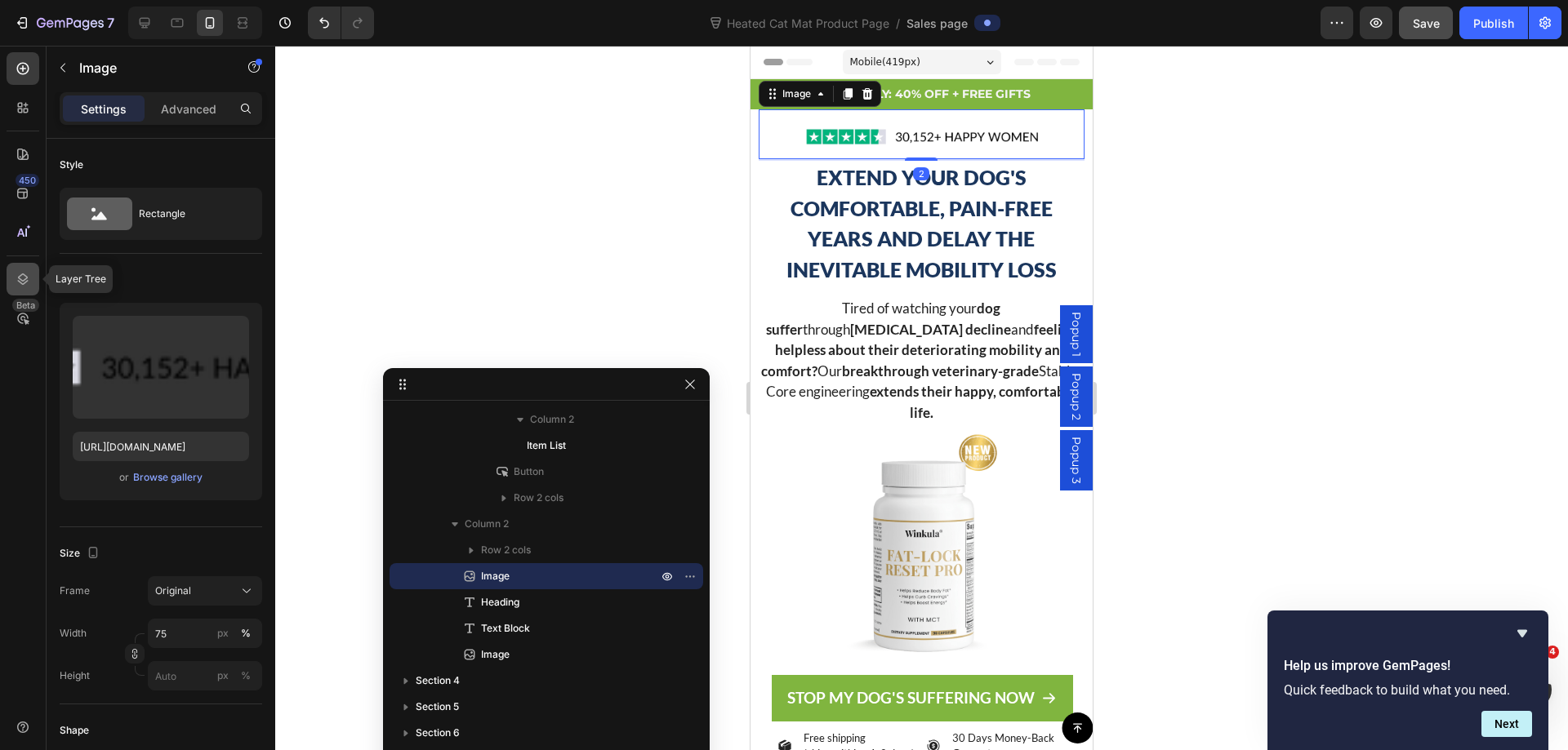
click at [25, 265] on div at bounding box center [22, 278] width 33 height 33
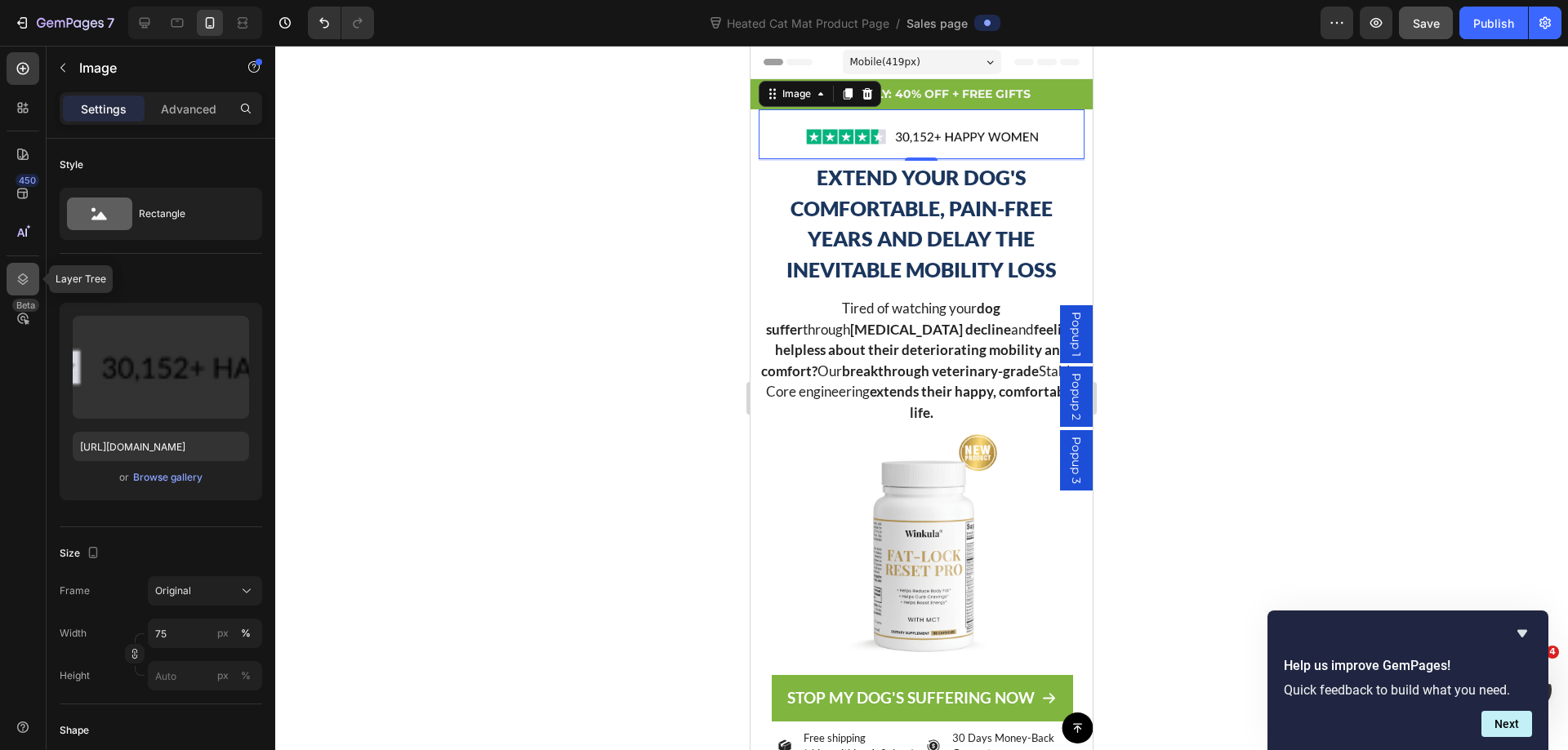
click at [26, 280] on icon at bounding box center [23, 279] width 16 height 16
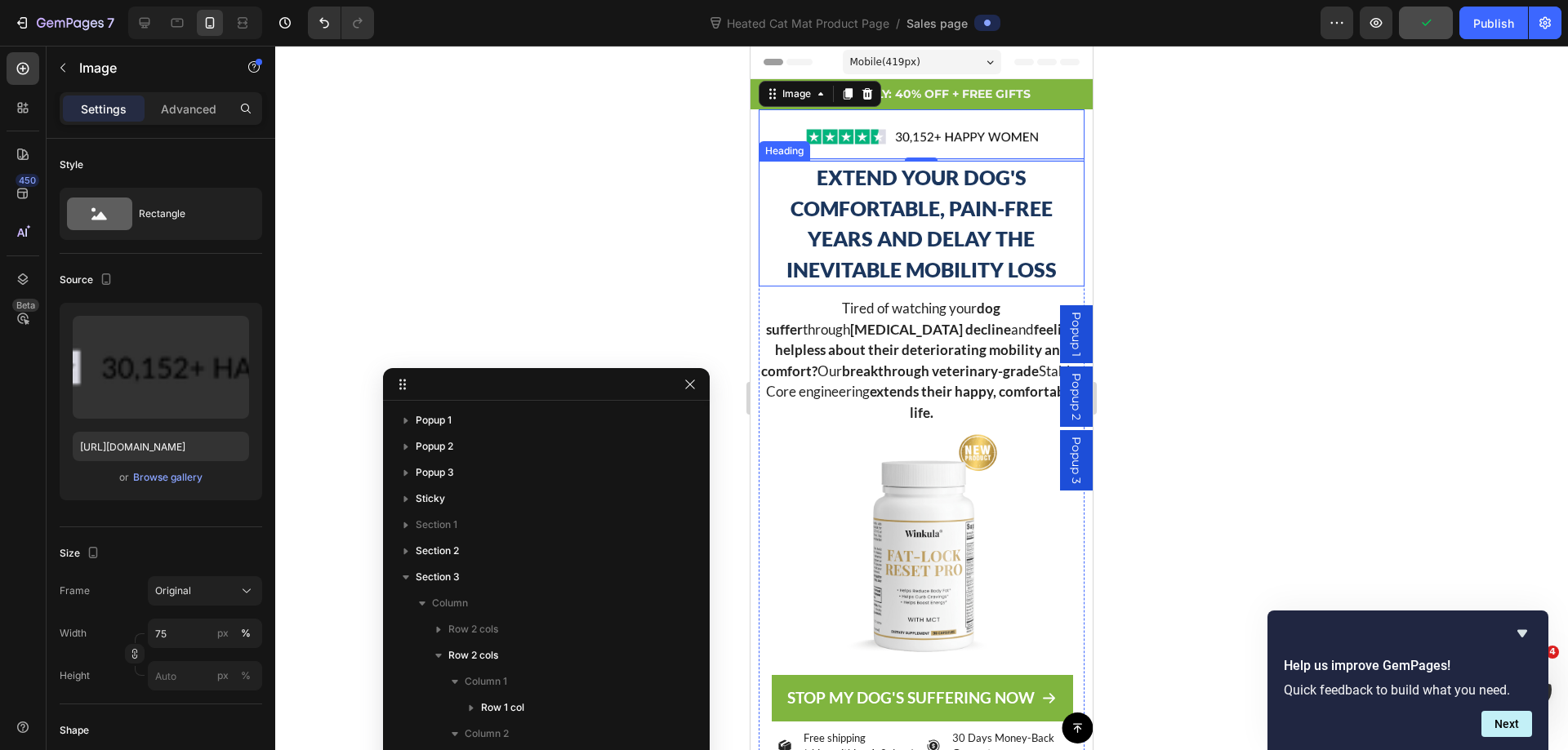
click at [787, 253] on h2 "EXTEND YOUR DOG'S COMFORTABLE, PAIN-FREE YEARS AND DELAY THE INEVITABLE MOBILIT…" at bounding box center [921, 223] width 325 height 126
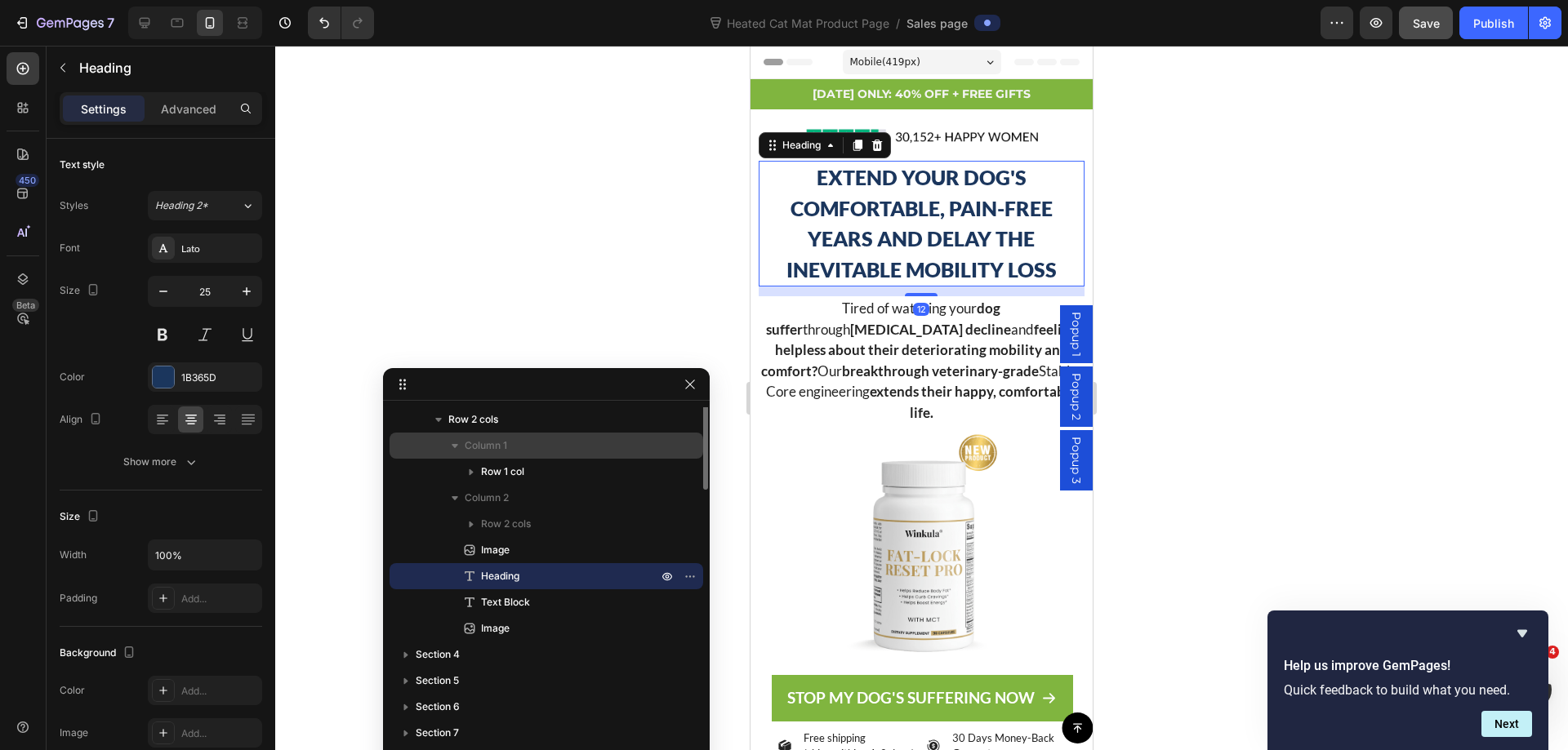
scroll to position [73, 0]
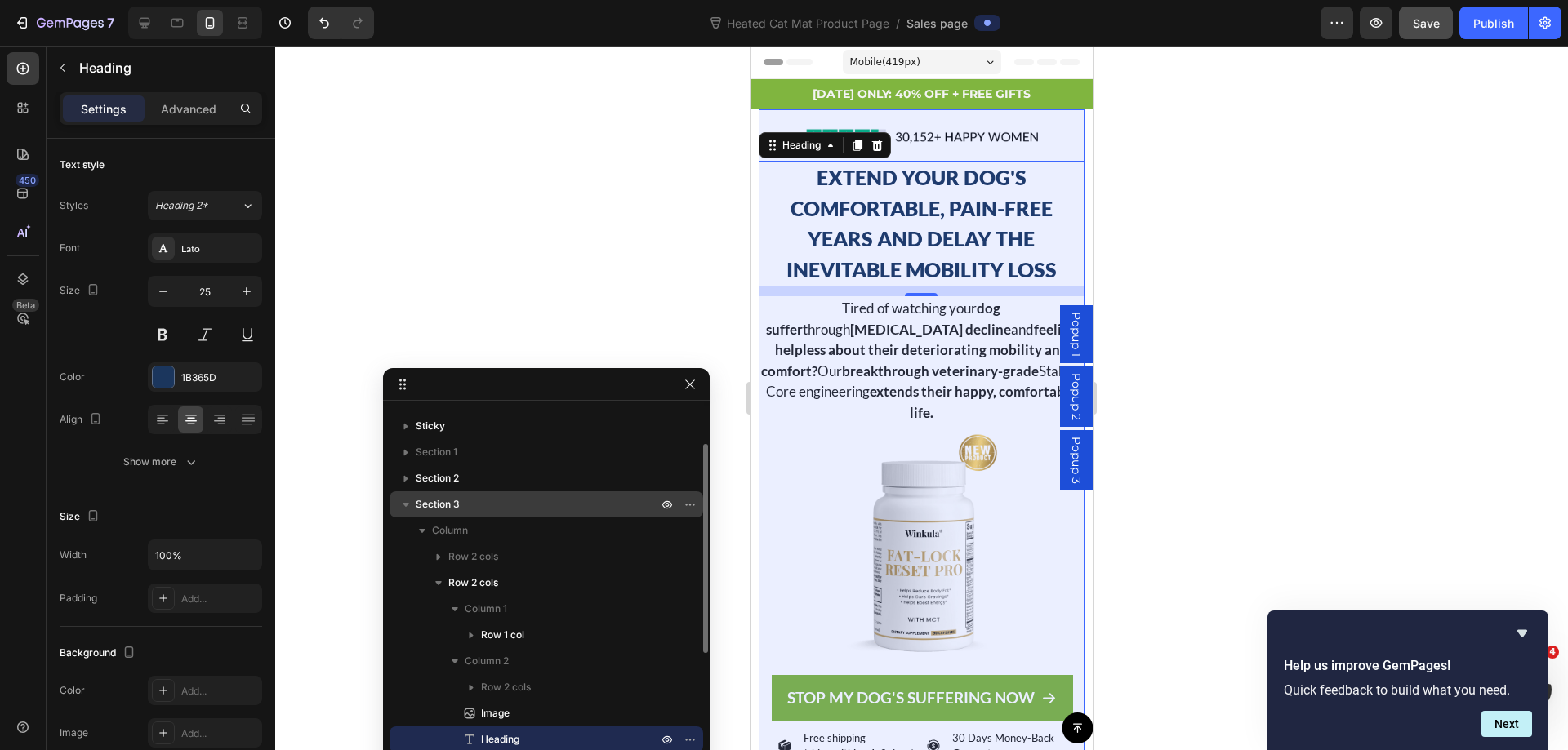
click at [534, 493] on div "Section 3" at bounding box center [545, 504] width 301 height 26
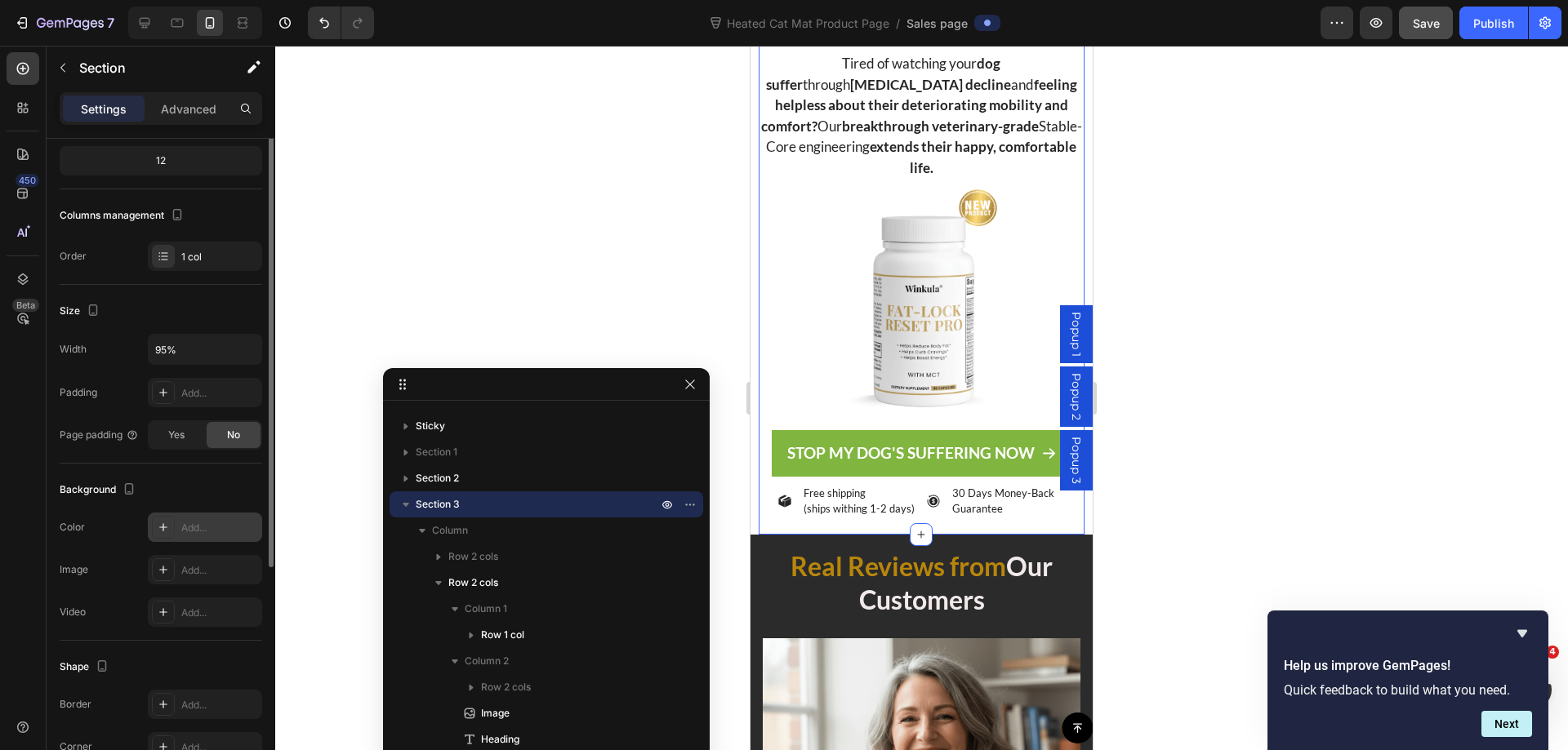
scroll to position [245, 0]
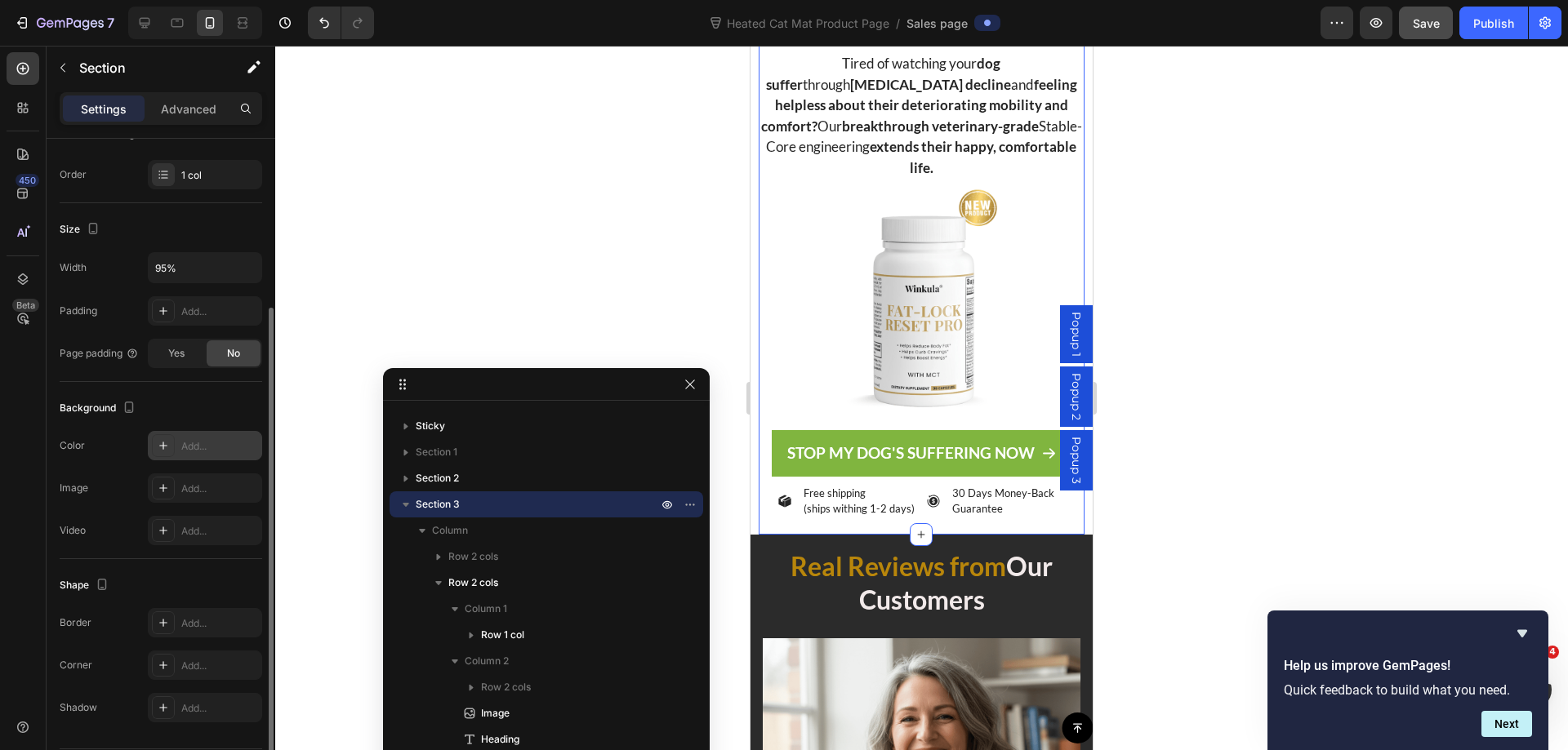
click at [196, 443] on div "Add..." at bounding box center [219, 446] width 77 height 15
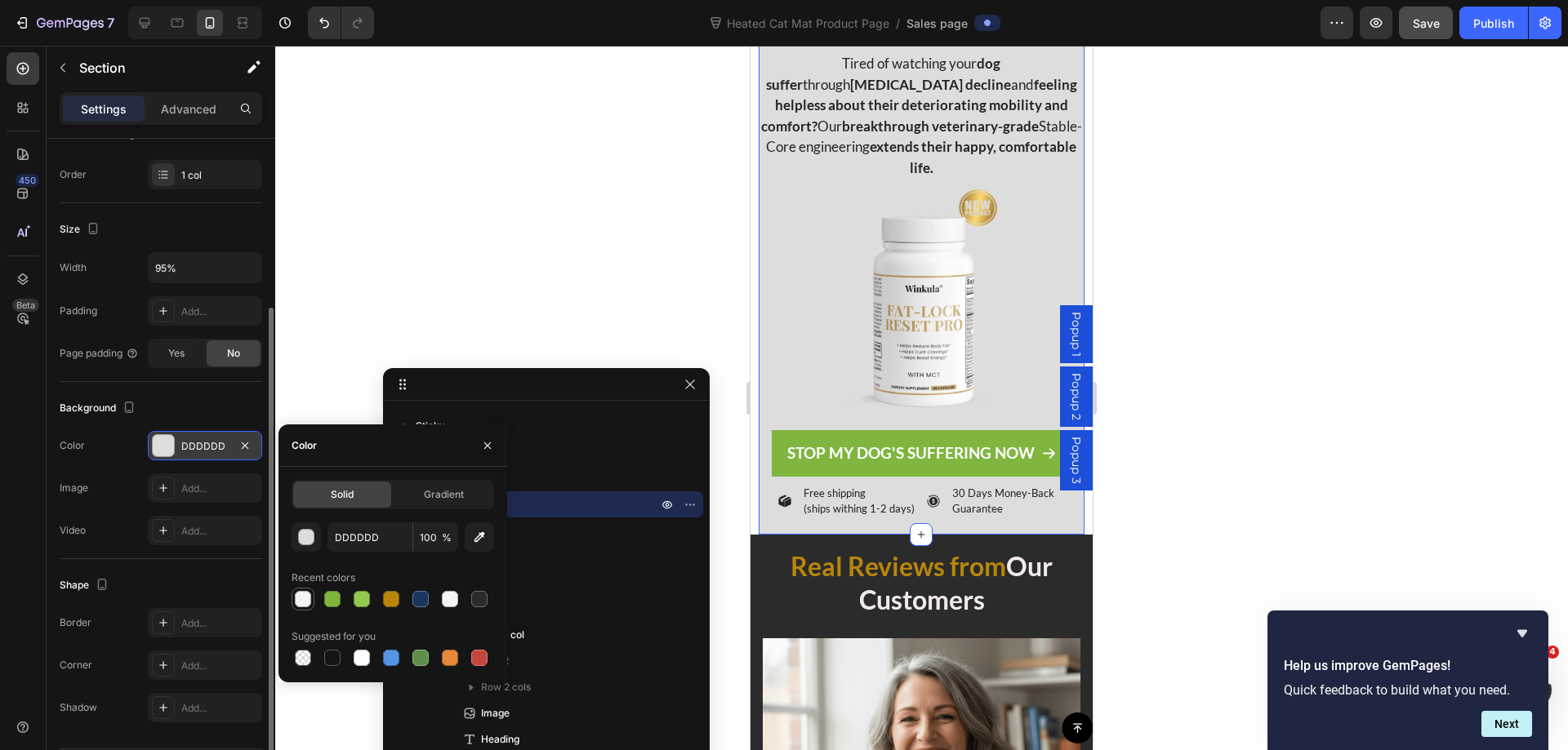
click at [310, 599] on div at bounding box center [302, 599] width 16 height 16
type input "F3F3F3"
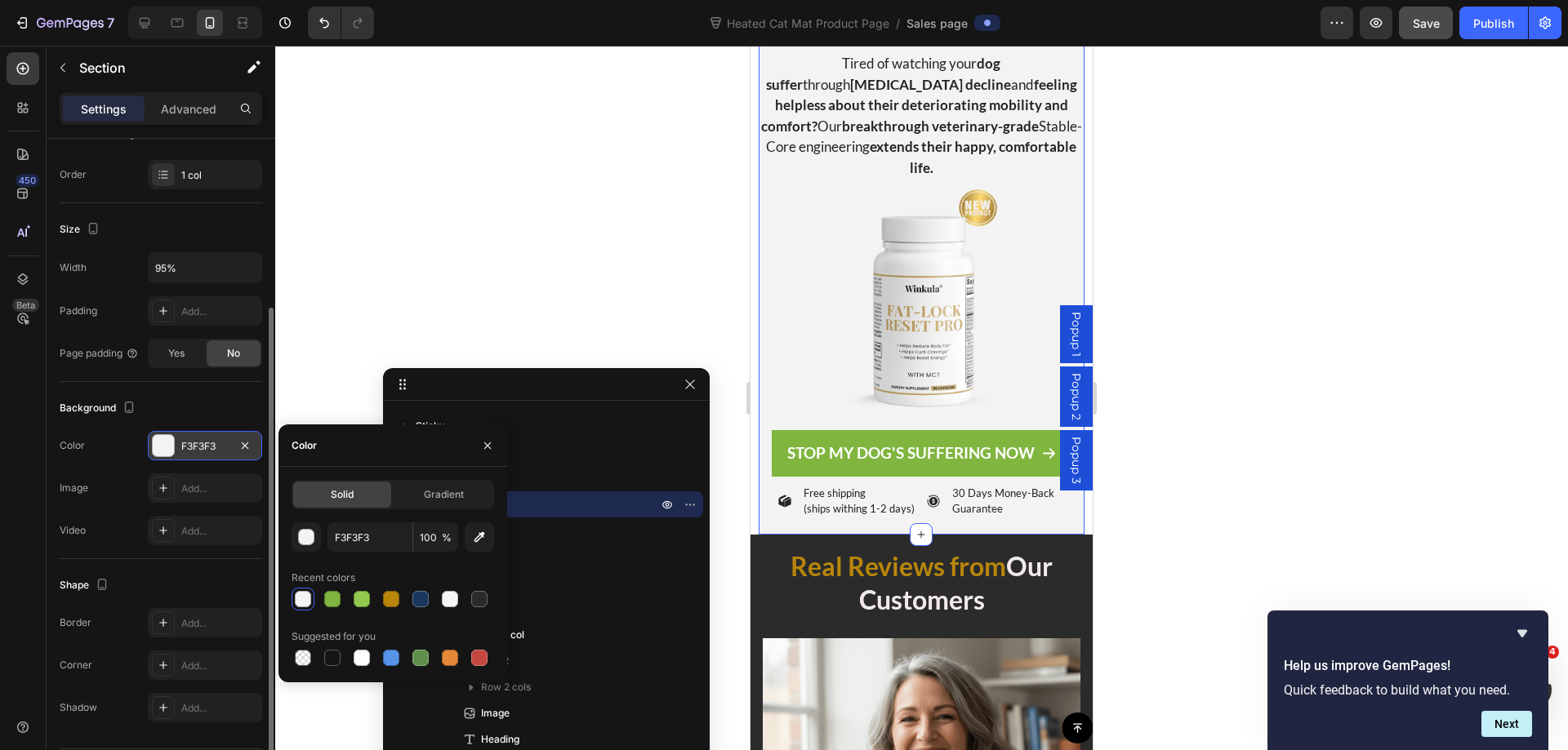
click at [1233, 216] on div at bounding box center [921, 398] width 1292 height 704
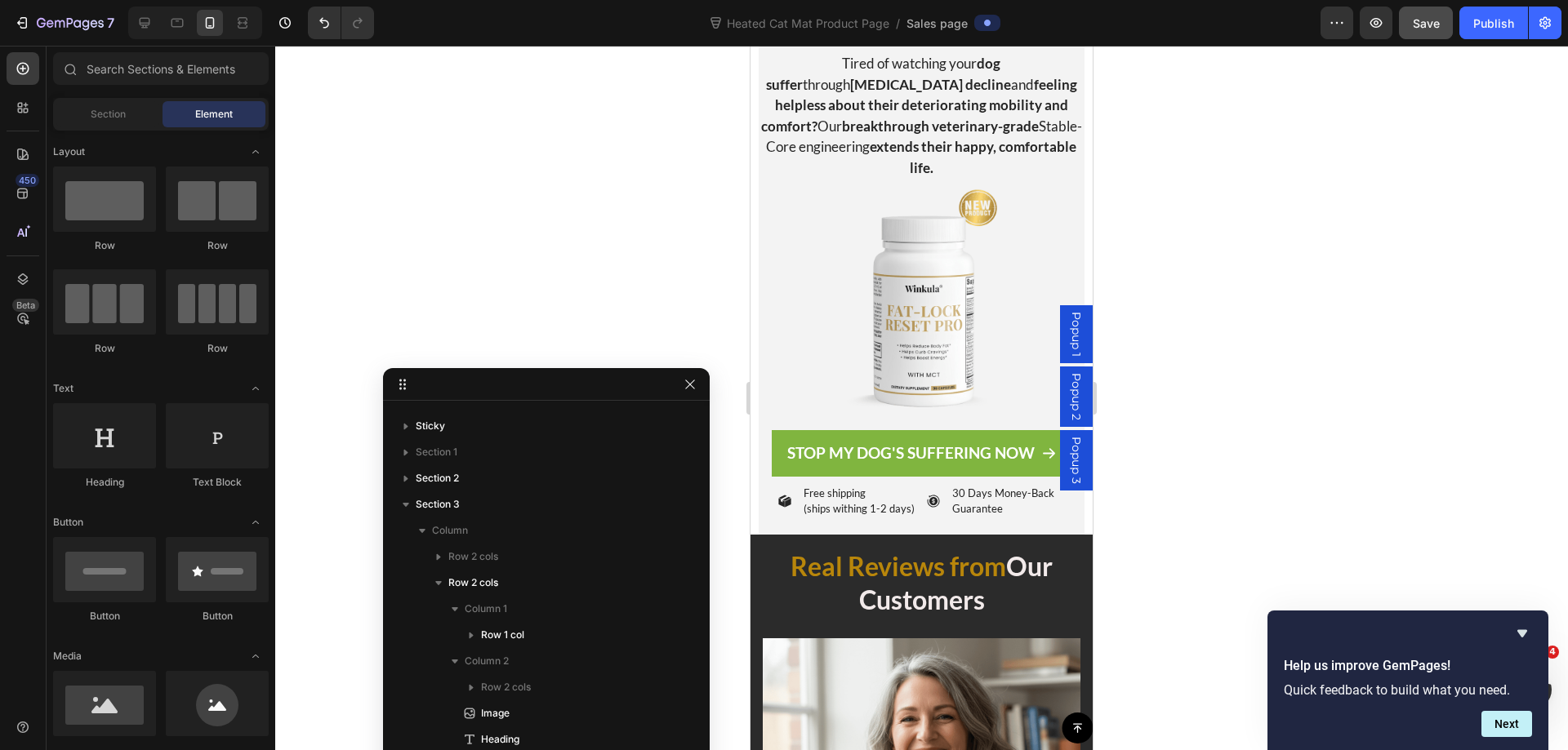
click at [1233, 216] on div at bounding box center [921, 398] width 1292 height 704
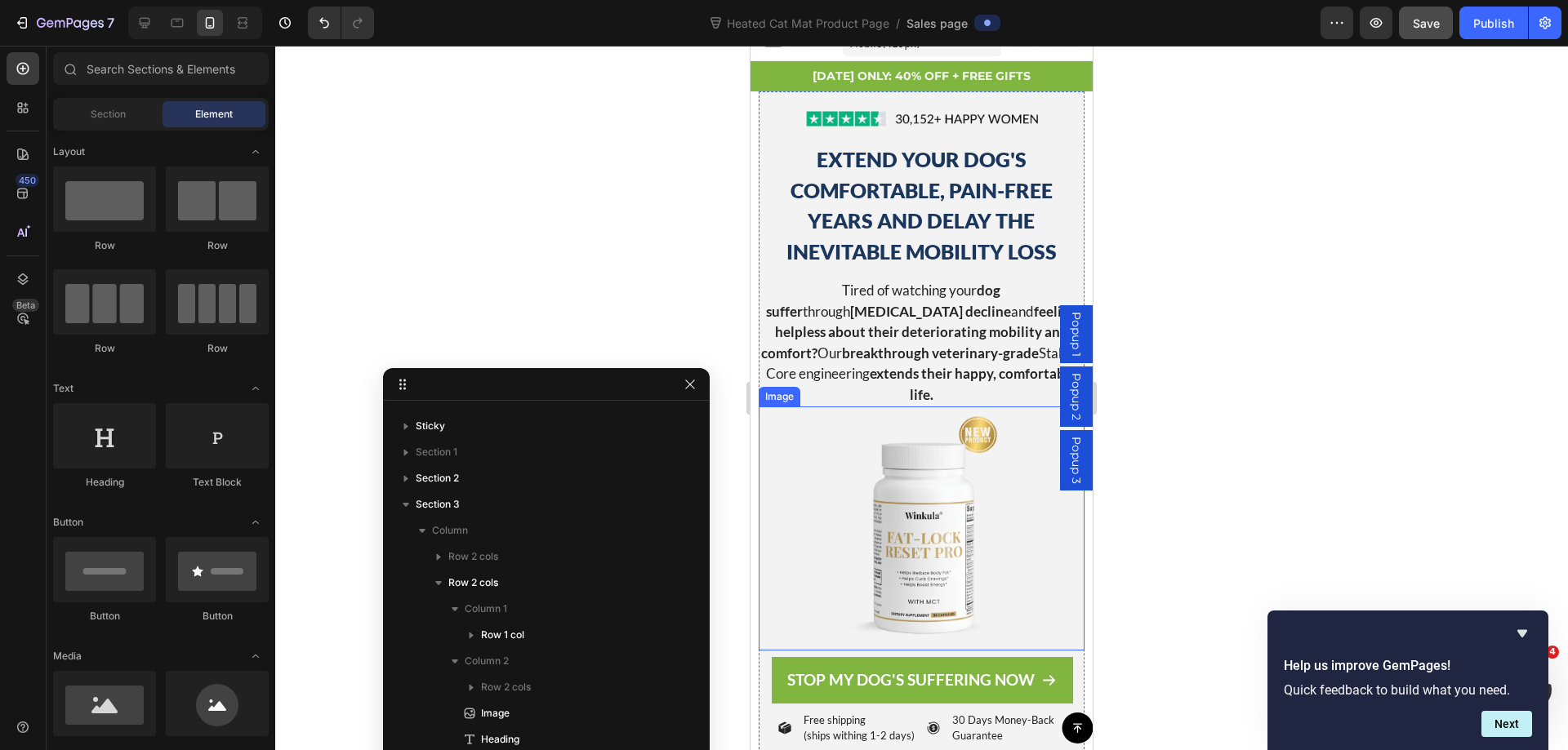
scroll to position [0, 0]
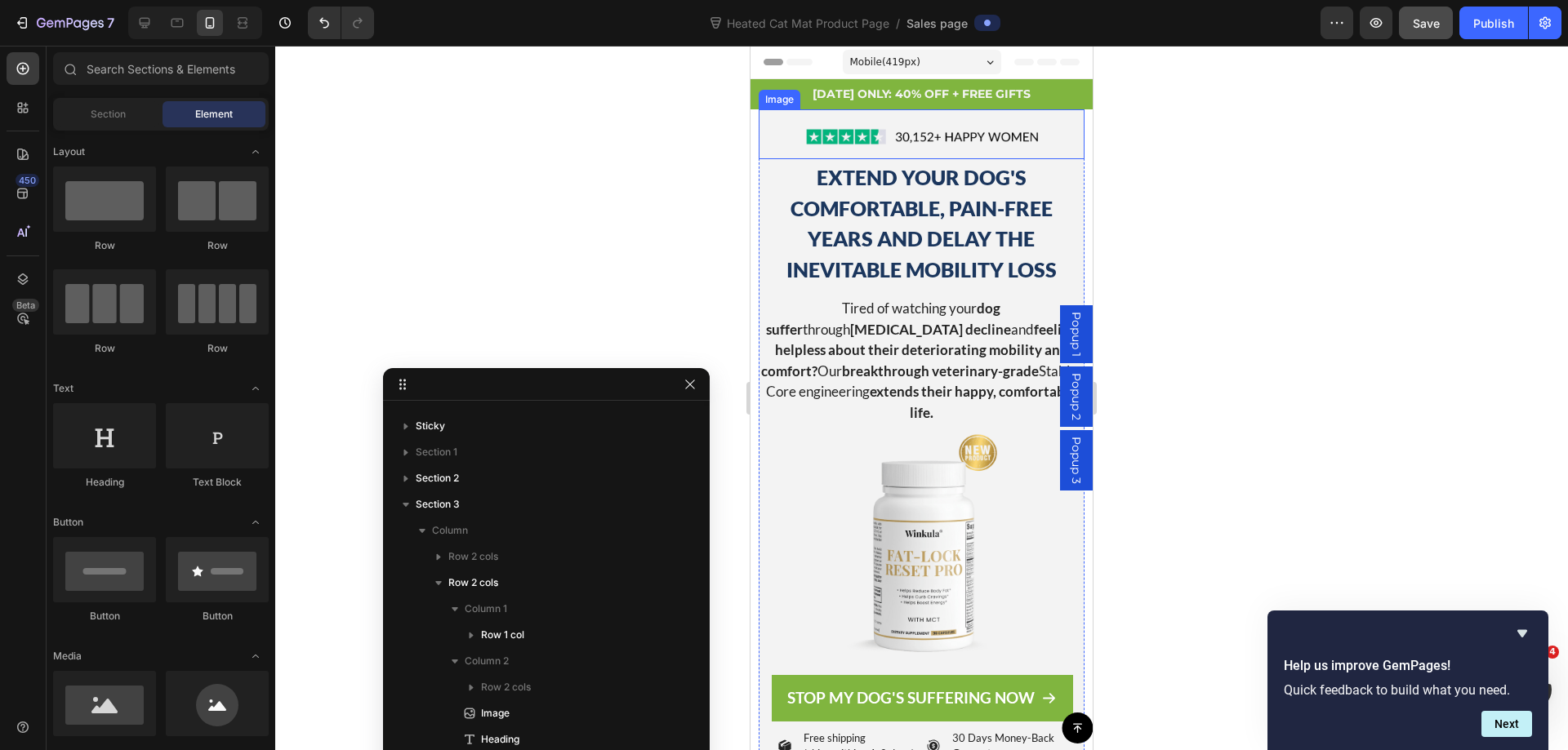
click at [763, 149] on div at bounding box center [921, 137] width 325 height 45
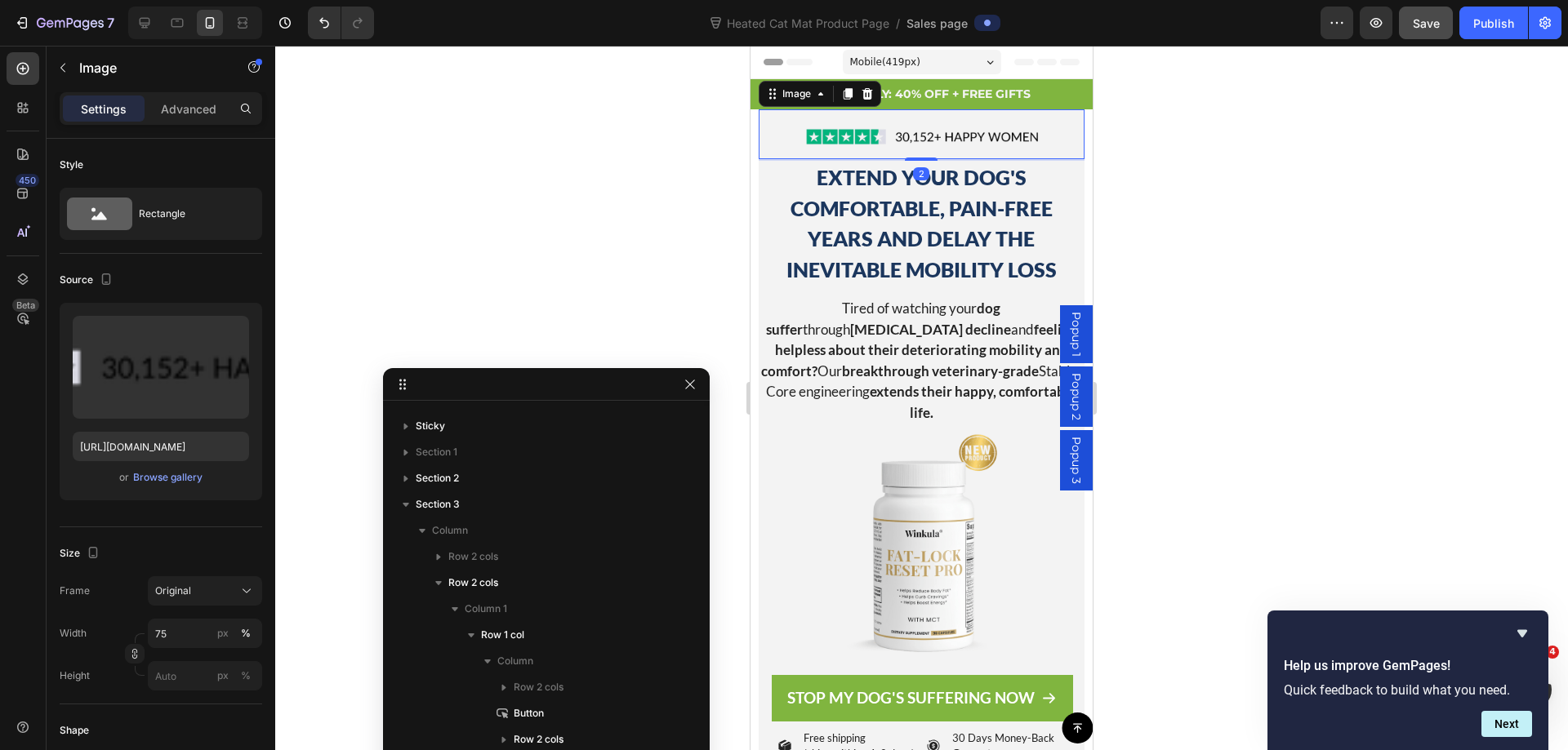
scroll to position [366, 0]
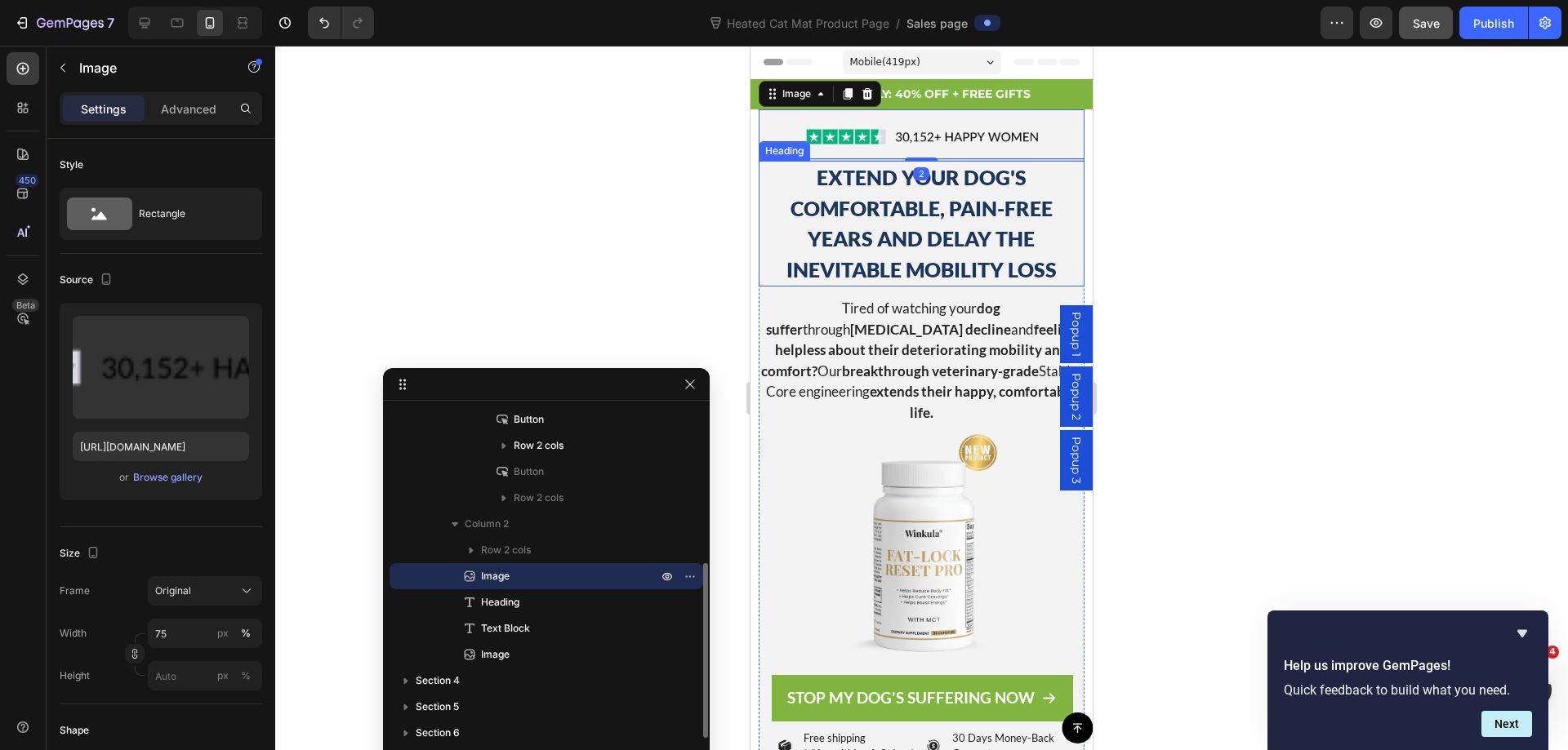
click at [765, 177] on h2 "EXTEND YOUR DOG'S COMFORTABLE, PAIN-FREE YEARS AND DELAY THE INEVITABLE MOBILIT…" at bounding box center [921, 223] width 325 height 126
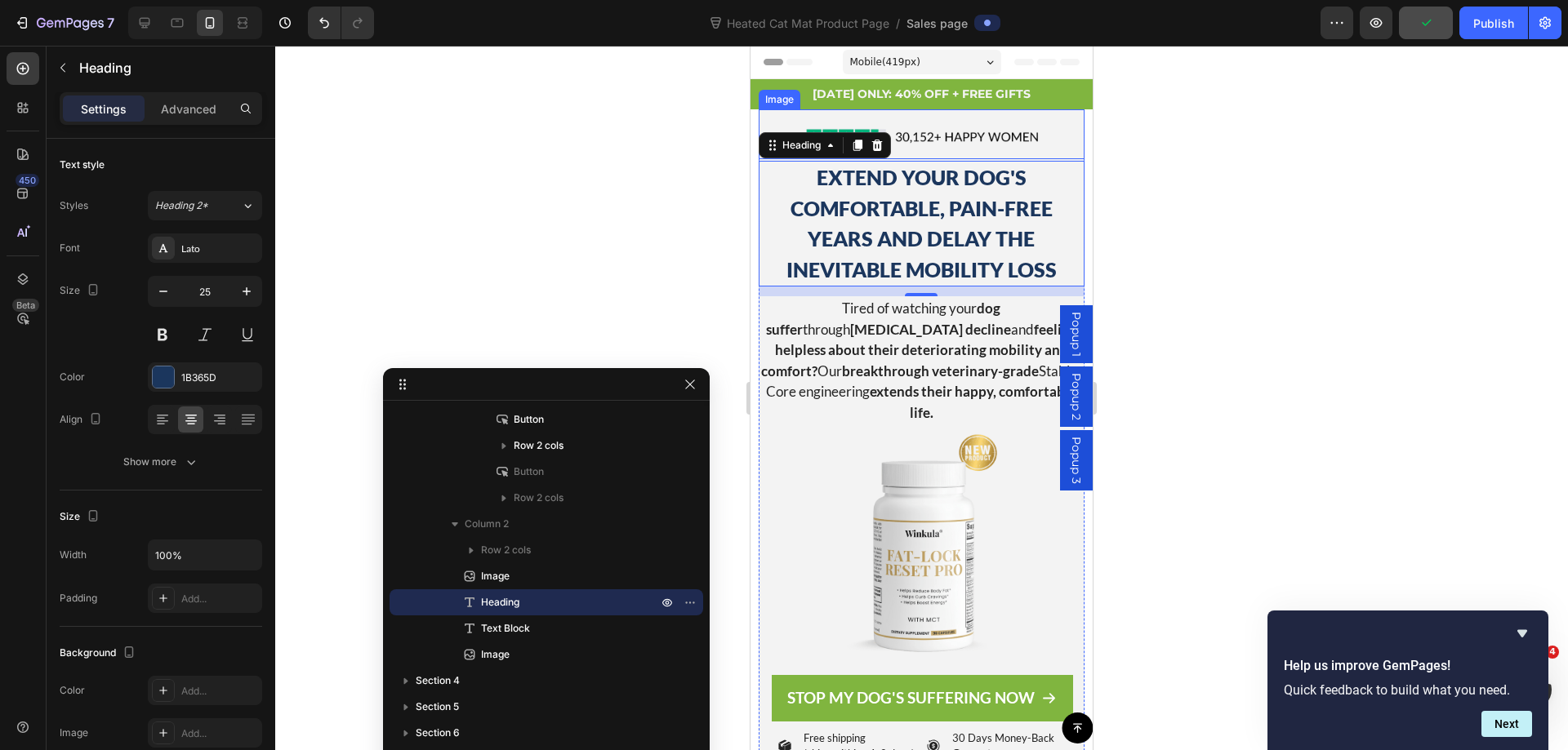
click at [762, 124] on div at bounding box center [921, 137] width 325 height 45
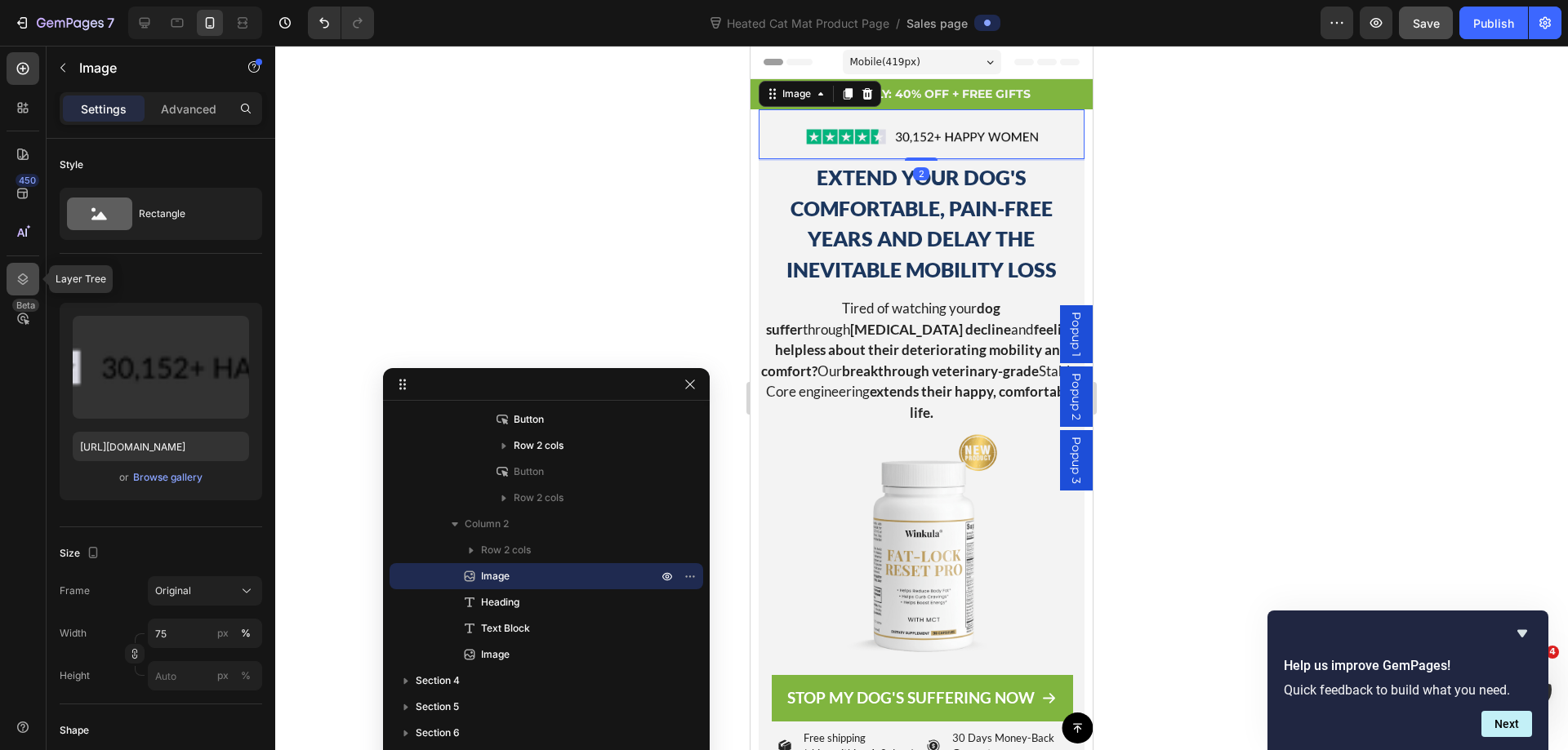
click at [35, 274] on div at bounding box center [22, 278] width 33 height 33
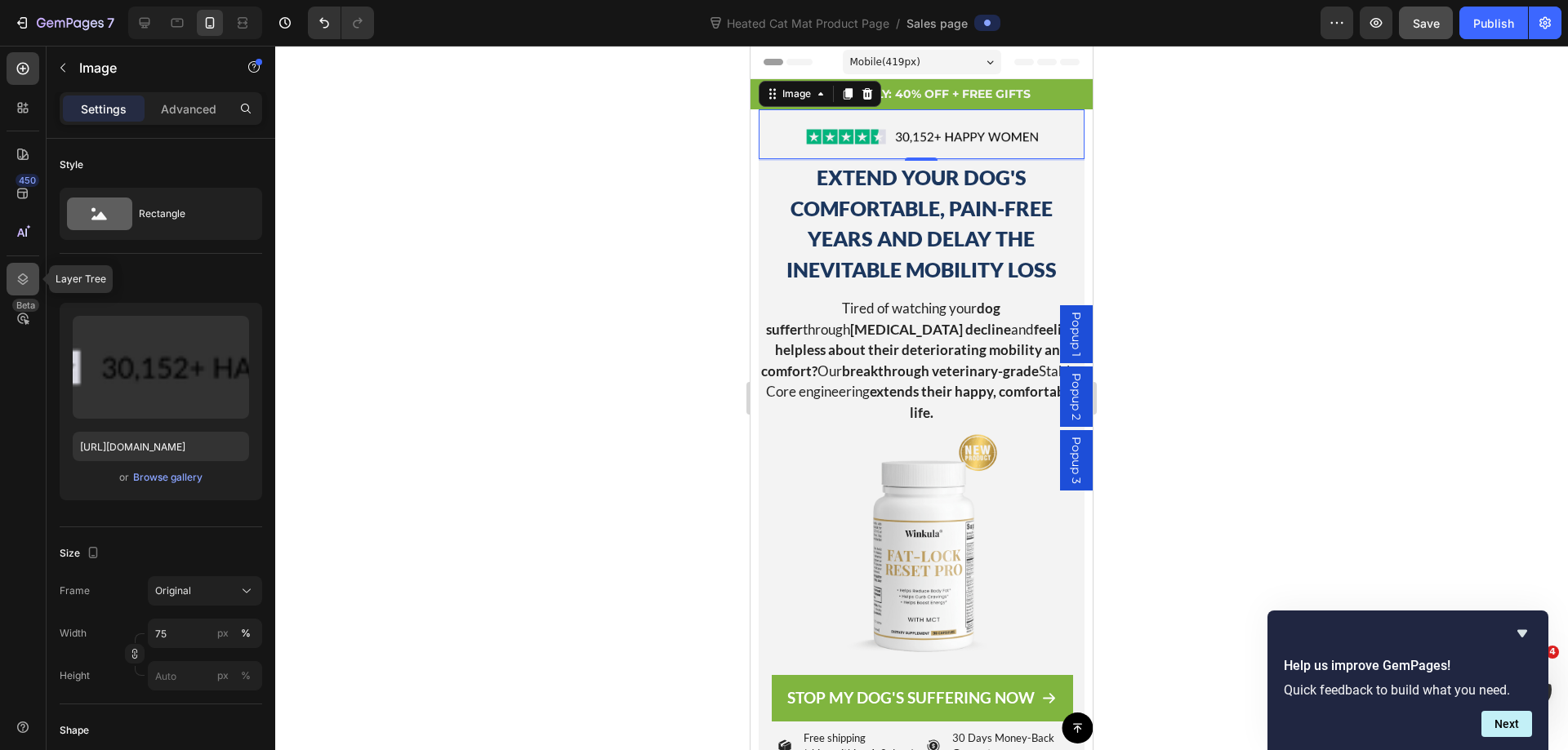
click at [35, 274] on div at bounding box center [22, 278] width 33 height 33
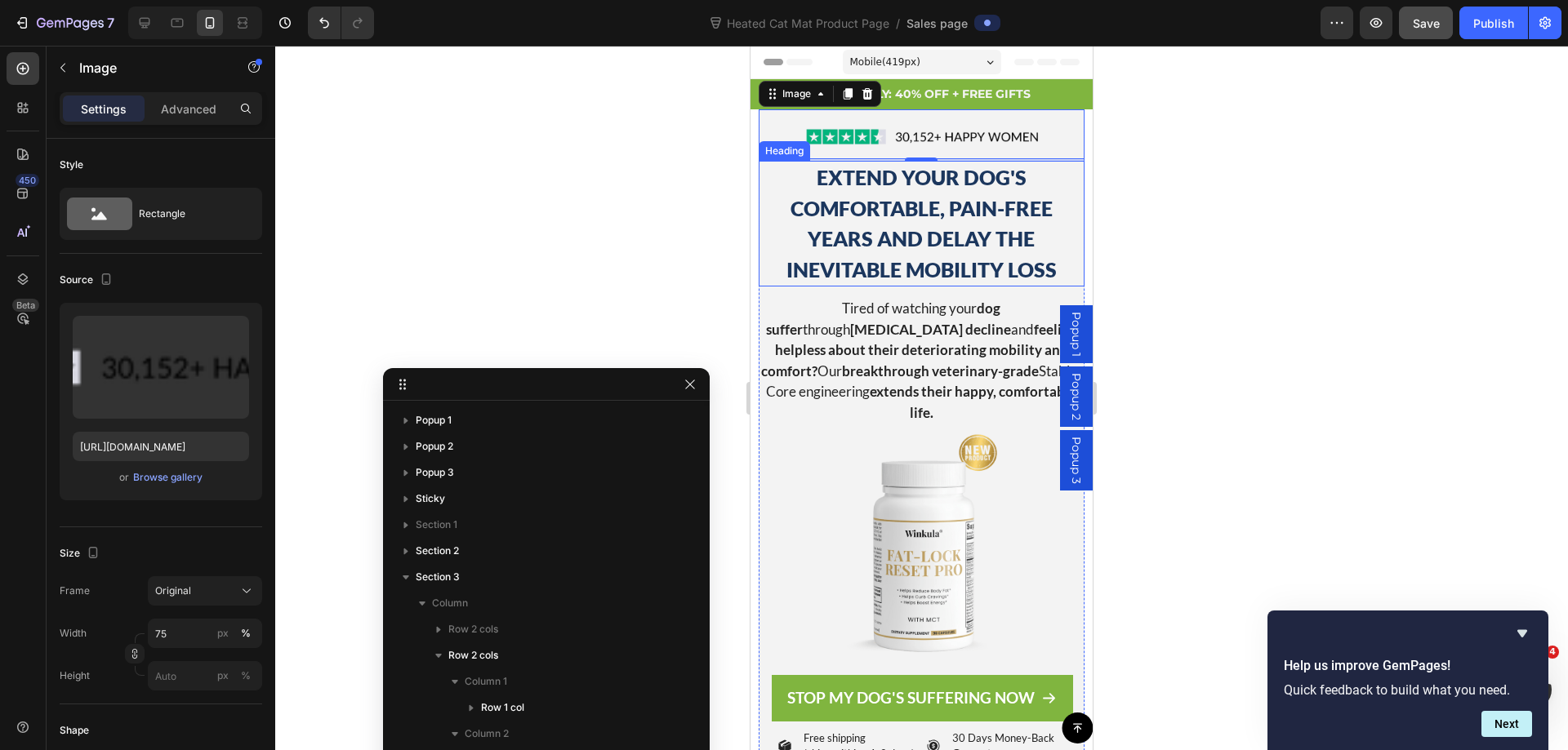
click at [767, 173] on h2 "EXTEND YOUR DOG'S COMFORTABLE, PAIN-FREE YEARS AND DELAY THE INEVITABLE MOBILIT…" at bounding box center [921, 223] width 325 height 126
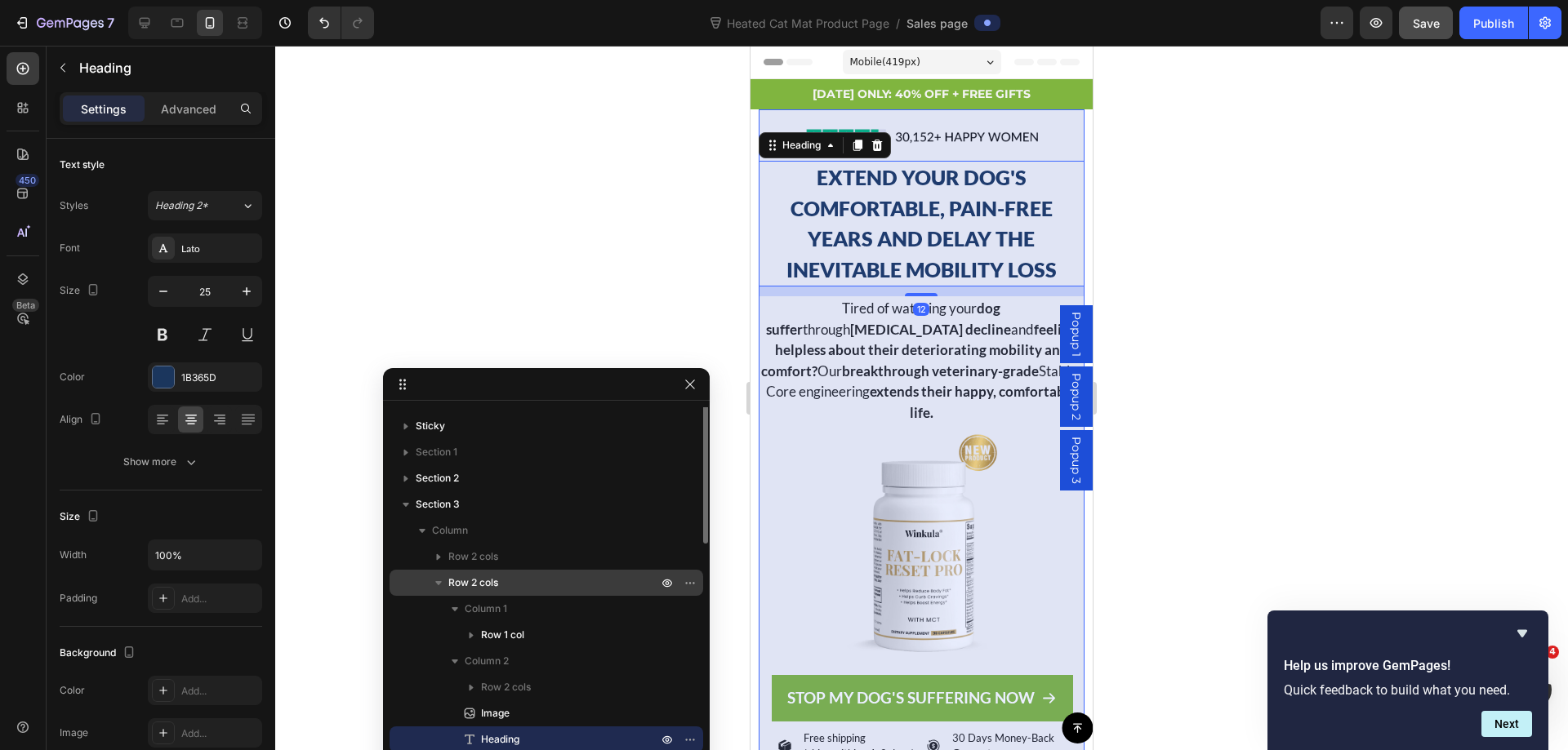
scroll to position [0, 0]
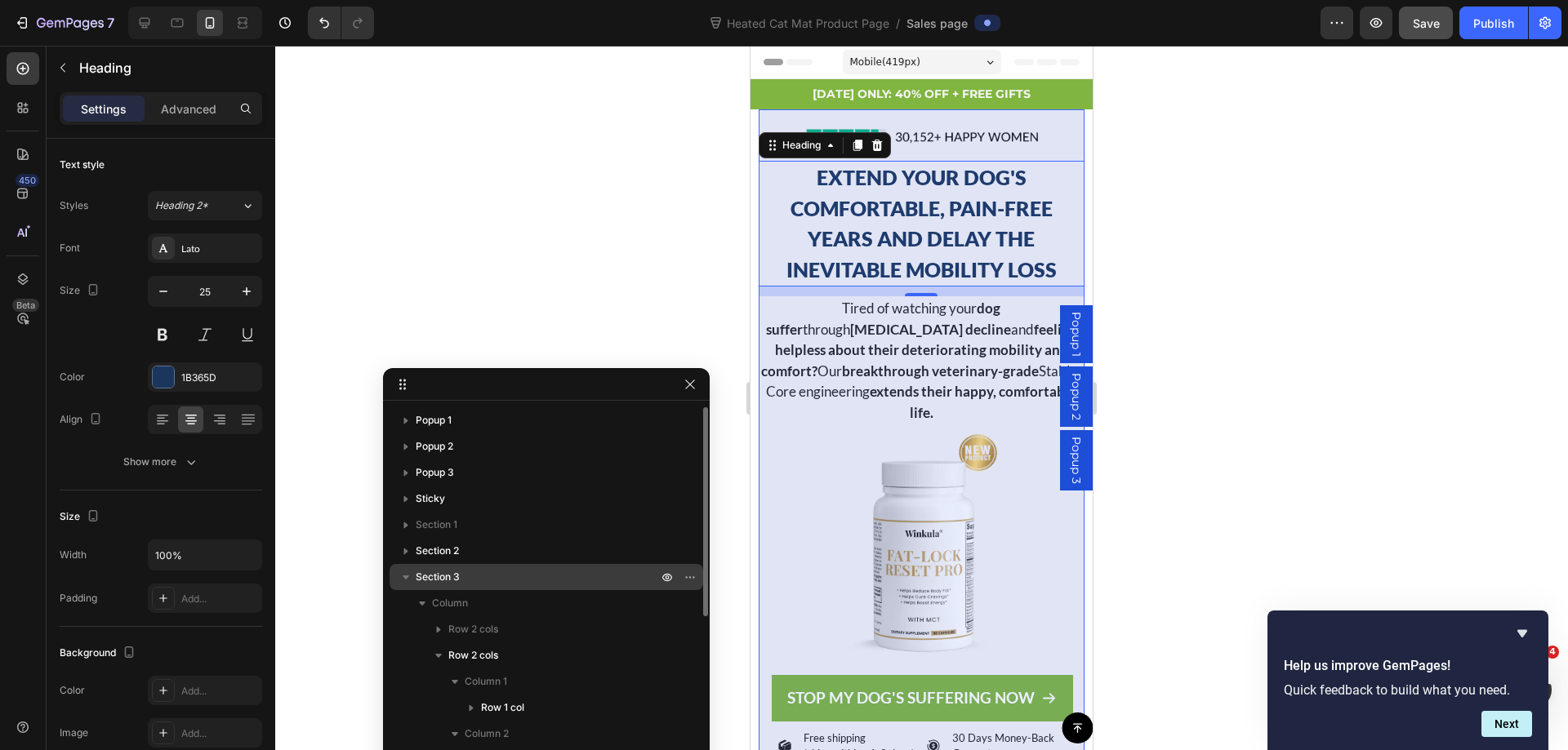
click at [456, 582] on span "Section 3" at bounding box center [438, 577] width 44 height 16
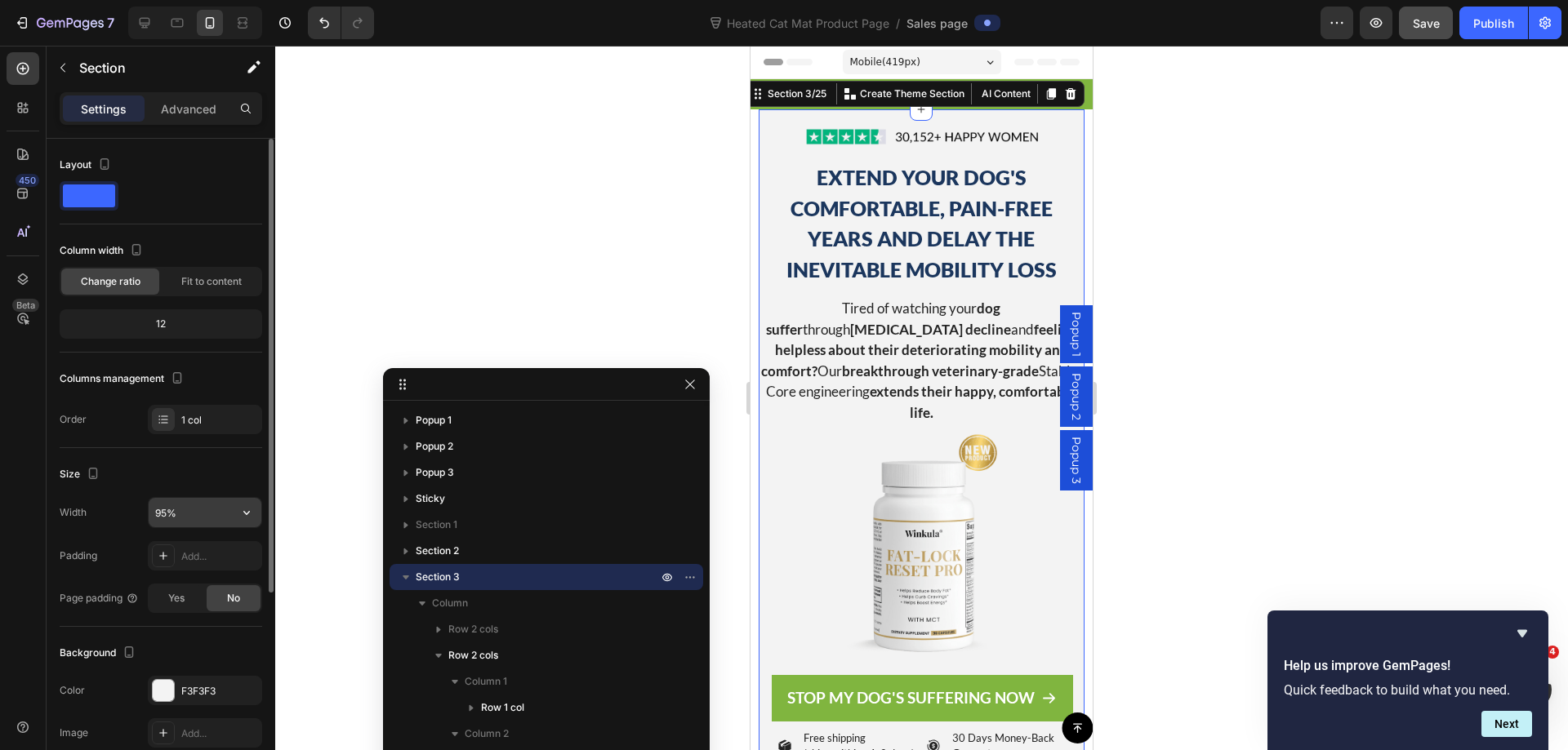
click at [163, 508] on input "95%" at bounding box center [205, 512] width 113 height 29
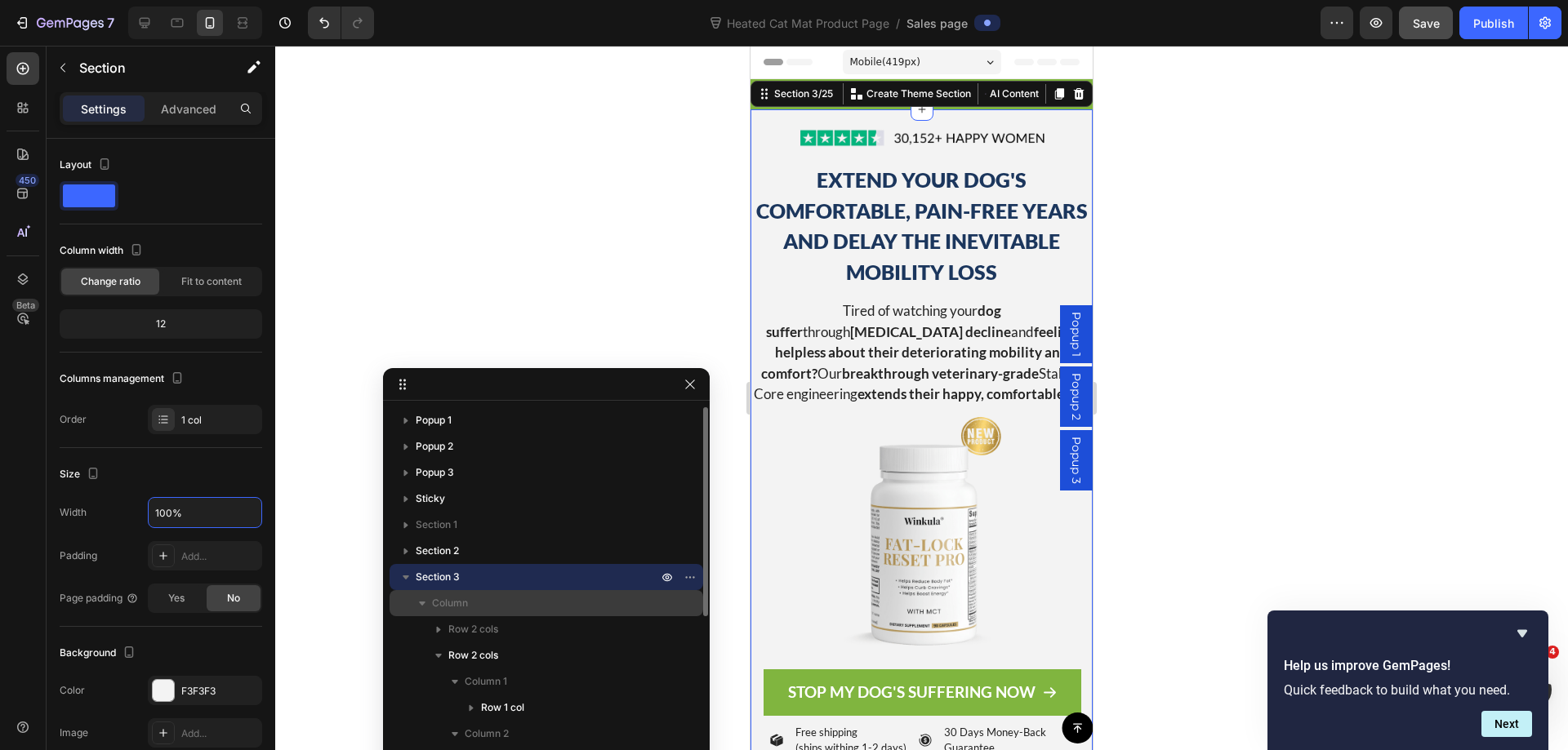
click at [468, 608] on span "Column" at bounding box center [450, 603] width 36 height 16
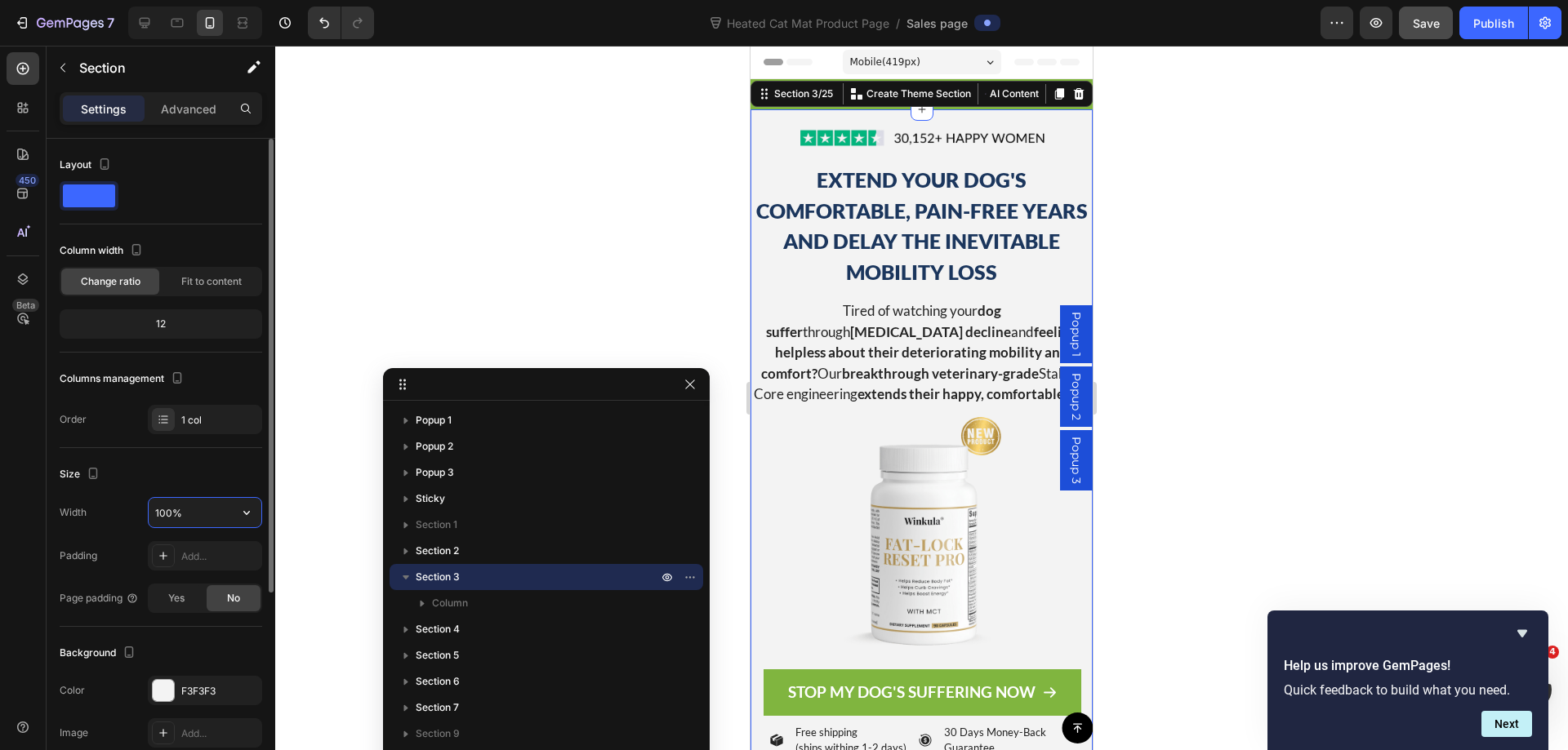
click at [164, 509] on input "100%" at bounding box center [205, 512] width 113 height 29
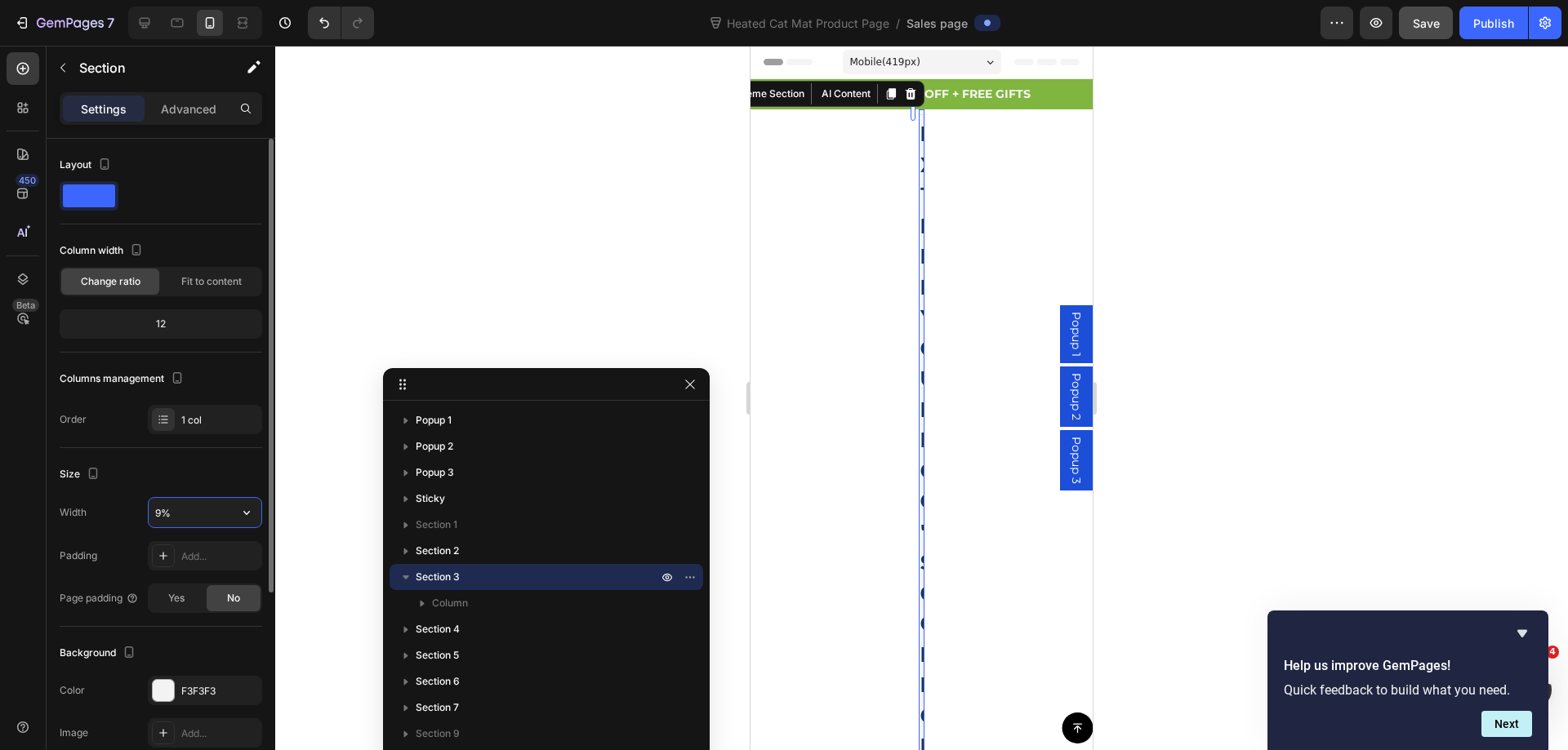
type input "95%"
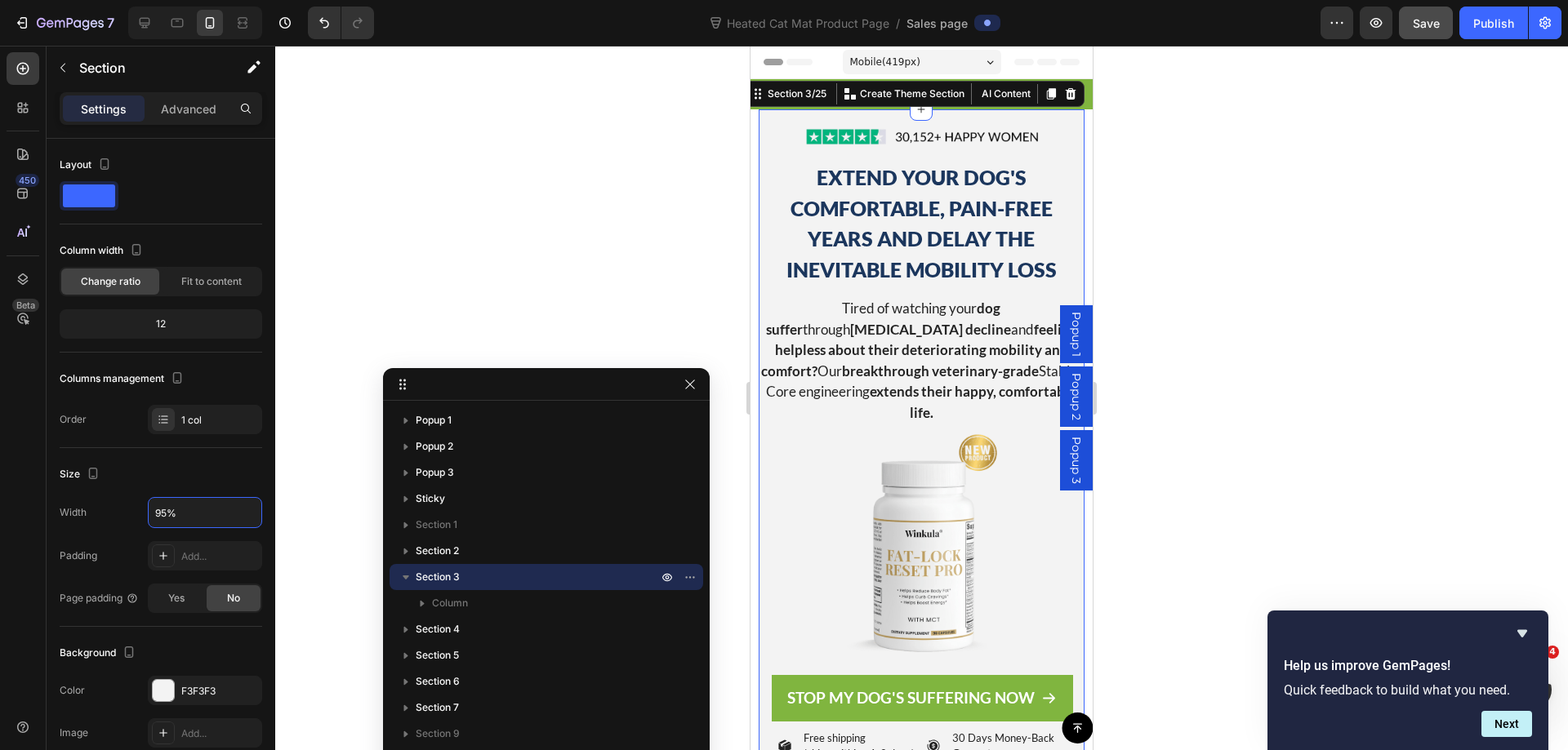
click at [1219, 270] on div at bounding box center [921, 398] width 1292 height 704
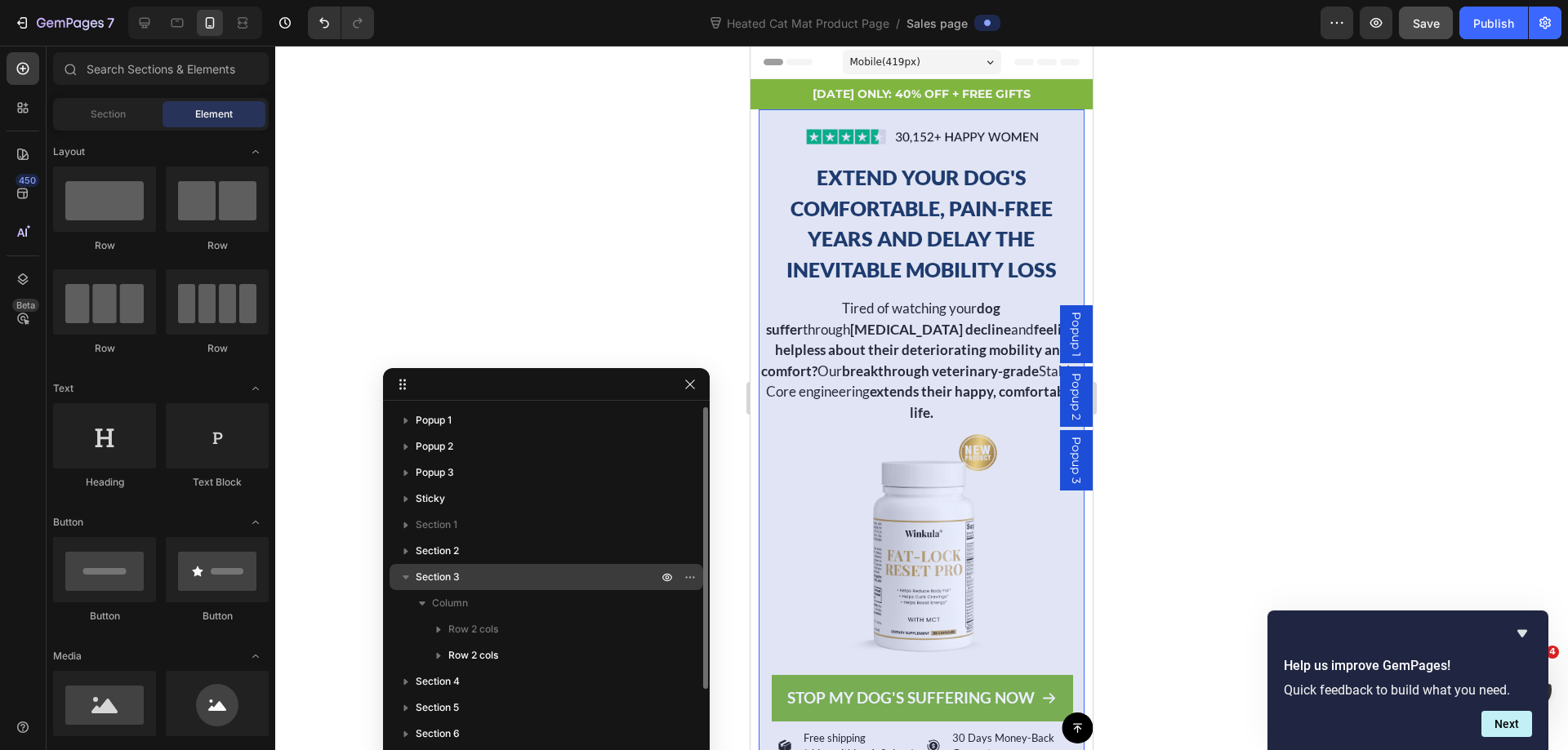
click at [453, 569] on span "Section 3" at bounding box center [438, 577] width 44 height 16
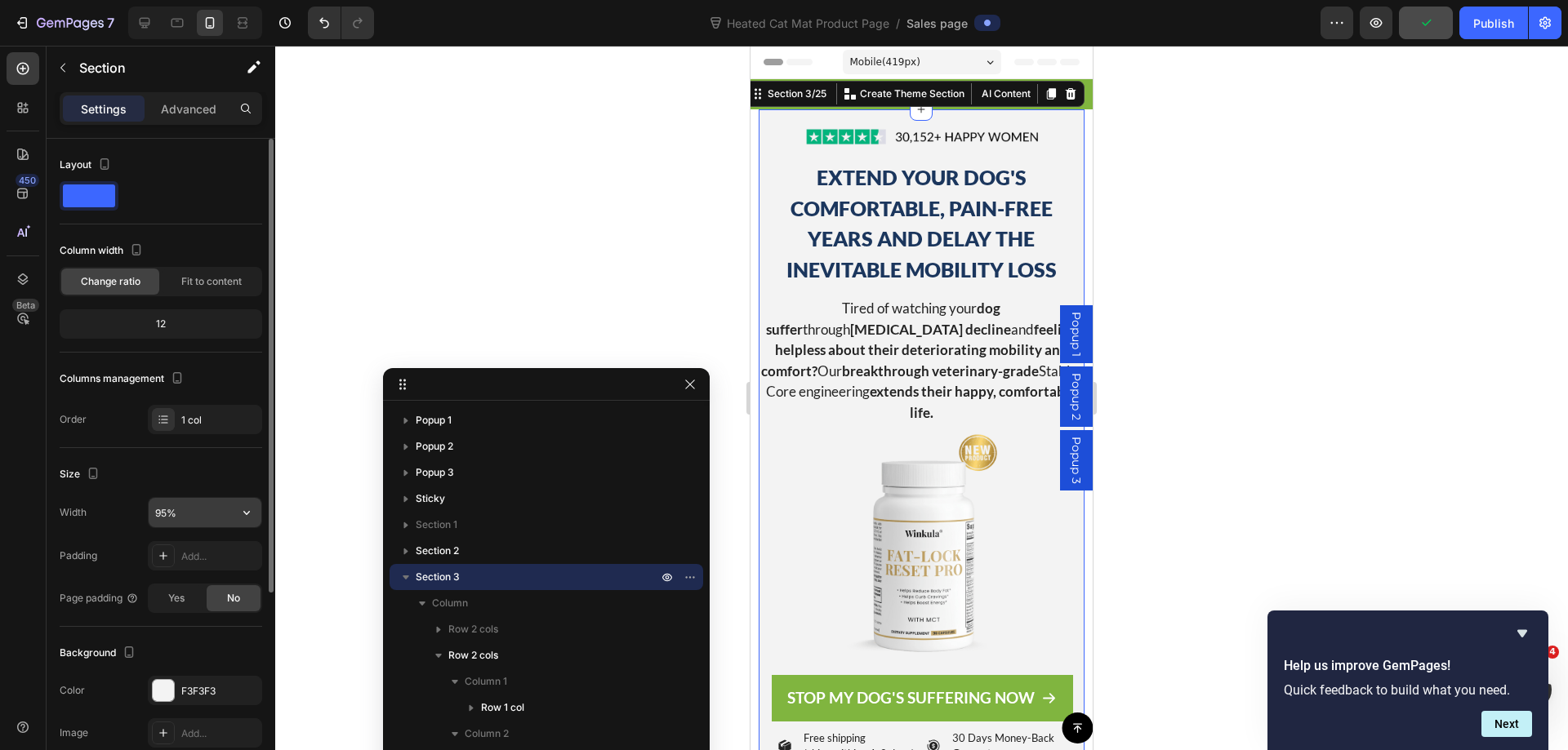
click at [166, 518] on input "95%" at bounding box center [205, 512] width 113 height 29
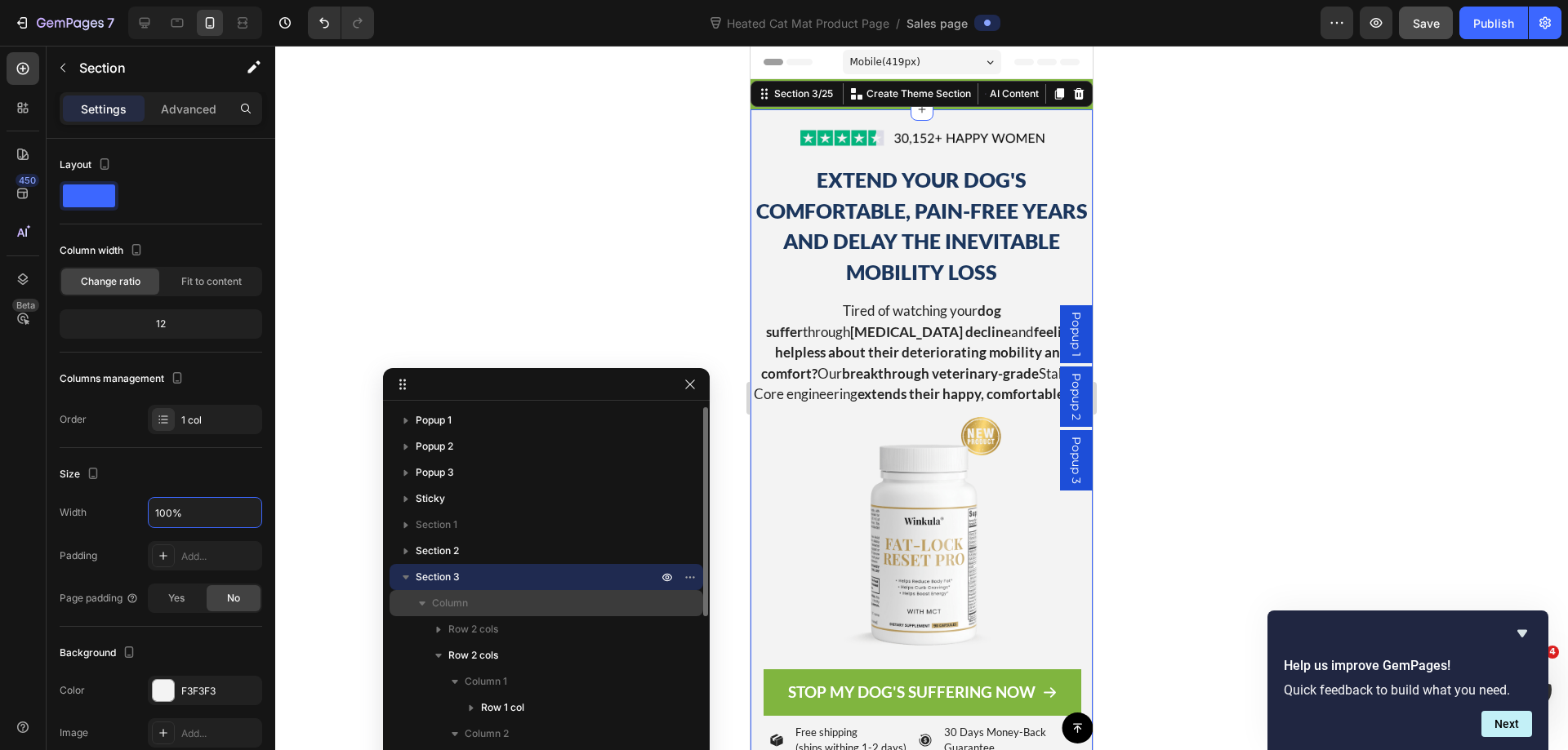
type input "100%"
click at [461, 601] on span "Column" at bounding box center [450, 603] width 36 height 16
click at [459, 600] on span "Column" at bounding box center [450, 603] width 36 height 16
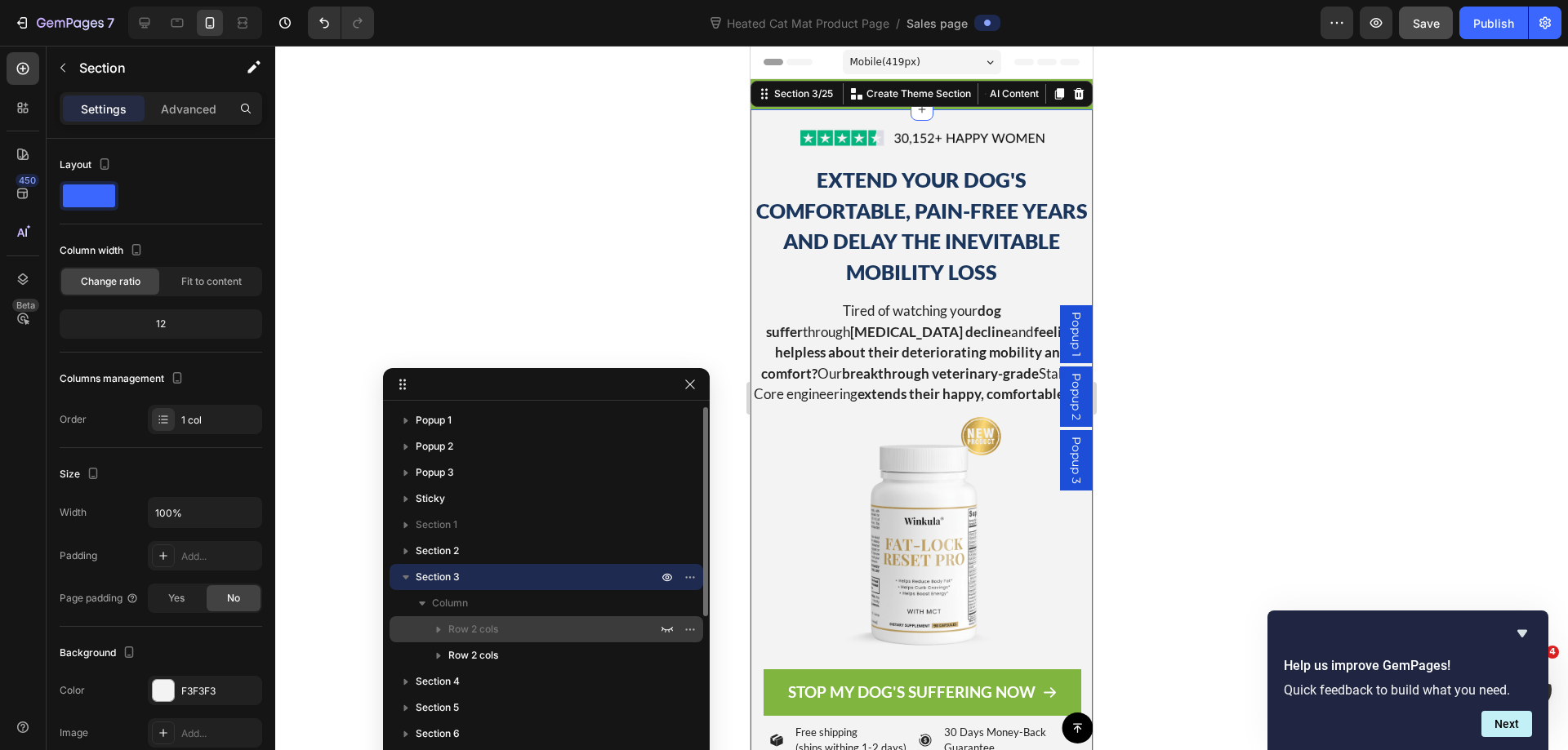
click at [537, 623] on p "Row 2 cols" at bounding box center [553, 629] width 212 height 16
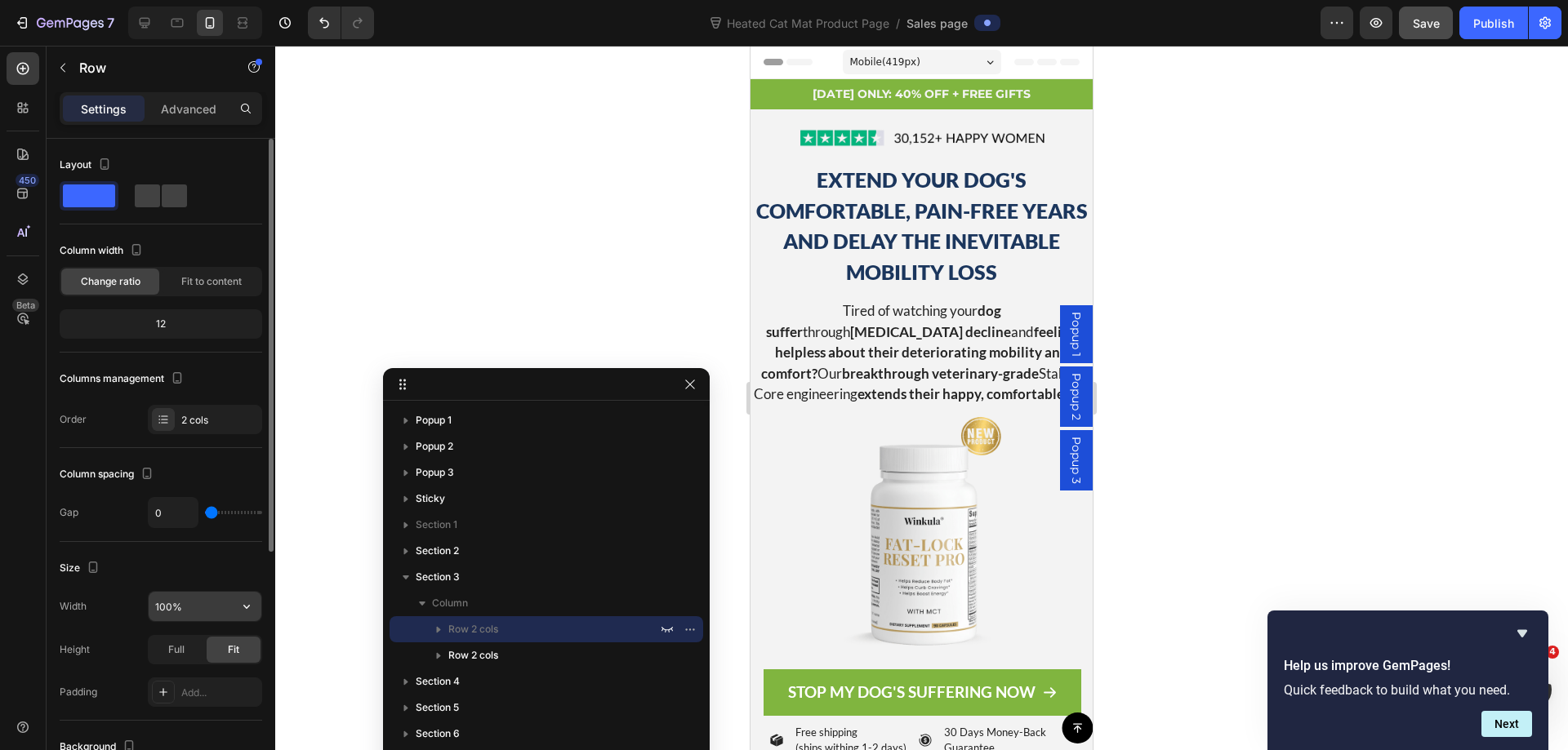
click at [162, 604] on input "100%" at bounding box center [205, 605] width 113 height 29
click at [200, 572] on div "Size" at bounding box center [161, 567] width 202 height 26
click at [154, 612] on input "95%" at bounding box center [205, 605] width 113 height 29
click at [153, 613] on input "95%" at bounding box center [205, 605] width 113 height 29
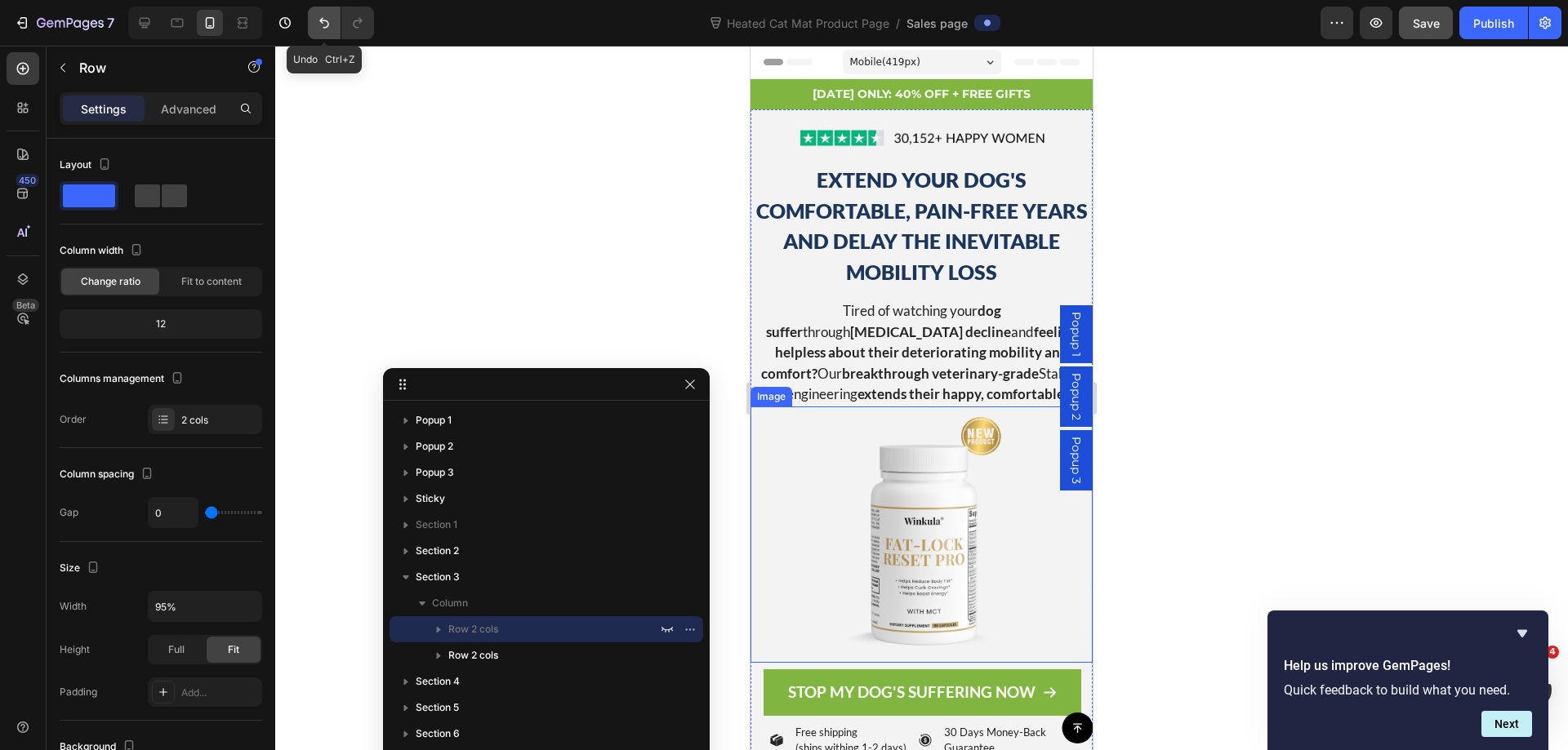
click at [329, 26] on icon "Undo/Redo" at bounding box center [324, 23] width 16 height 16
type input "100%"
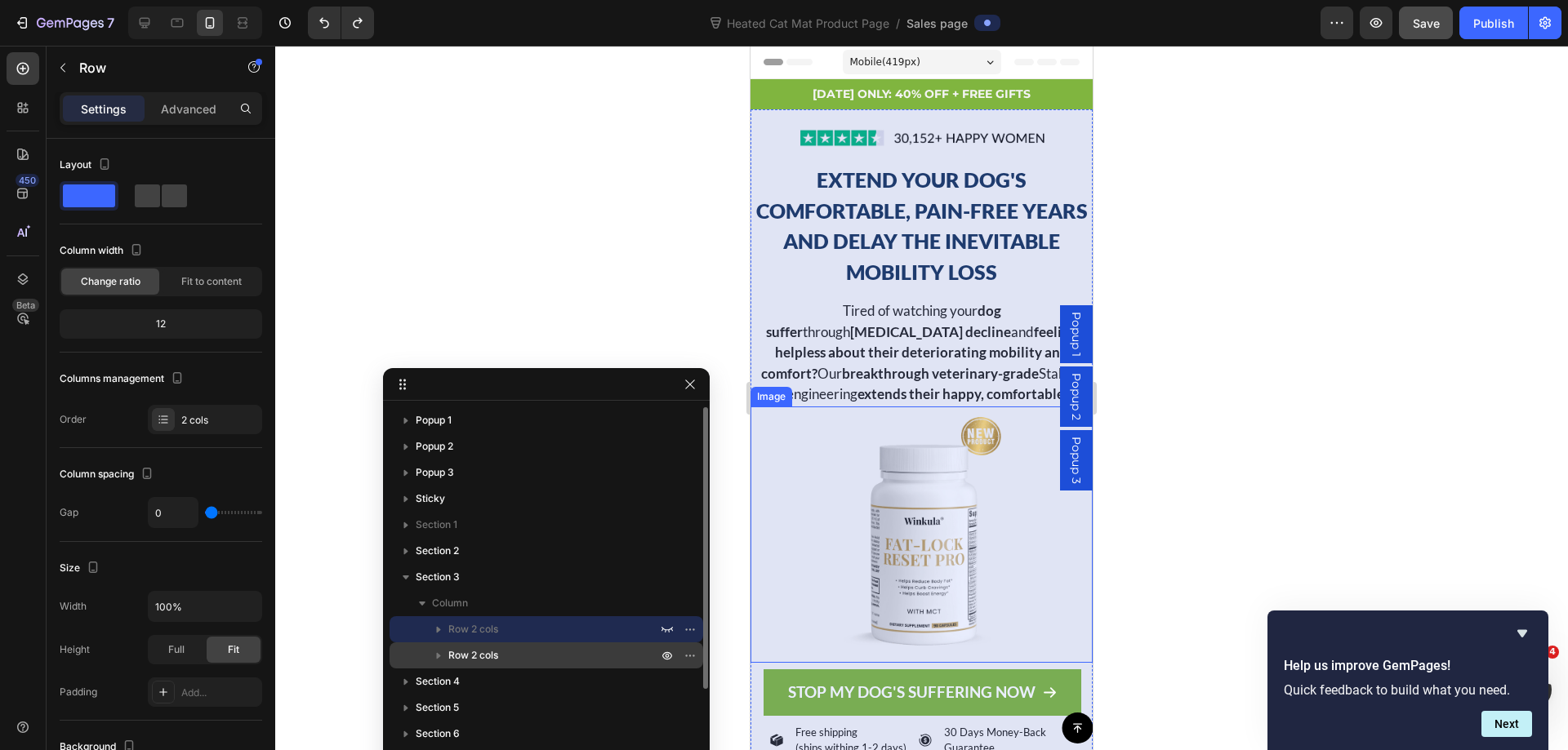
click at [497, 652] on span "Row 2 cols" at bounding box center [473, 655] width 50 height 16
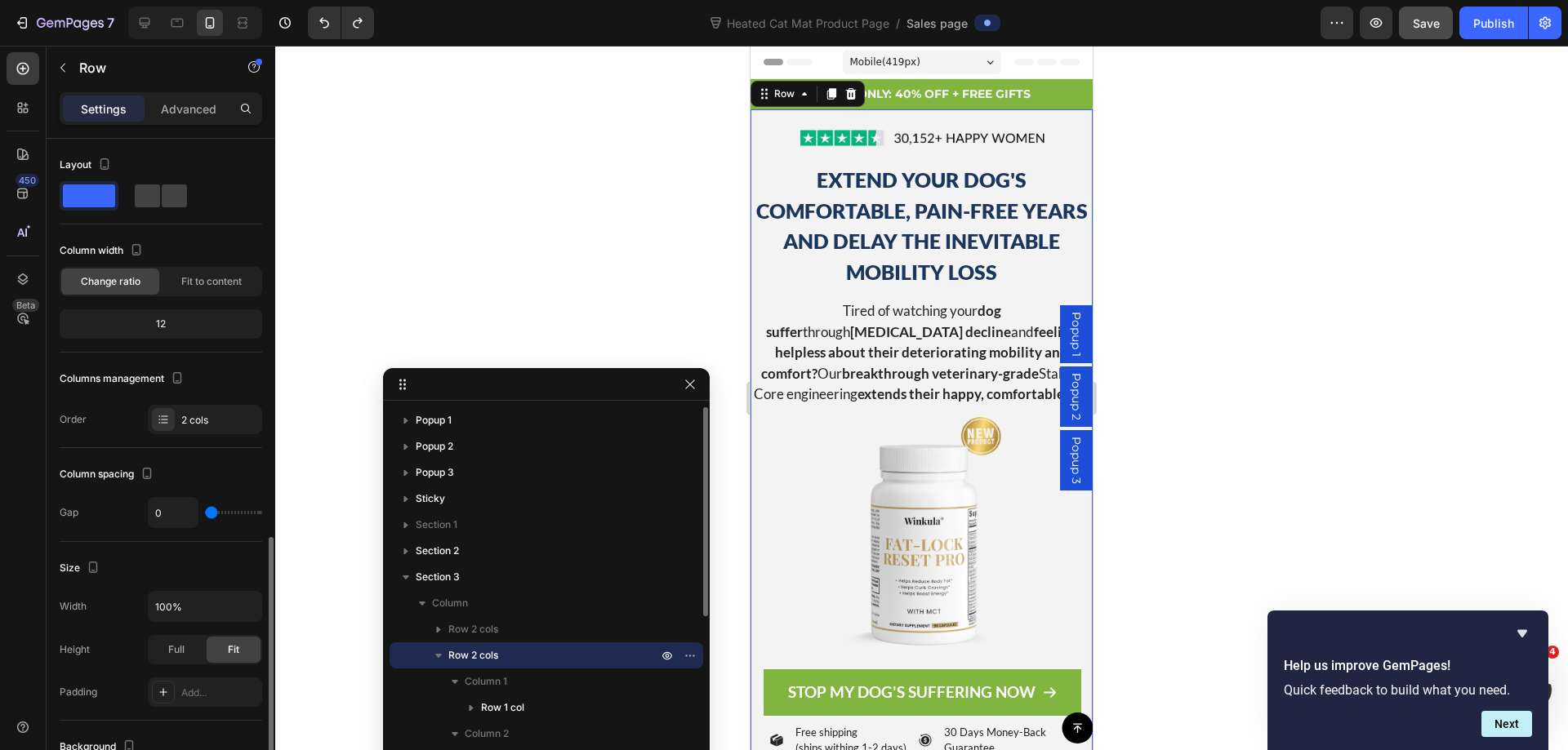
scroll to position [245, 0]
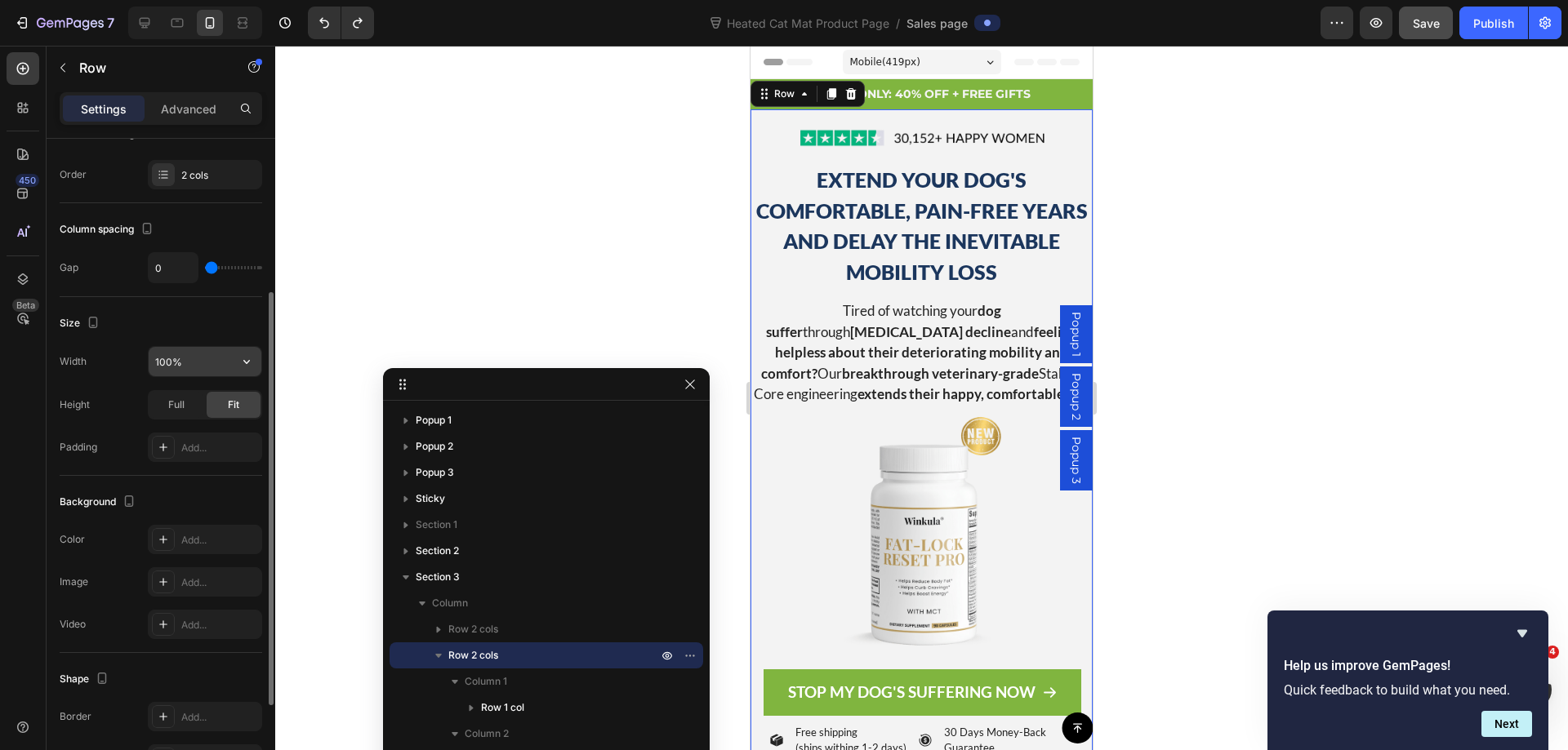
click at [174, 356] on input "100%" at bounding box center [205, 361] width 113 height 29
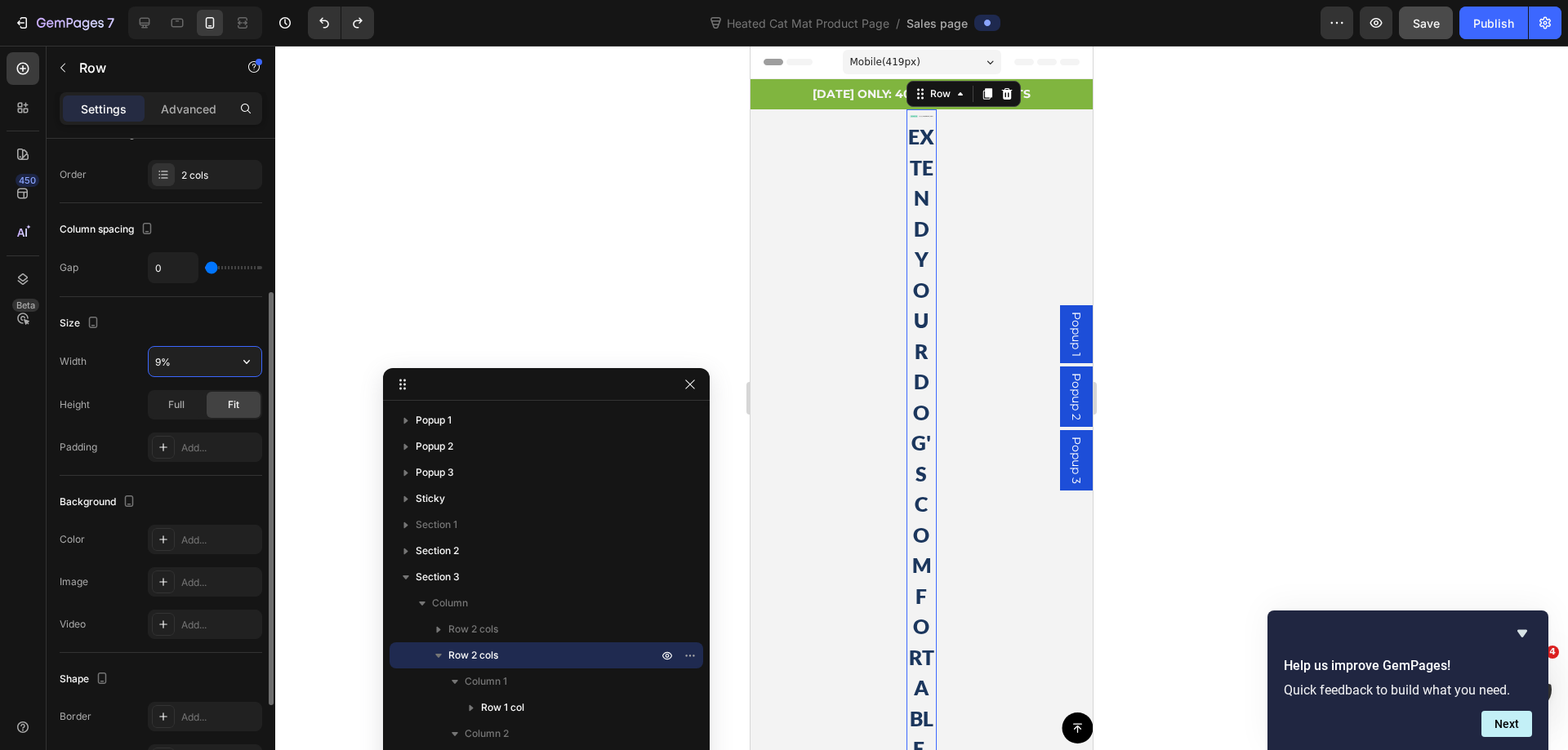
type input "95%"
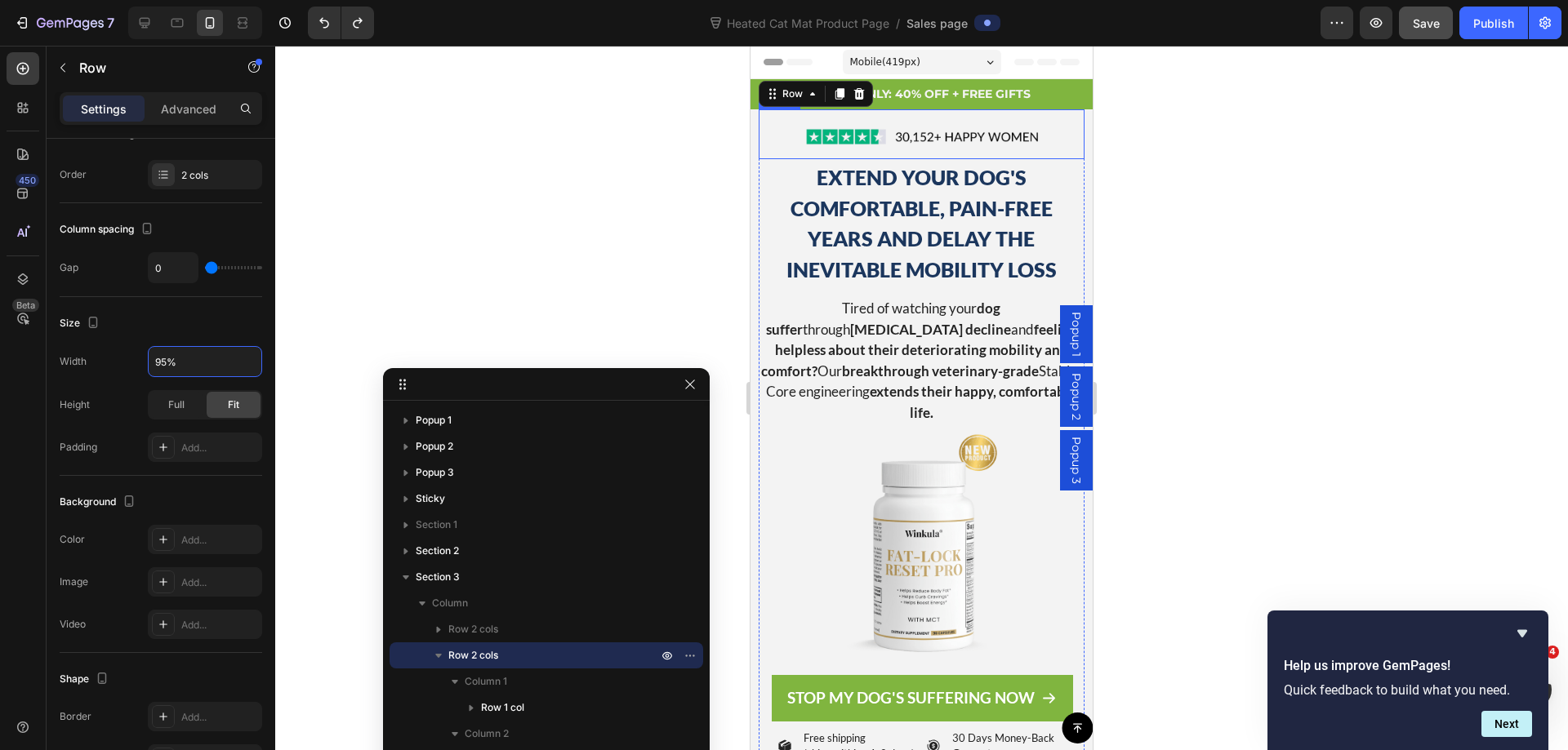
click at [1290, 134] on div at bounding box center [921, 398] width 1292 height 704
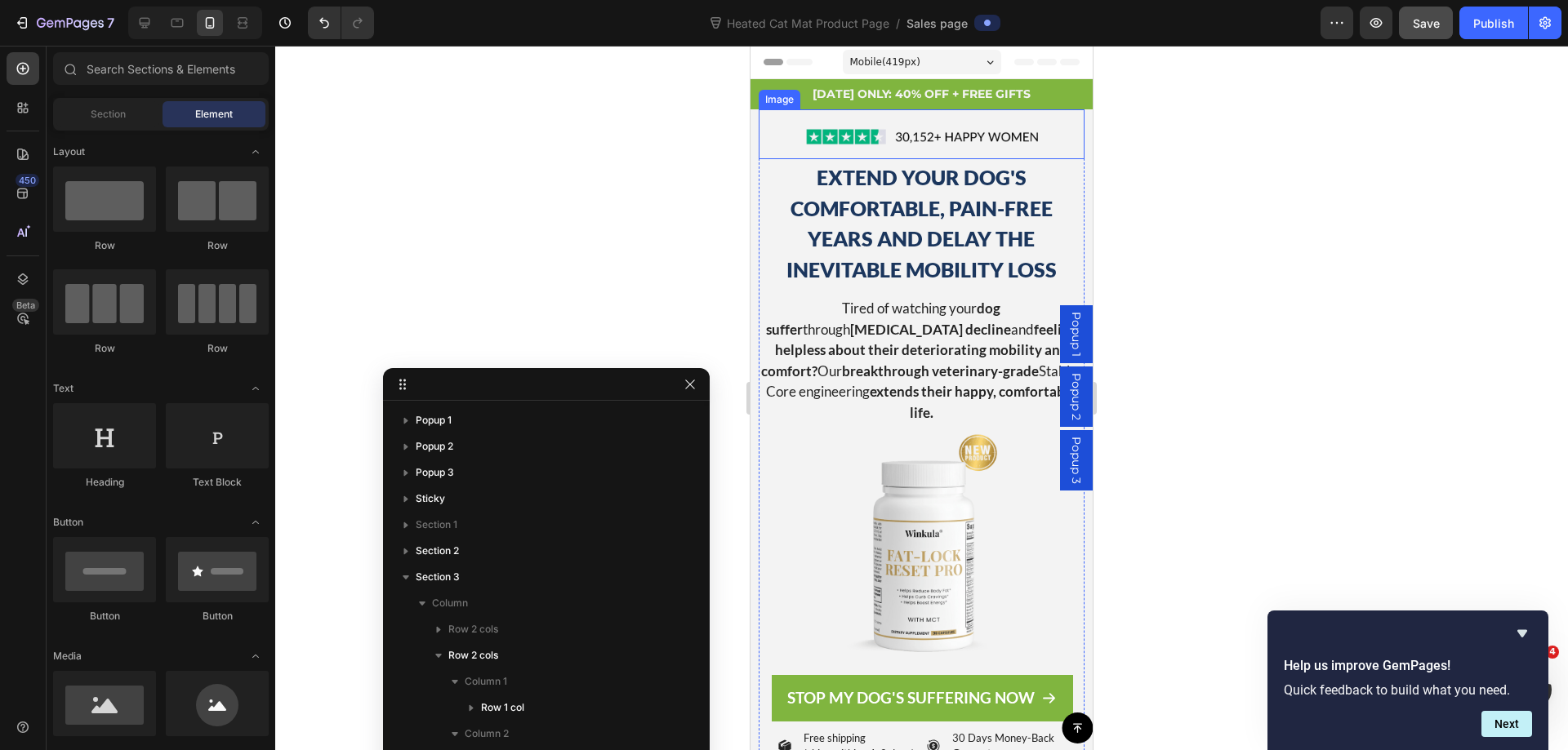
click at [1196, 275] on div at bounding box center [921, 398] width 1292 height 704
click at [580, 306] on div at bounding box center [921, 398] width 1292 height 704
click at [1035, 248] on h2 "EXTEND YOUR DOG'S COMFORTABLE, PAIN-FREE YEARS AND DELAY THE INEVITABLE MOBILIT…" at bounding box center [921, 223] width 325 height 126
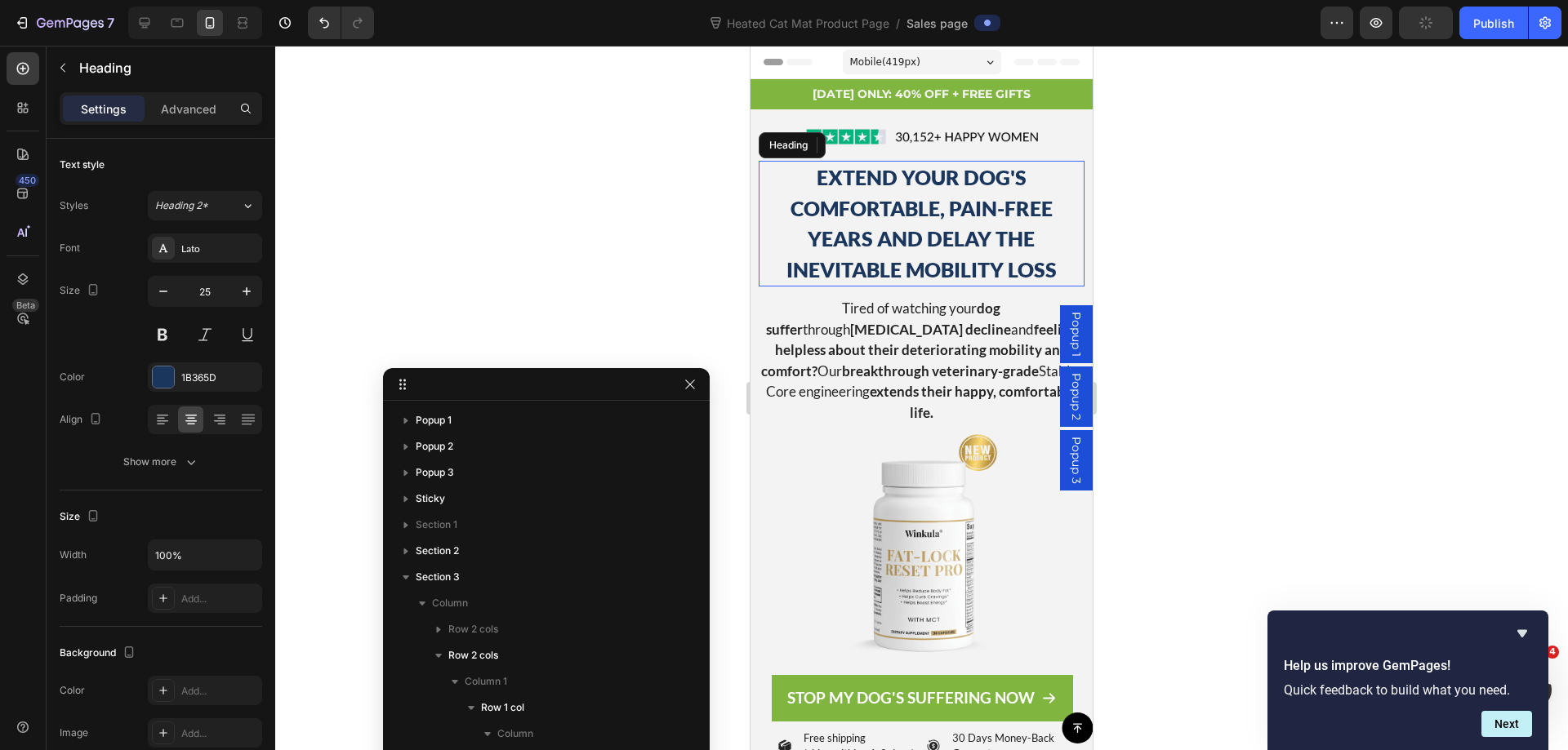
scroll to position [393, 0]
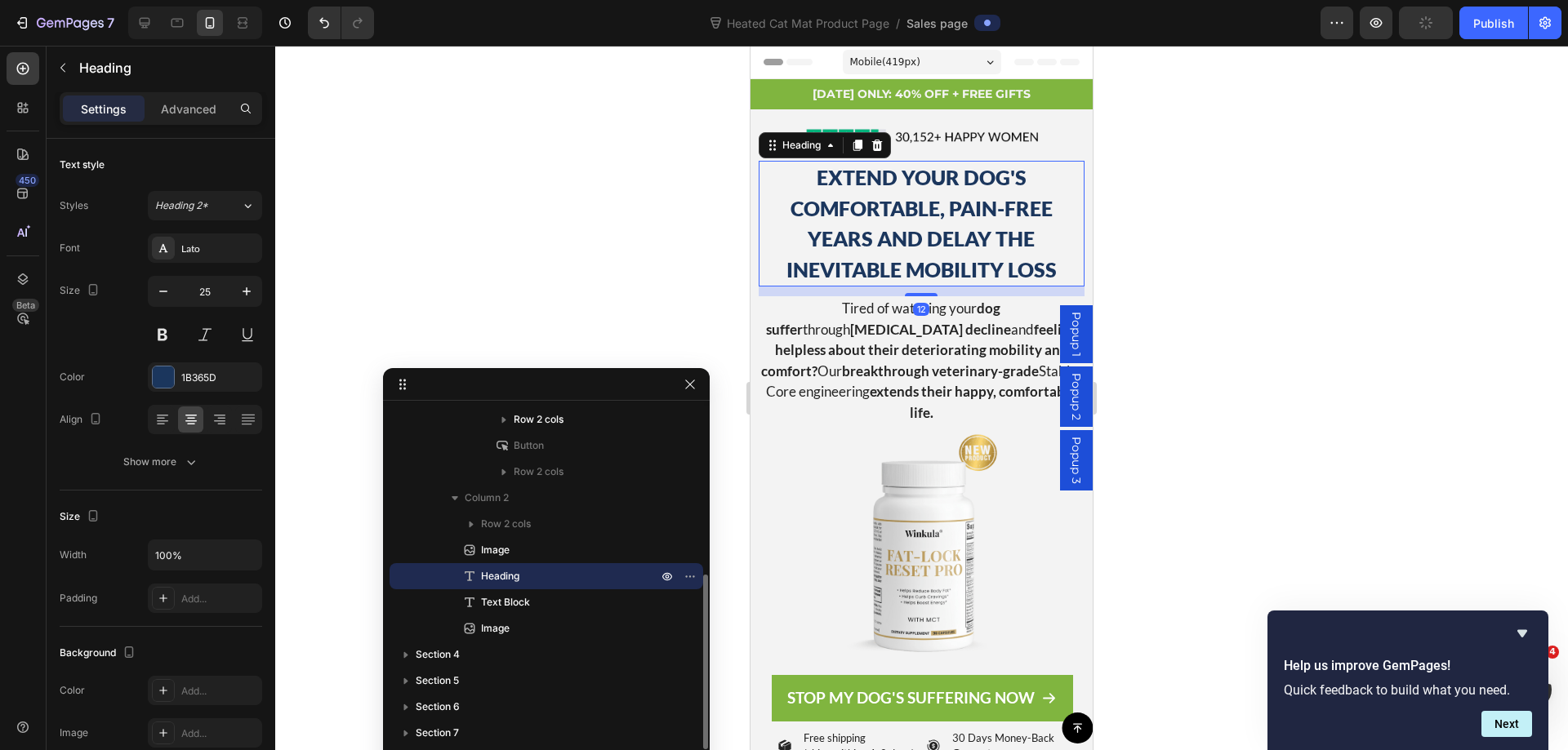
click at [937, 214] on h2 "EXTEND YOUR DOG'S COMFORTABLE, PAIN-FREE YEARS AND DELAY THE INEVITABLE MOBILIT…" at bounding box center [921, 223] width 325 height 126
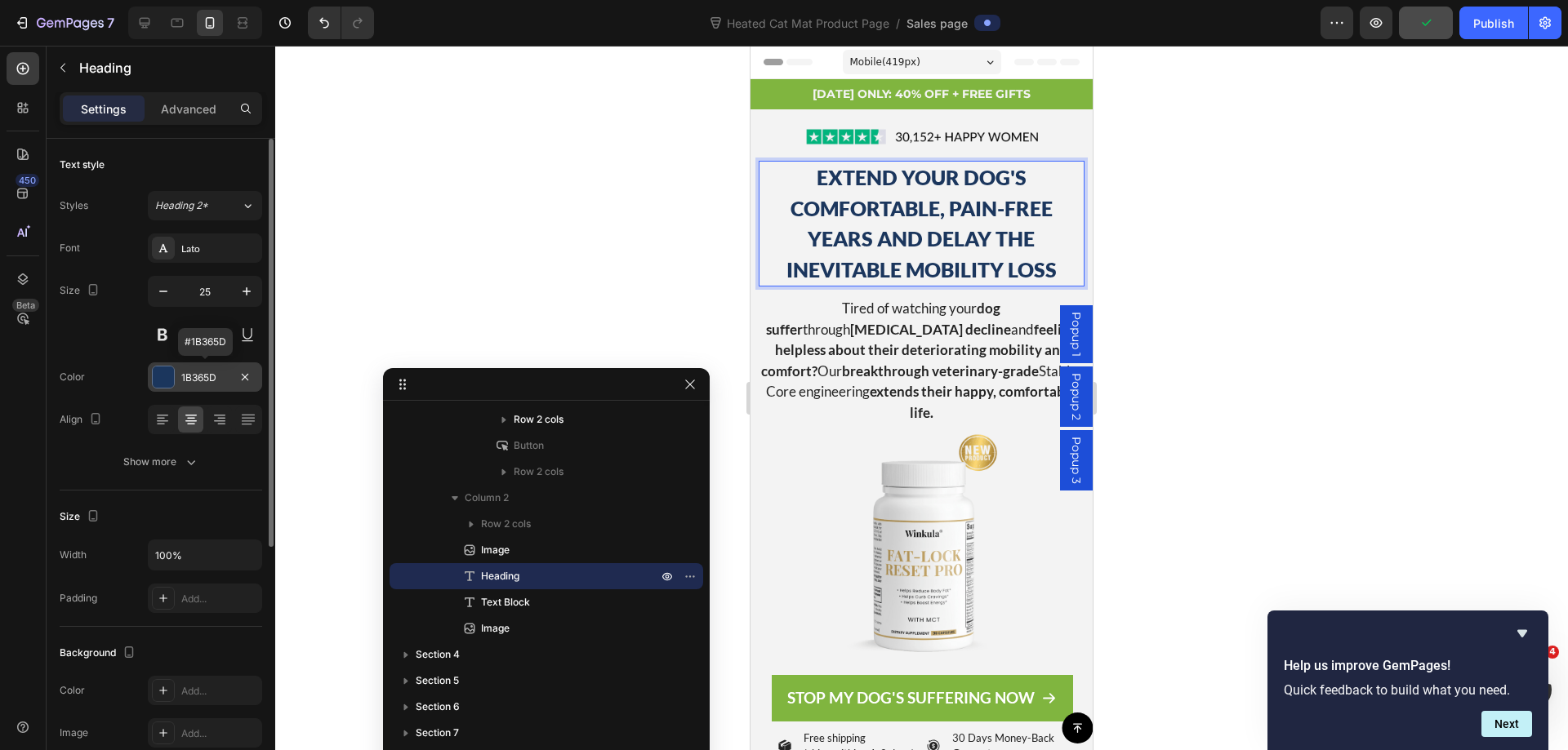
click at [195, 379] on div "1B365D" at bounding box center [204, 378] width 47 height 15
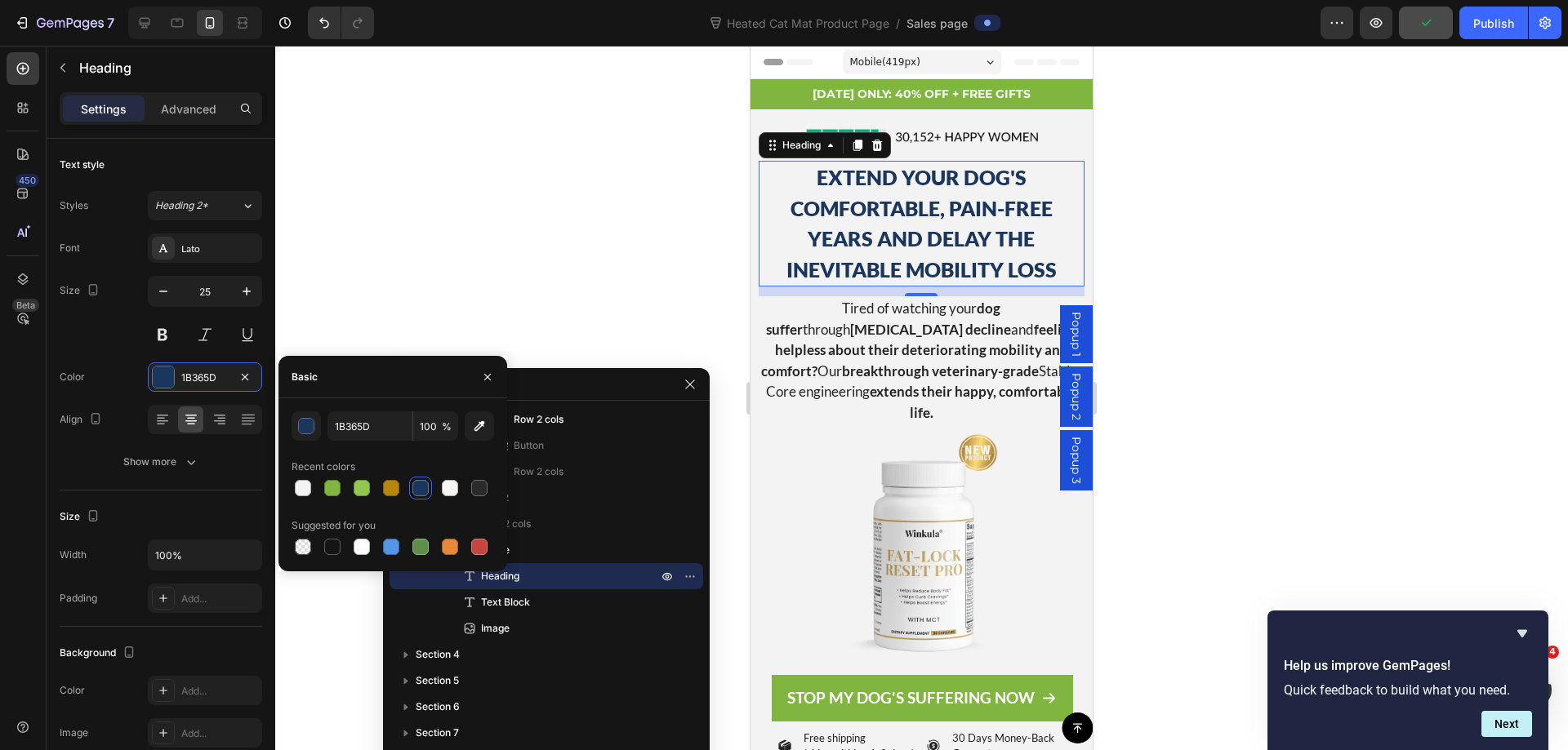
click at [333, 543] on div at bounding box center [332, 547] width 16 height 16
type input "151515"
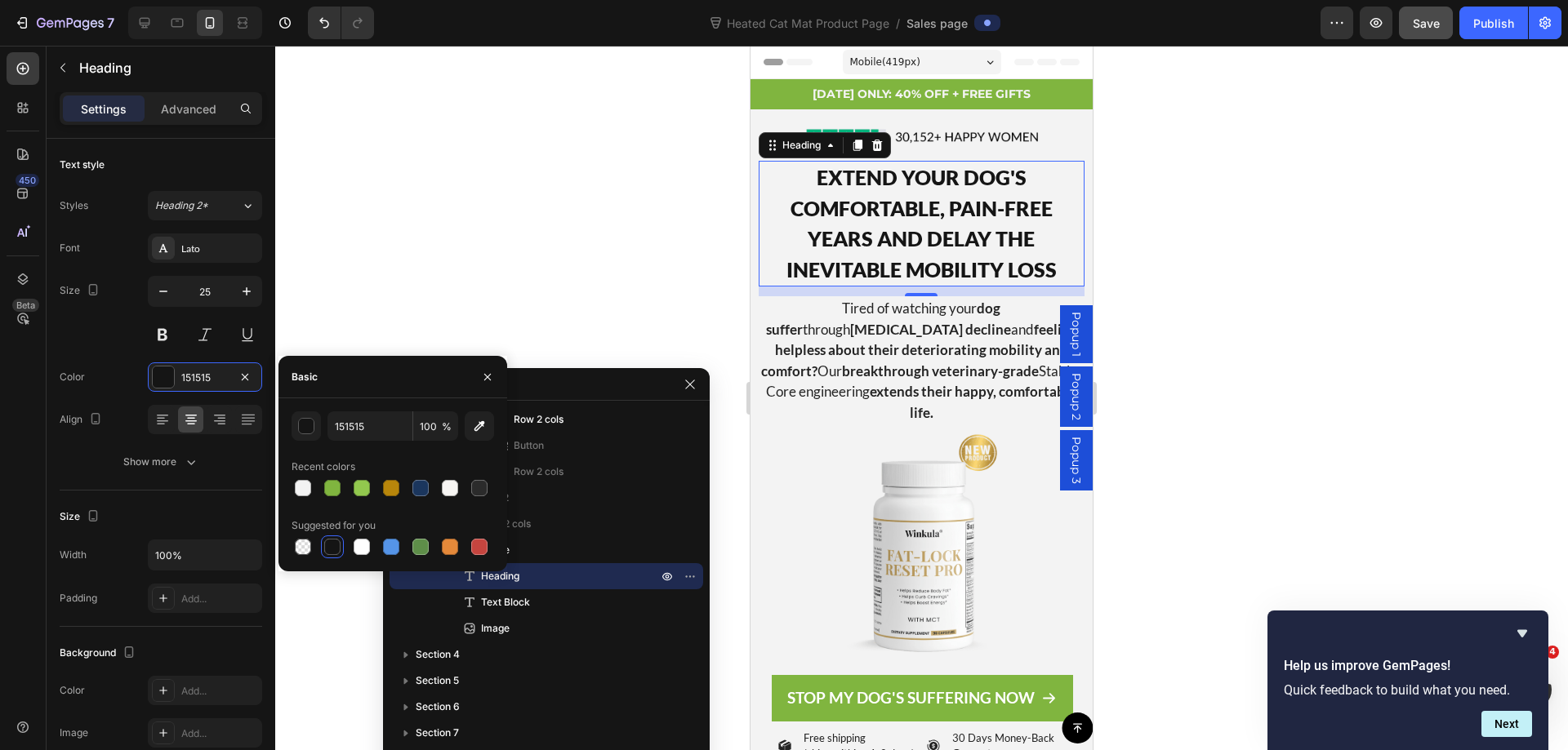
click at [1317, 254] on div at bounding box center [921, 398] width 1292 height 704
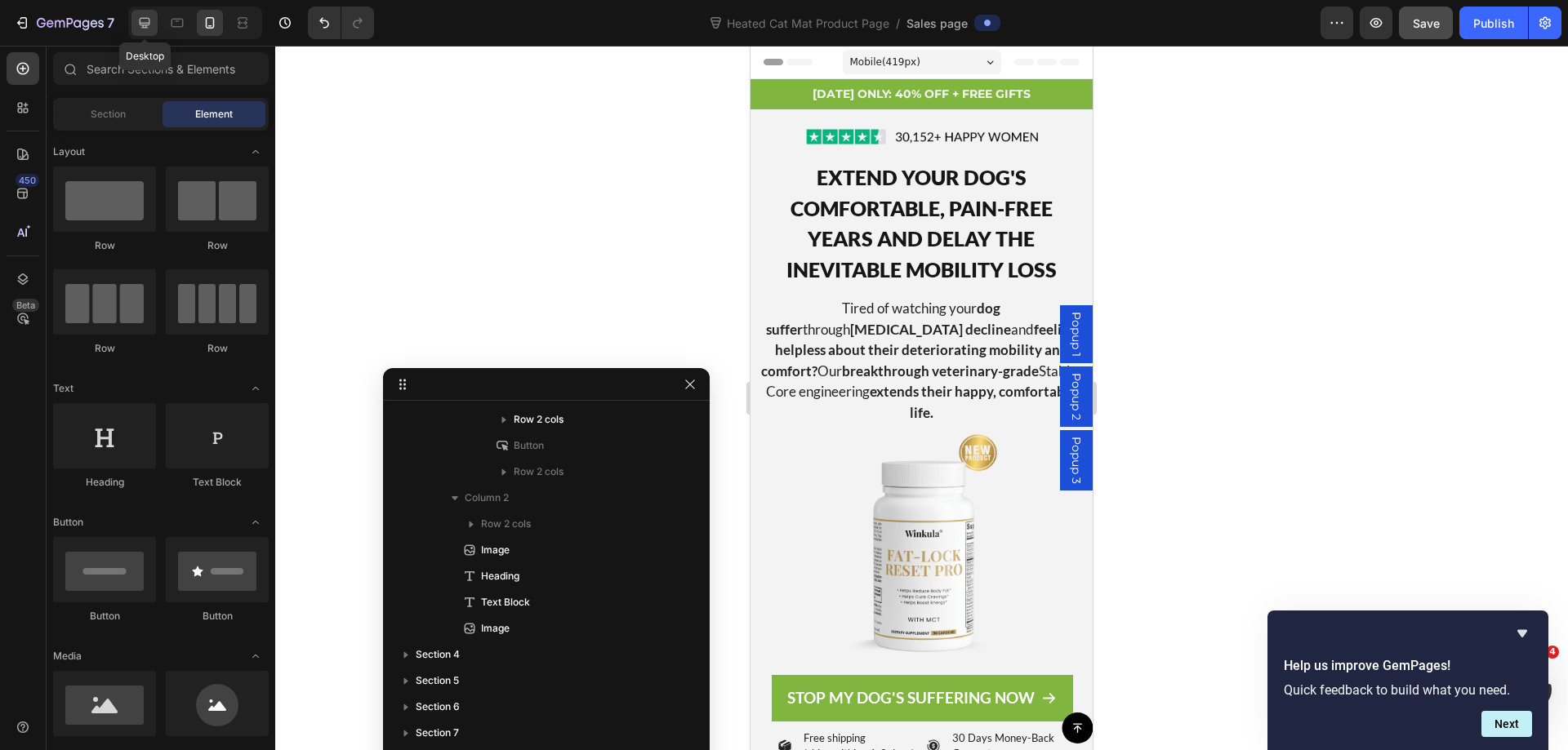
click at [145, 28] on icon at bounding box center [145, 23] width 16 height 16
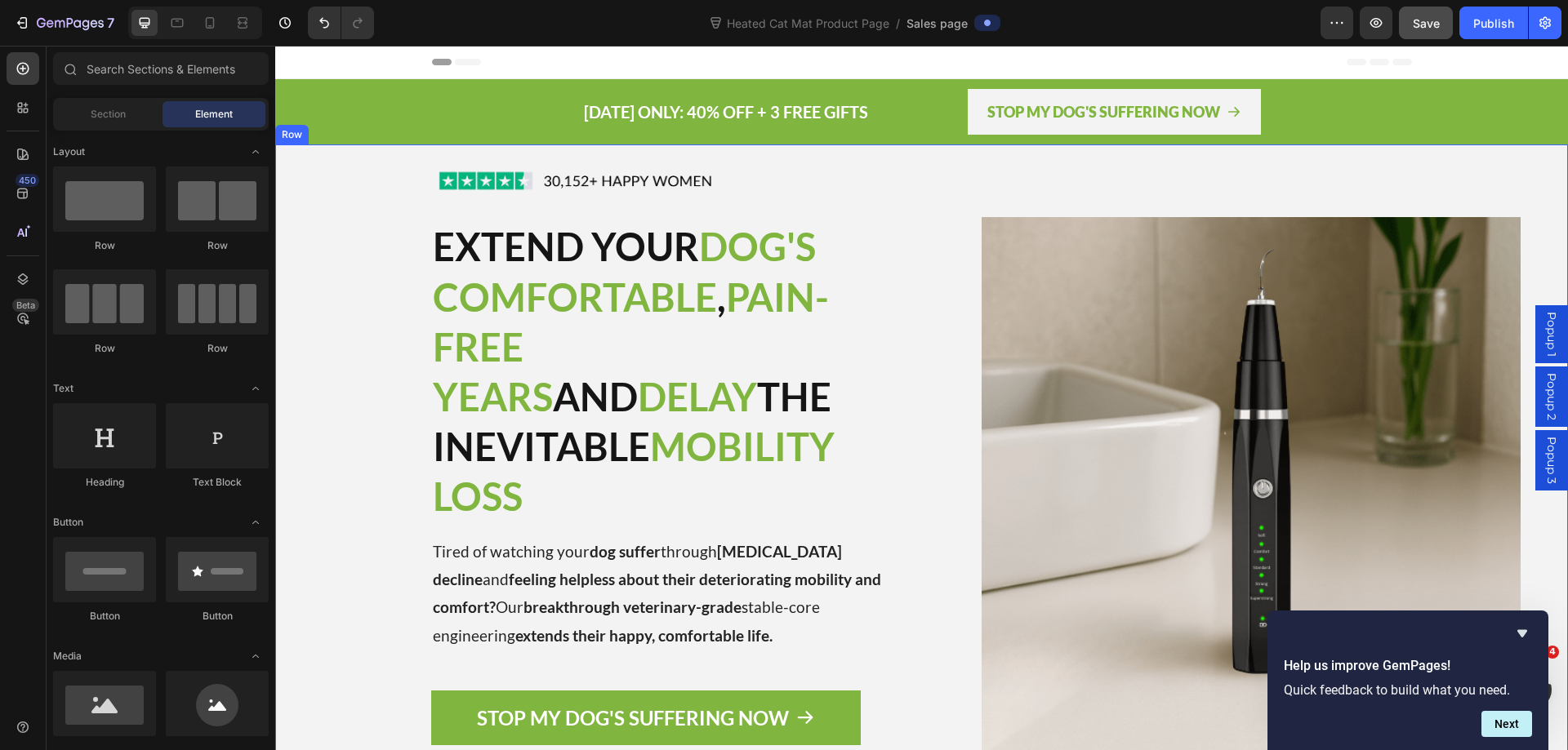
click at [328, 159] on div "Image EXTEND YOUR DOG'S COMFORTABLE , PAIN-FREE YEARS AND DELAY THE INEVITABLE …" at bounding box center [592, 486] width 634 height 684
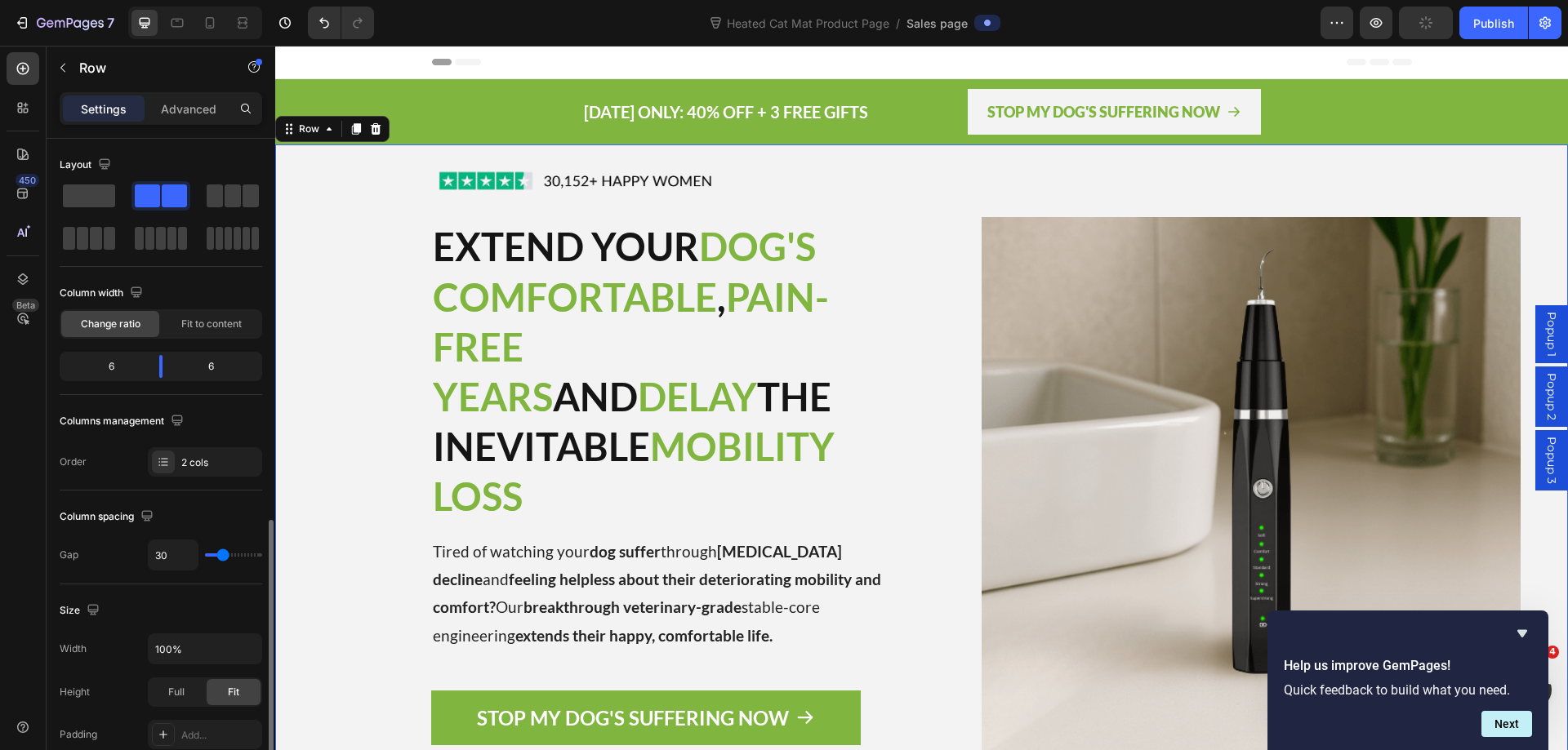
scroll to position [245, 0]
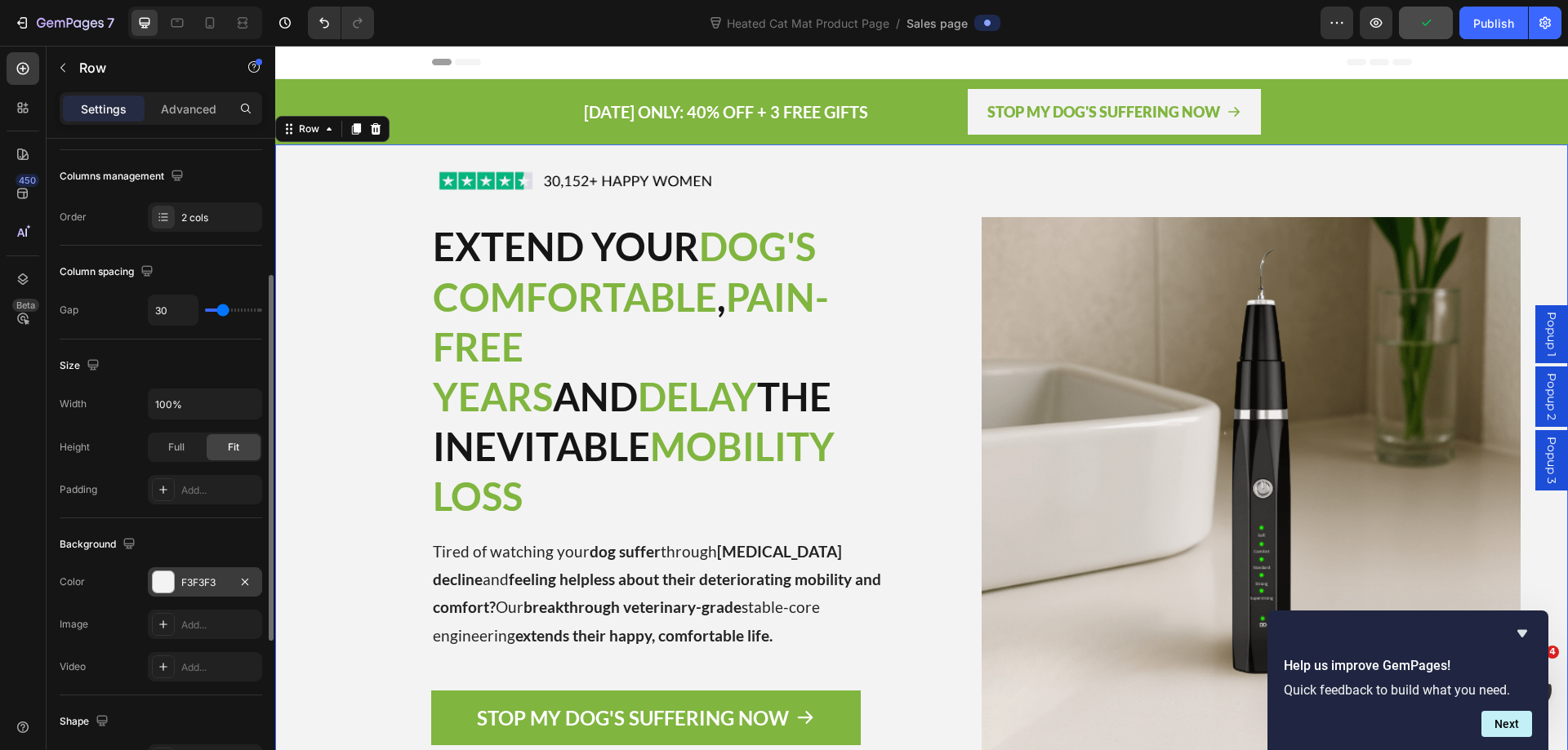
click at [208, 579] on div "F3F3F3" at bounding box center [204, 582] width 47 height 15
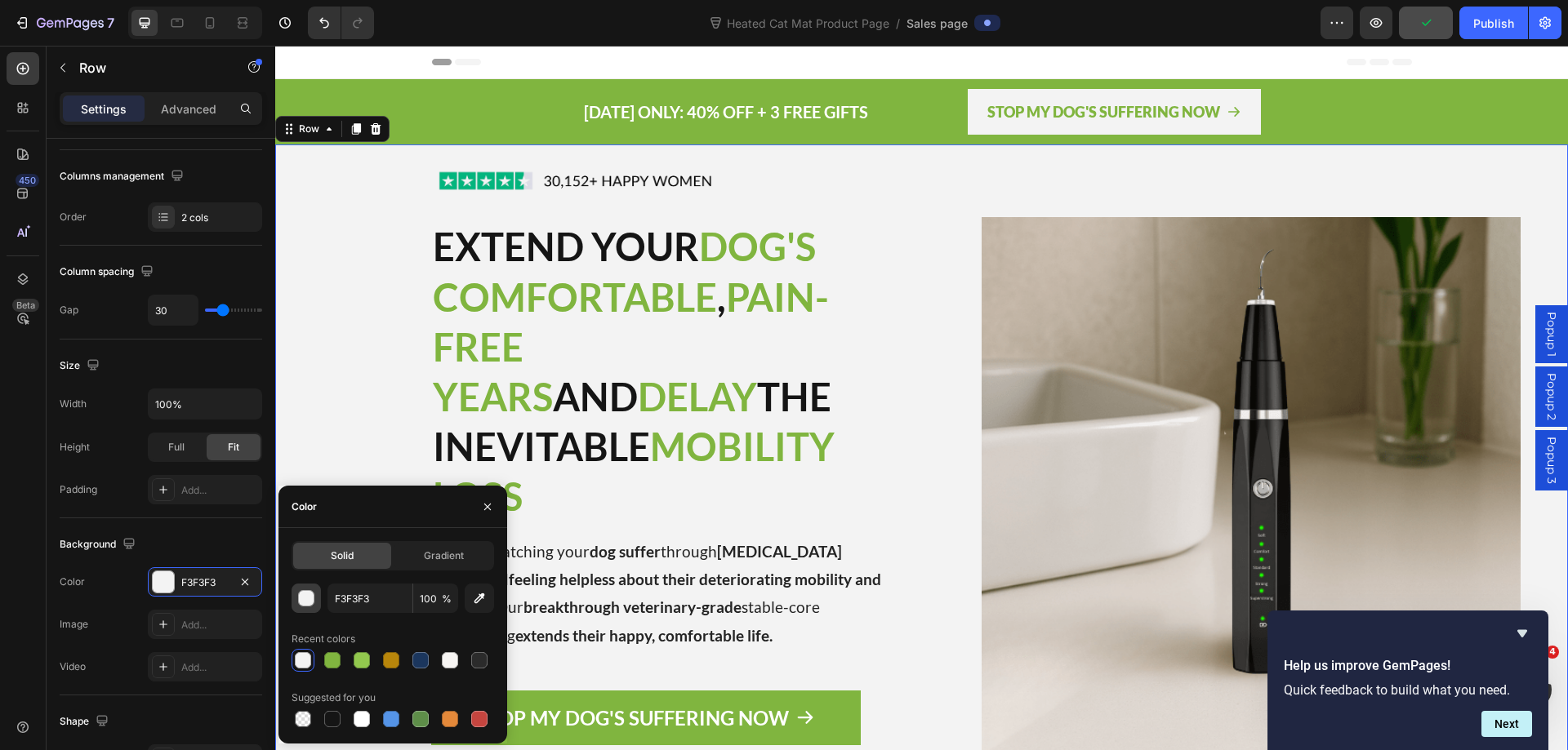
click at [311, 596] on div "button" at bounding box center [307, 599] width 16 height 16
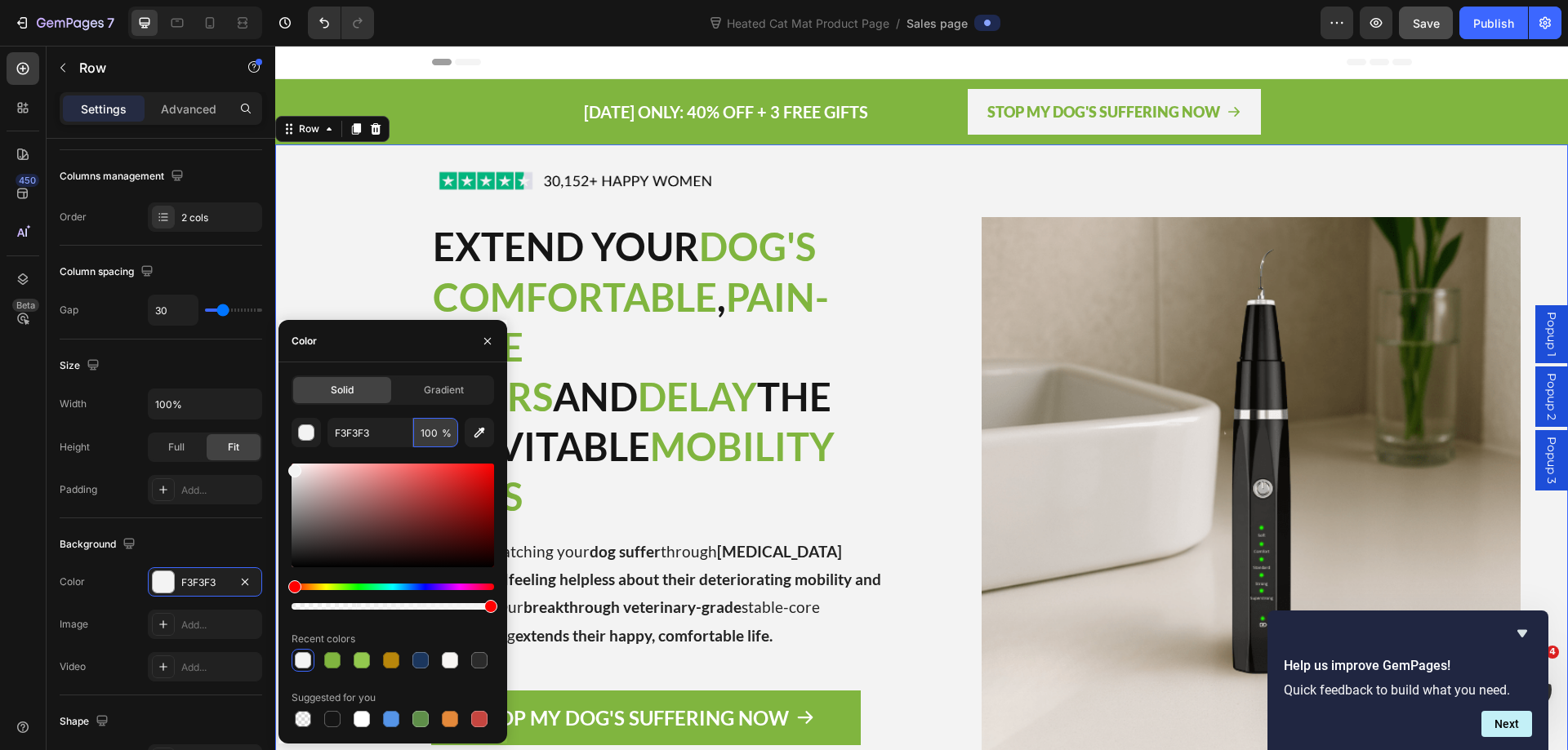
click at [434, 435] on input "100" at bounding box center [435, 432] width 45 height 29
click at [423, 428] on input "85" at bounding box center [435, 432] width 45 height 29
click at [423, 430] on input "50" at bounding box center [435, 432] width 45 height 29
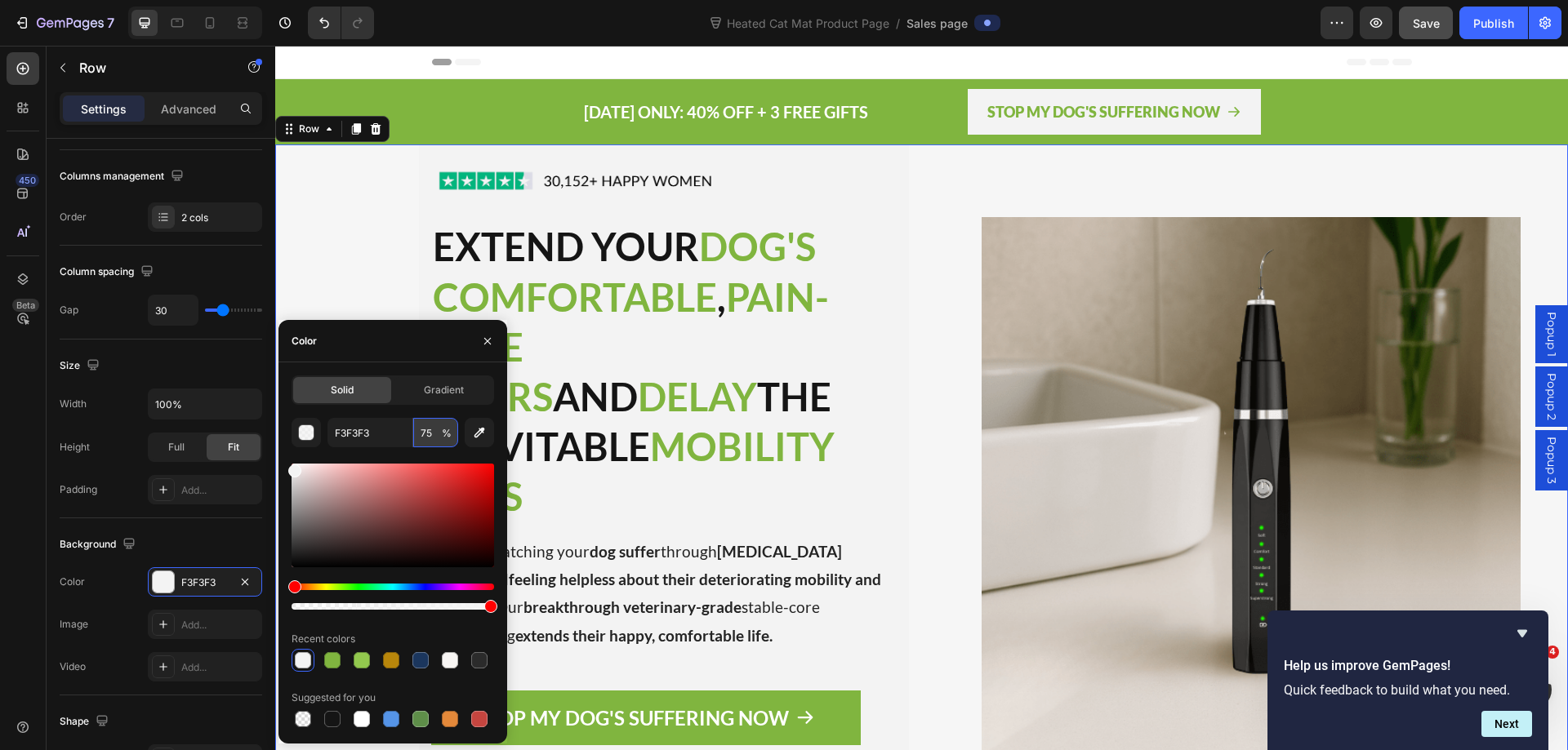
type input "7"
type input "85"
click at [318, 160] on div "Image EXTEND YOUR DOG'S COMFORTABLE , PAIN-FREE YEARS AND DELAY THE INEVITABLE …" at bounding box center [592, 486] width 634 height 684
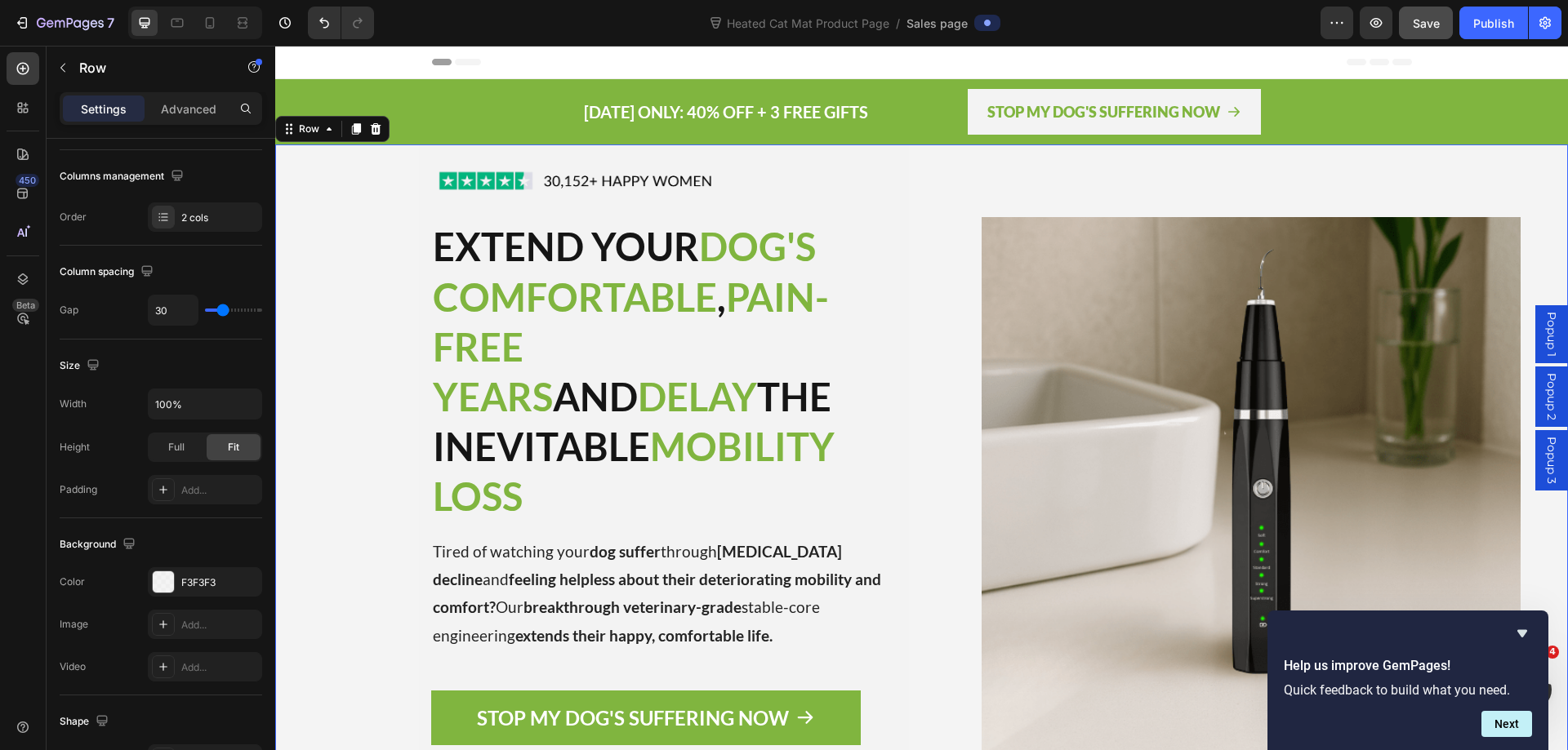
click at [365, 322] on div "Image EXTEND YOUR DOG'S COMFORTABLE , PAIN-FREE YEARS AND DELAY THE INEVITABLE …" at bounding box center [592, 486] width 634 height 684
click at [801, 169] on div at bounding box center [670, 181] width 478 height 53
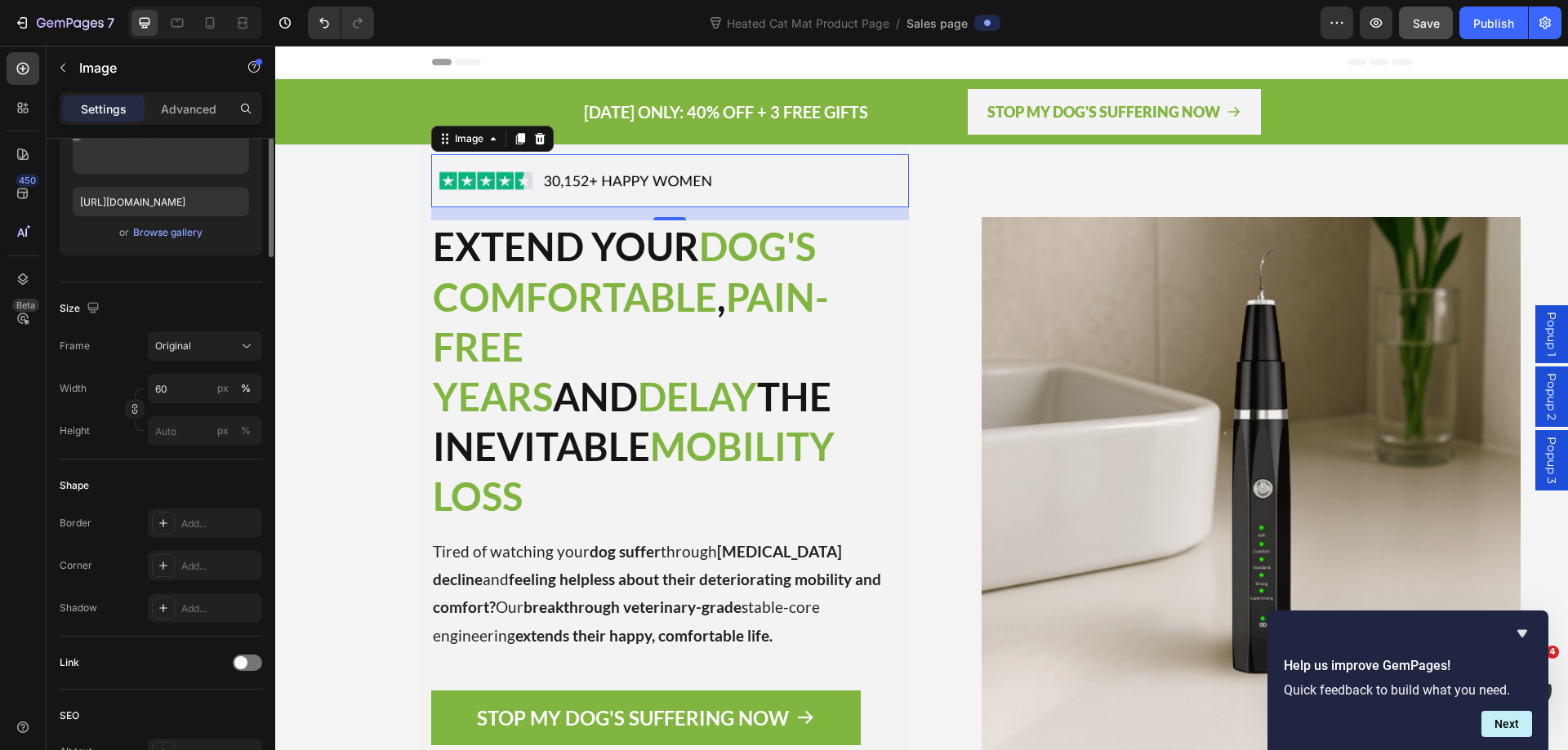
scroll to position [0, 0]
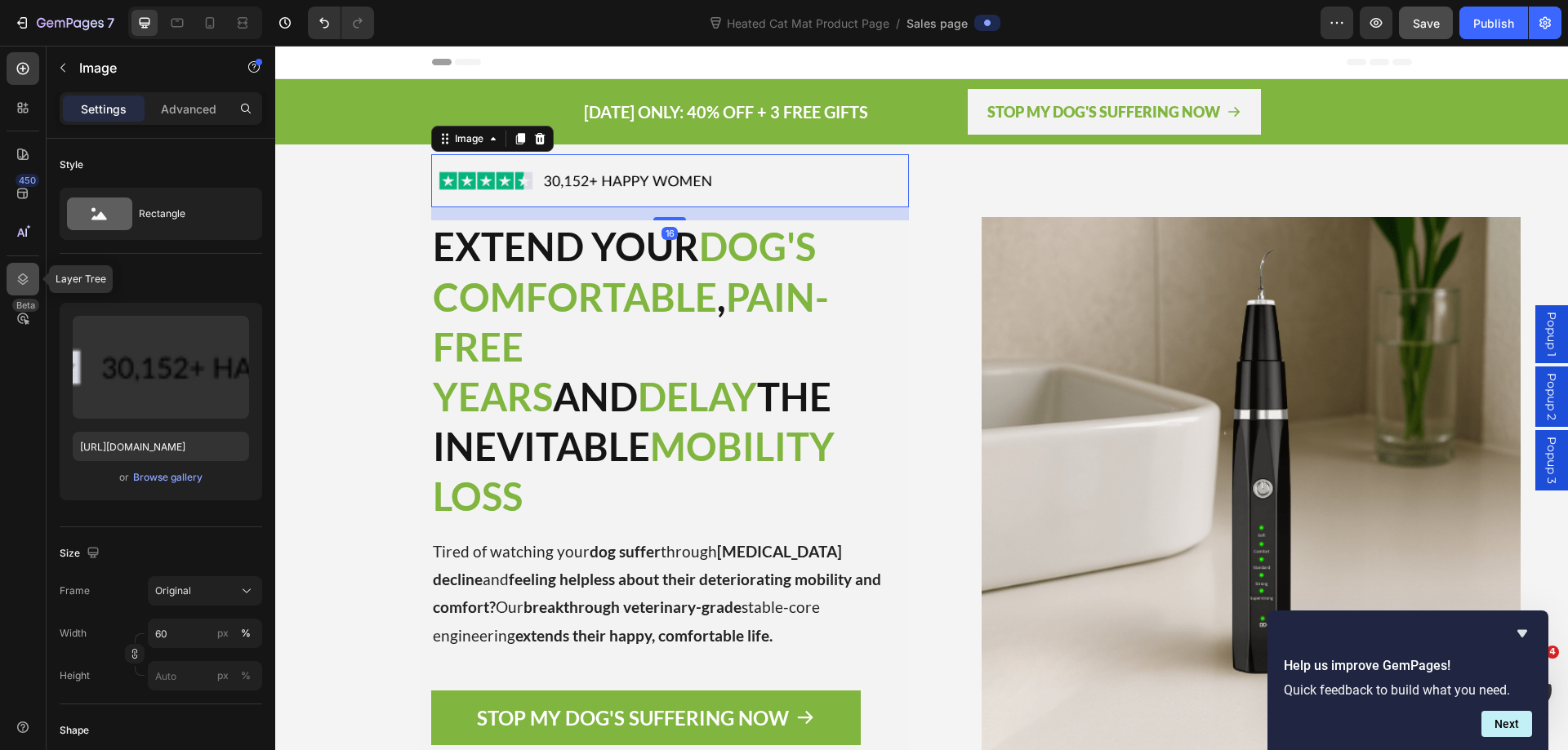
click at [24, 280] on icon at bounding box center [23, 278] width 11 height 12
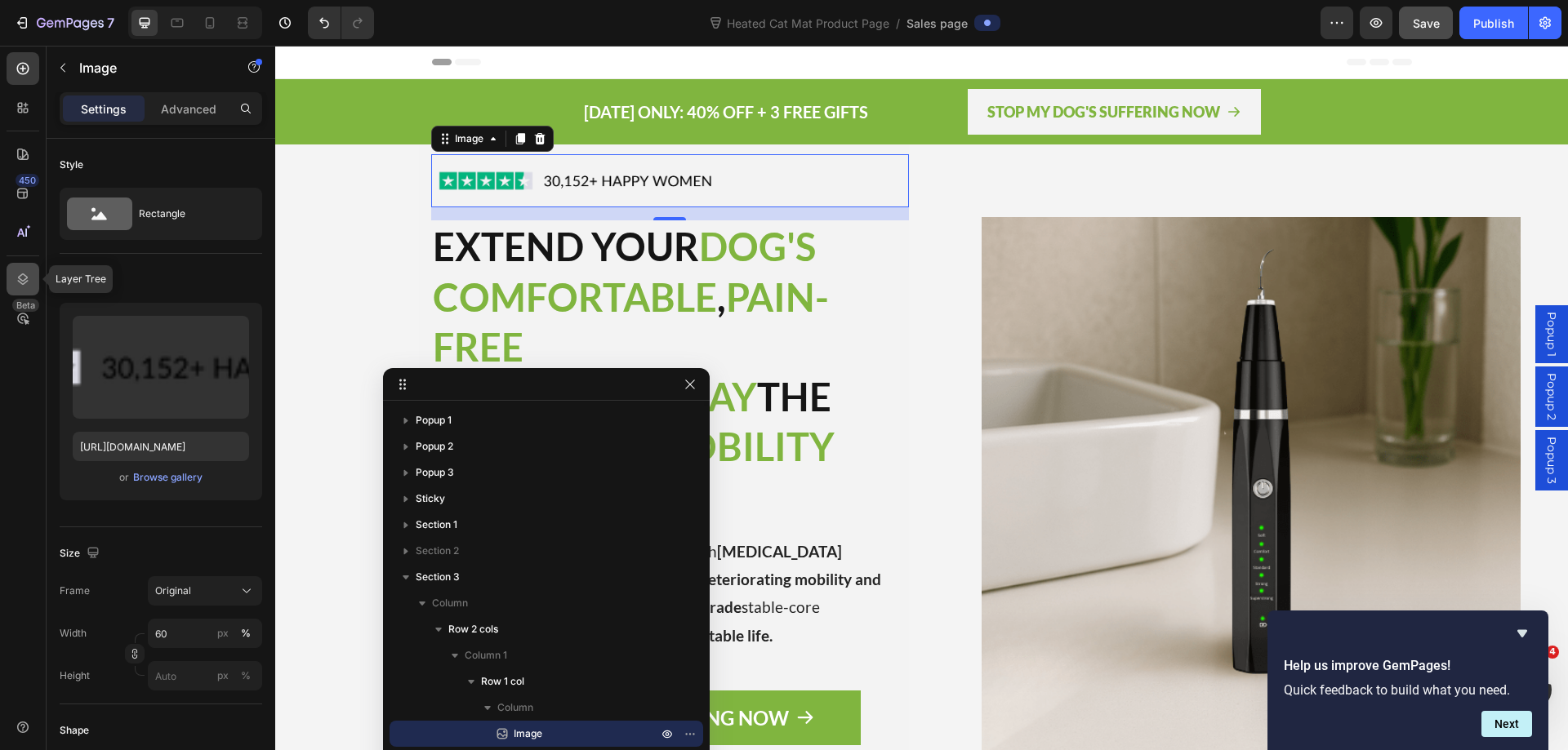
click at [29, 285] on icon at bounding box center [23, 279] width 16 height 16
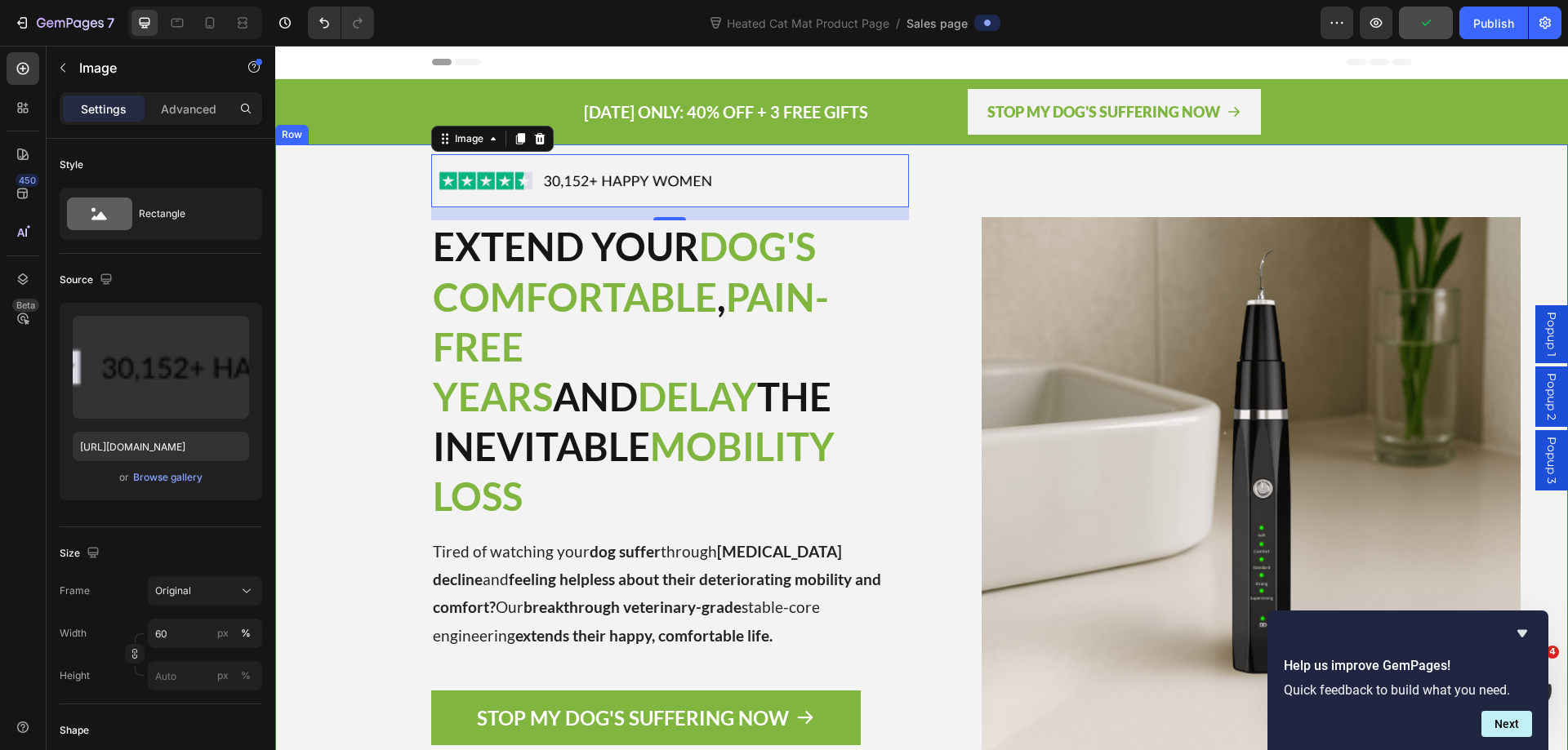
click at [388, 292] on div "Image 16 EXTEND YOUR DOG'S COMFORTABLE , PAIN-FREE YEARS AND DELAY THE INEVITAB…" at bounding box center [592, 486] width 634 height 684
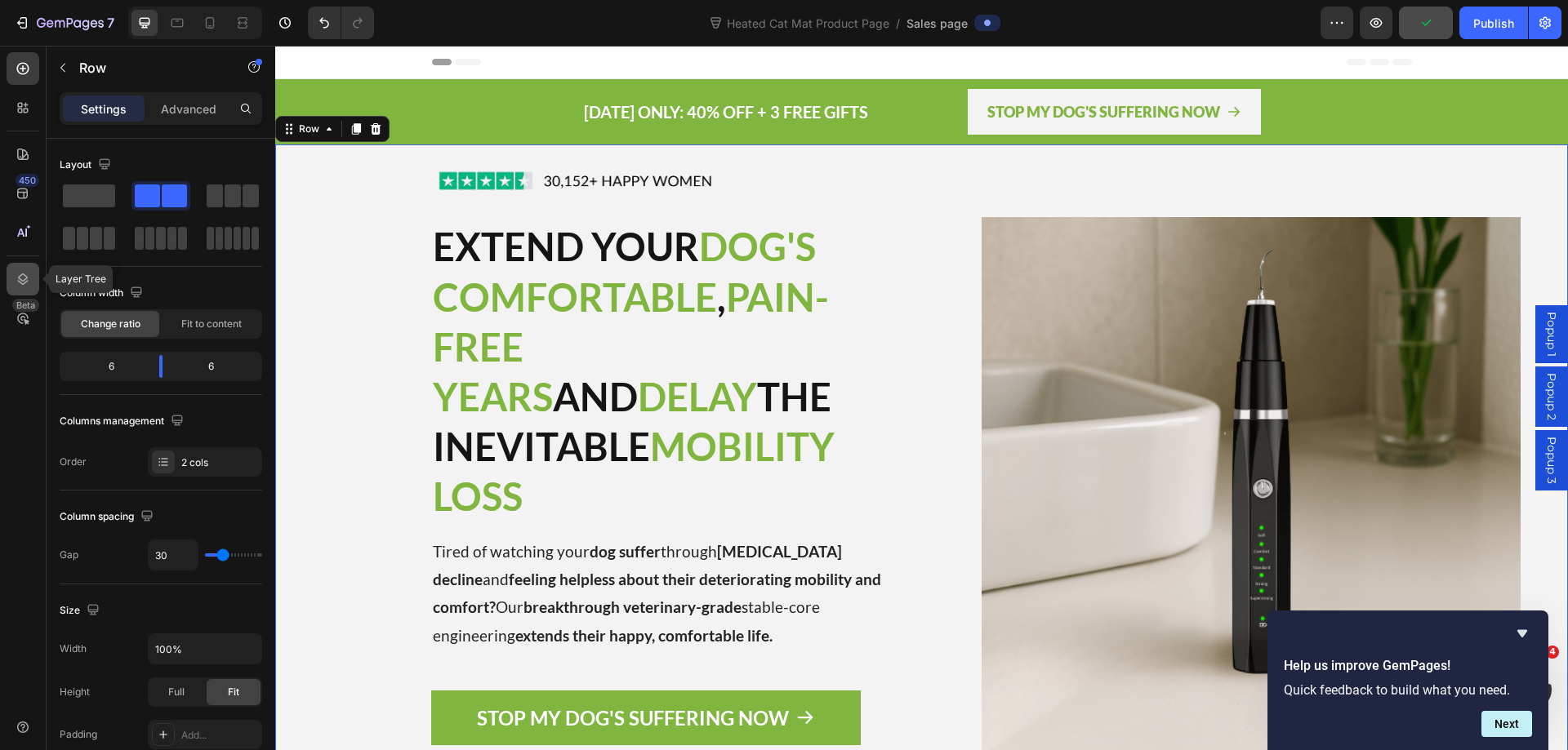
click at [30, 280] on icon at bounding box center [23, 279] width 16 height 16
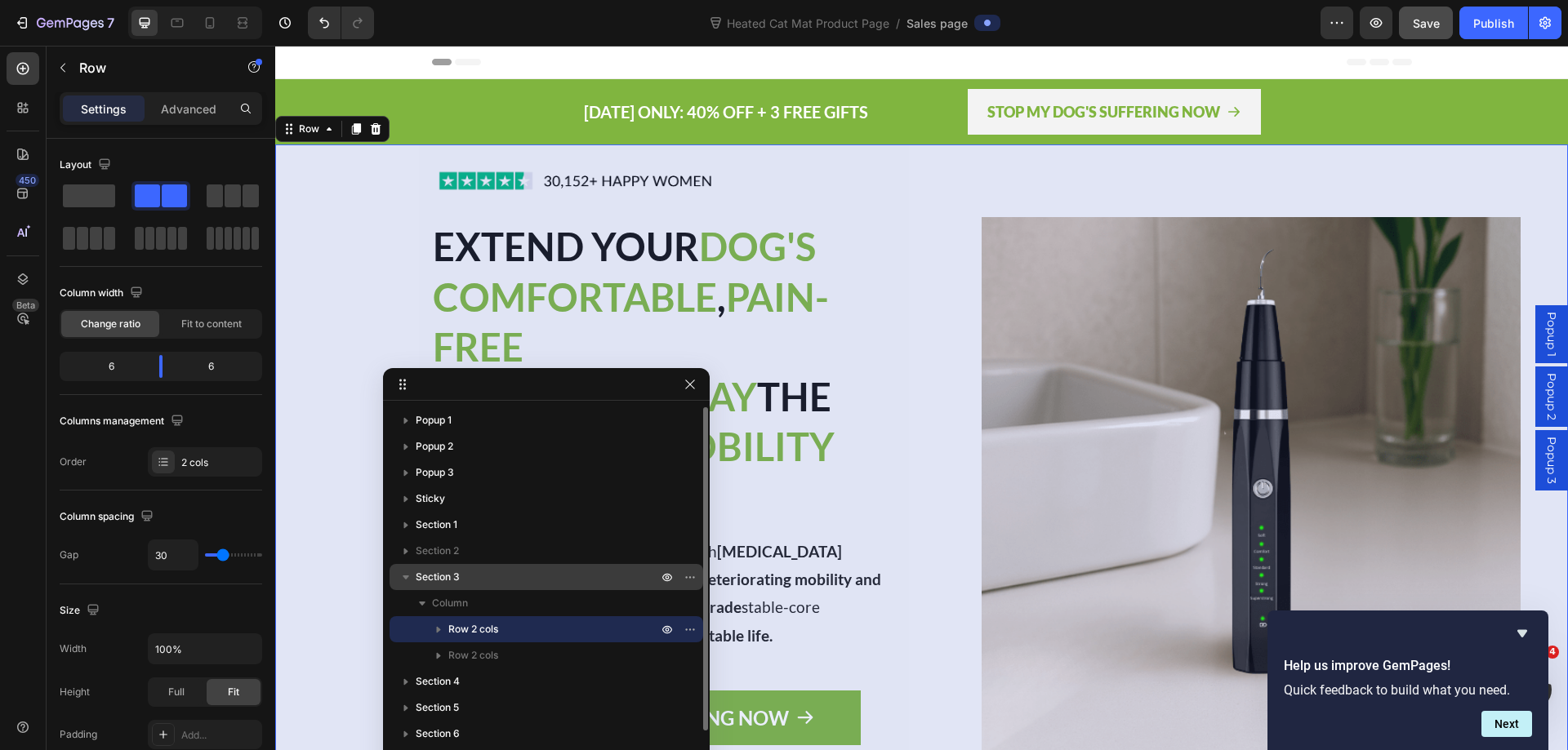
click at [465, 574] on p "Section 3" at bounding box center [538, 577] width 245 height 16
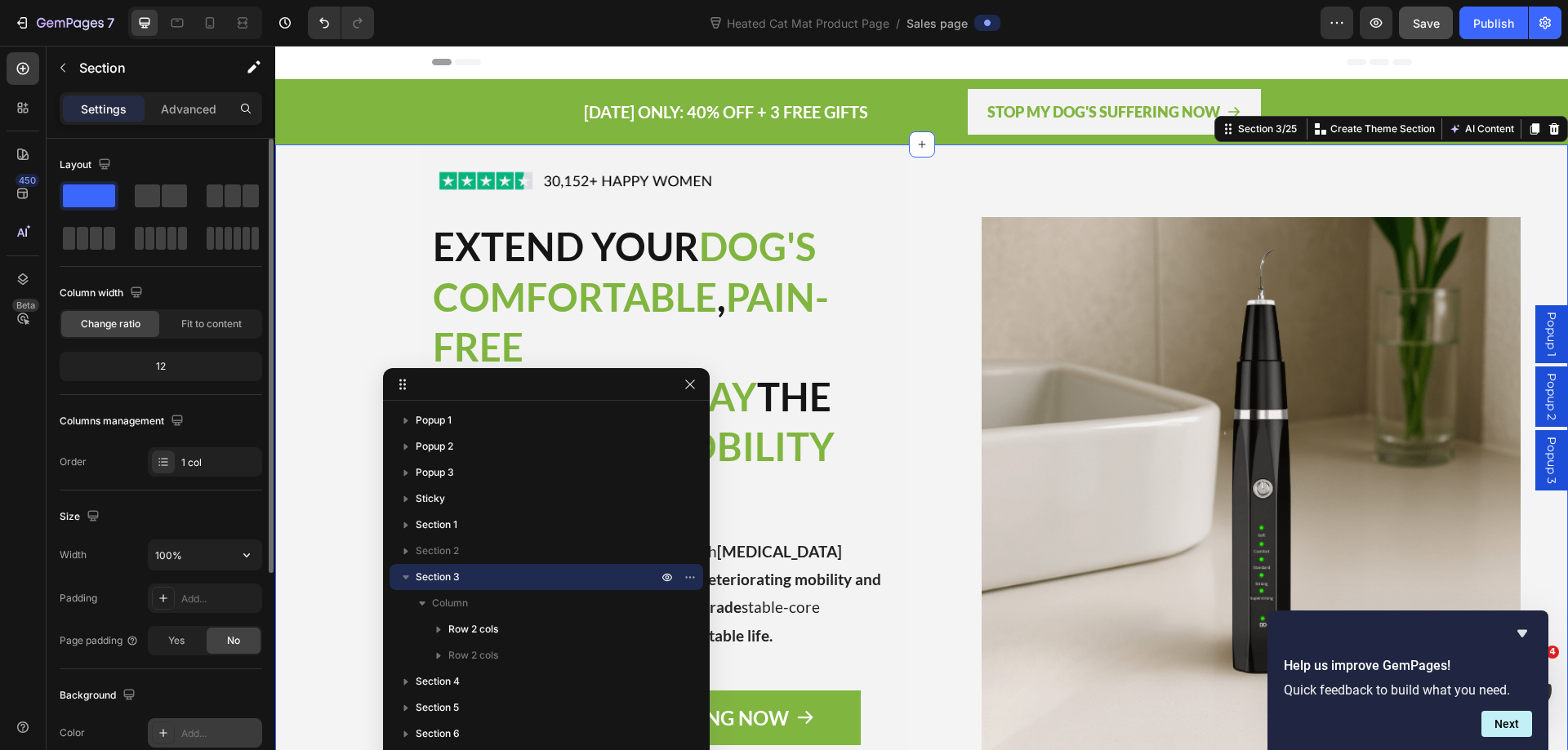
scroll to position [163, 0]
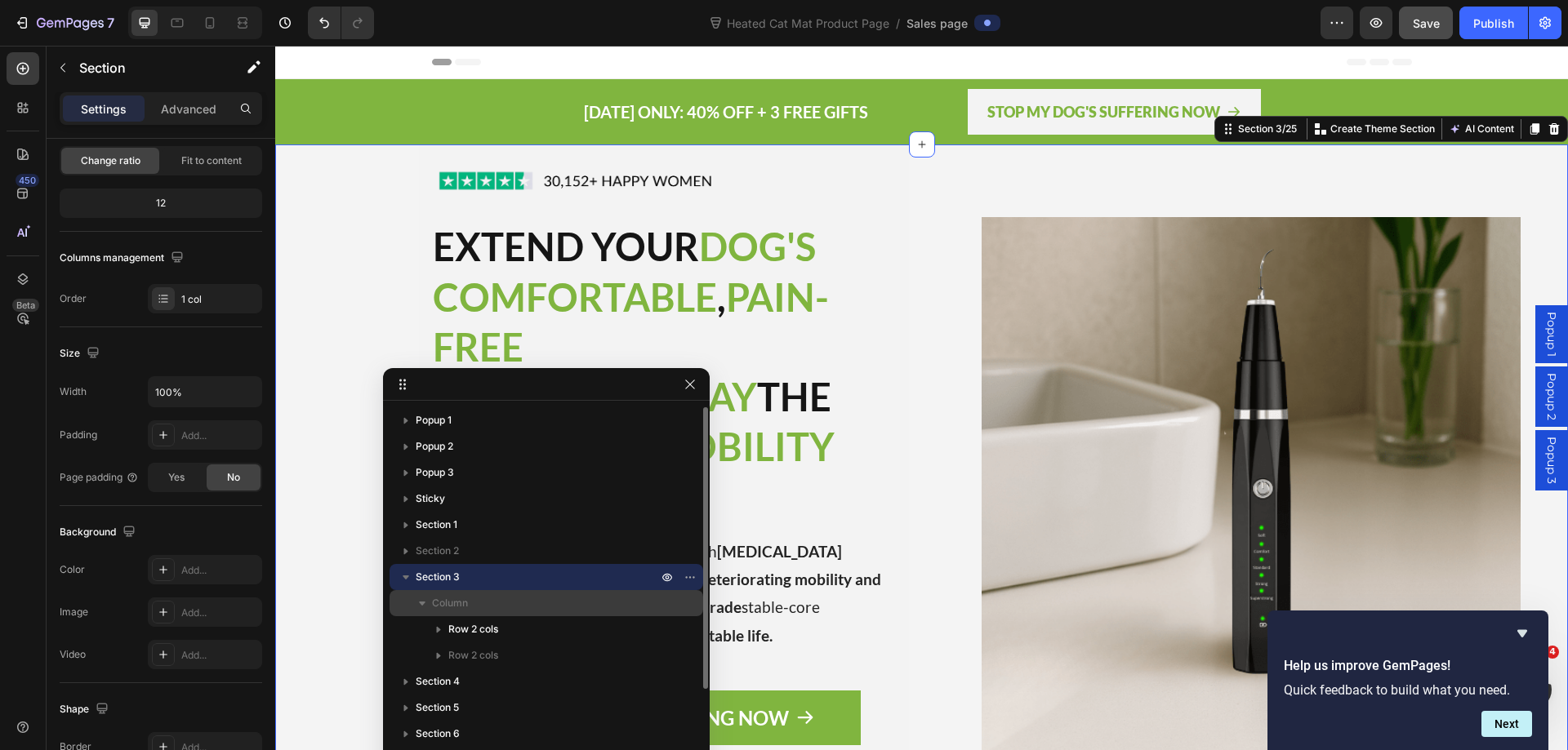
click at [473, 602] on p "Column" at bounding box center [546, 603] width 229 height 16
click at [420, 601] on icon "button" at bounding box center [422, 604] width 4 height 6
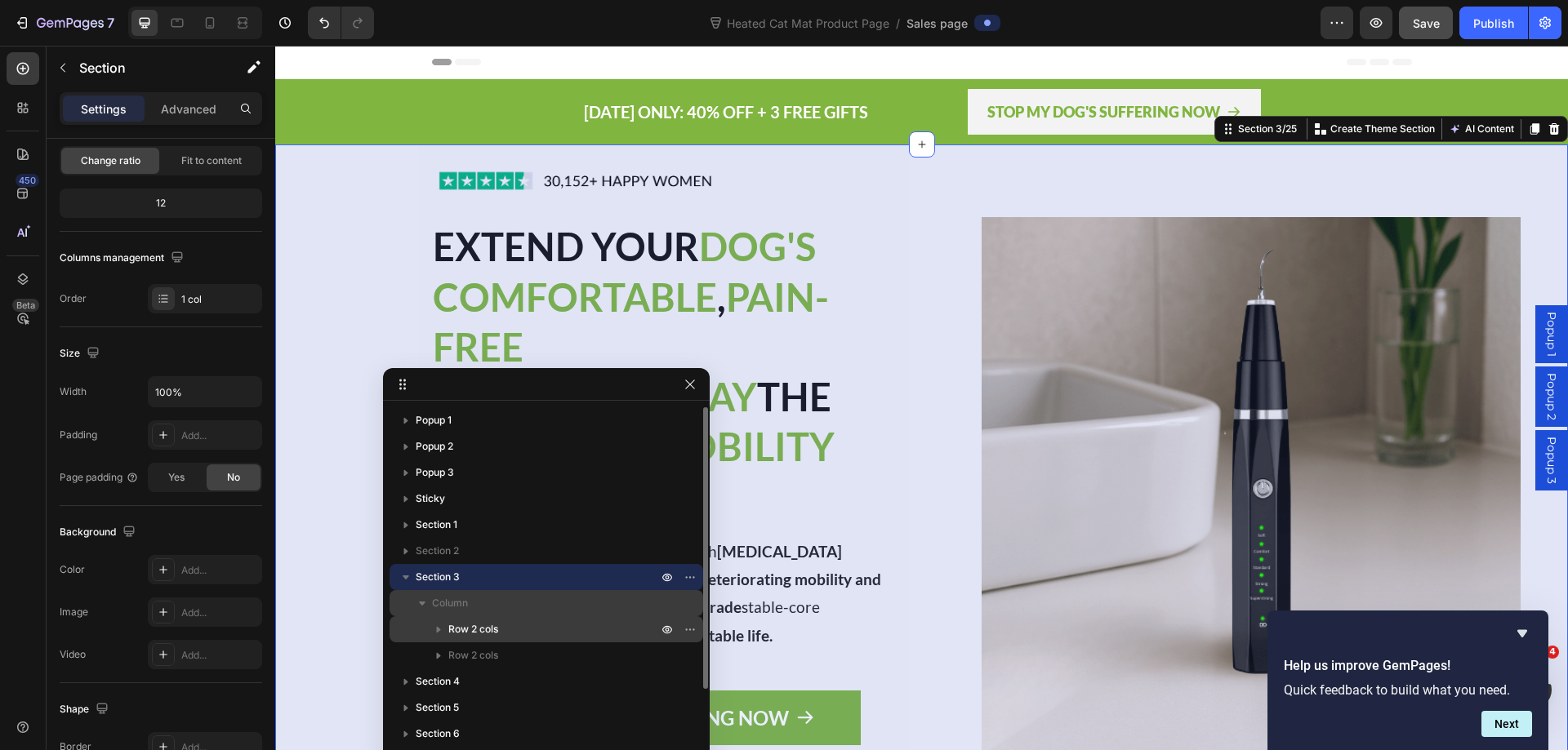
click at [477, 627] on span "Row 2 cols" at bounding box center [473, 629] width 50 height 16
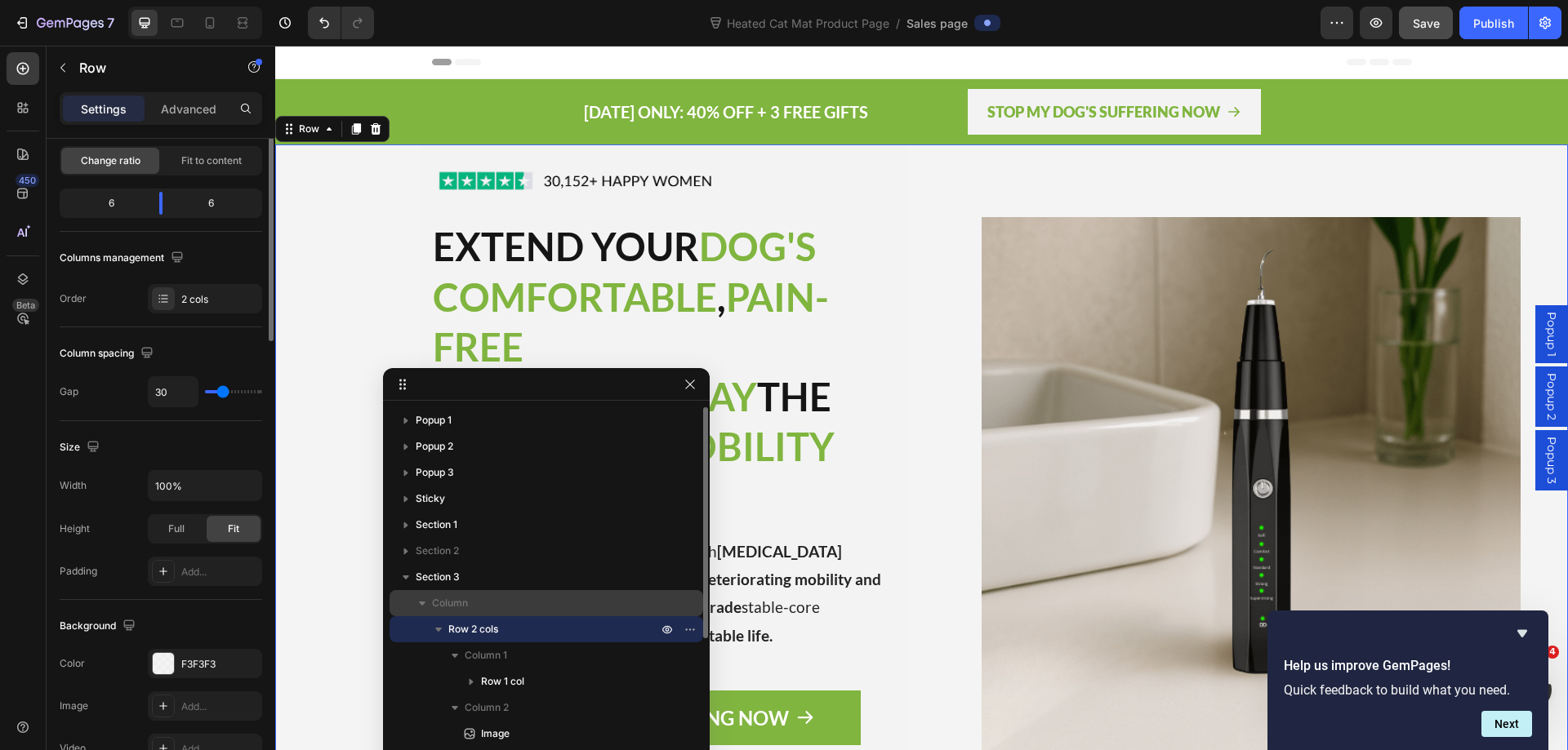
scroll to position [0, 0]
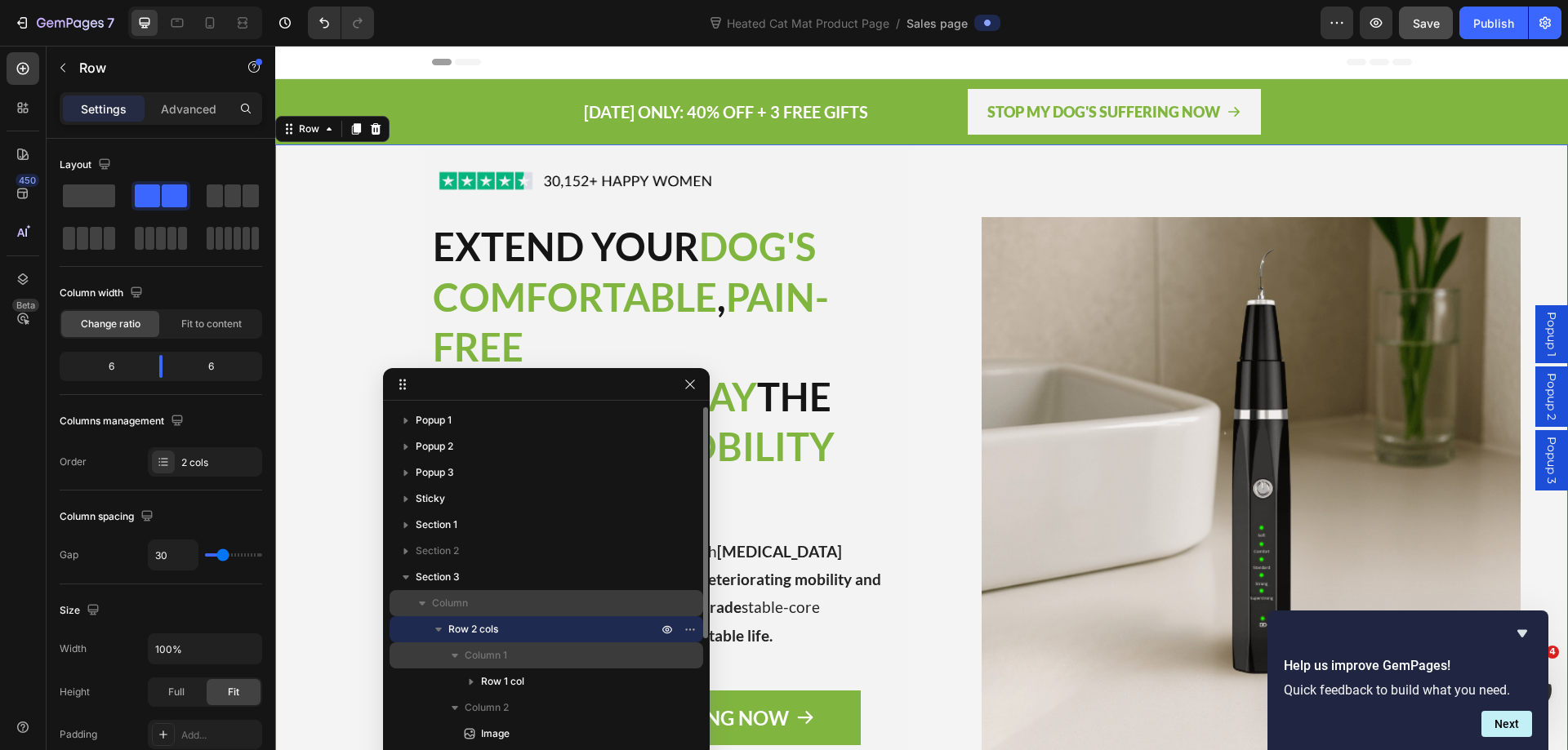
click at [474, 650] on span "Column 1" at bounding box center [486, 655] width 43 height 16
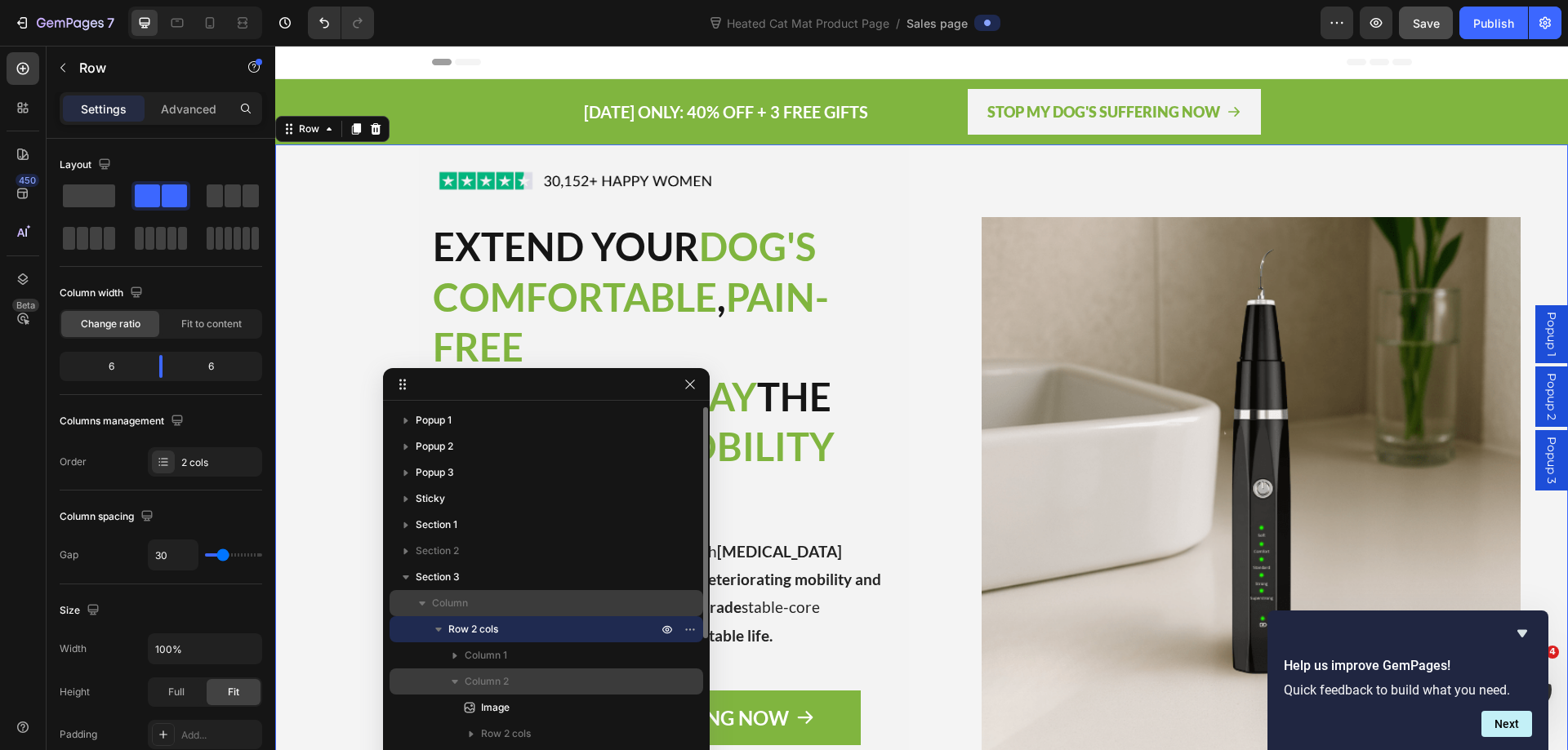
click at [493, 691] on div "Column 2" at bounding box center [545, 681] width 301 height 26
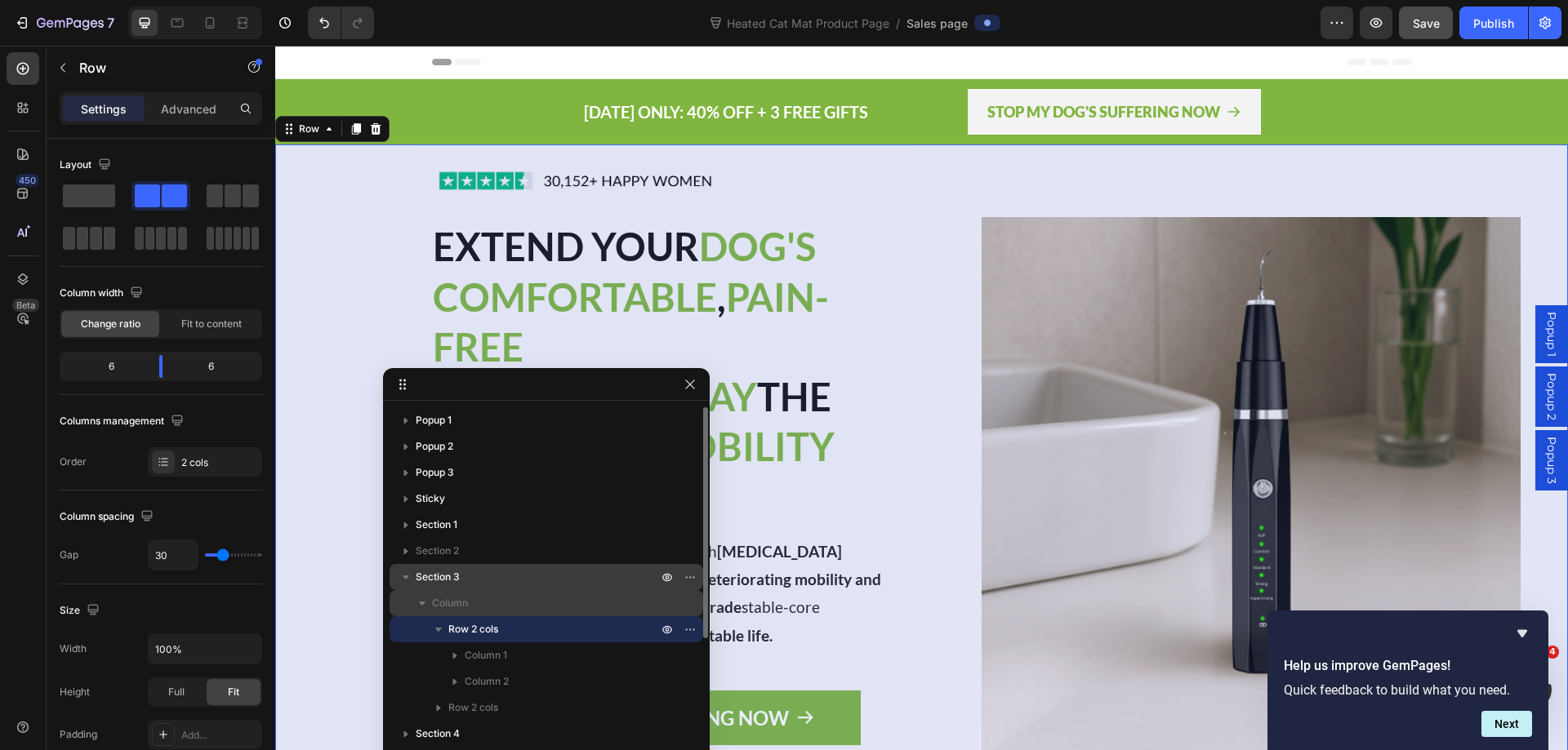
click at [423, 574] on span "Section 3" at bounding box center [438, 577] width 44 height 16
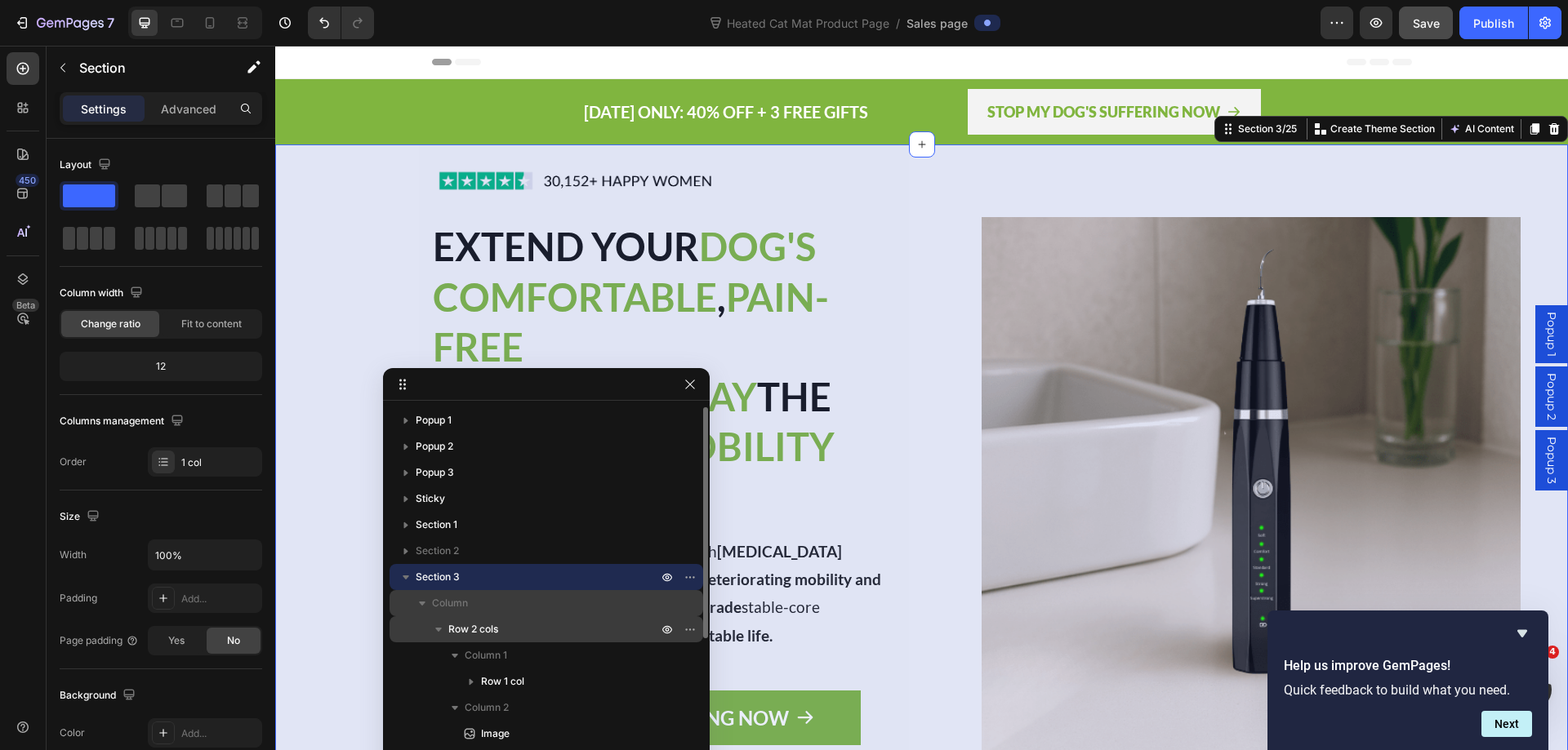
click at [521, 625] on p "Row 2 cols" at bounding box center [553, 629] width 212 height 16
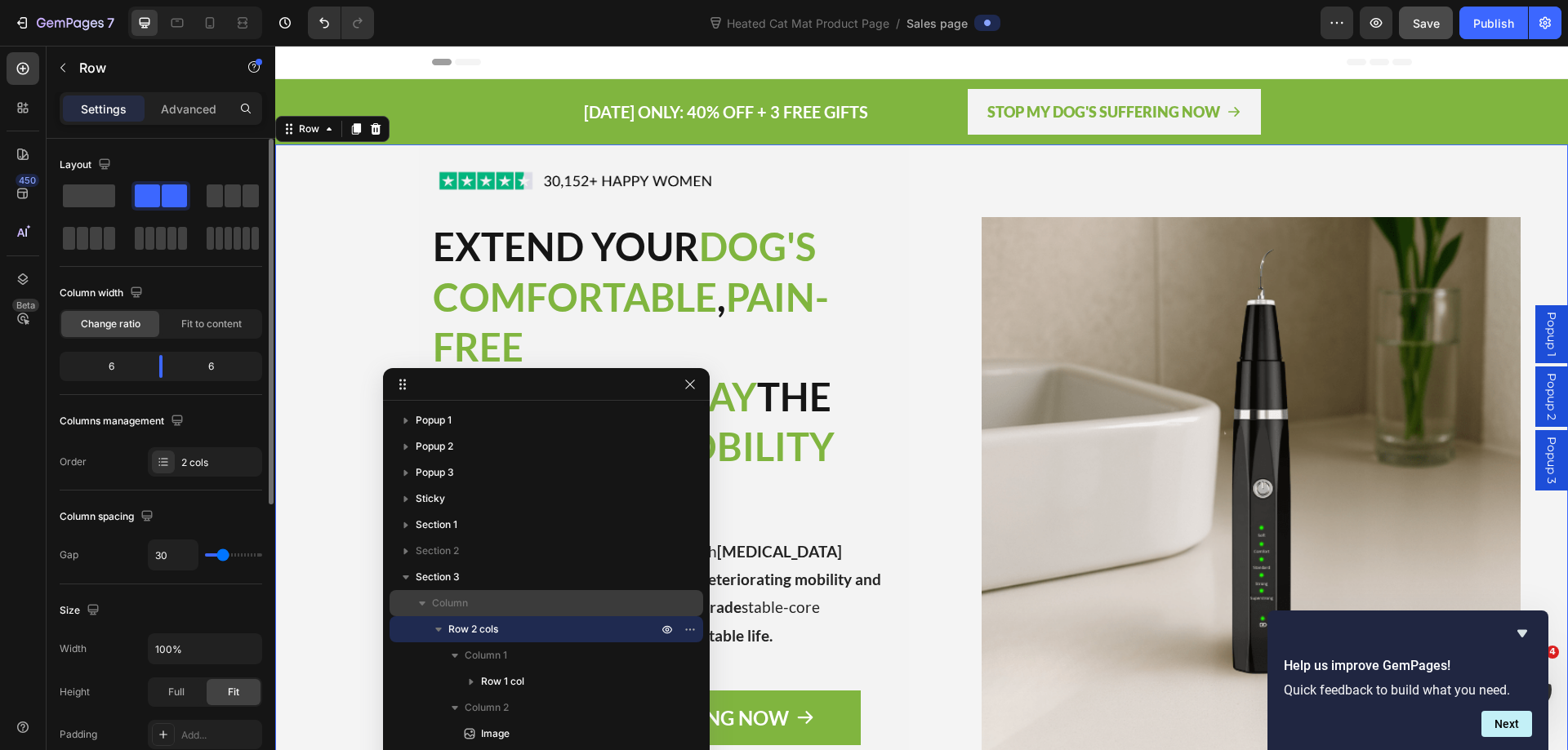
scroll to position [489, 0]
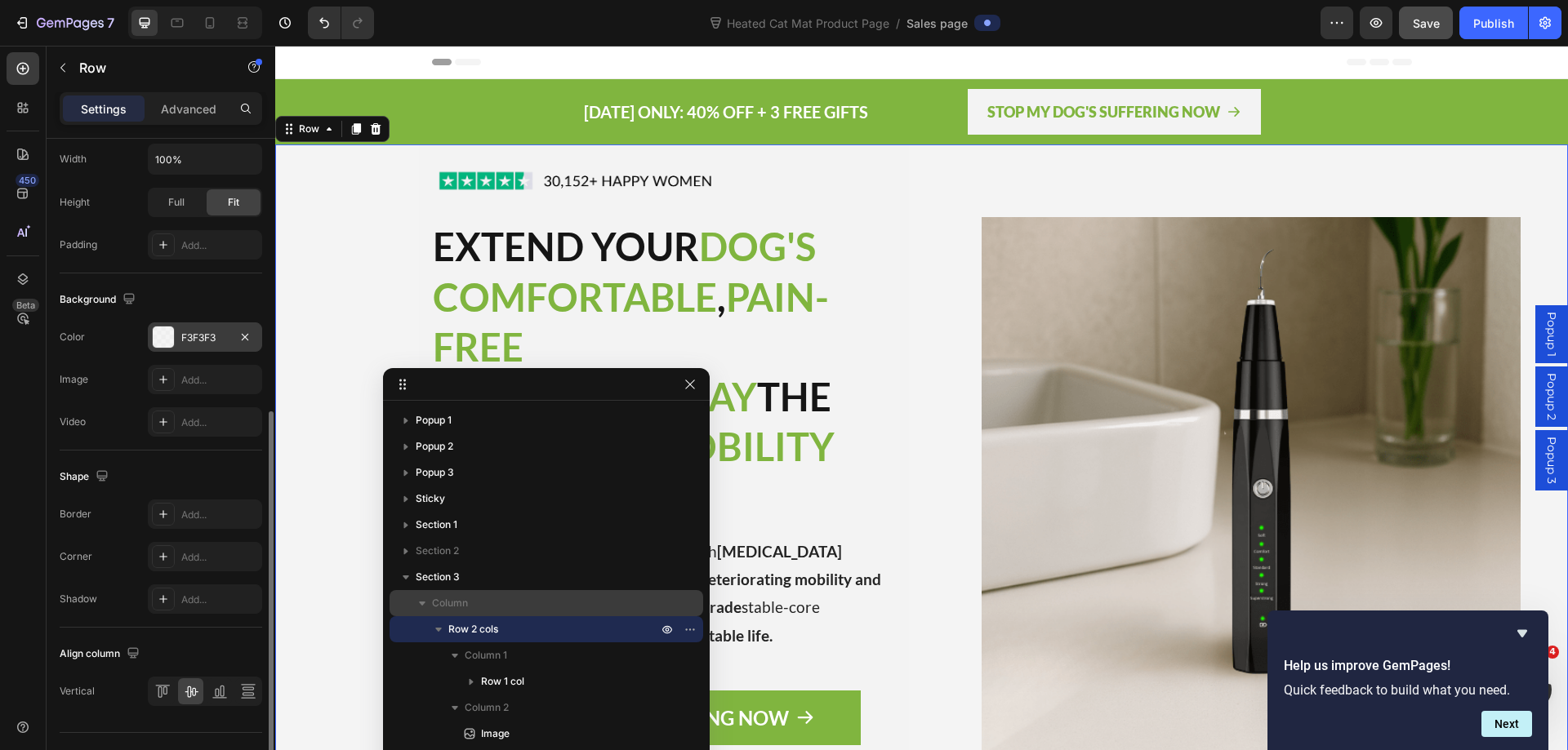
click at [205, 333] on div "F3F3F3" at bounding box center [204, 338] width 47 height 15
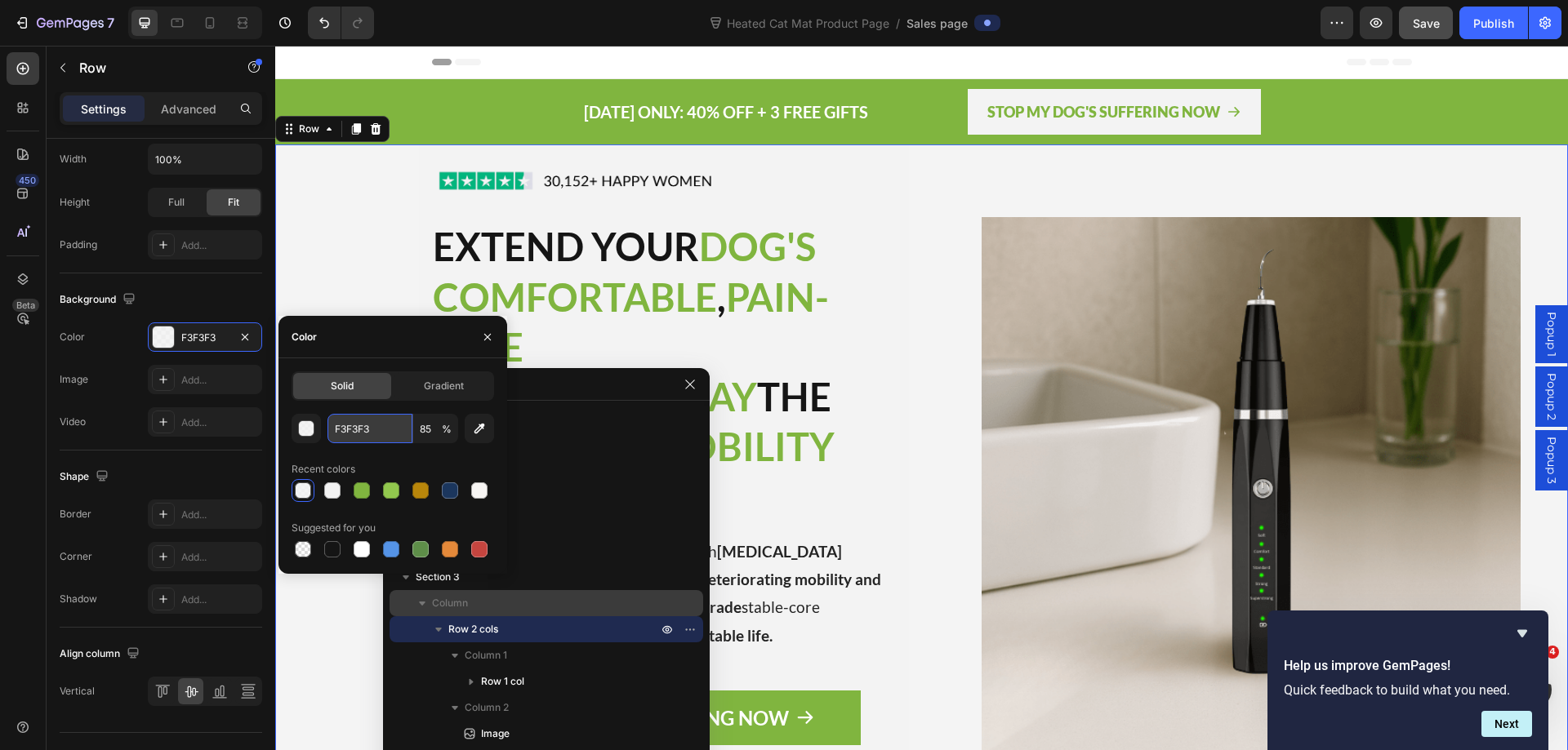
click at [361, 439] on input "F3F3F3" at bounding box center [370, 428] width 85 height 29
click at [361, 438] on input "F3F3F3" at bounding box center [370, 428] width 85 height 29
click at [344, 422] on input "F3" at bounding box center [370, 428] width 85 height 29
type input "F3F3F3"
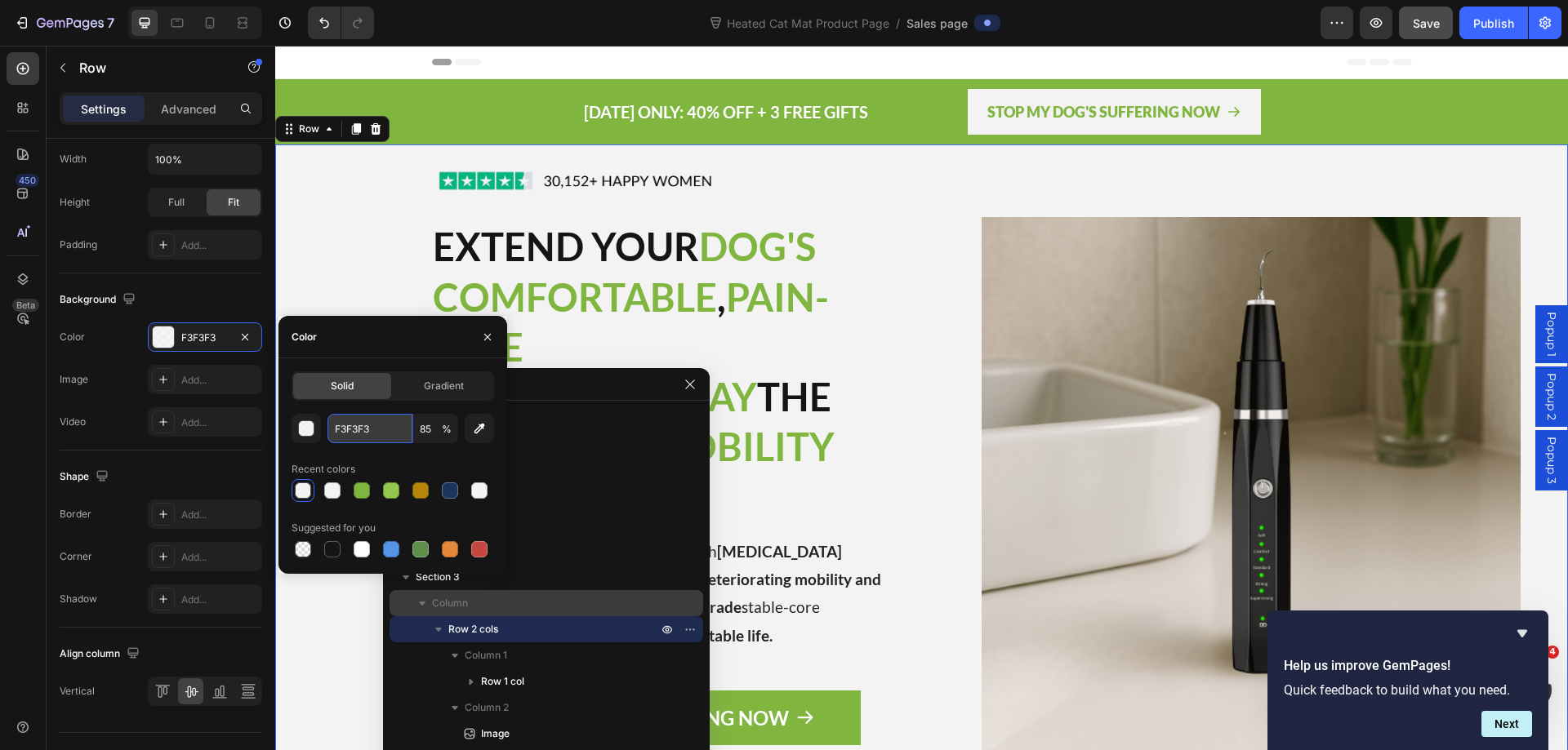
type input "100"
click at [345, 426] on input "F3F3F3" at bounding box center [370, 428] width 85 height 29
click at [300, 547] on div at bounding box center [302, 549] width 16 height 16
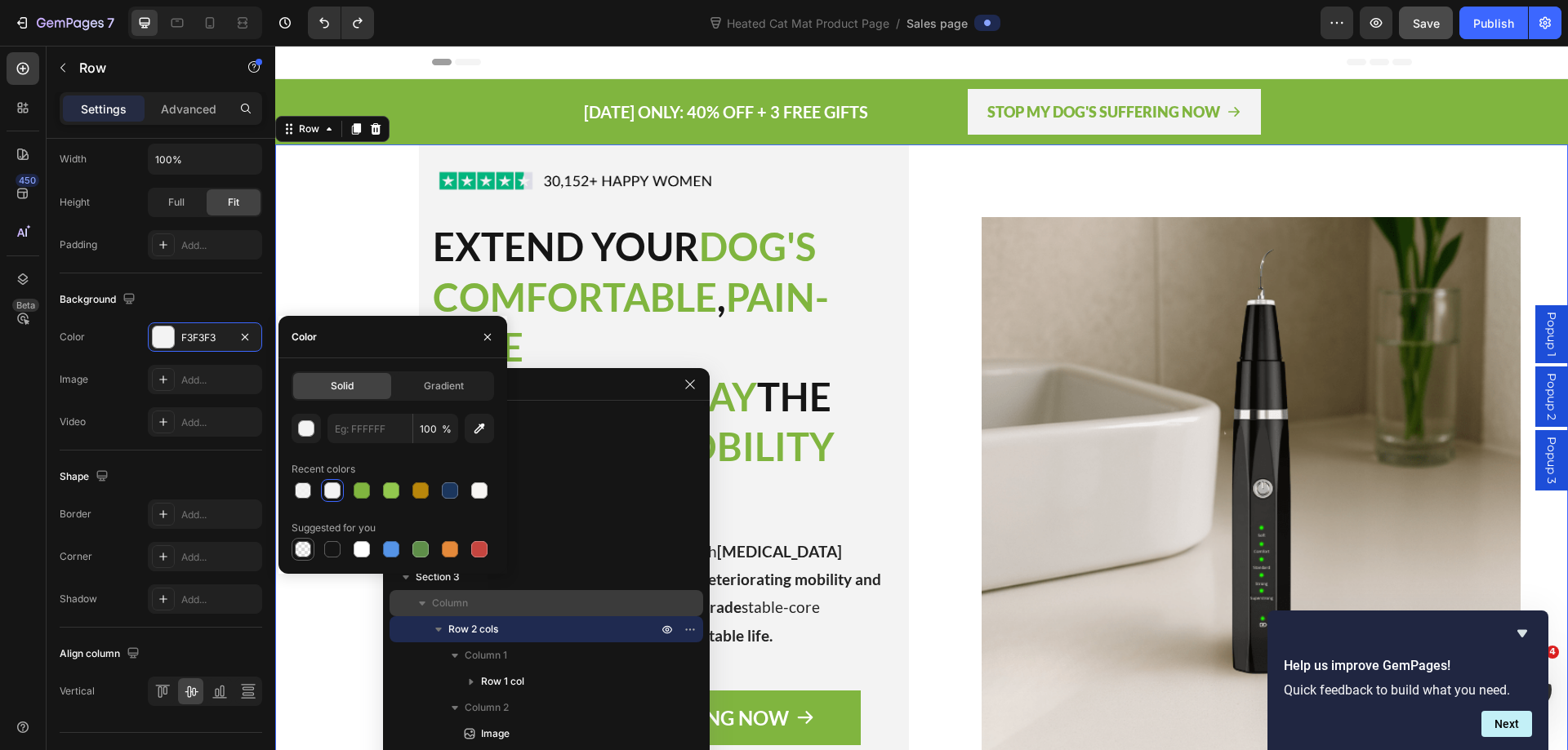
type input "000000"
type input "0"
click at [482, 339] on icon "button" at bounding box center [487, 337] width 13 height 13
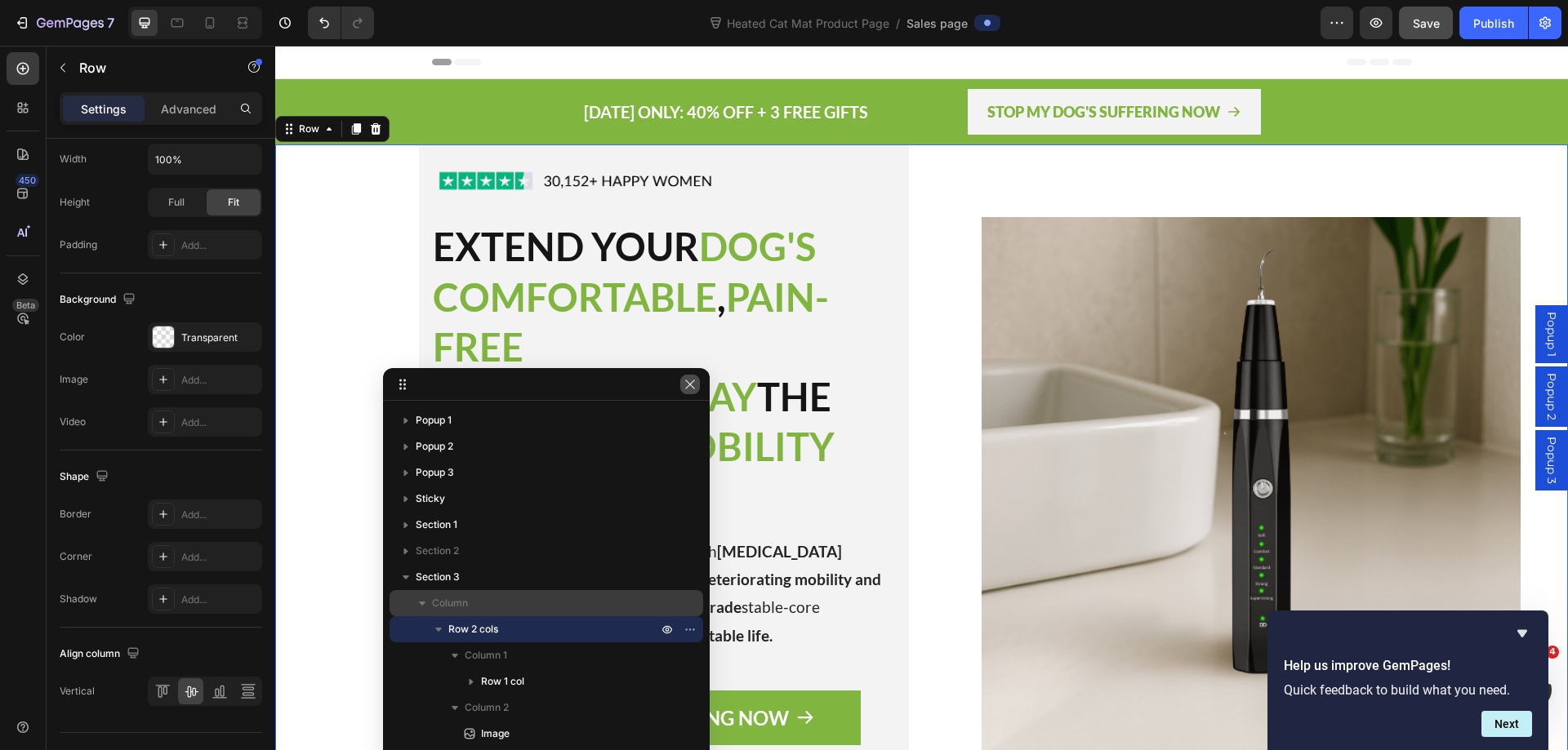
click at [694, 383] on icon "button" at bounding box center [690, 384] width 13 height 13
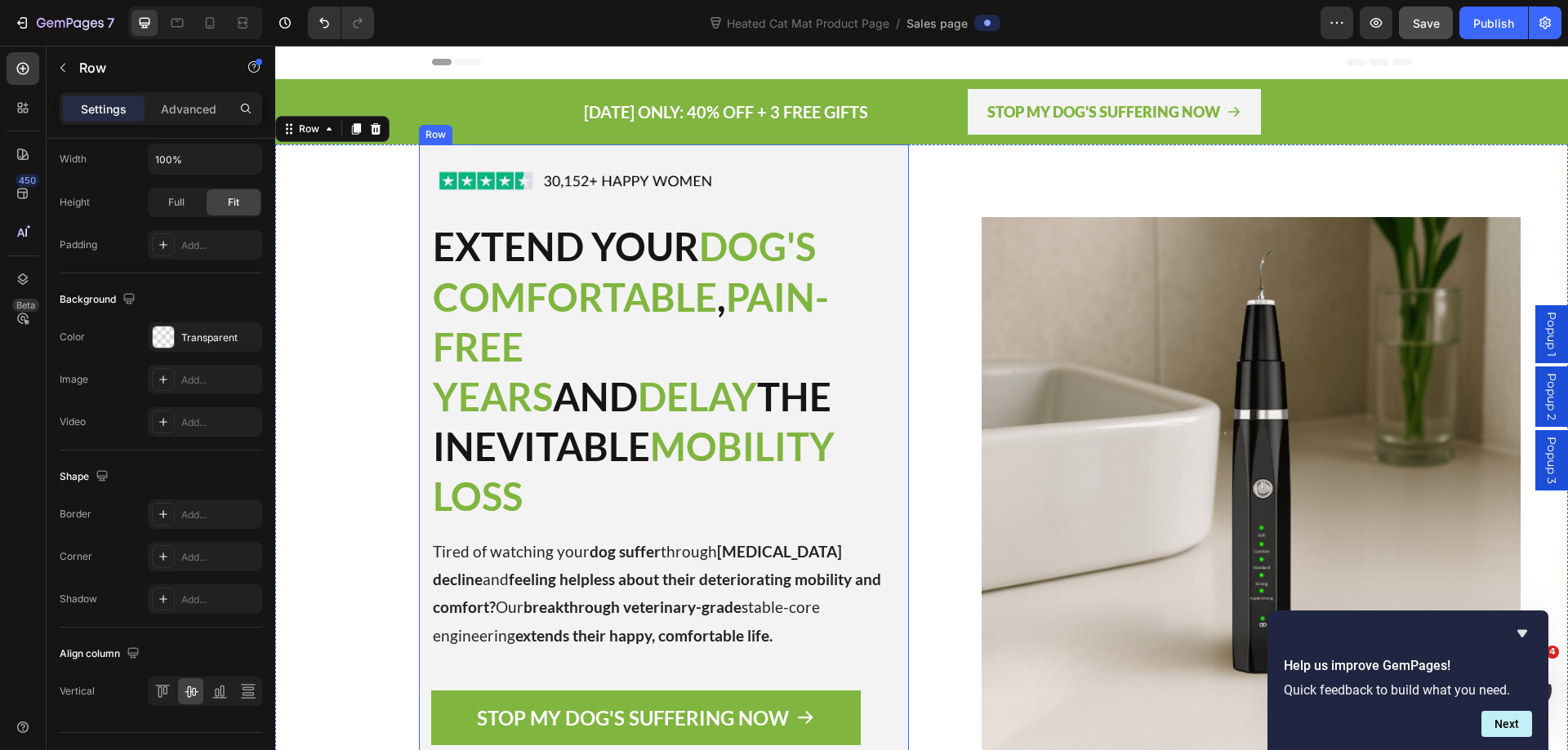
click at [882, 149] on div "Image EXTEND YOUR DOG'S COMFORTABLE , PAIN-FREE YEARS AND DELAY THE INEVITABLE …" at bounding box center [663, 486] width 490 height 684
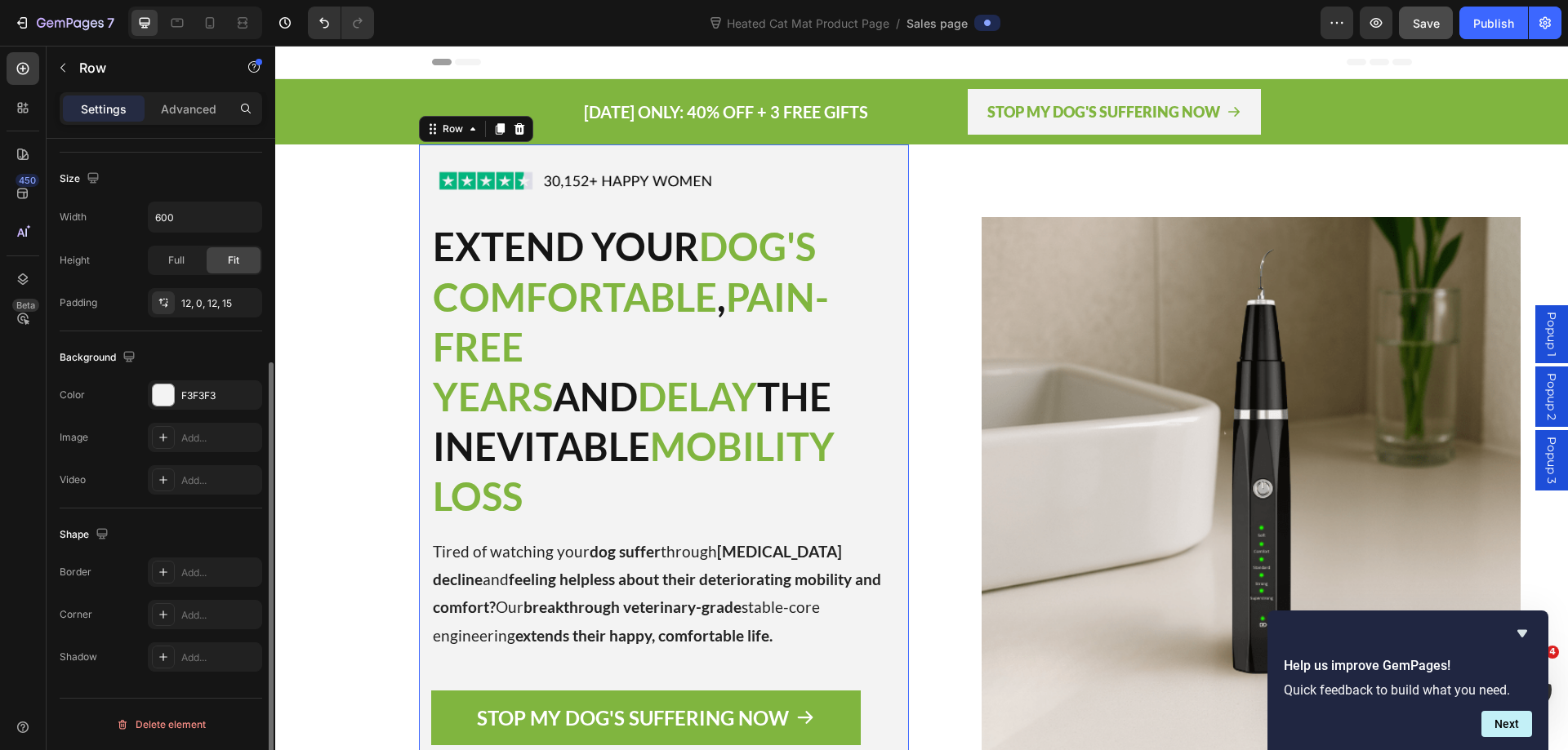
scroll to position [338, 0]
click at [246, 388] on icon "button" at bounding box center [245, 395] width 13 height 13
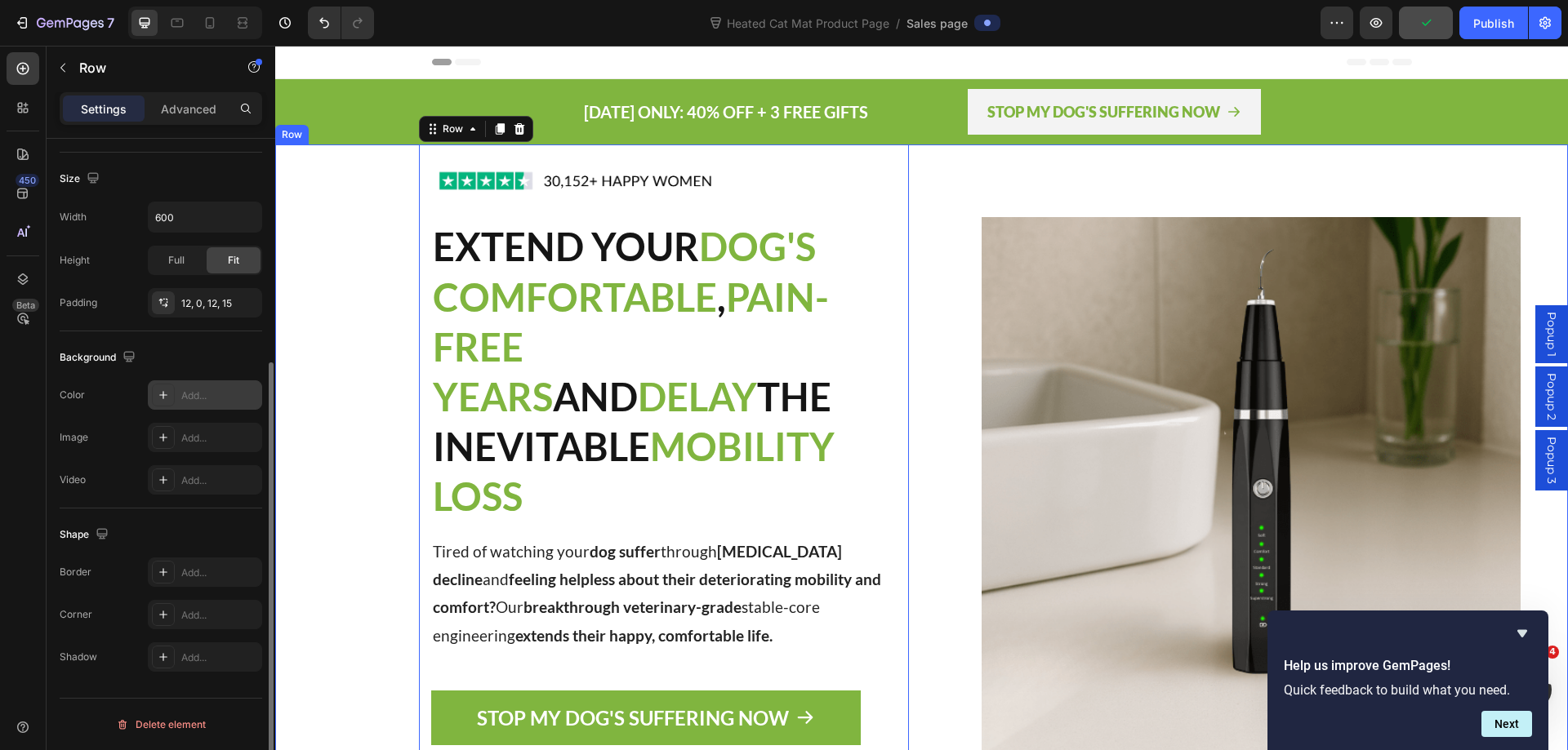
click at [325, 149] on div "Image EXTEND YOUR DOG'S COMFORTABLE , PAIN-FREE YEARS AND DELAY THE INEVITABLE …" at bounding box center [592, 486] width 634 height 684
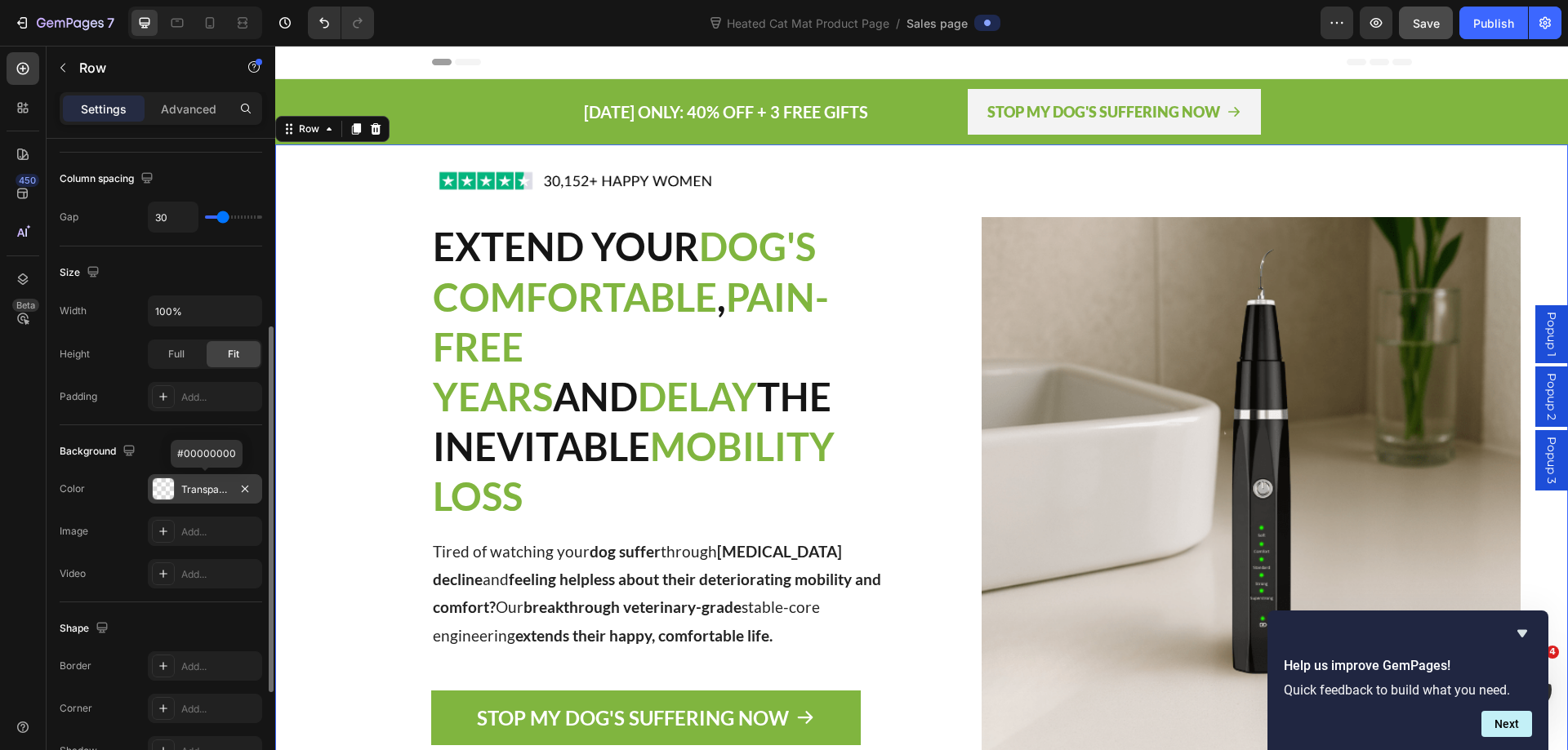
click at [212, 495] on div "Transparent" at bounding box center [204, 489] width 47 height 15
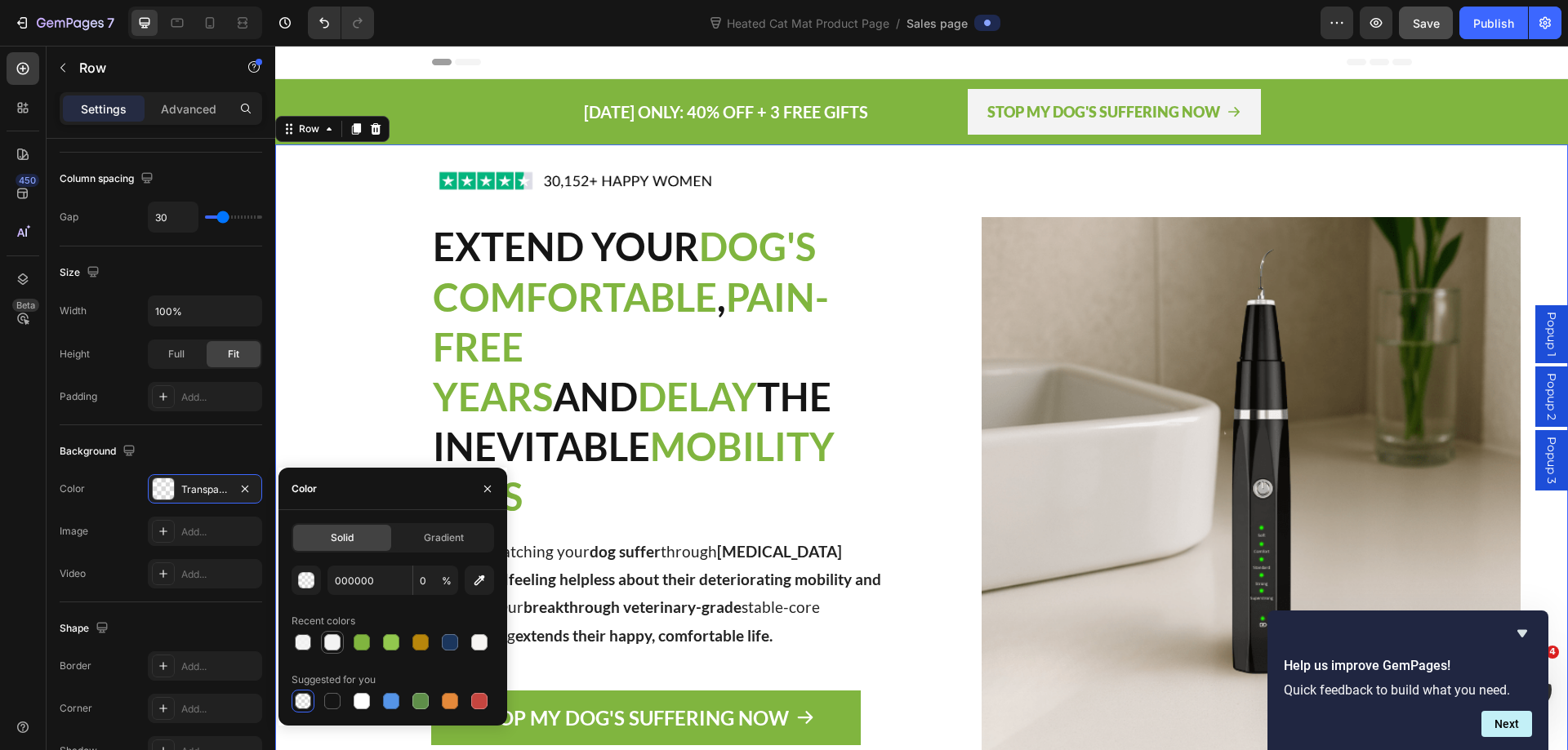
click at [331, 639] on div at bounding box center [332, 642] width 16 height 16
type input "F3F3F3"
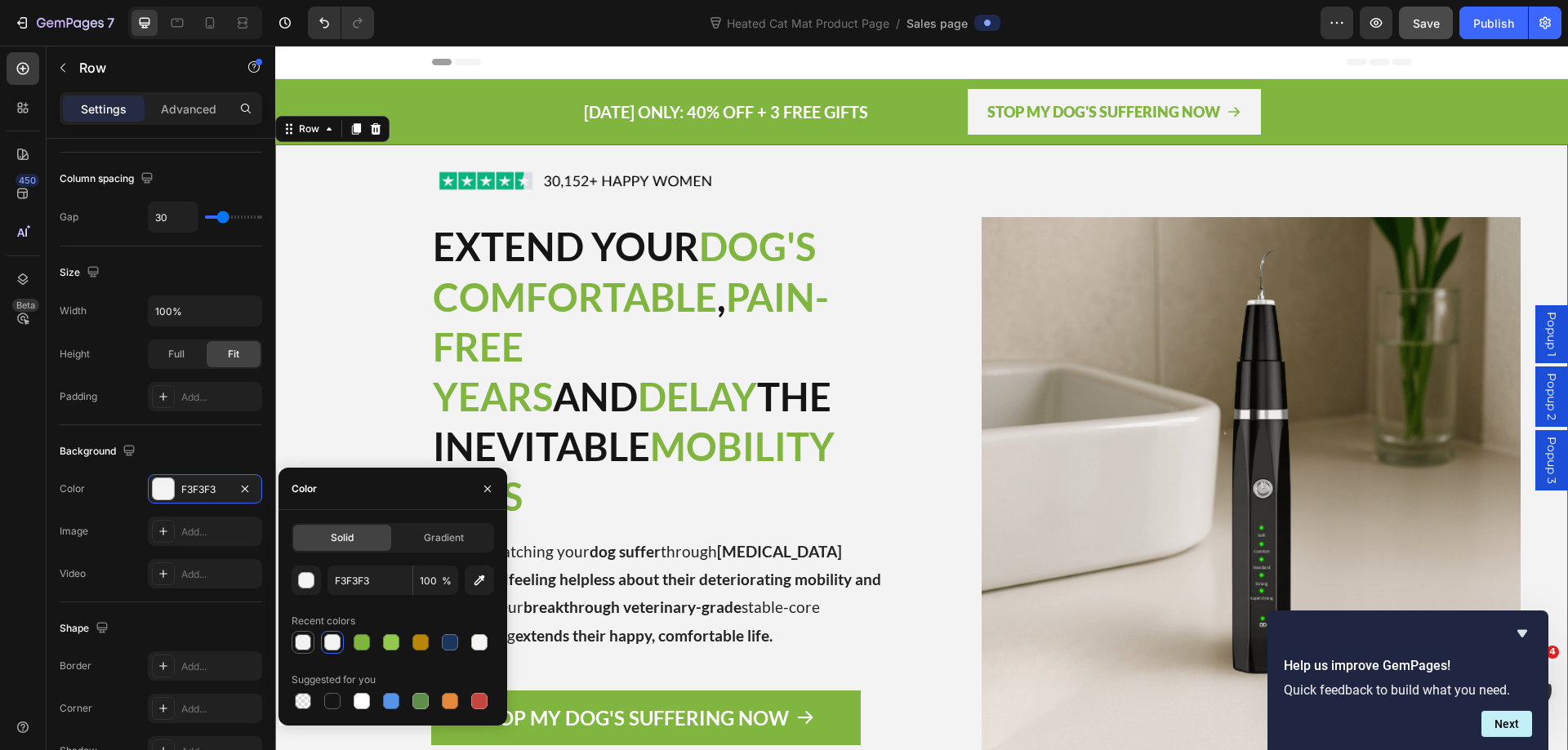
click at [304, 644] on div at bounding box center [302, 642] width 16 height 16
type input "85"
click at [1486, 130] on div "[DATE] ONLY: 40% OFF + 3 FREE GIFTS Text block STOP MY DOG'S SUFFERING NOW Butt…" at bounding box center [921, 112] width 1292 height 66
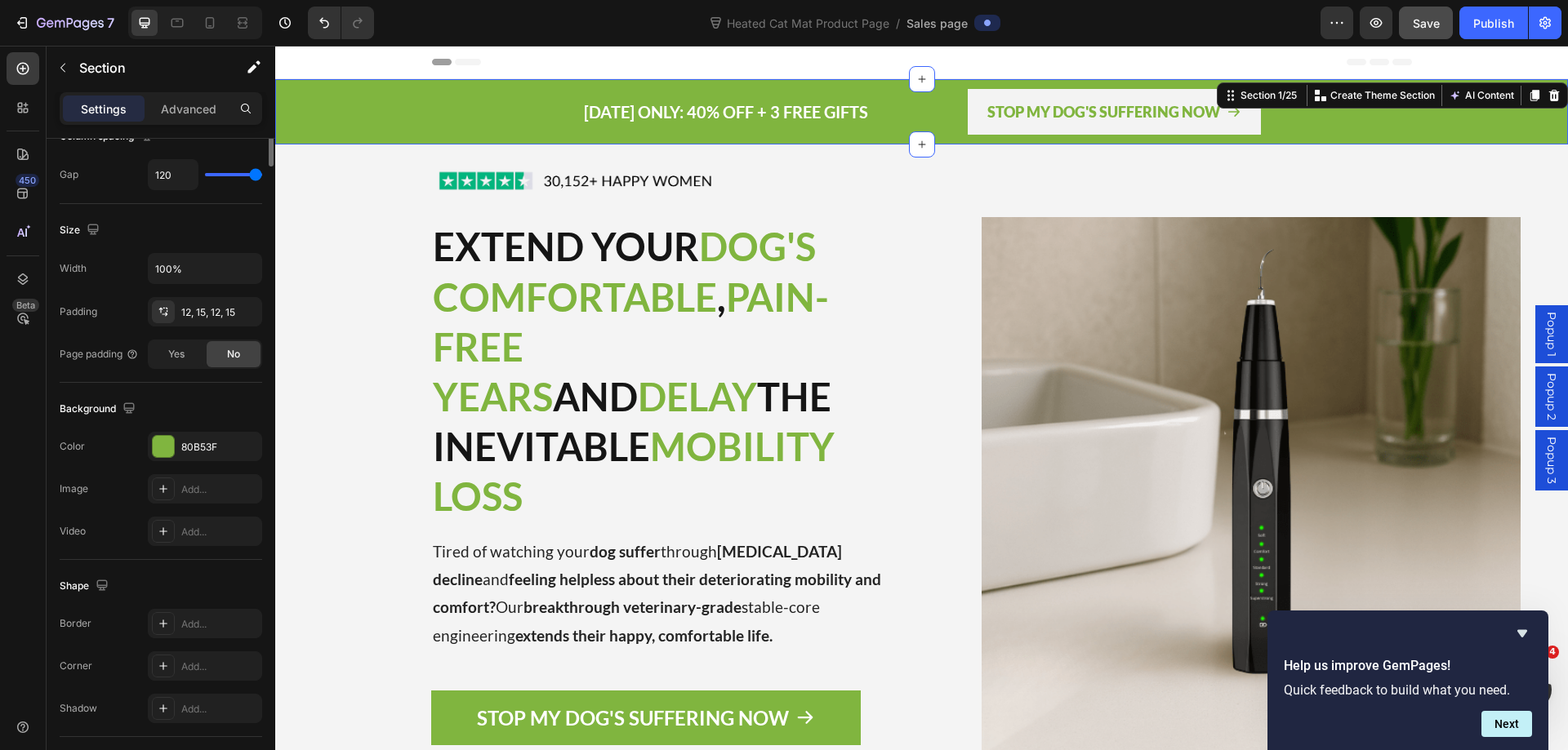
scroll to position [0, 0]
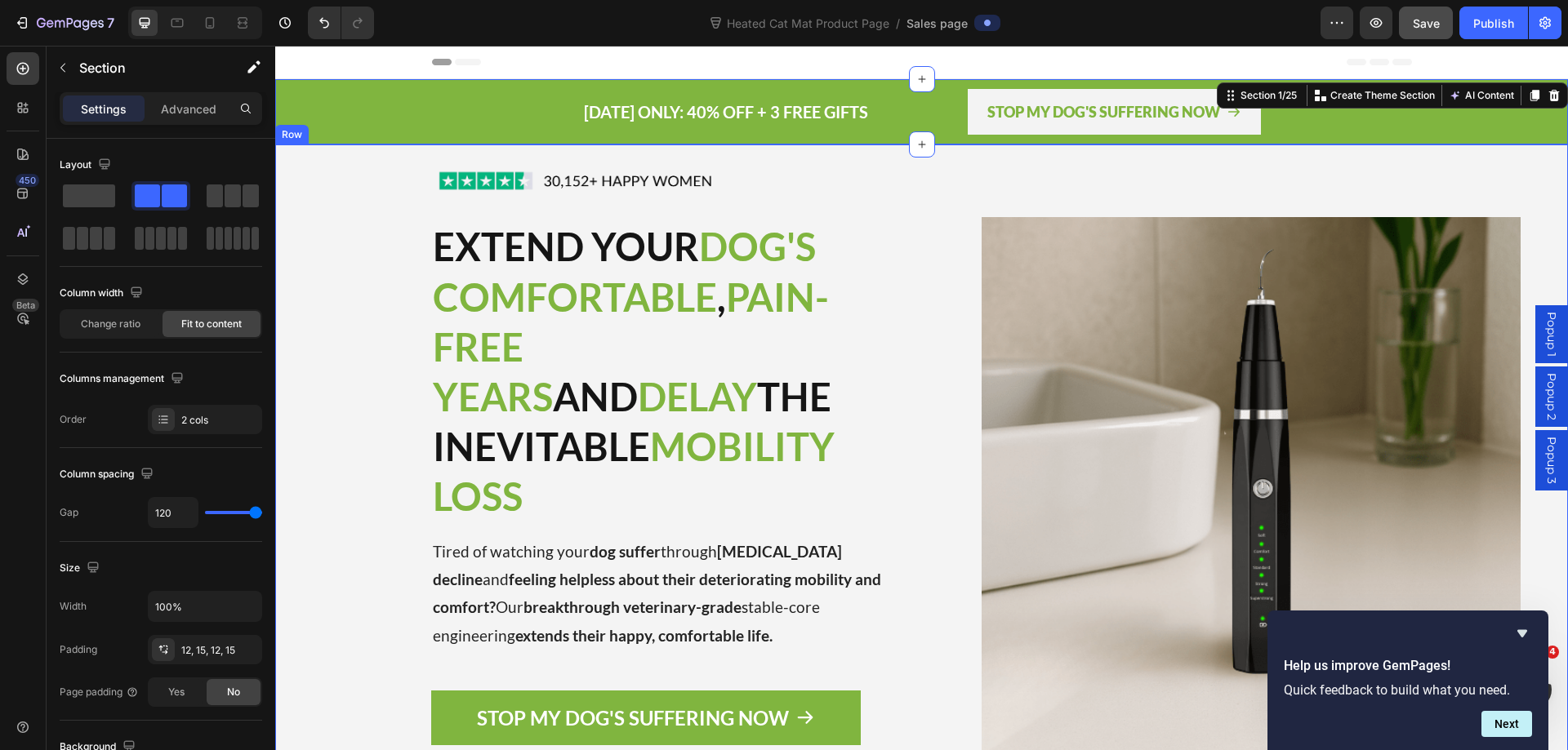
click at [326, 492] on div "Image EXTEND YOUR DOG'S COMFORTABLE , PAIN-FREE YEARS AND DELAY THE INEVITABLE …" at bounding box center [592, 486] width 634 height 684
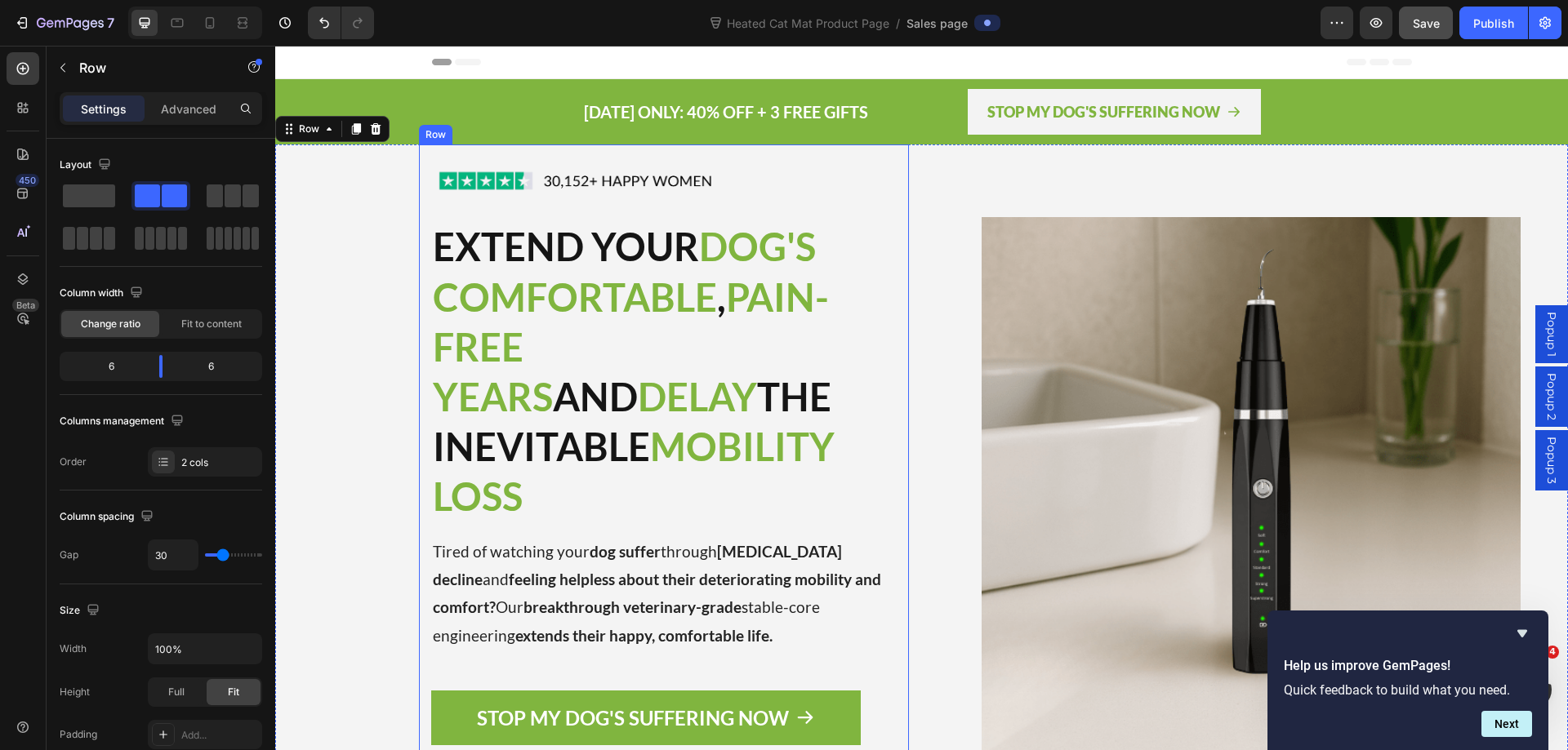
click at [827, 149] on div "Image EXTEND YOUR DOG'S COMFORTABLE , PAIN-FREE YEARS AND DELAY THE INEVITABLE …" at bounding box center [663, 486] width 490 height 684
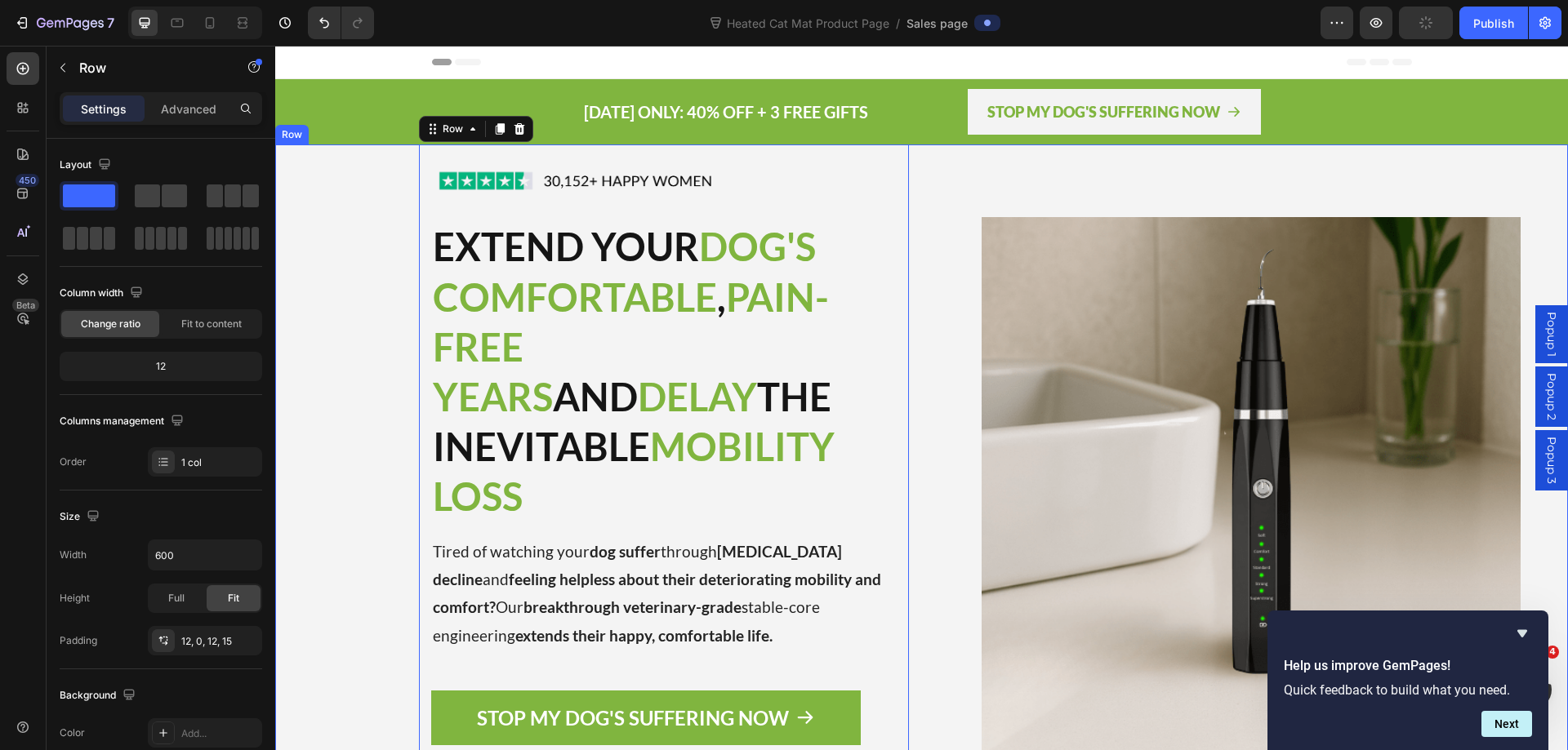
click at [334, 167] on div "Image EXTEND YOUR DOG'S COMFORTABLE , PAIN-FREE YEARS AND DELAY THE INEVITABLE …" at bounding box center [592, 486] width 634 height 684
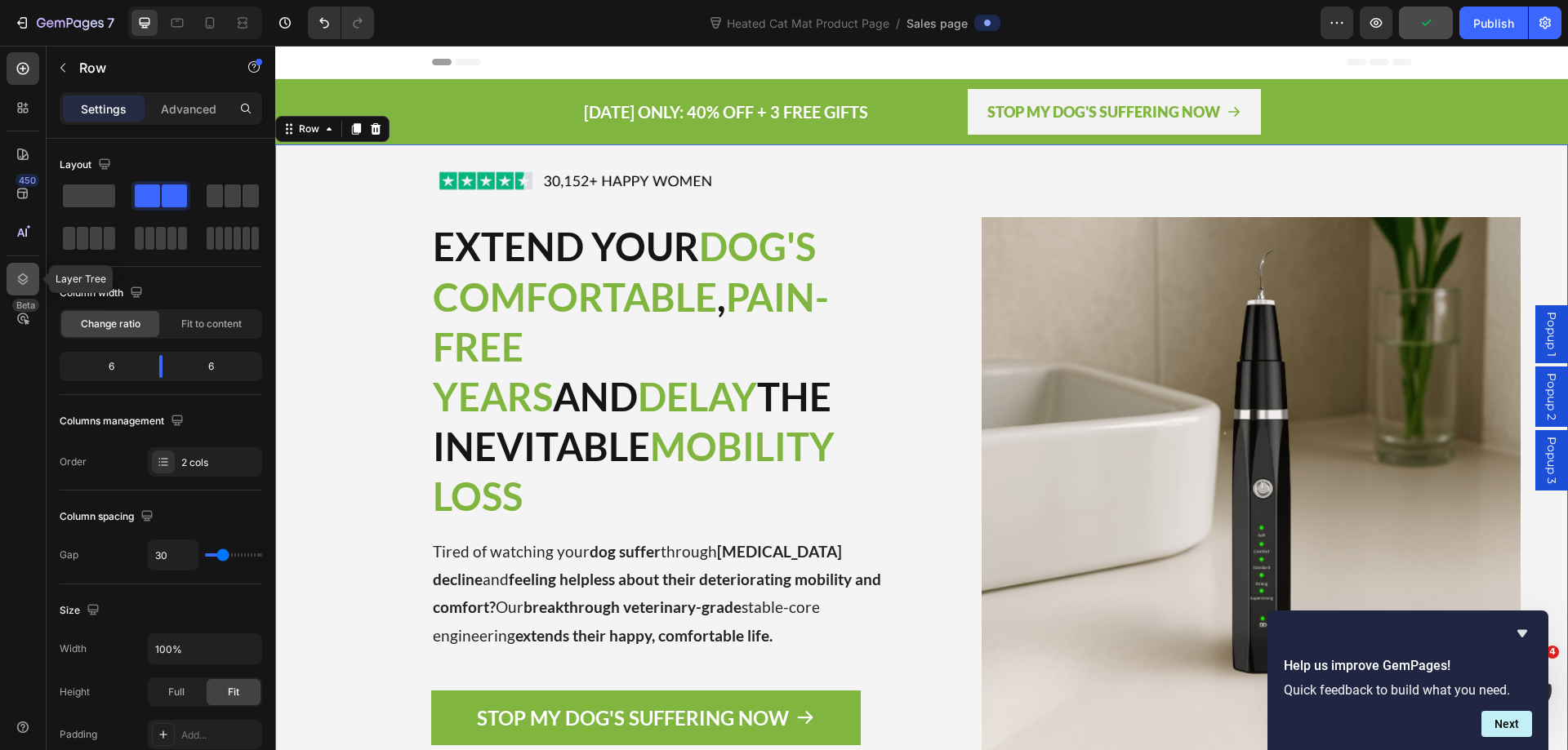
click at [25, 277] on icon at bounding box center [23, 279] width 16 height 16
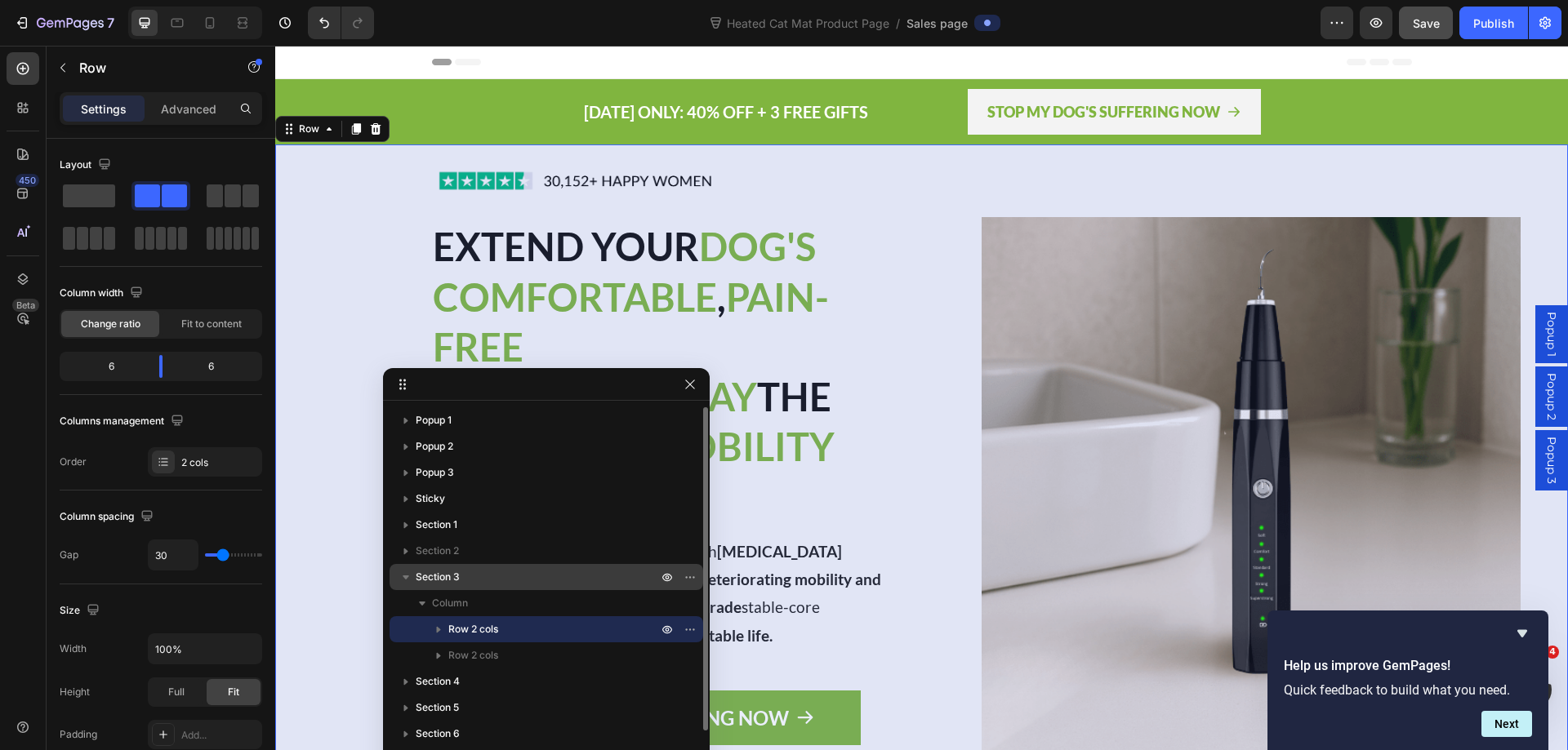
click at [476, 573] on p "Section 3" at bounding box center [538, 577] width 245 height 16
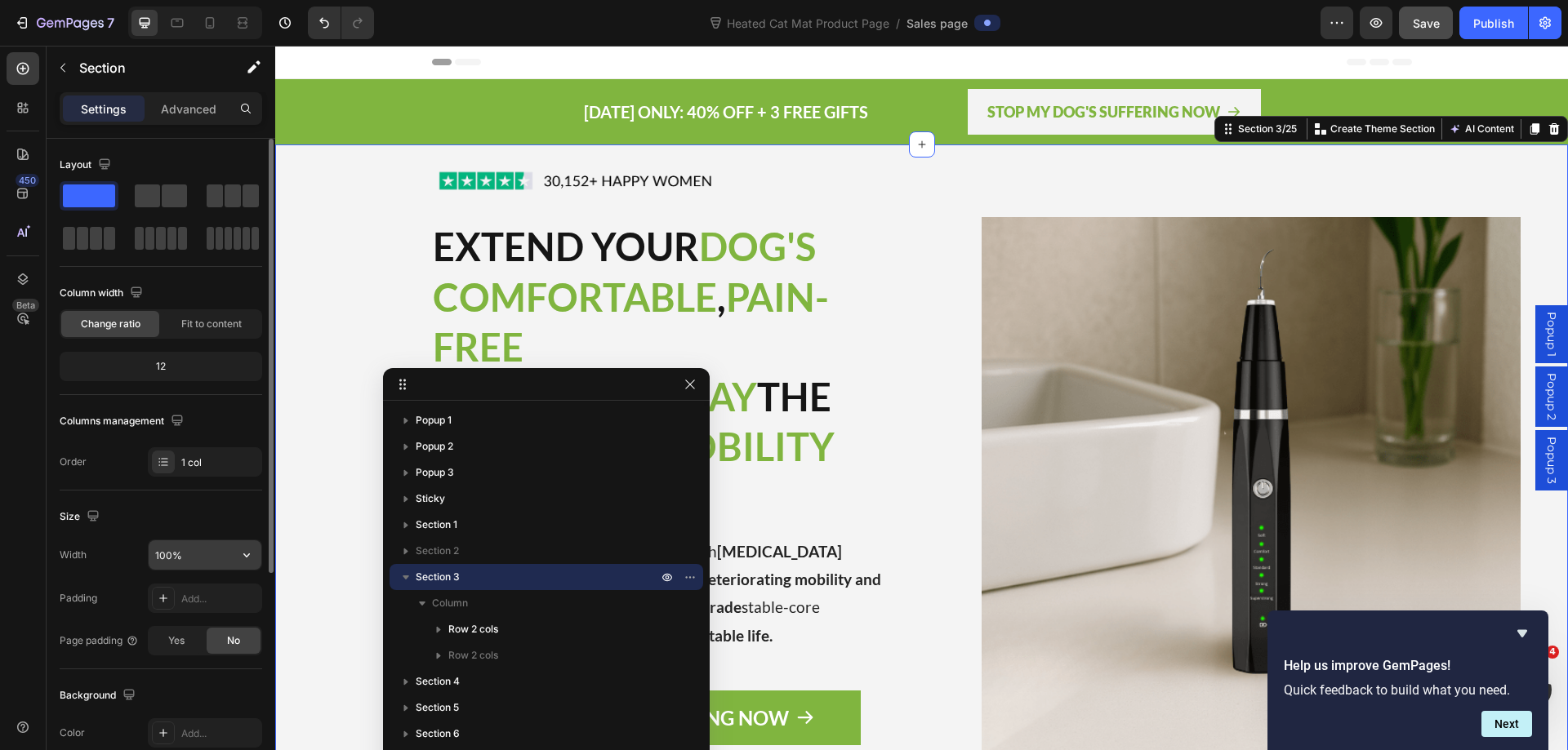
scroll to position [245, 0]
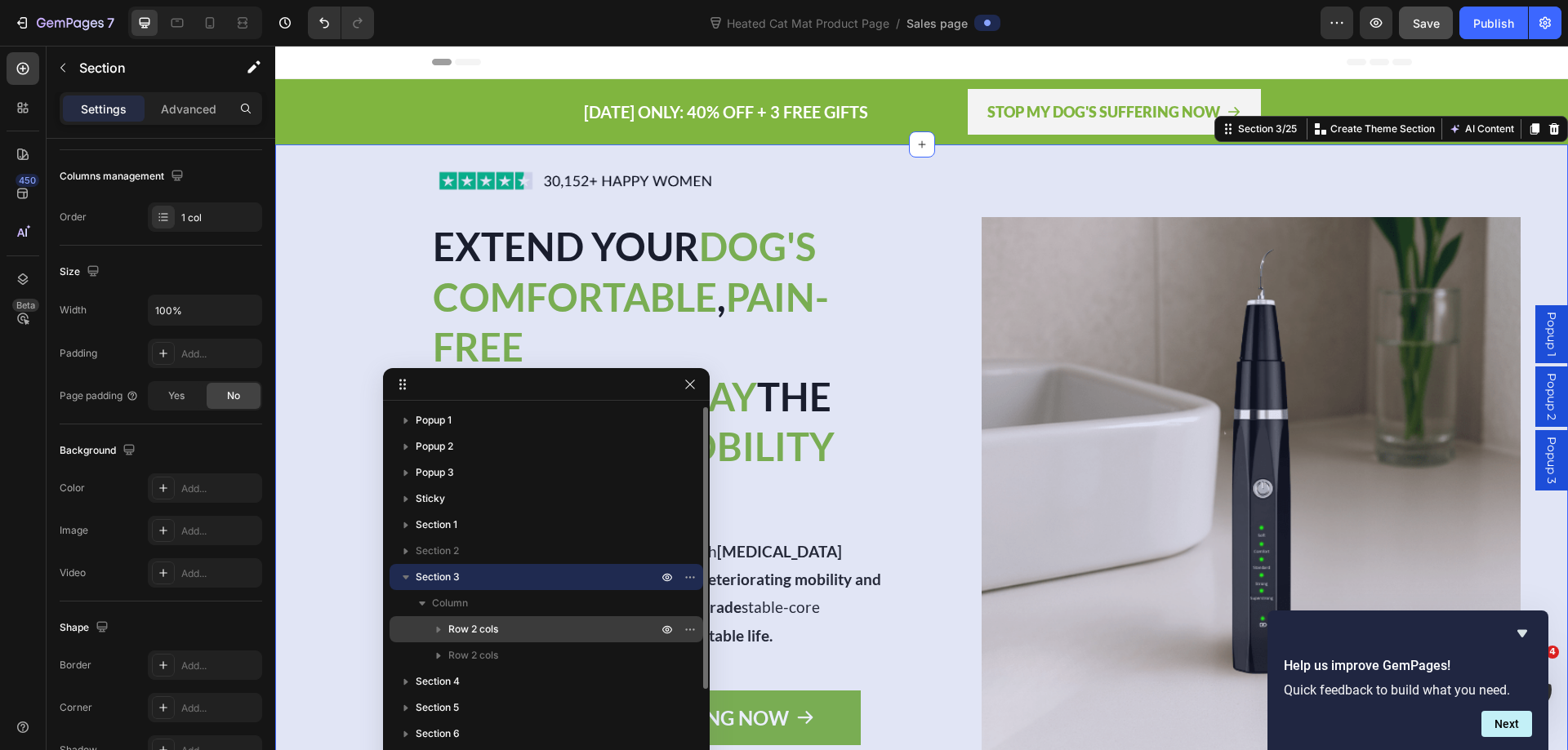
click at [458, 624] on span "Row 2 cols" at bounding box center [473, 629] width 50 height 16
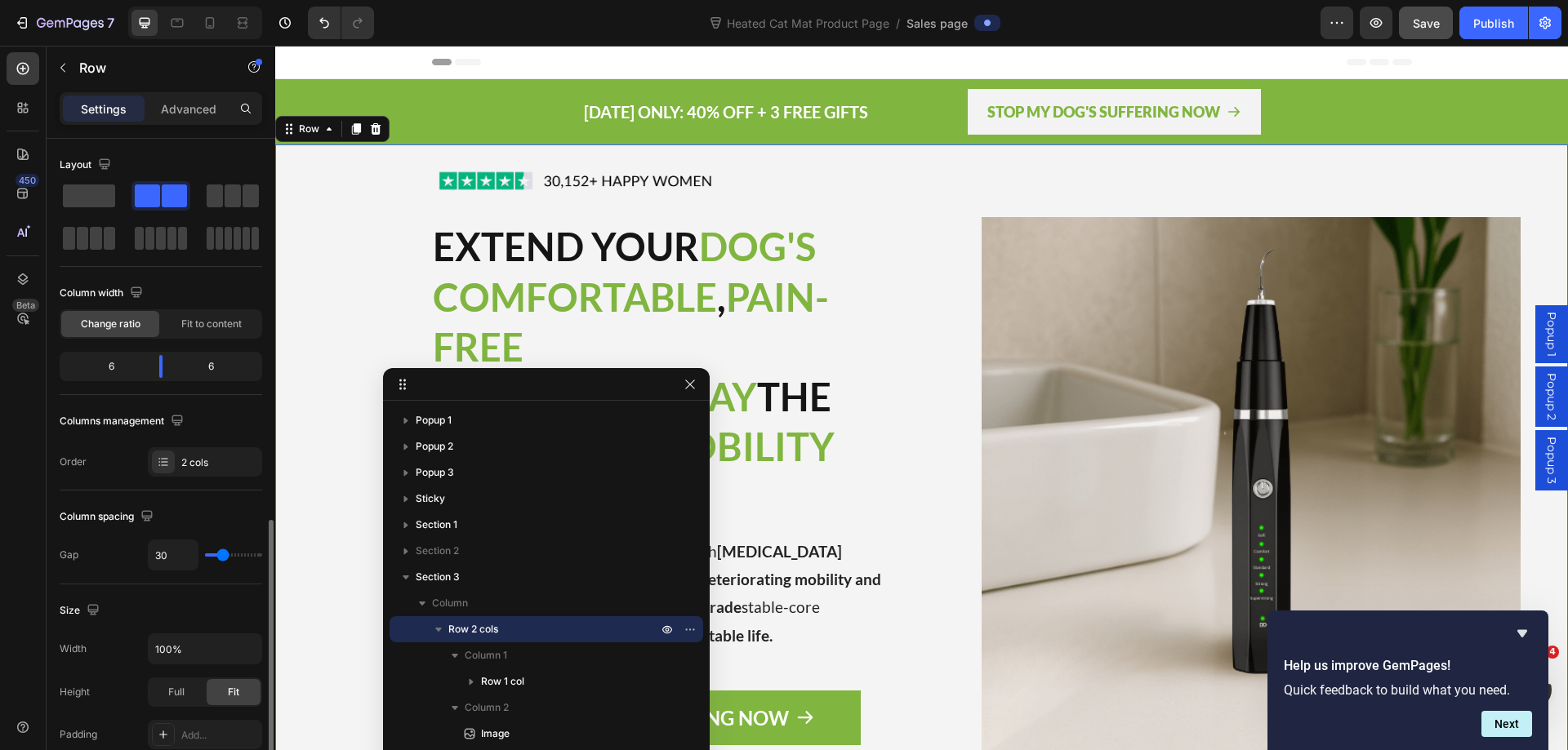
scroll to position [326, 0]
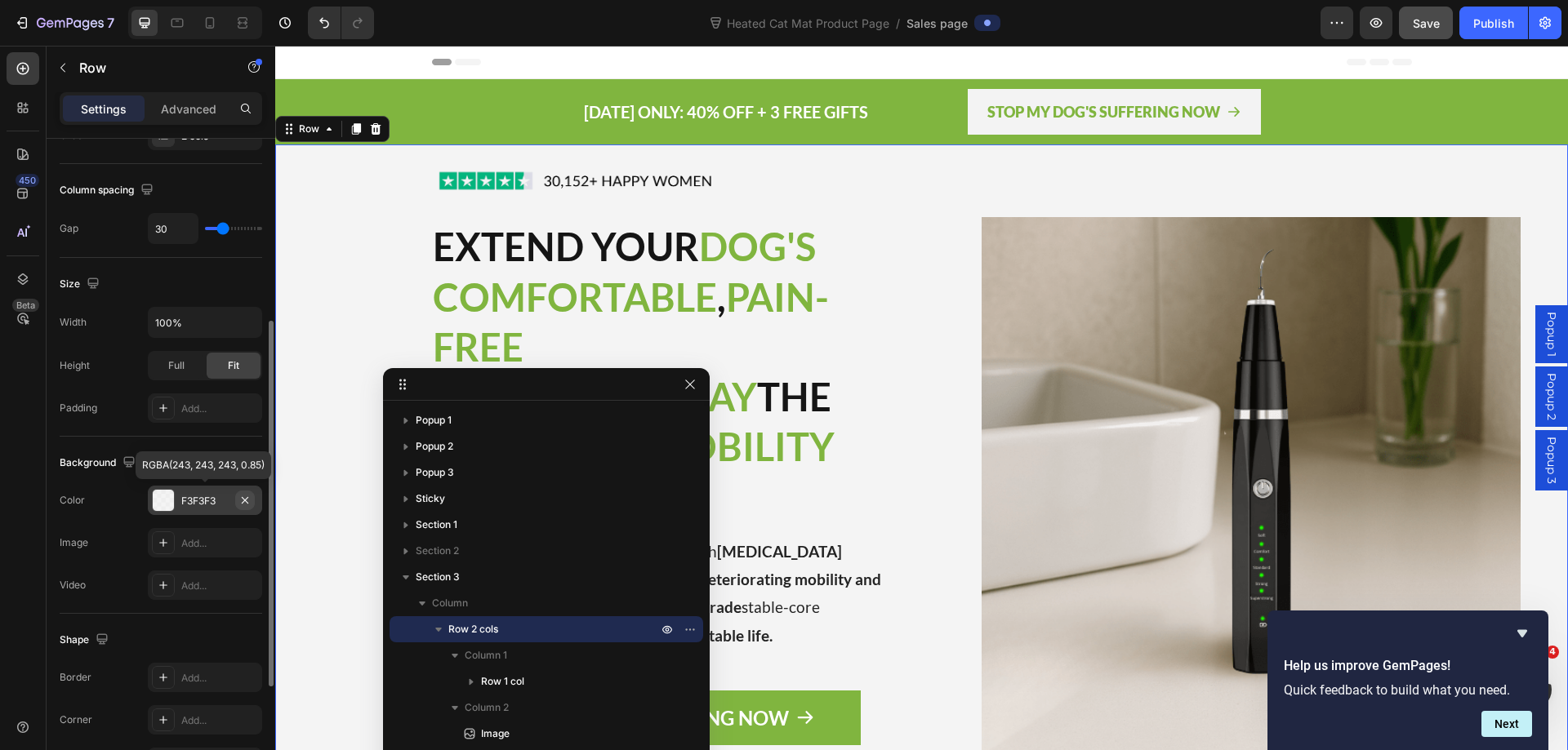
click at [242, 502] on icon "button" at bounding box center [245, 500] width 13 height 13
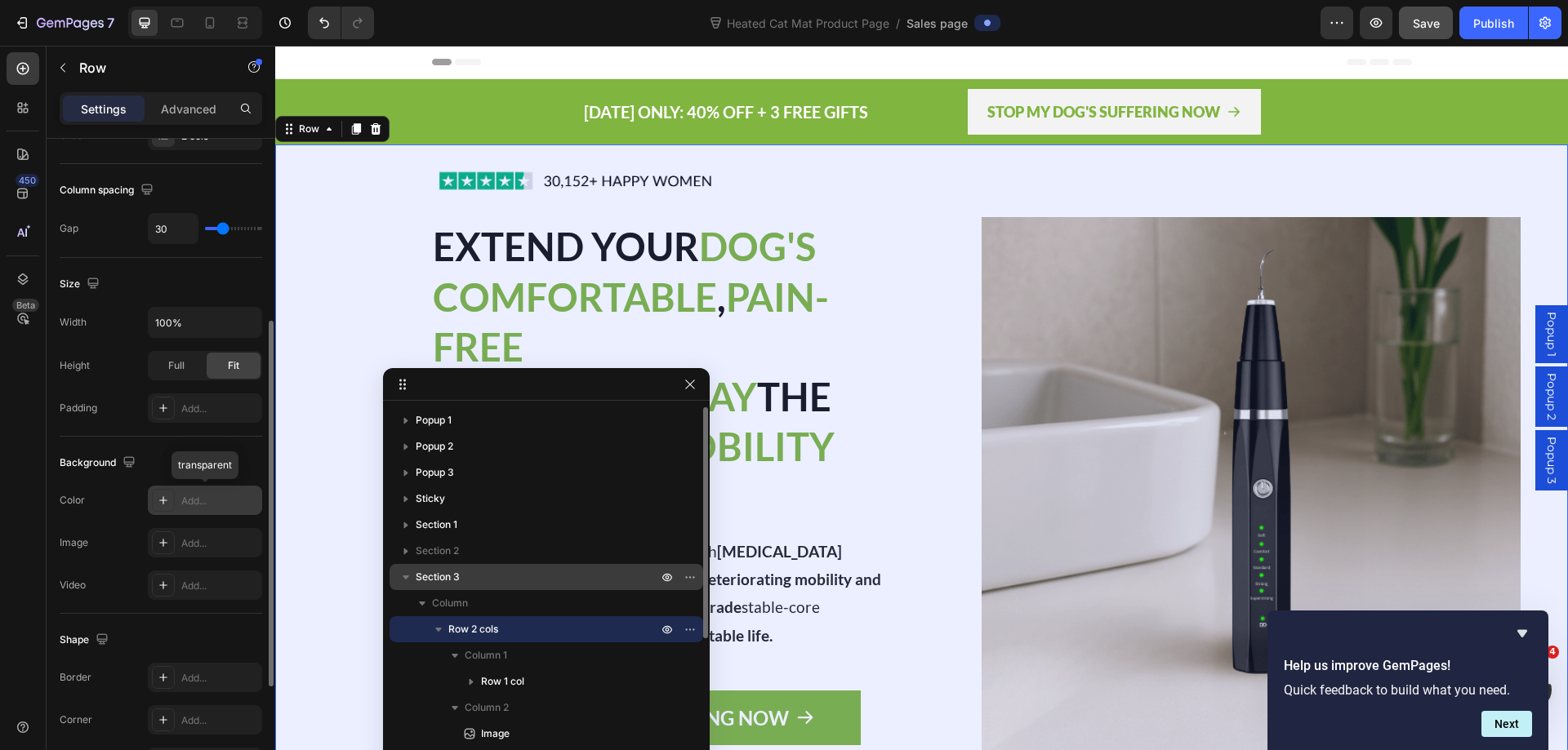
click at [464, 578] on p "Section 3" at bounding box center [538, 577] width 245 height 16
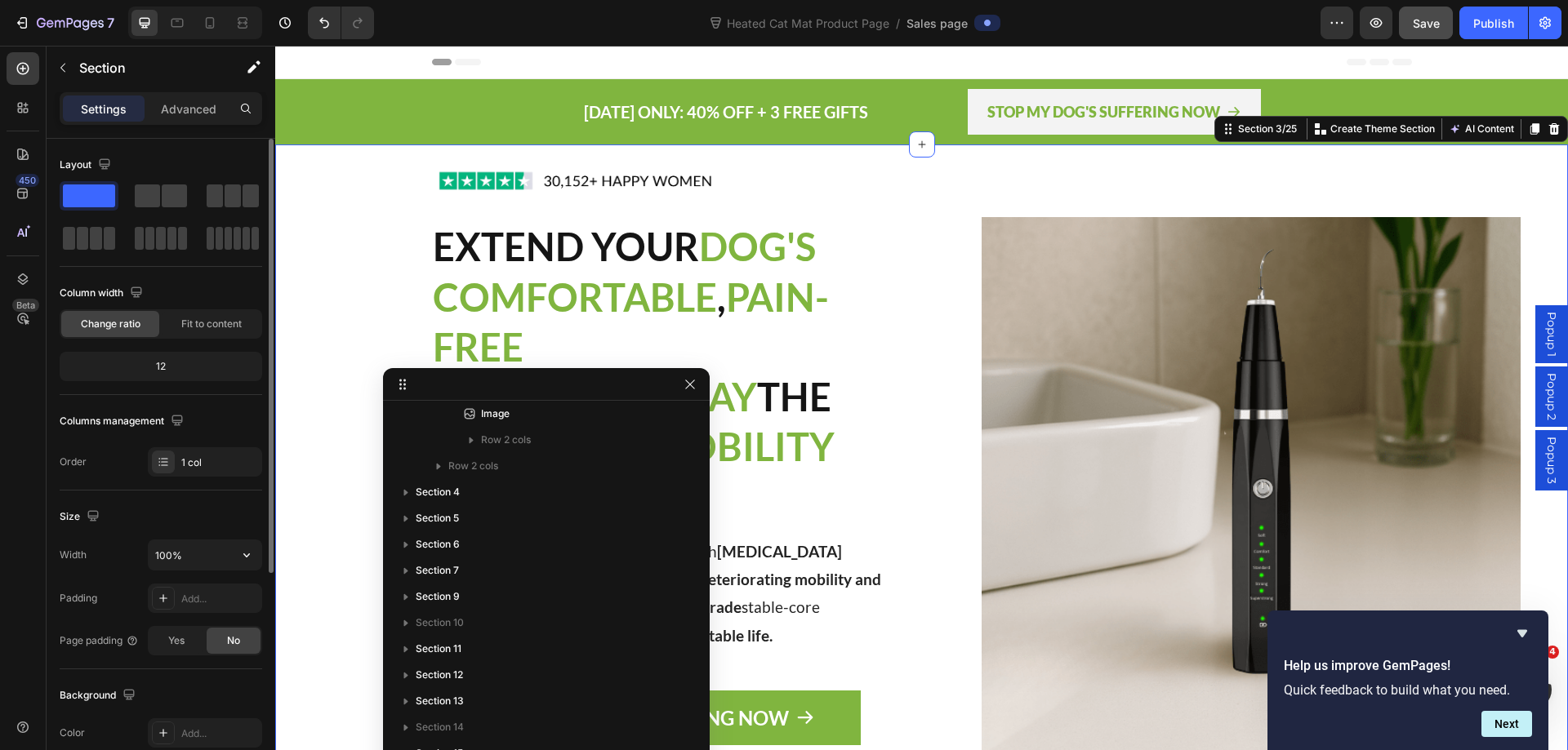
scroll to position [163, 0]
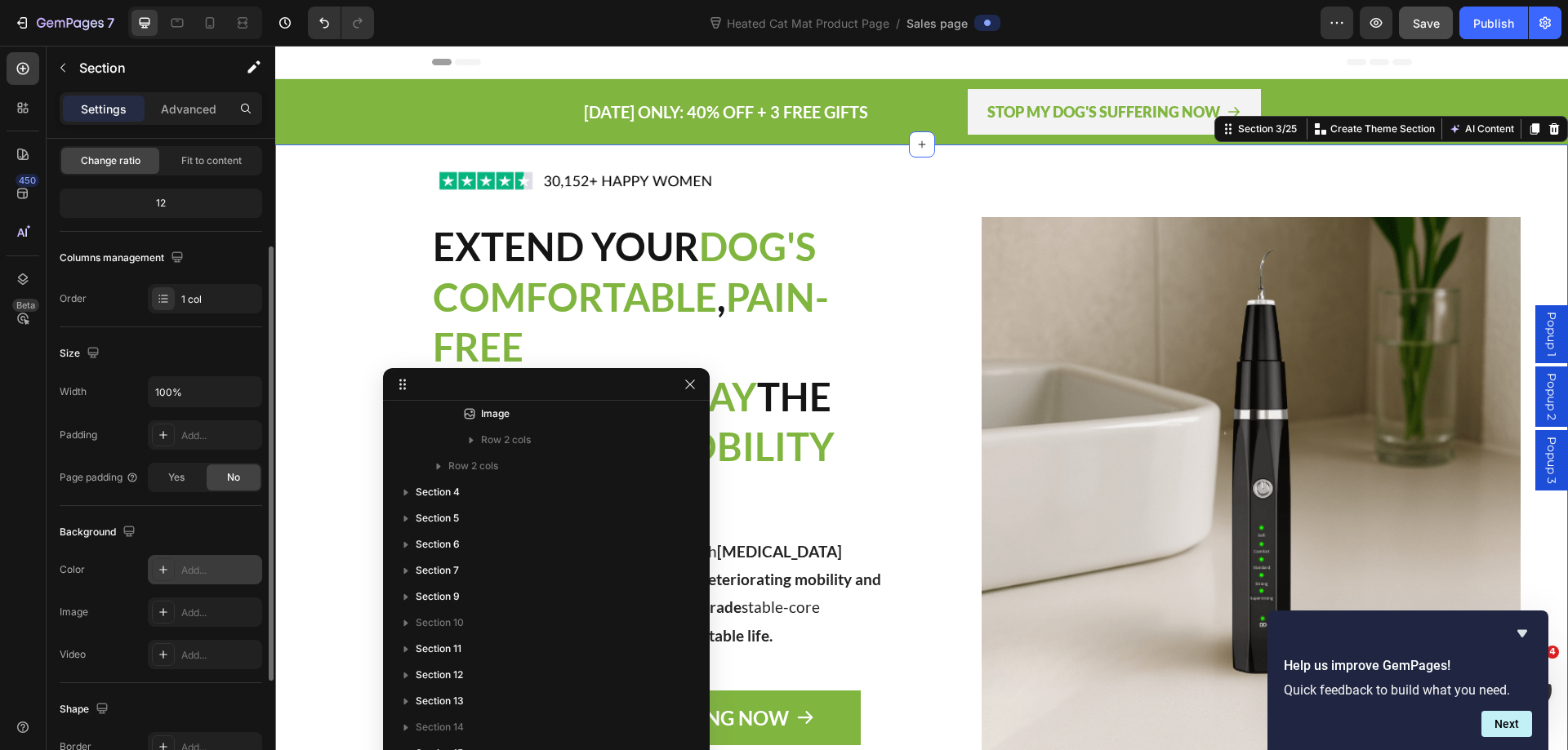
click at [198, 571] on div "Add..." at bounding box center [219, 570] width 77 height 15
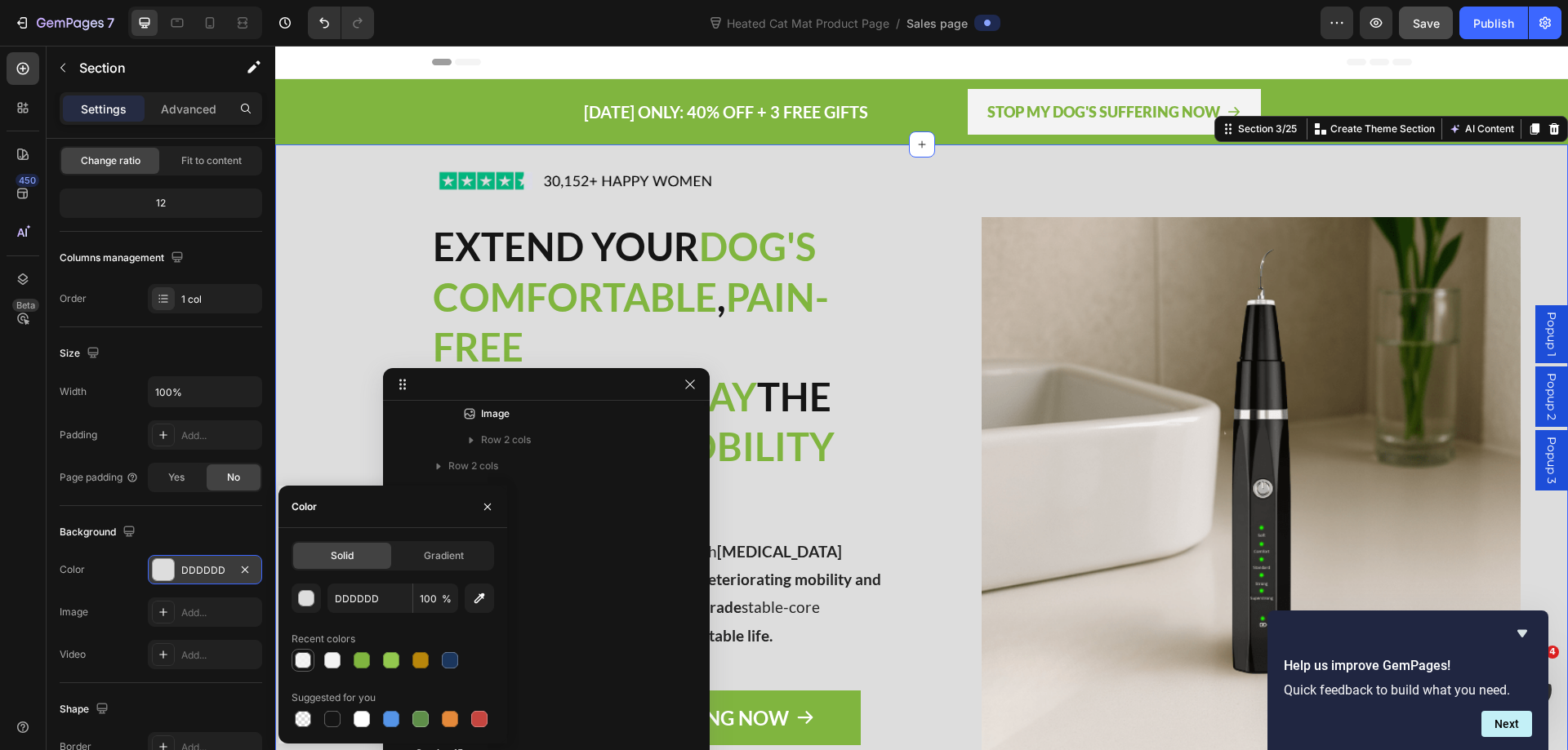
click at [302, 660] on div at bounding box center [302, 660] width 16 height 16
type input "F3F3F3"
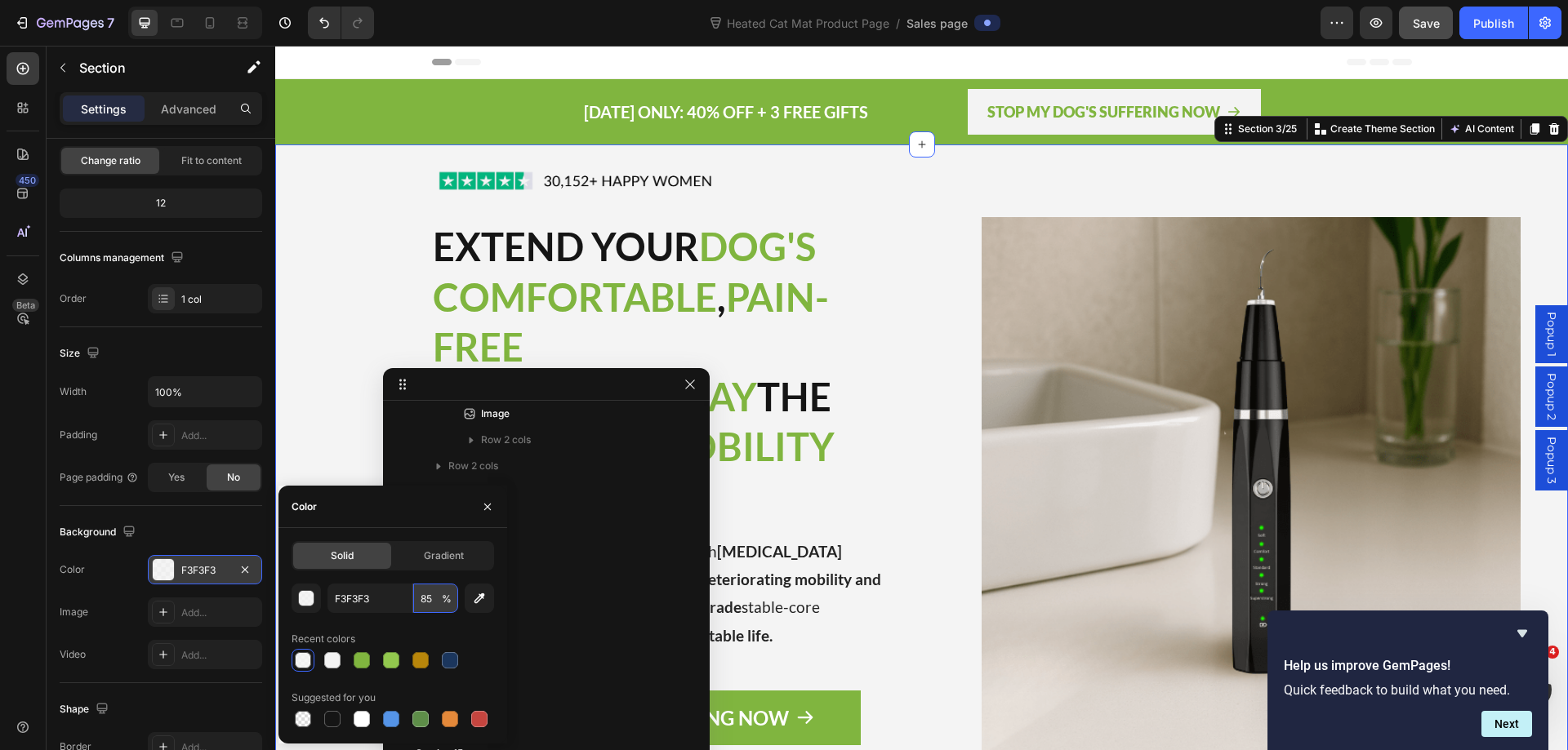
click at [421, 597] on input "85" at bounding box center [435, 598] width 45 height 29
type input "8"
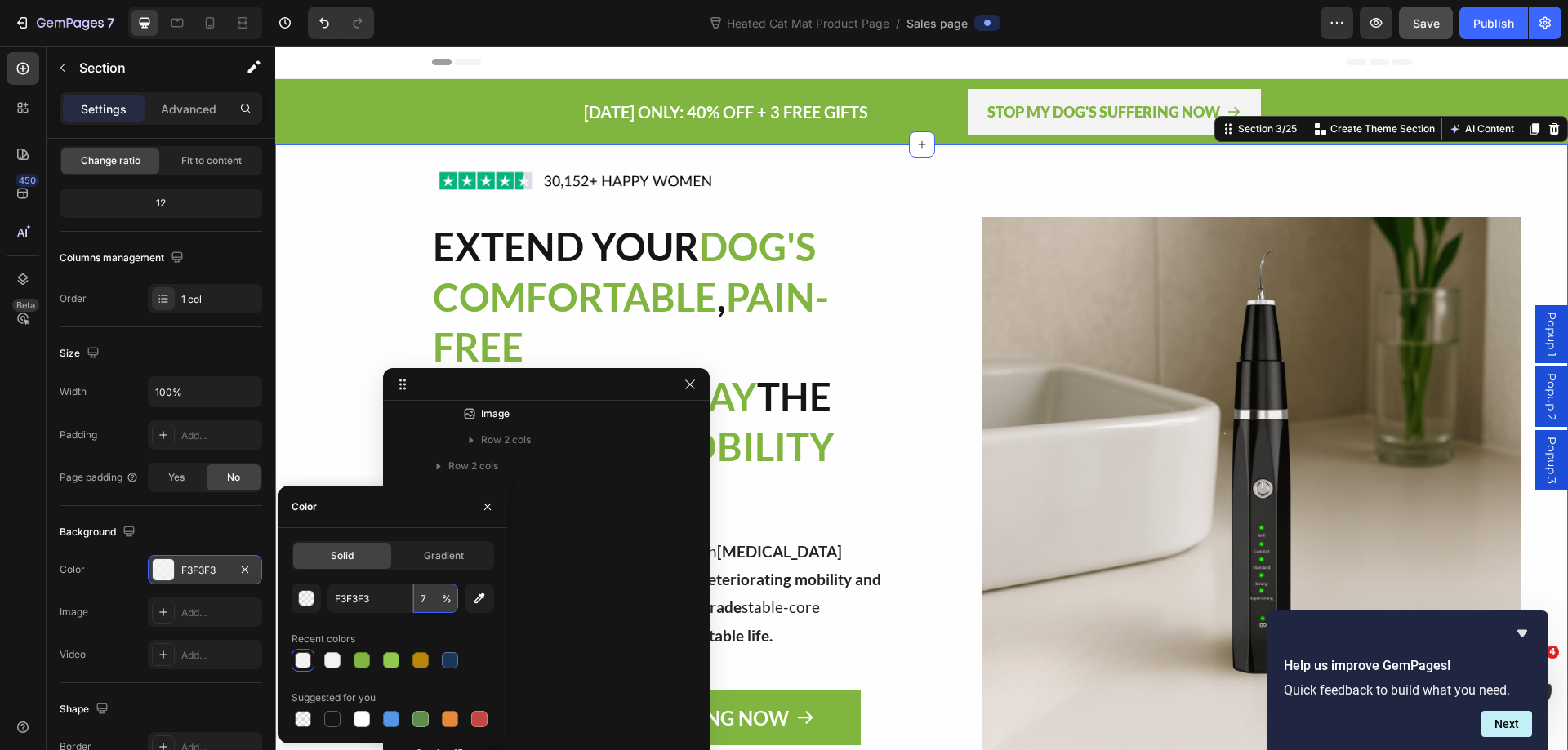
type input "75"
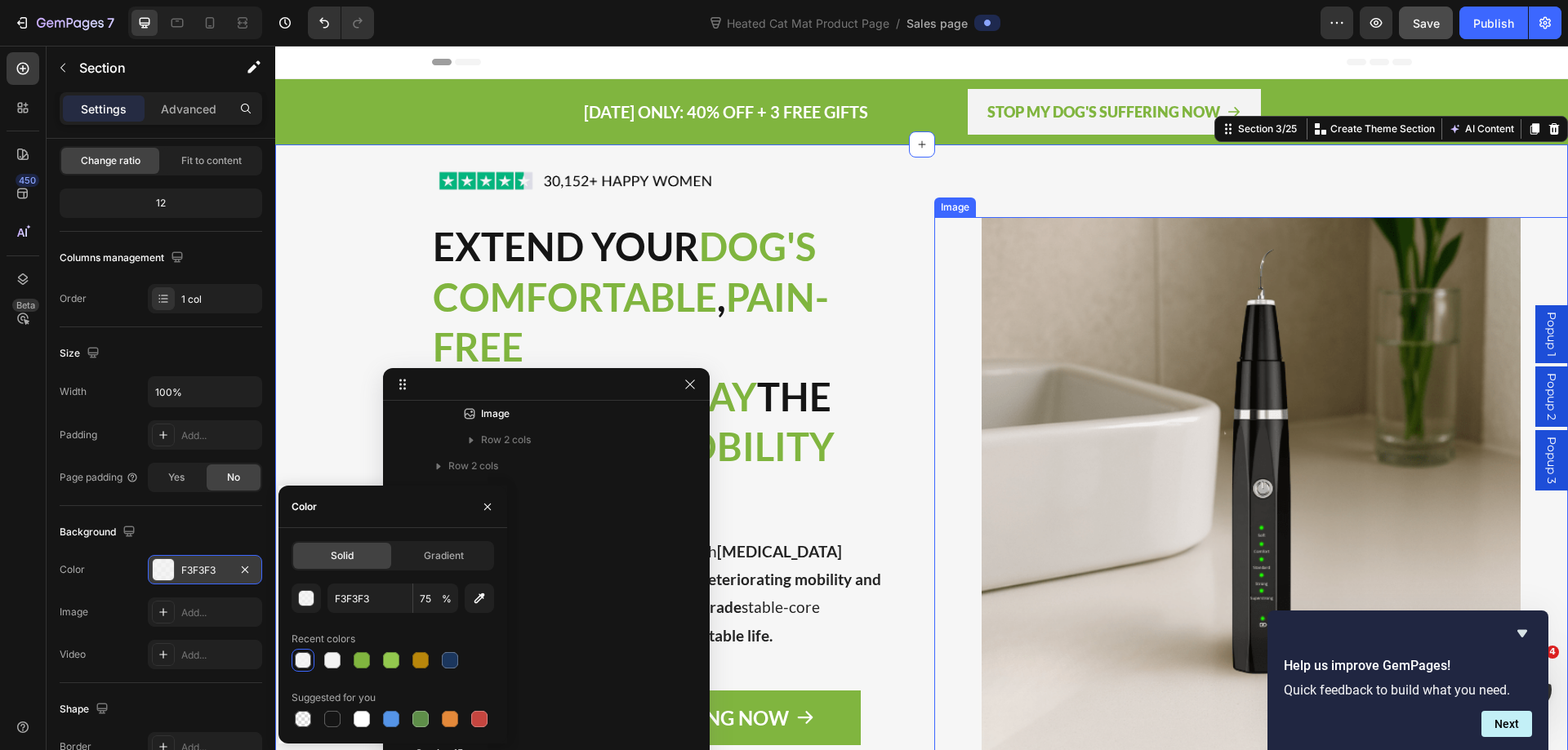
click at [1042, 181] on div "Image Icon Icon Icon Icon Icon Icon List 30,000+ Happy Women Text Block Row" at bounding box center [1250, 486] width 634 height 684
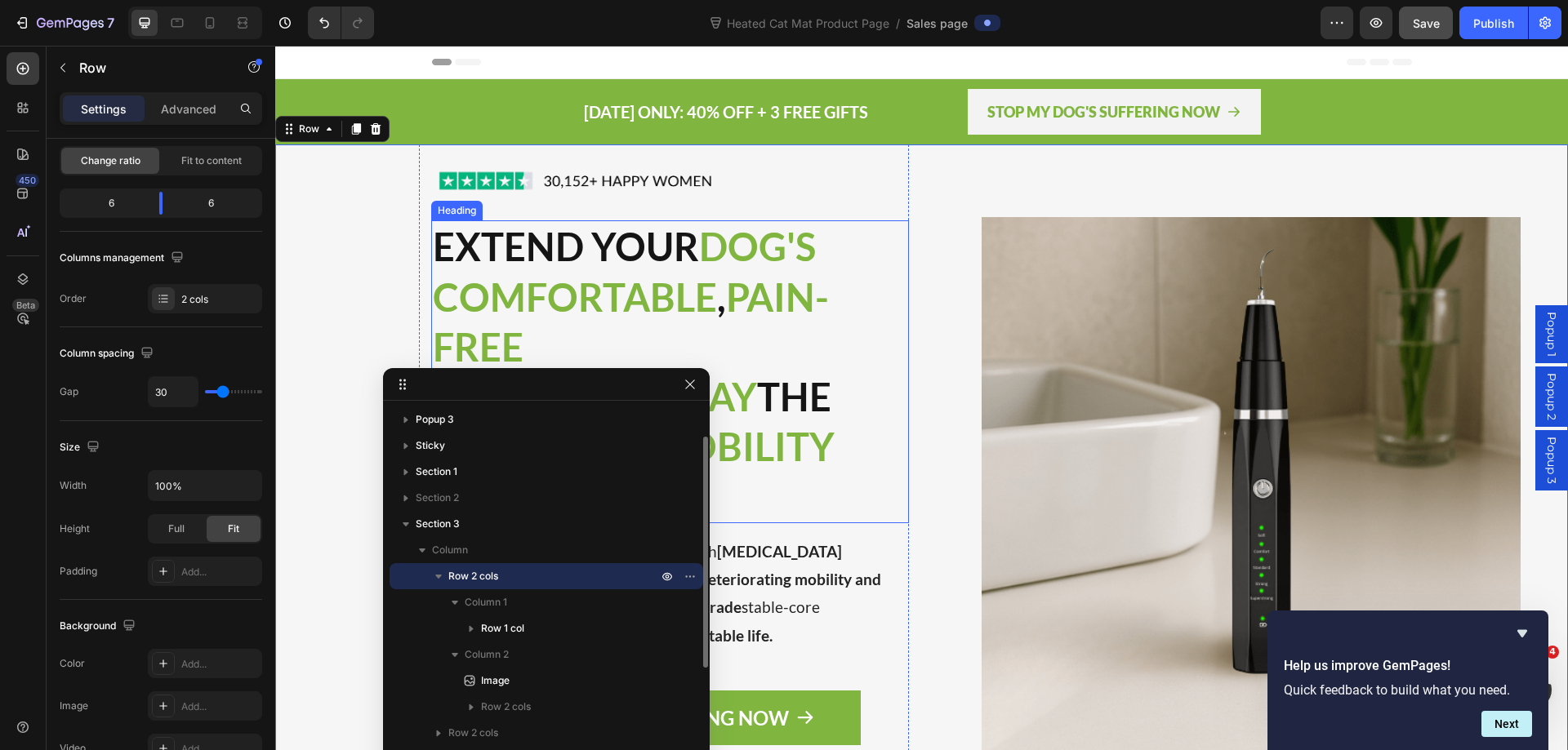
scroll to position [0, 0]
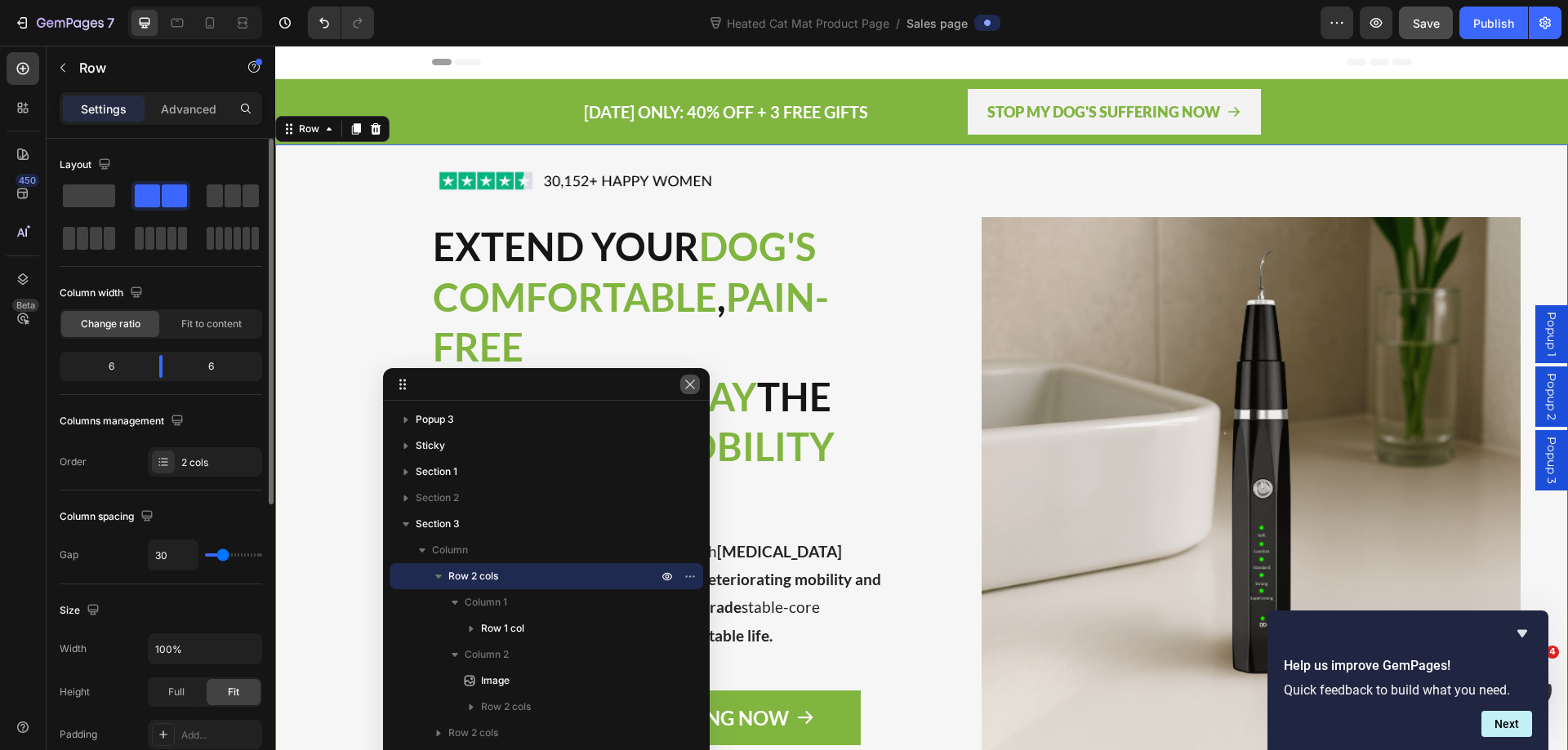
click at [687, 387] on icon "button" at bounding box center [690, 384] width 13 height 13
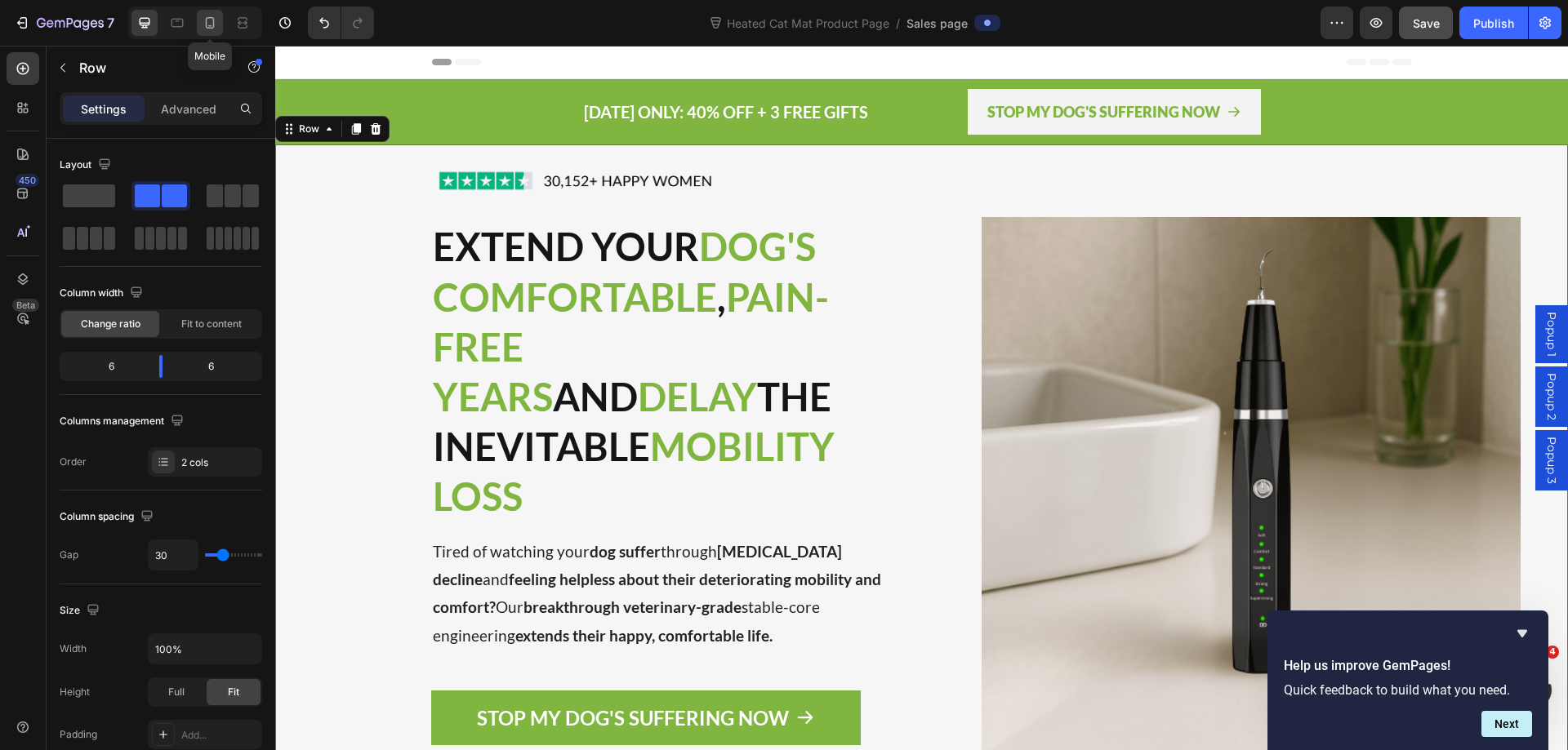
click at [204, 19] on icon at bounding box center [209, 23] width 16 height 16
type input "0"
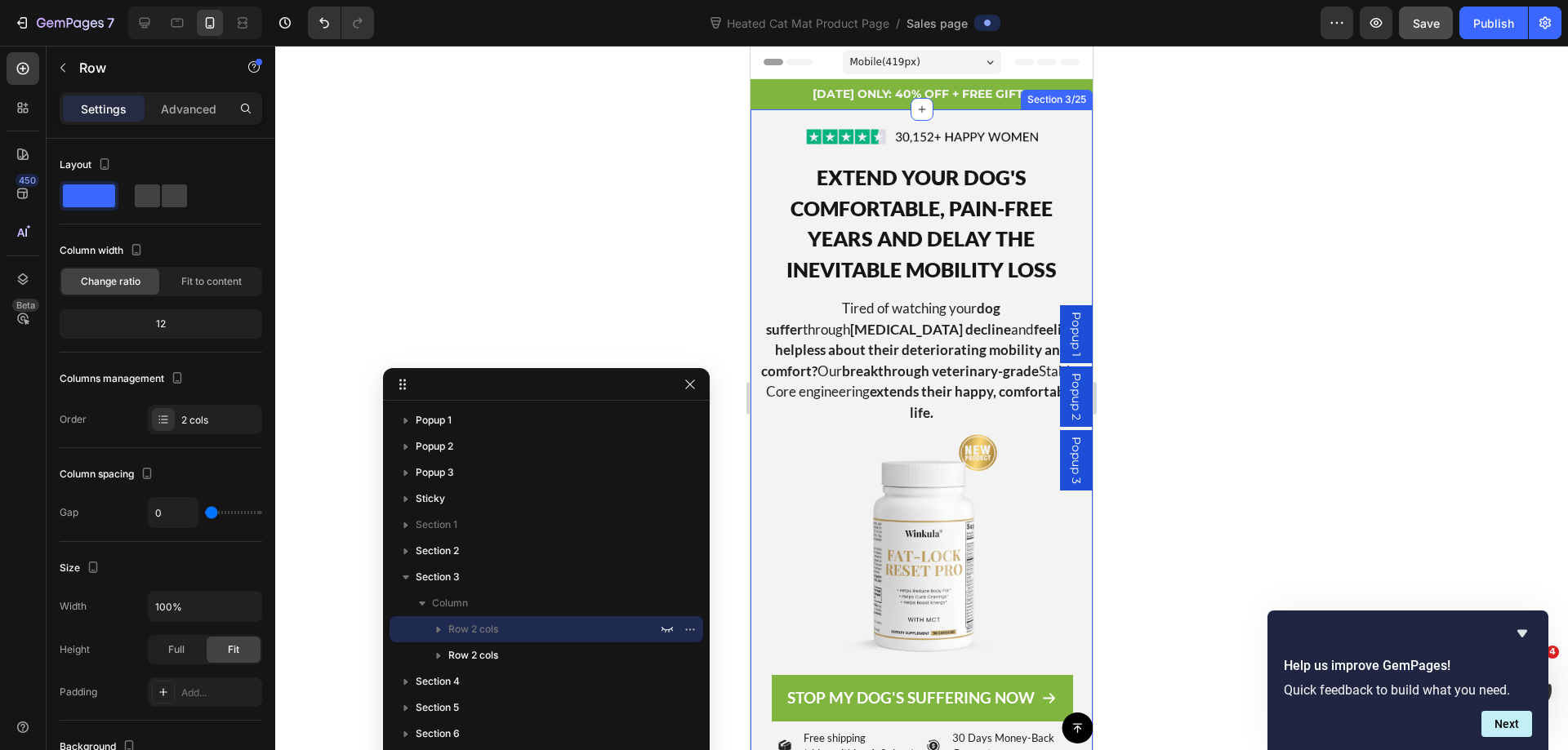
click at [753, 118] on div "Image EXTEND YOUR DOG'S COMFORTABLE , PAIN-FREE YEARS AND DELAY THE INEVITABLE …" at bounding box center [921, 443] width 342 height 669
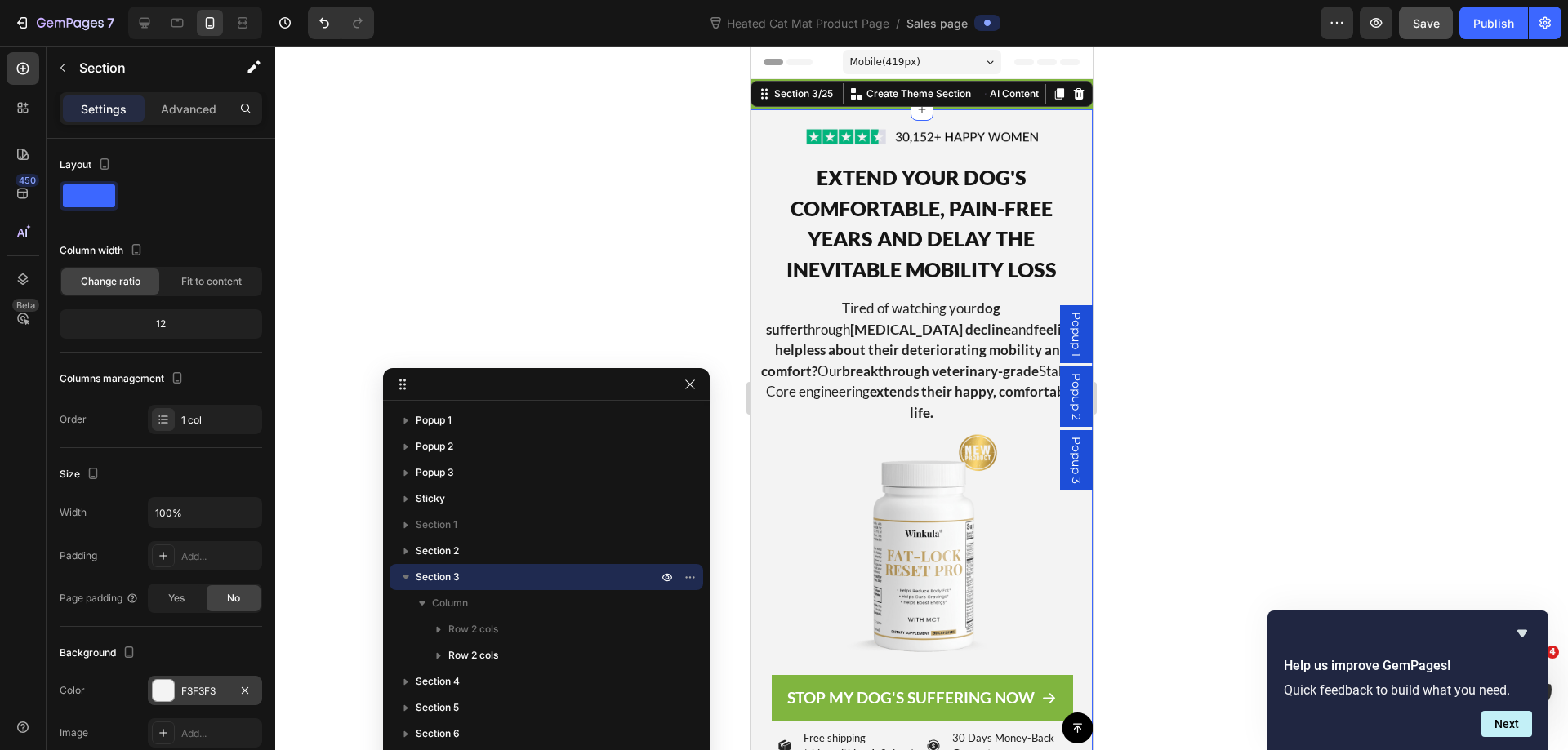
click at [198, 699] on div "F3F3F3" at bounding box center [205, 690] width 114 height 29
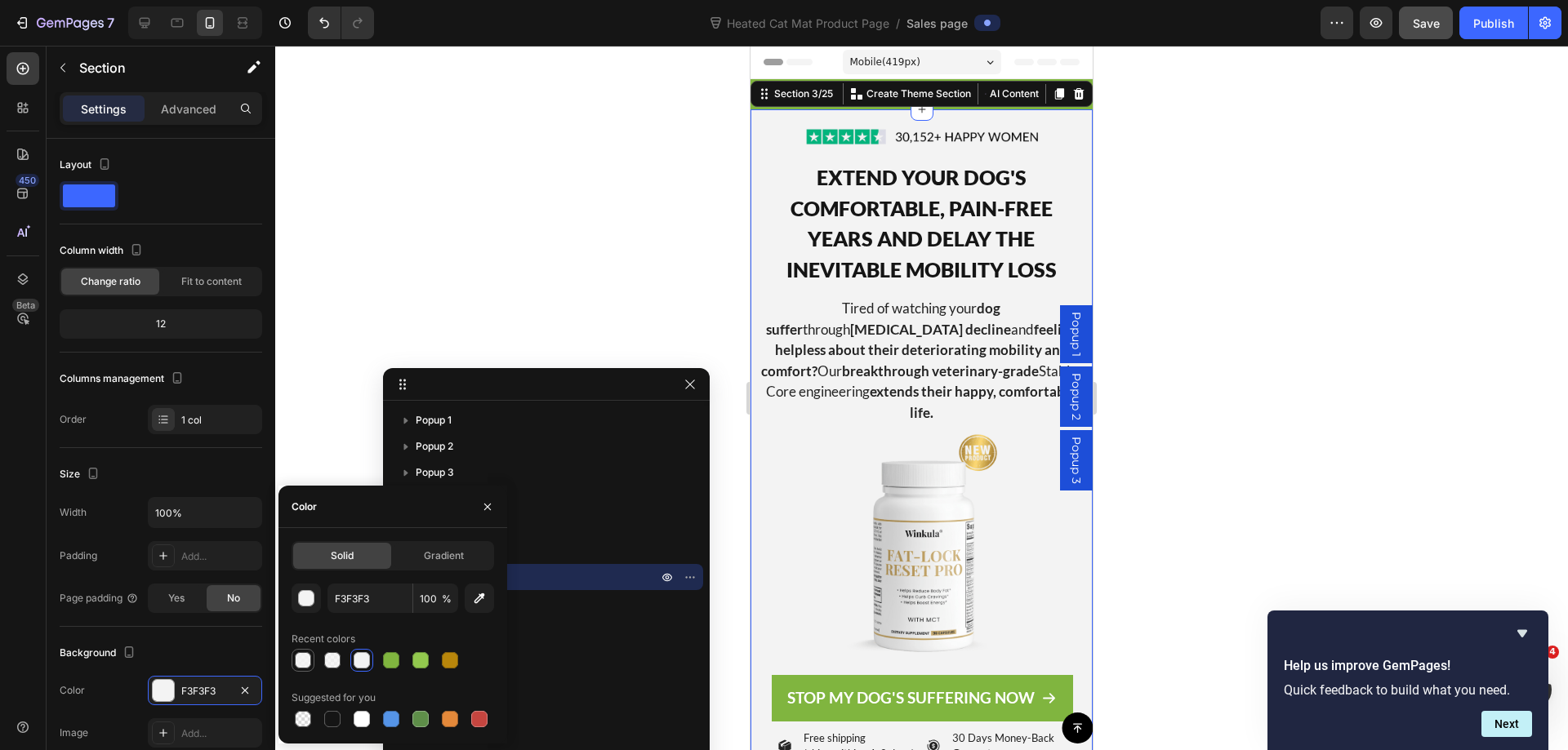
click at [310, 659] on div at bounding box center [302, 660] width 16 height 16
type input "85"
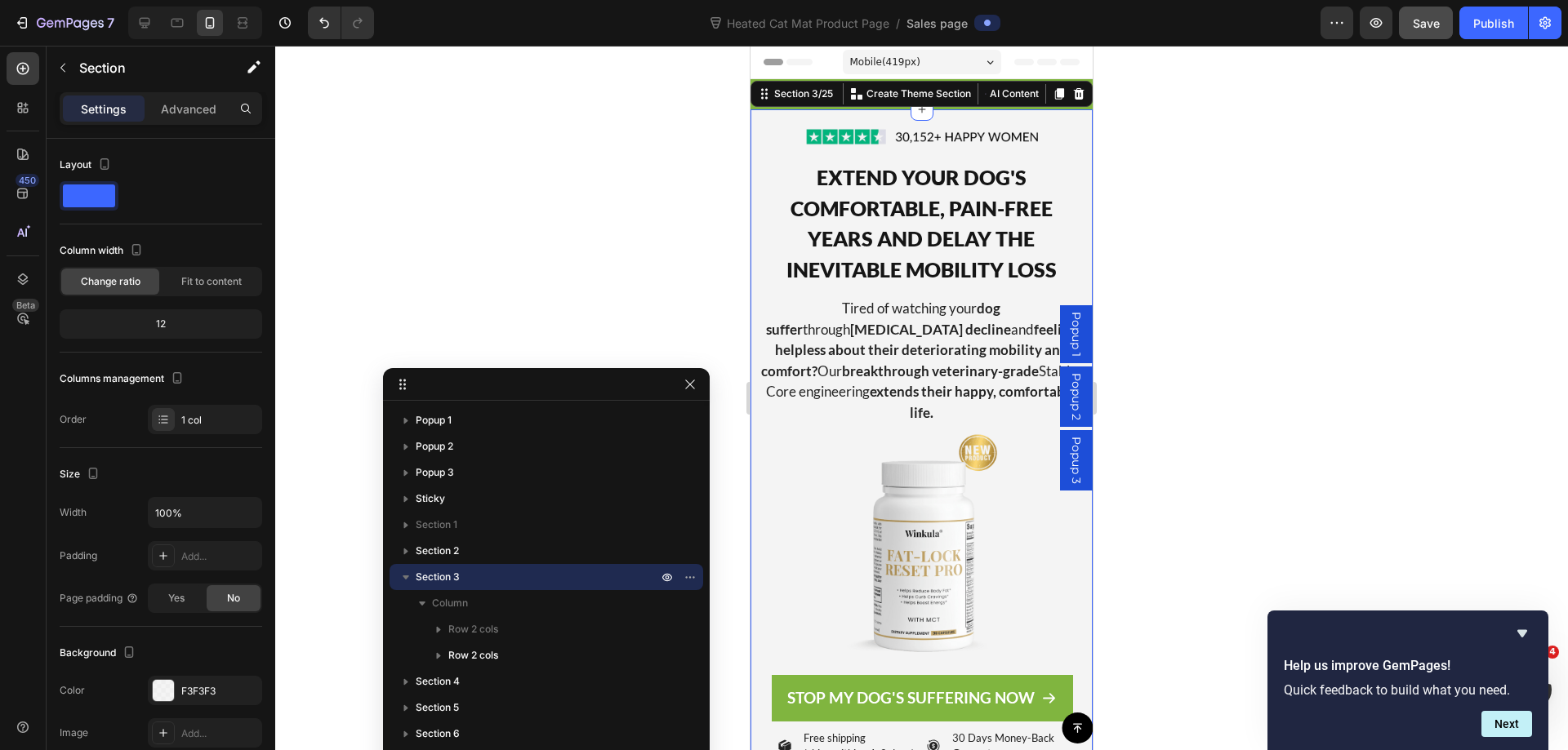
click at [1191, 229] on div at bounding box center [921, 398] width 1292 height 704
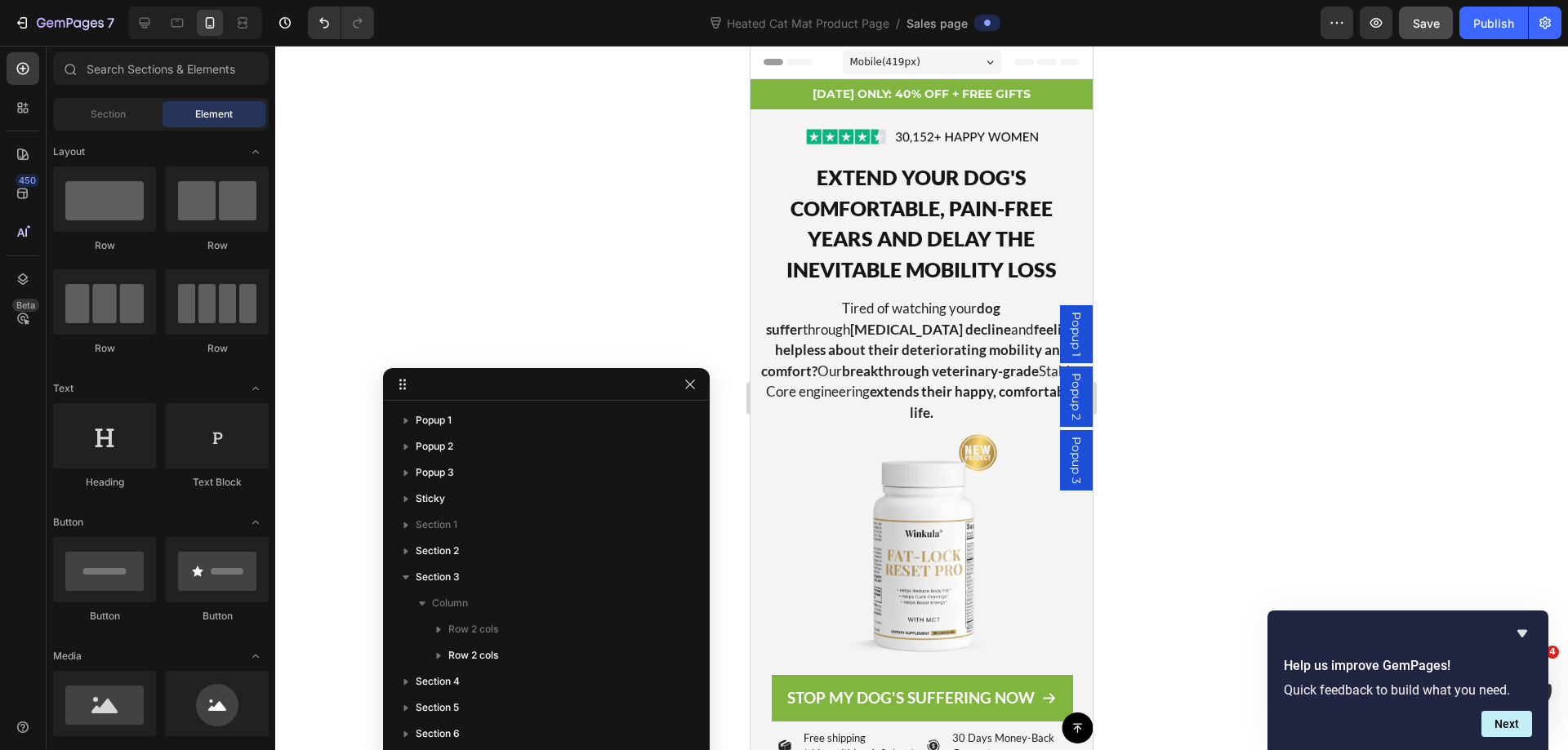
click at [1191, 229] on div at bounding box center [921, 398] width 1292 height 704
click at [1432, 26] on span "Save" at bounding box center [1426, 23] width 27 height 14
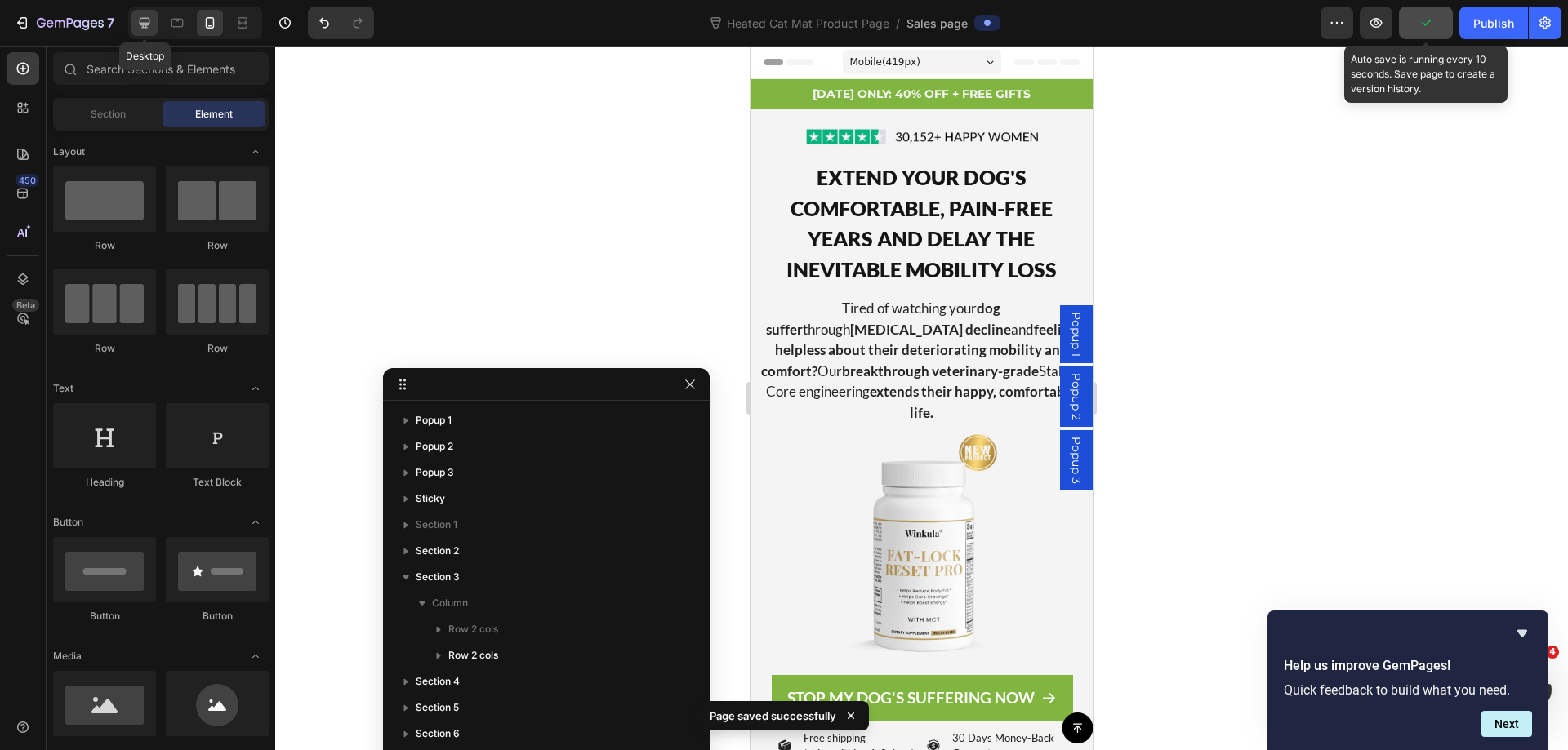
click at [139, 20] on icon at bounding box center [145, 23] width 11 height 11
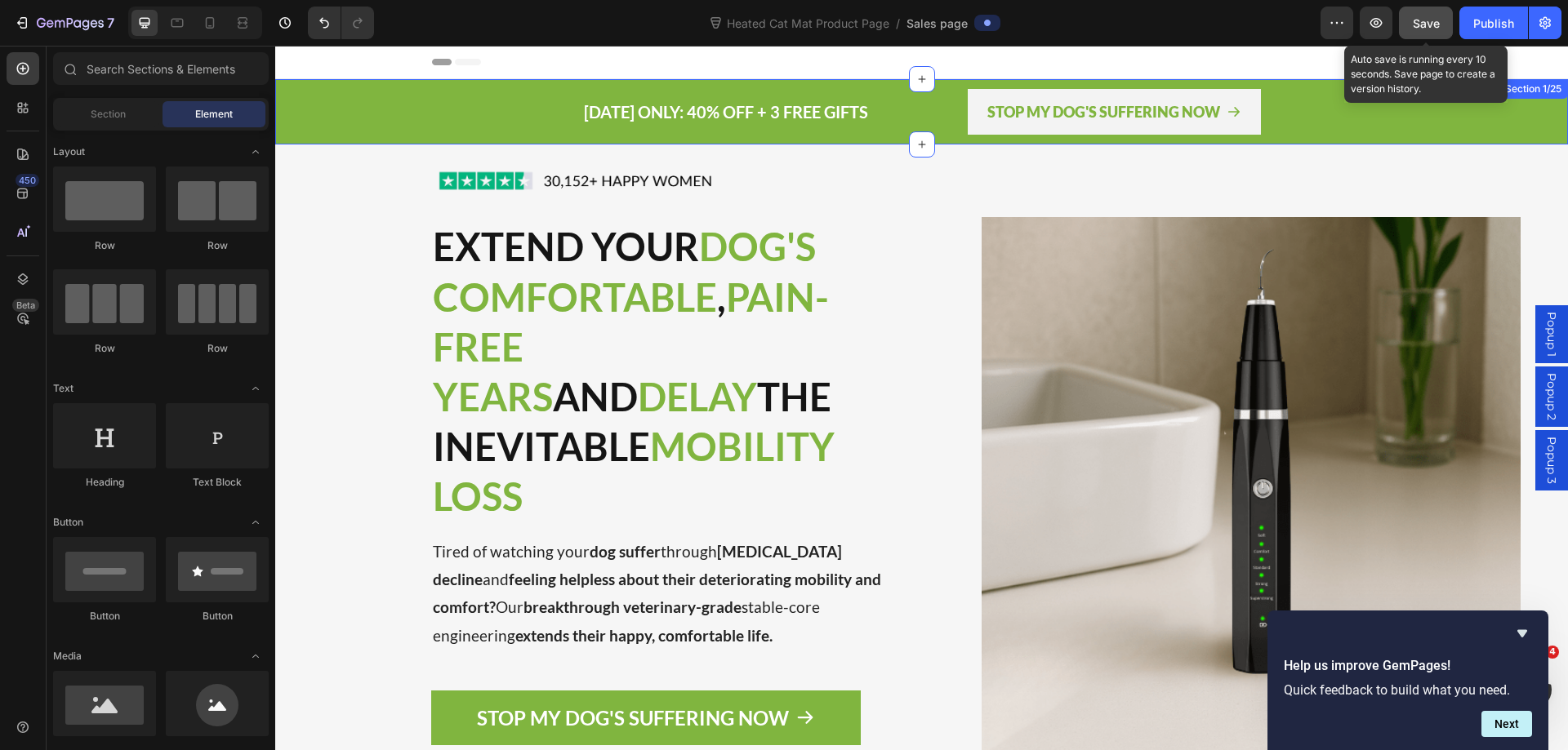
click at [304, 137] on div "[DATE] ONLY: 40% OFF + 3 FREE GIFTS Text block STOP MY DOG'S SUFFERING NOW Butt…" at bounding box center [921, 112] width 1292 height 66
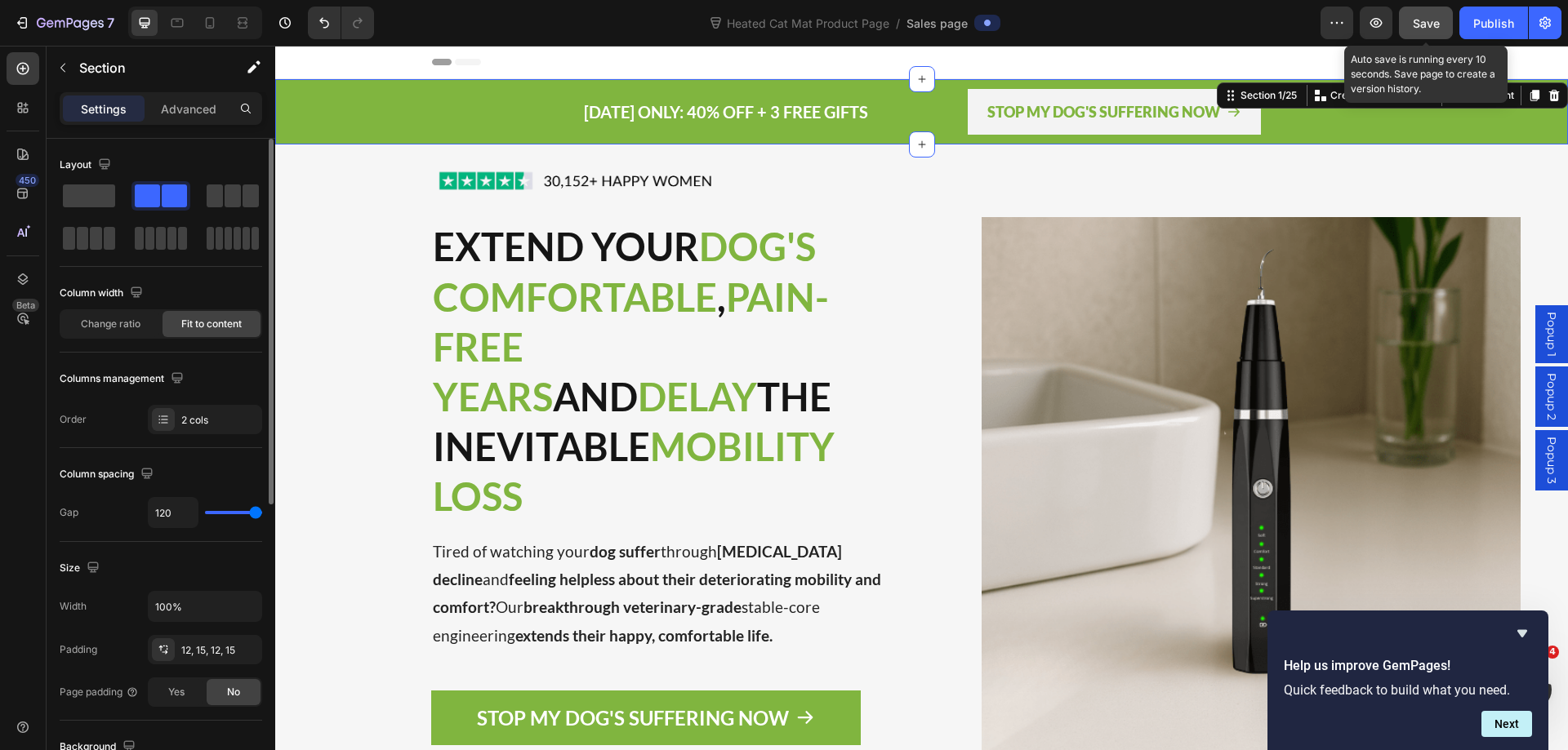
scroll to position [326, 0]
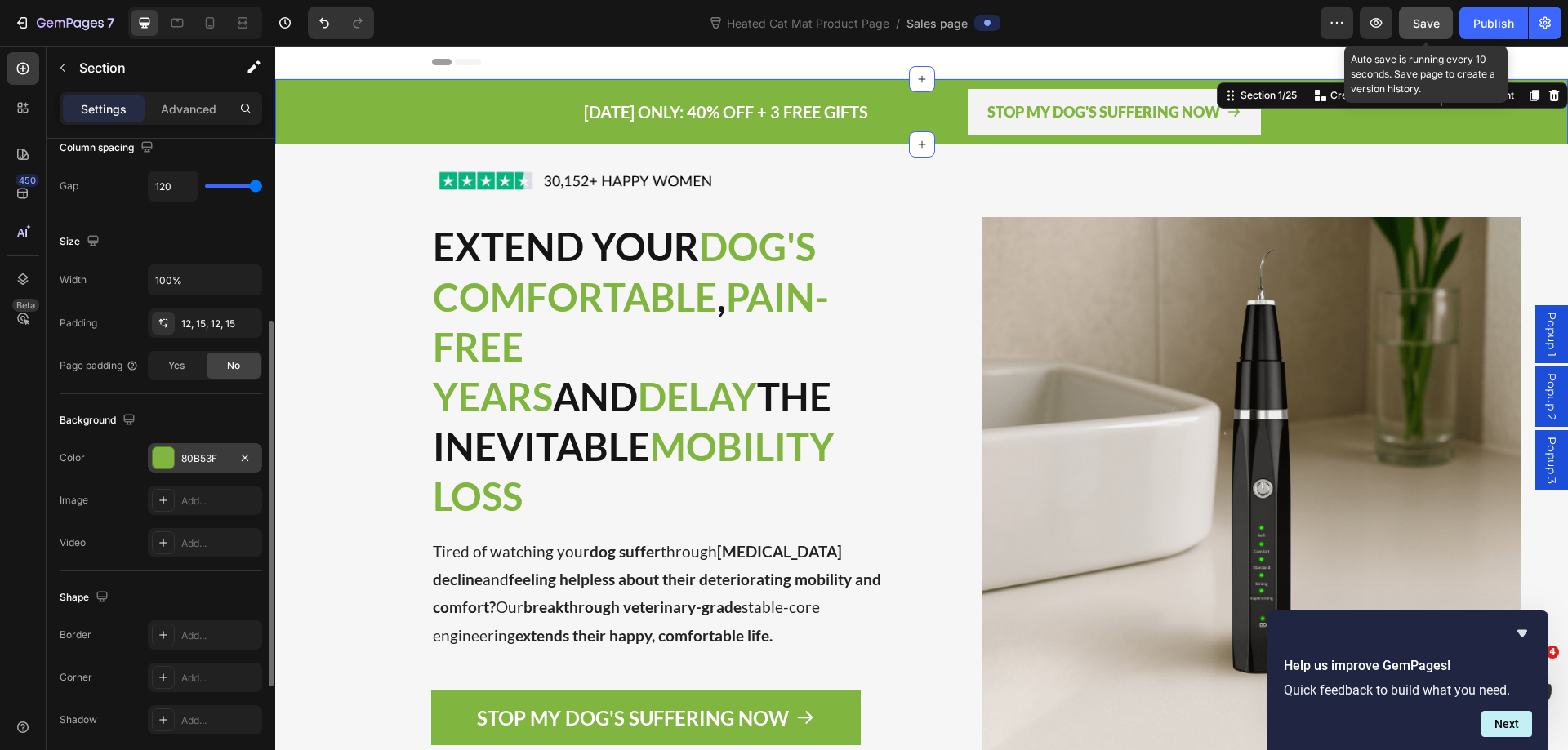
click at [200, 452] on div "80B53F" at bounding box center [204, 458] width 47 height 15
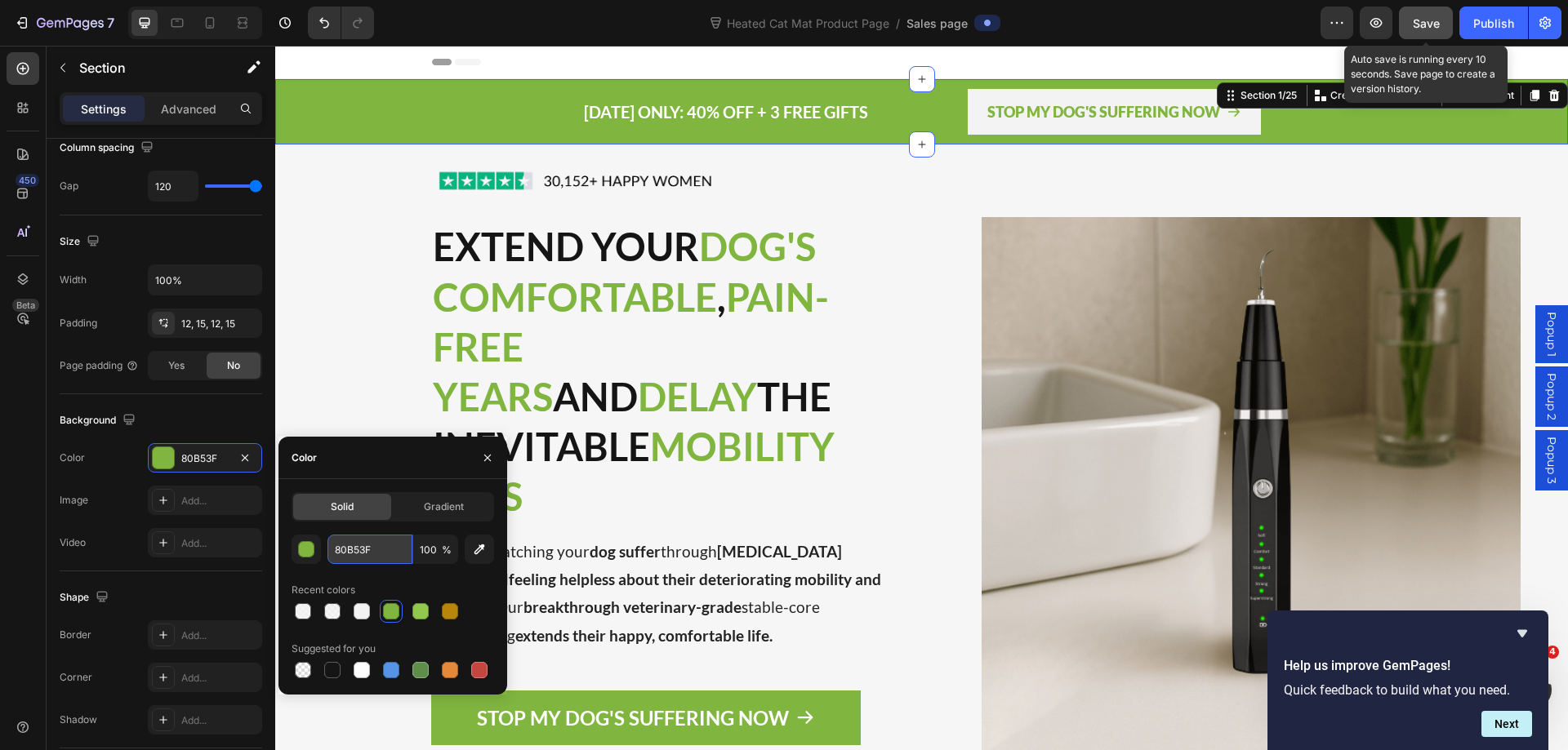
click at [341, 551] on input "80B53F" at bounding box center [370, 549] width 85 height 29
click at [733, 292] on span "PAIN-FREE YEARS" at bounding box center [631, 347] width 396 height 145
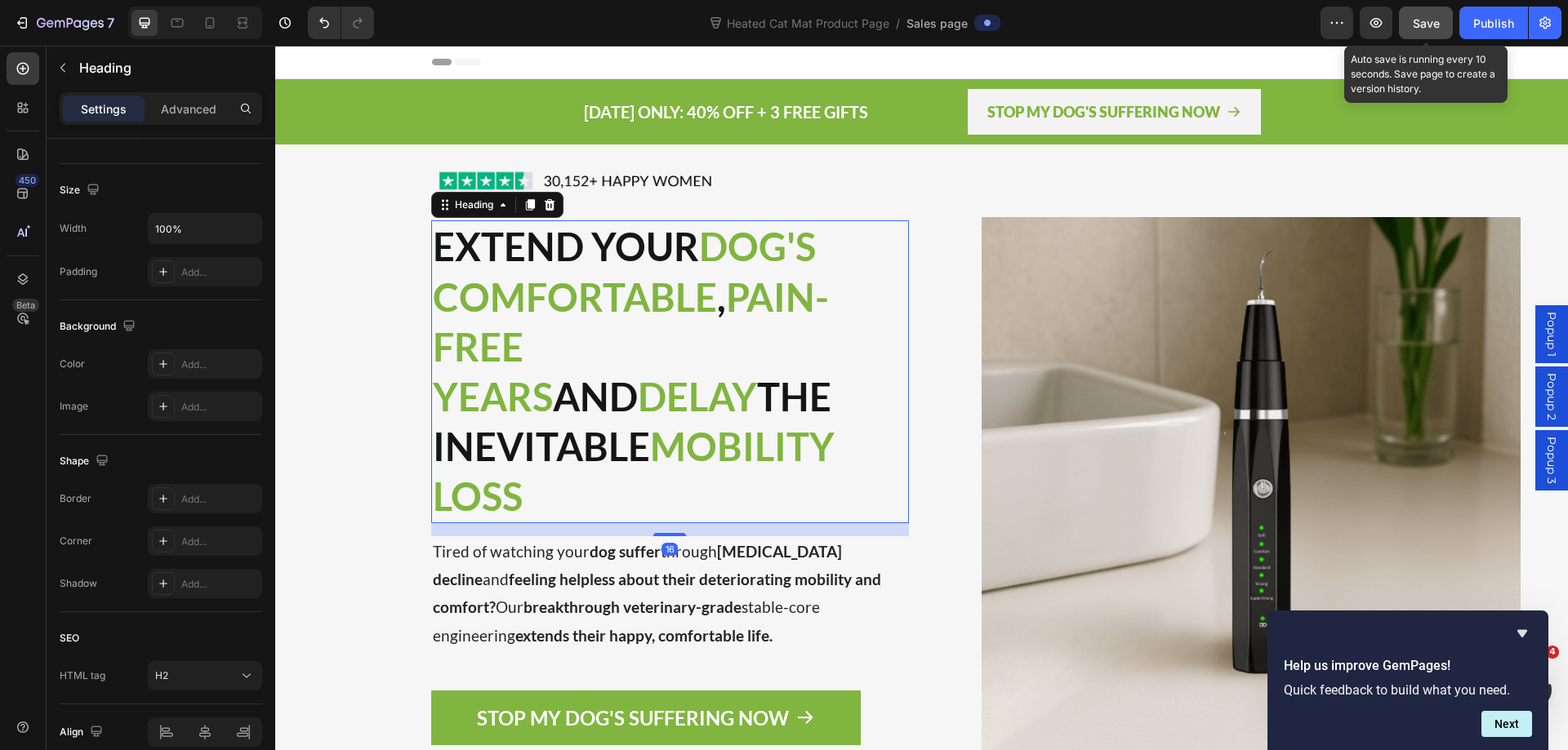
scroll to position [0, 0]
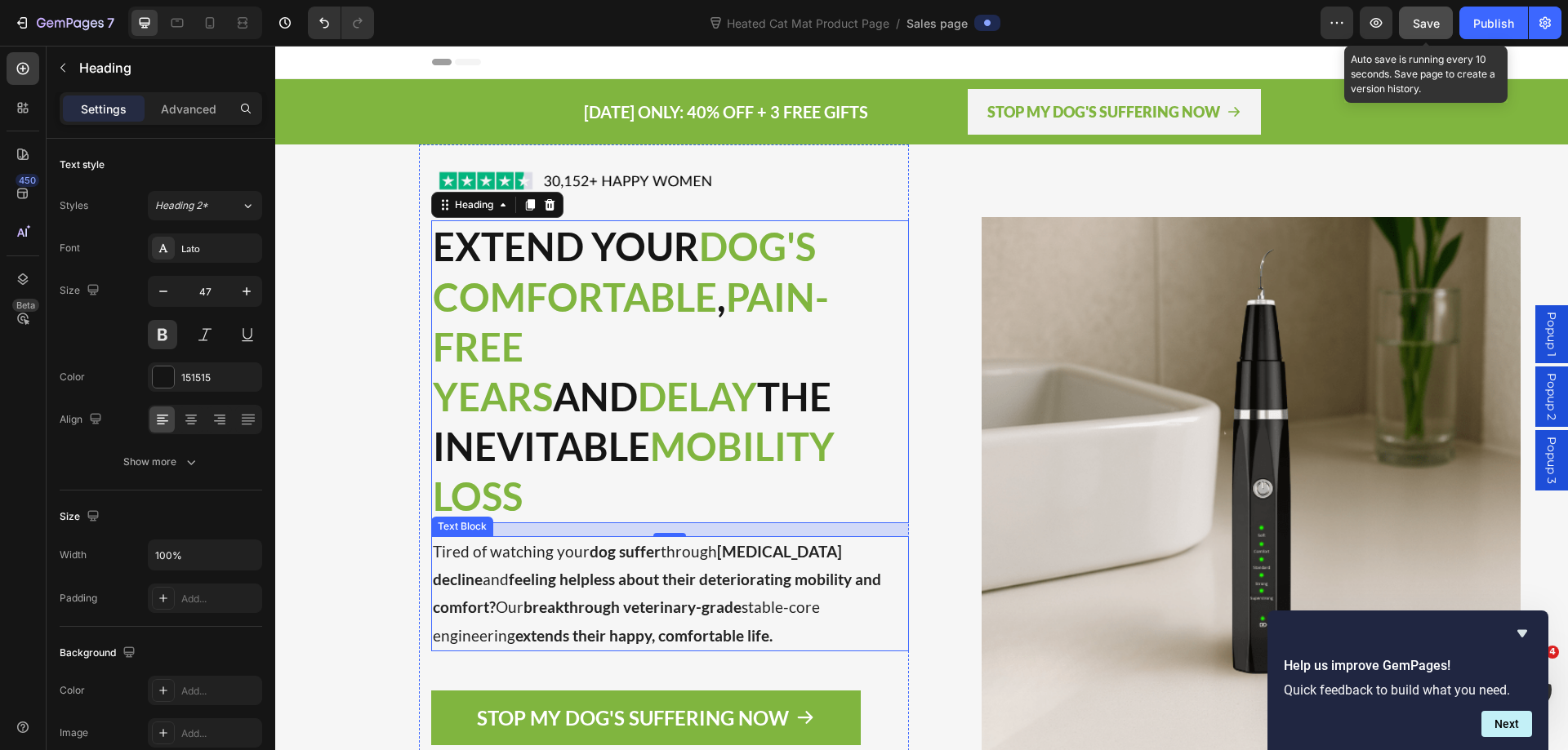
click at [590, 569] on p "Tired of watching your dog suffer through [MEDICAL_DATA] decline and feeling he…" at bounding box center [670, 594] width 474 height 112
